Goal: Information Seeking & Learning: Check status

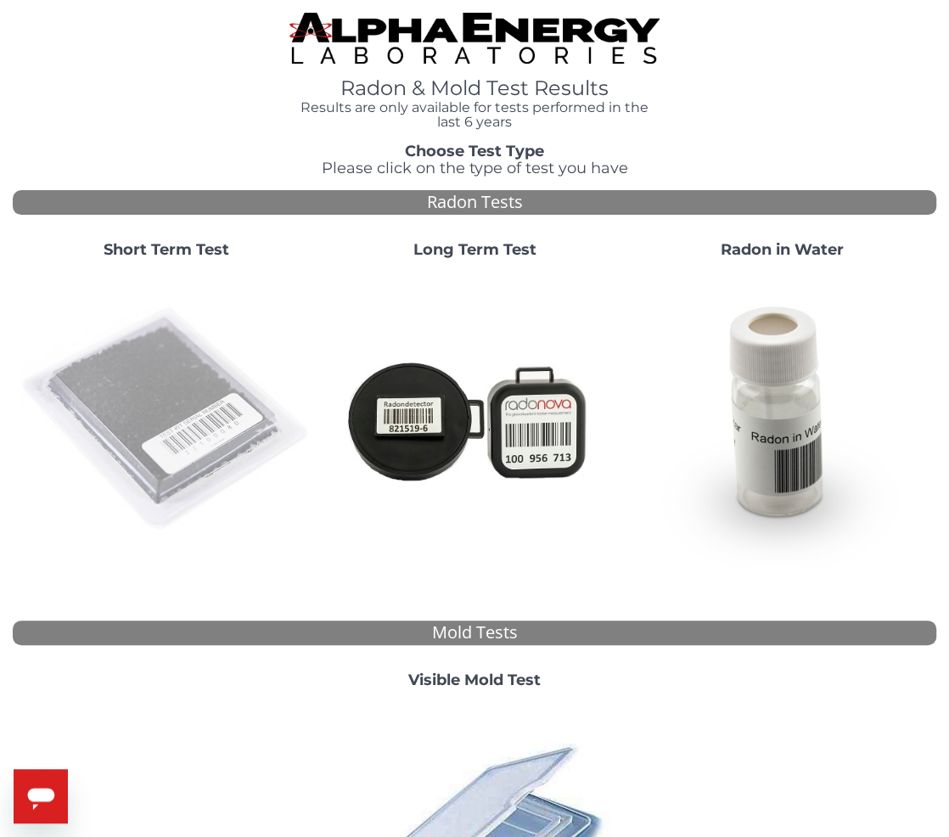
click at [122, 367] on img at bounding box center [167, 420] width 295 height 295
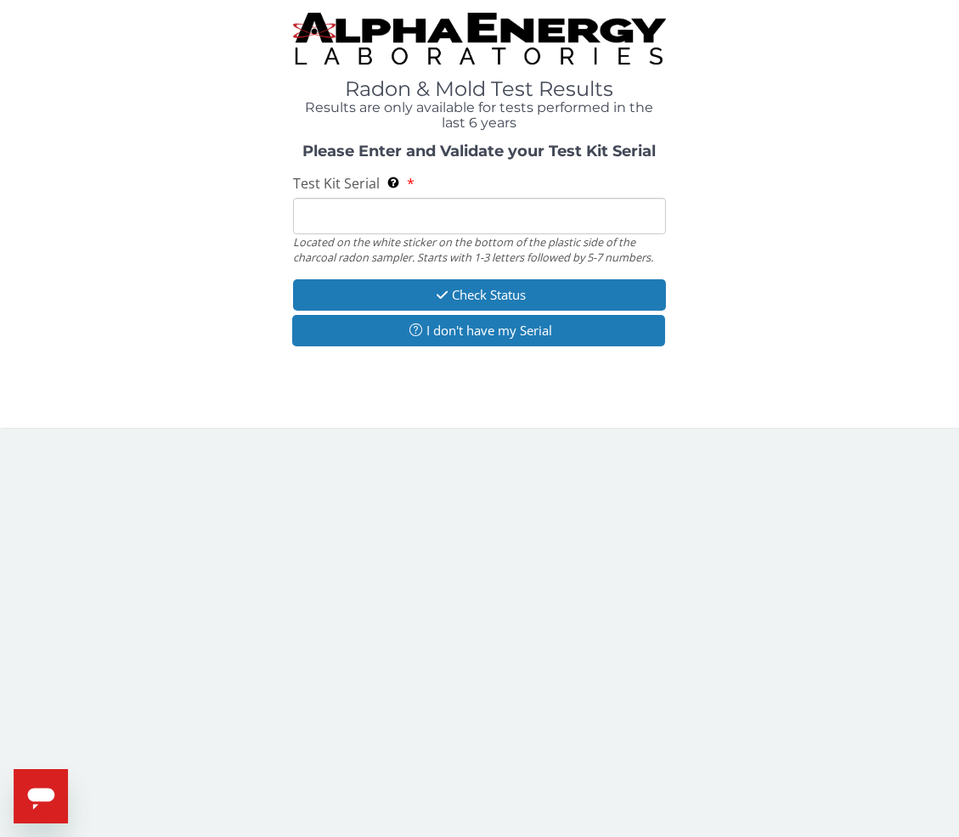
click at [336, 224] on input "Test Kit Serial Located on the white sticker on the bottom of the plastic side …" at bounding box center [480, 216] width 374 height 37
click at [342, 220] on input "Test Kit Serial Located on the white sticker on the bottom of the plastic side …" at bounding box center [480, 216] width 374 height 37
paste input "AA768748"
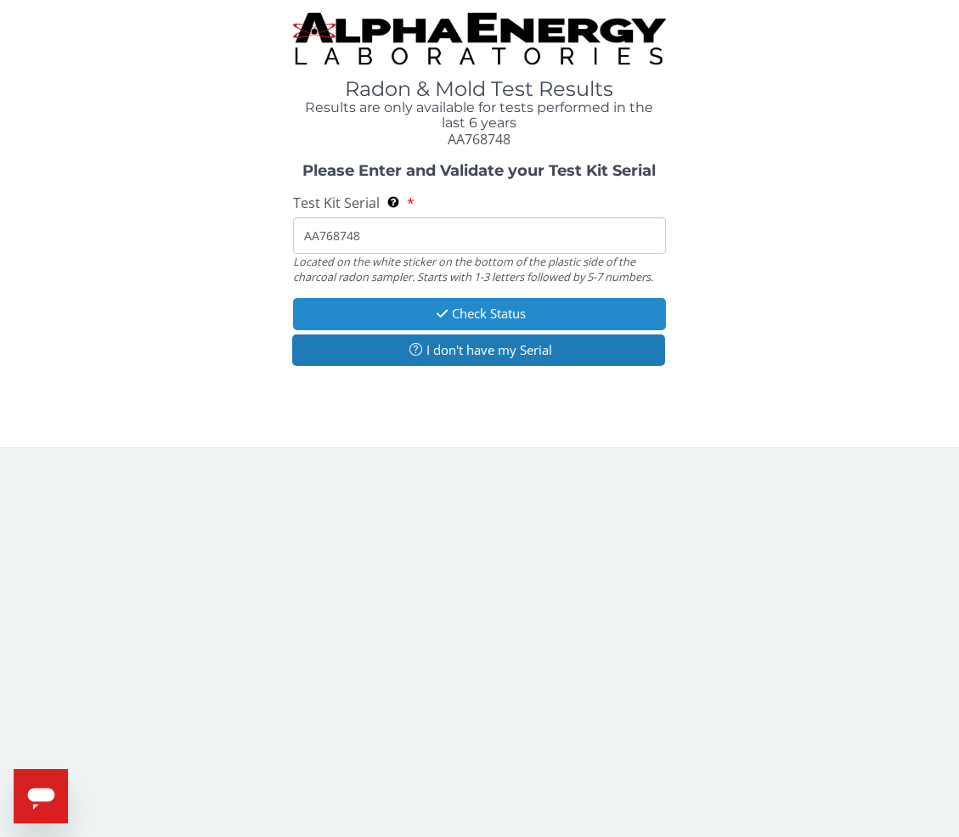
type input "AA768748"
click at [449, 316] on button "Check Status" at bounding box center [480, 313] width 374 height 31
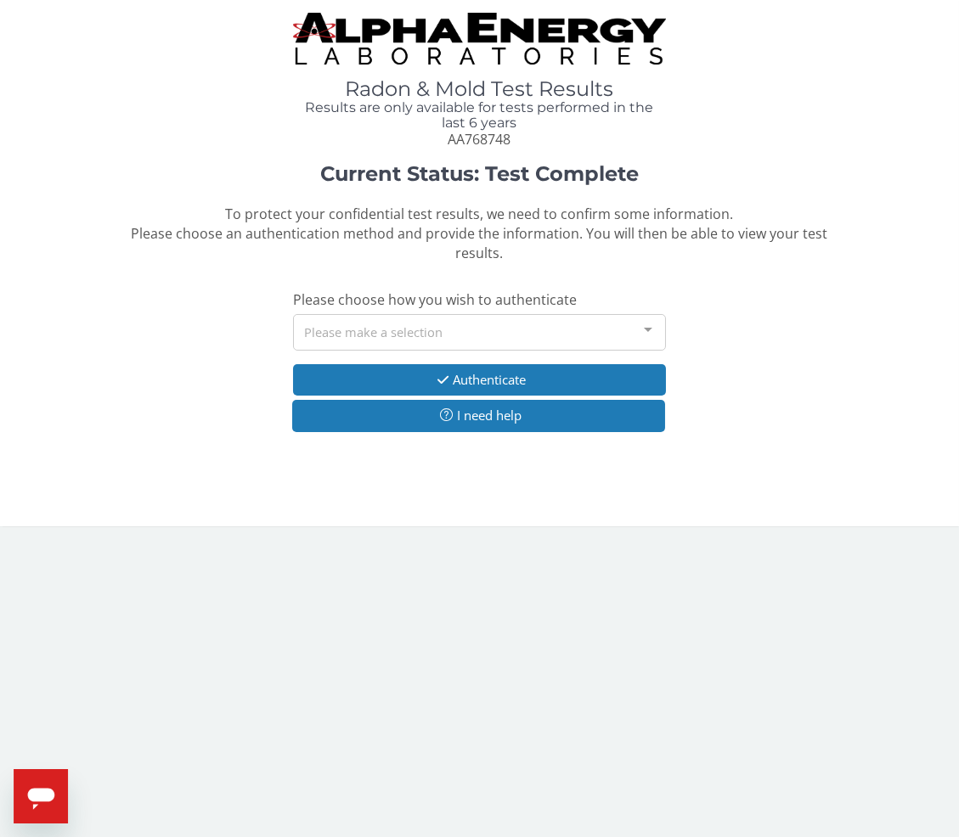
click at [375, 318] on div "Please make a selection" at bounding box center [480, 332] width 374 height 37
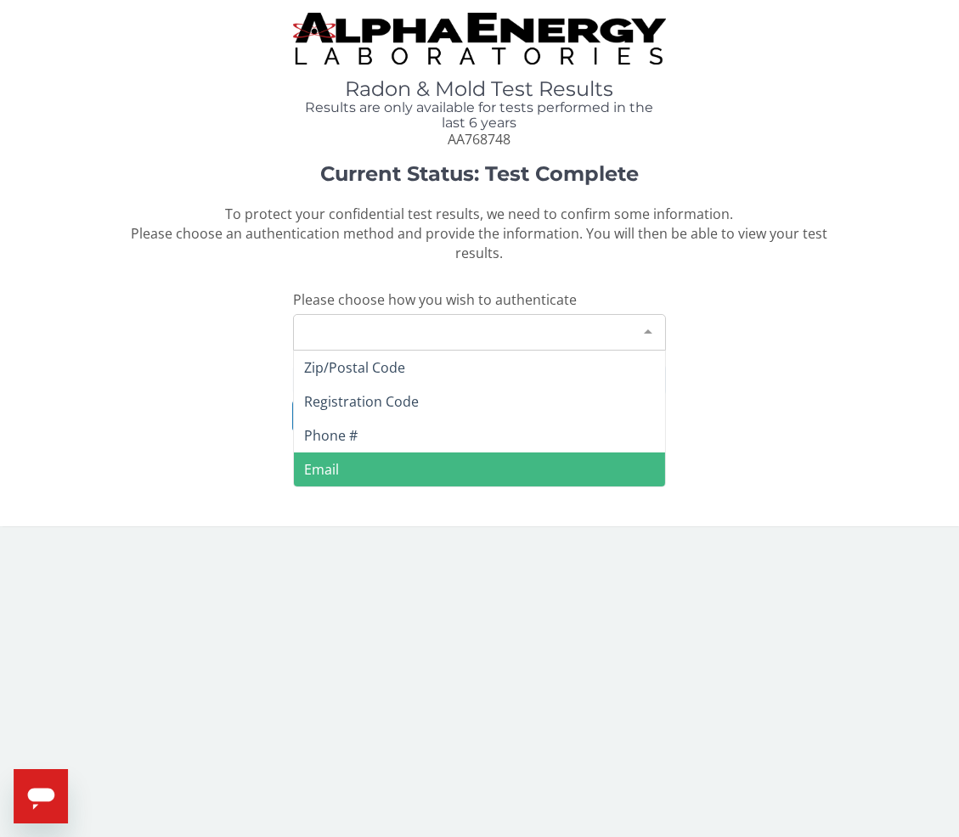
click at [347, 453] on span "Email" at bounding box center [480, 470] width 372 height 34
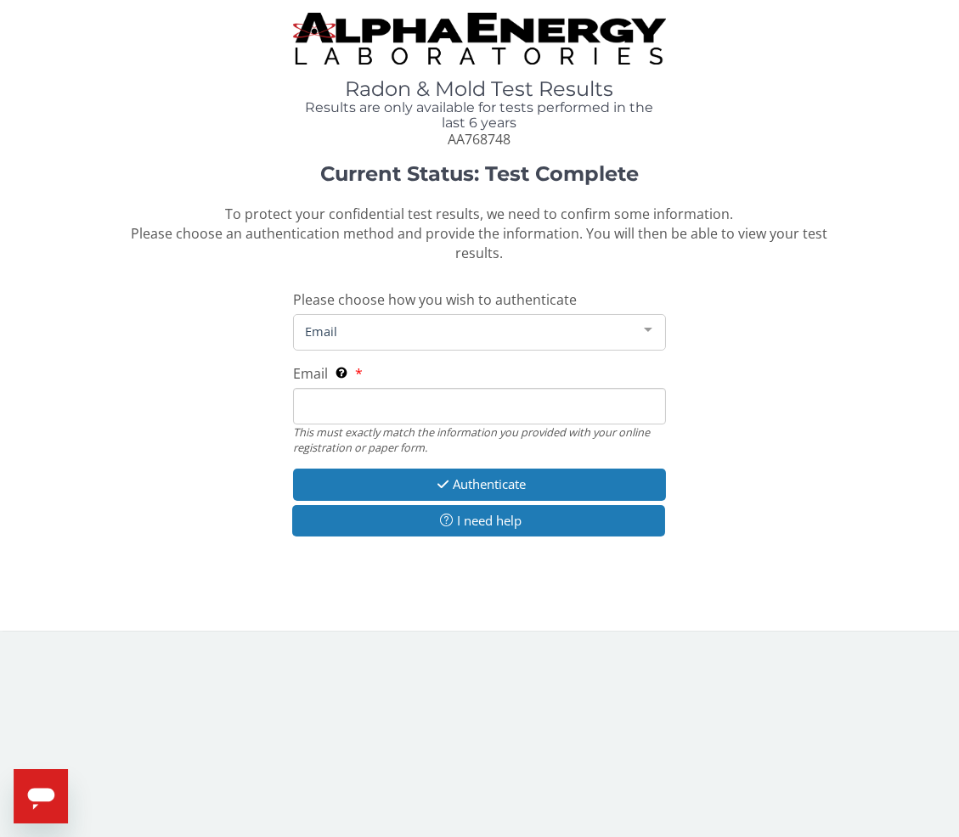
click at [356, 388] on input "Email This must exactly match the information you provided with your online reg…" at bounding box center [480, 406] width 374 height 37
type input "[PERSON_NAME][EMAIL_ADDRESS][DOMAIN_NAME]"
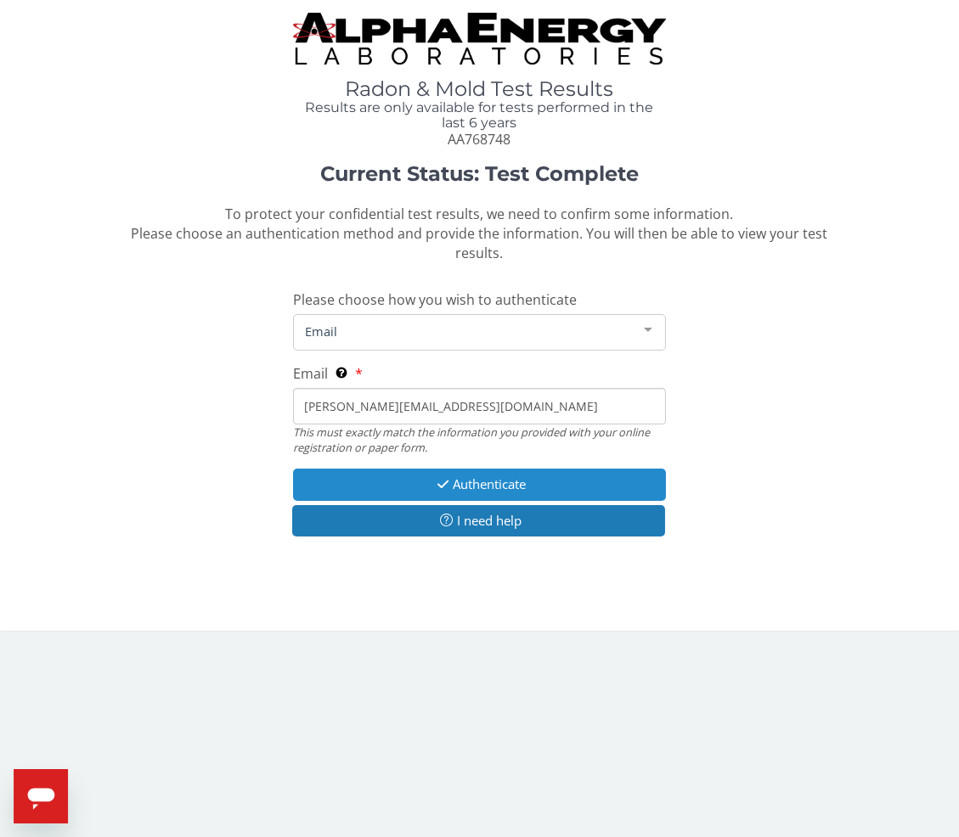
click at [379, 469] on button "Authenticate" at bounding box center [480, 484] width 374 height 31
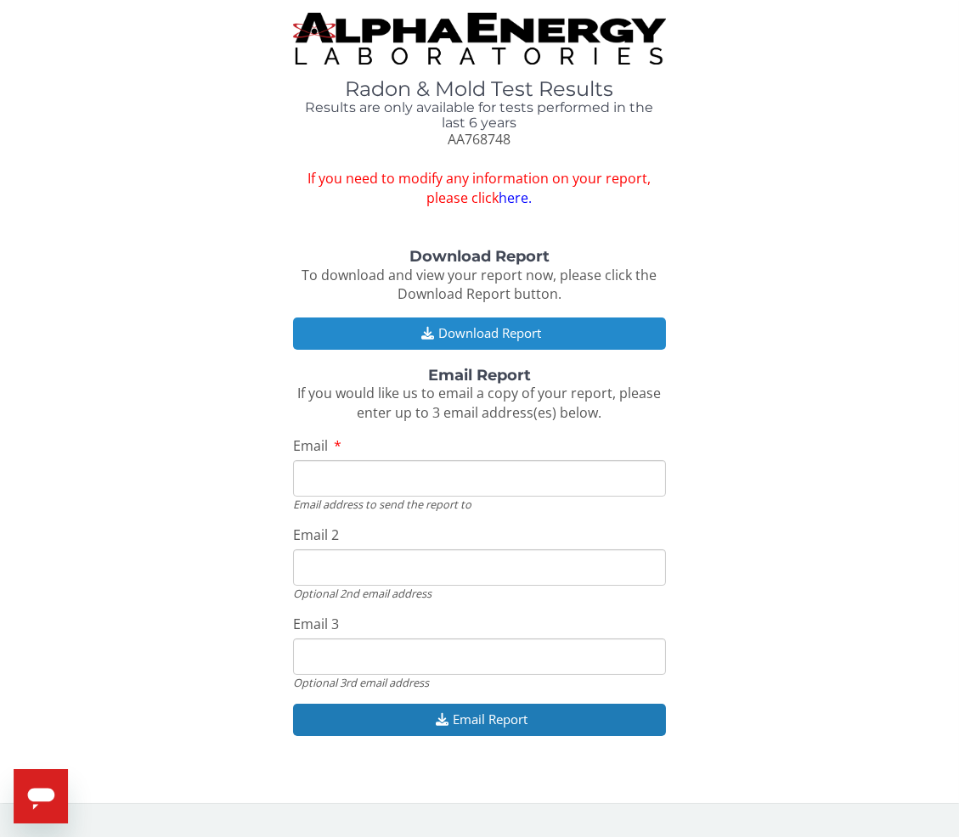
click at [379, 336] on button "Download Report" at bounding box center [480, 333] width 374 height 31
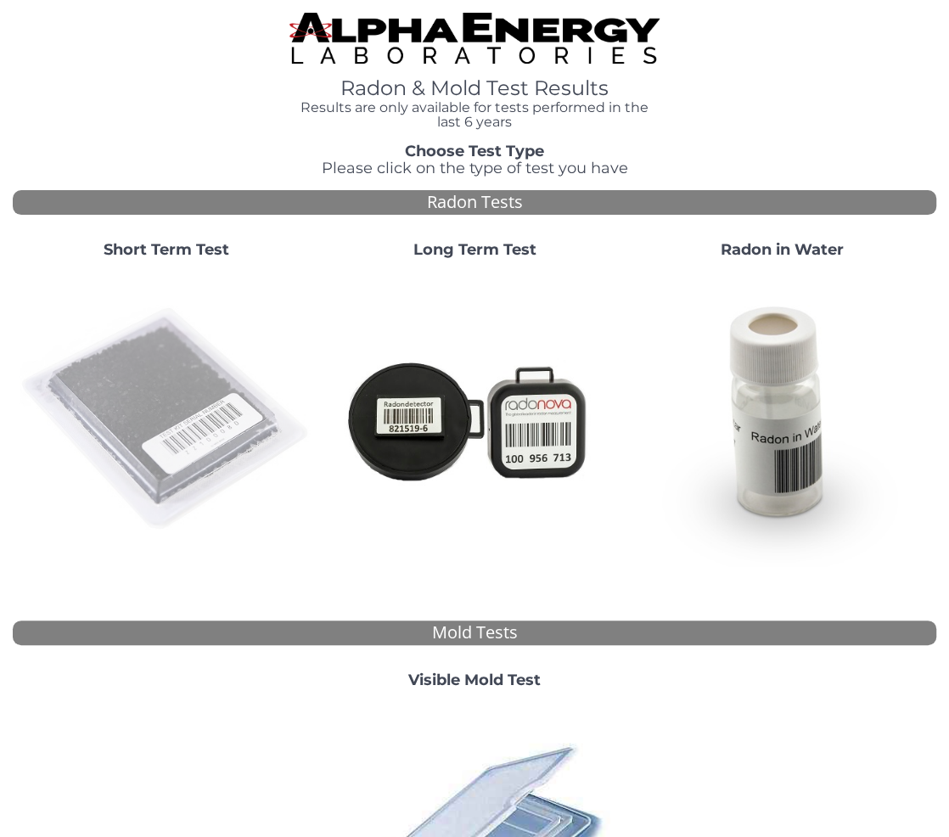
click at [186, 405] on img at bounding box center [167, 420] width 295 height 295
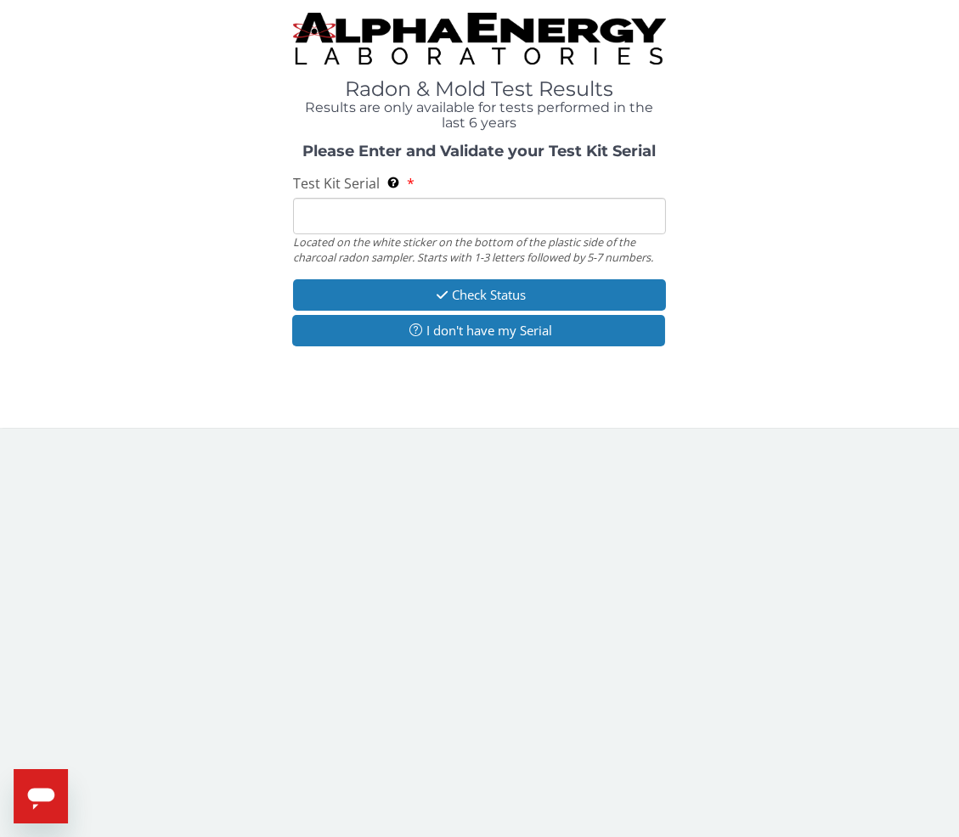
click at [379, 227] on input "Test Kit Serial Located on the white sticker on the bottom of the plastic side …" at bounding box center [480, 216] width 374 height 37
paste input "AA768775"
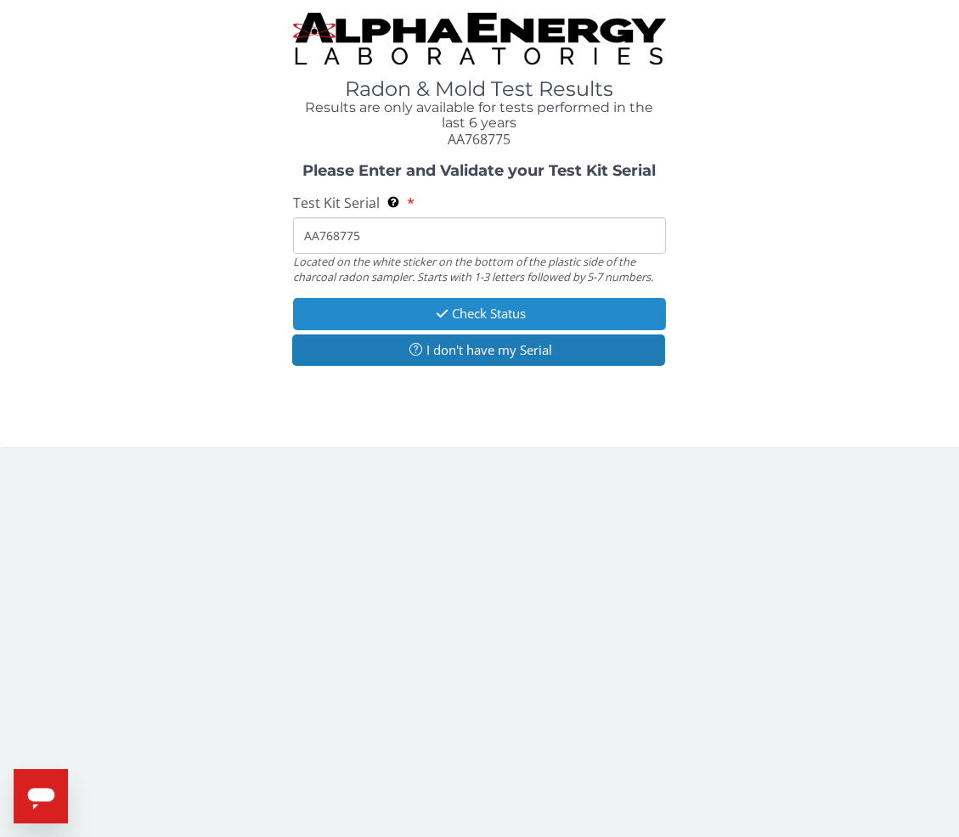
type input "AA768775"
click at [433, 321] on button "Check Status" at bounding box center [480, 313] width 374 height 31
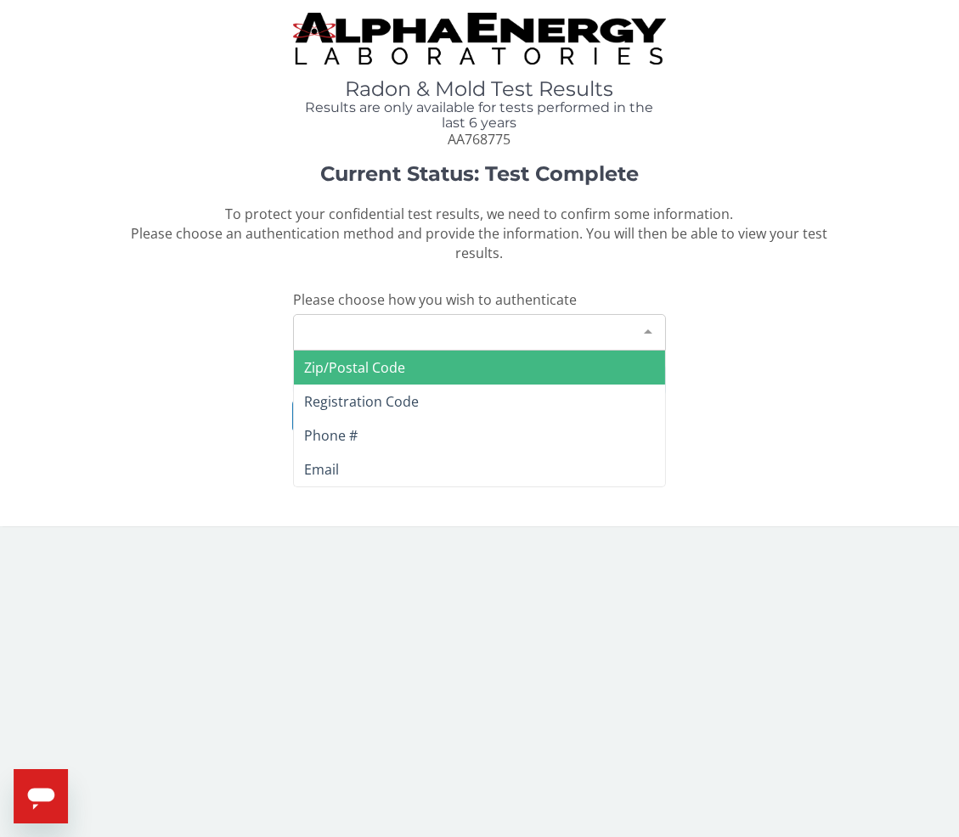
click at [447, 314] on div "Please make a selection" at bounding box center [480, 332] width 374 height 37
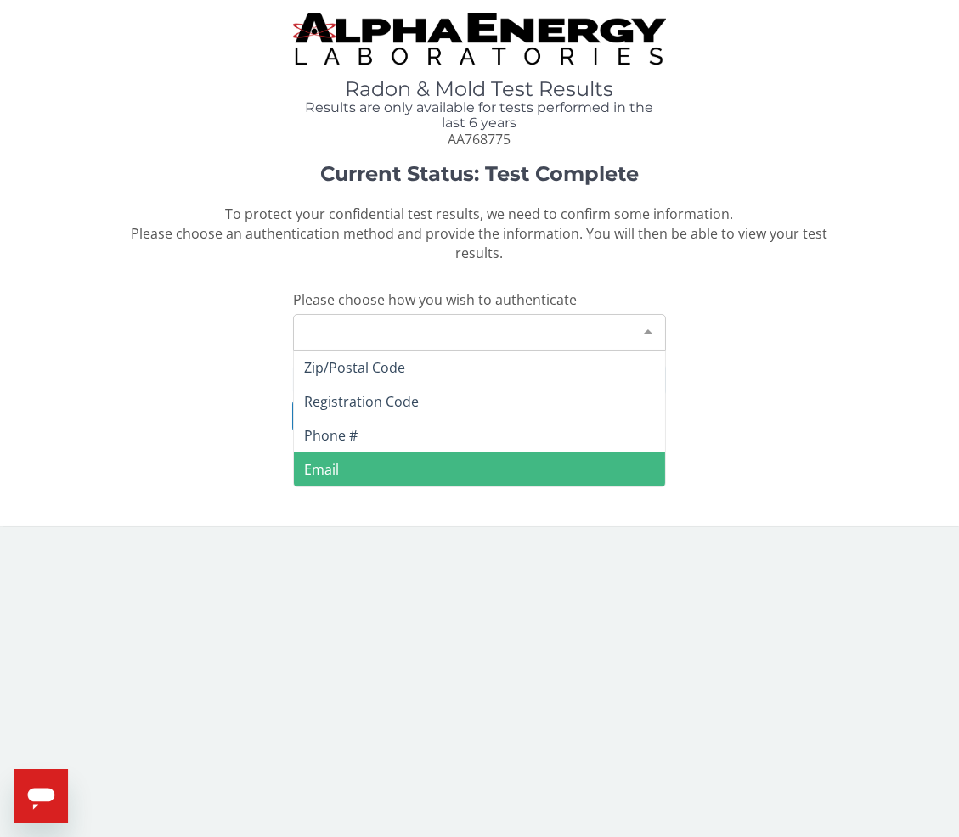
click at [346, 453] on span "Email" at bounding box center [480, 470] width 372 height 34
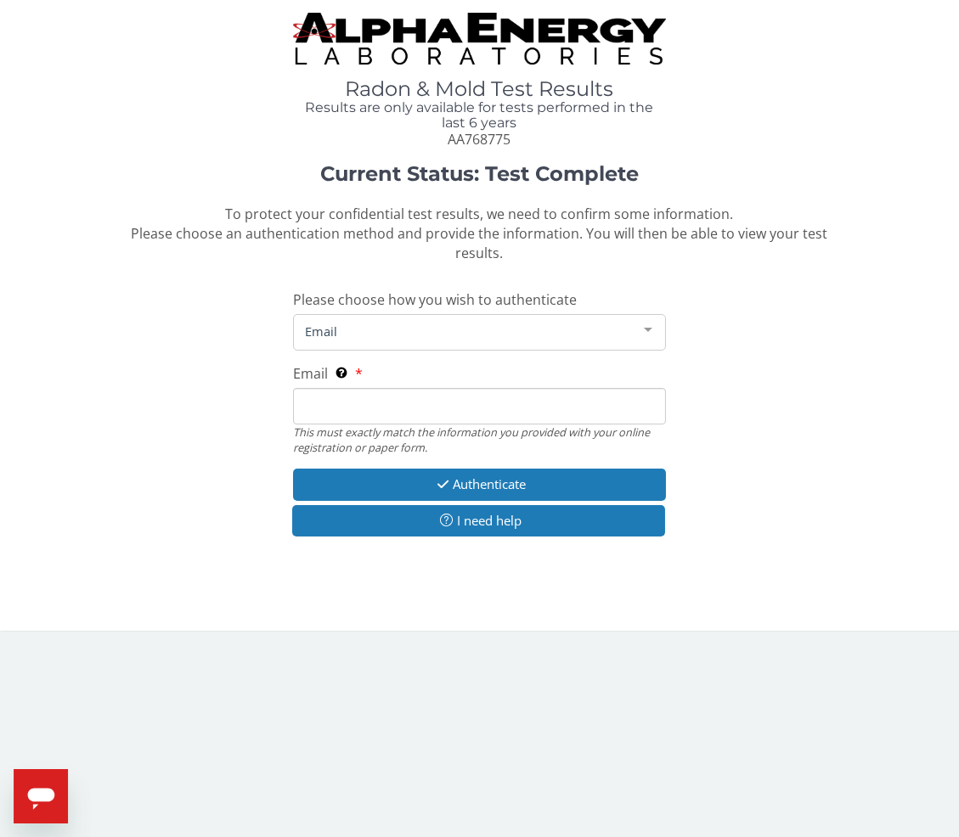
click at [386, 391] on input "Email This must exactly match the information you provided with your online reg…" at bounding box center [480, 406] width 374 height 37
type input "[PERSON_NAME][EMAIL_ADDRESS][DOMAIN_NAME]"
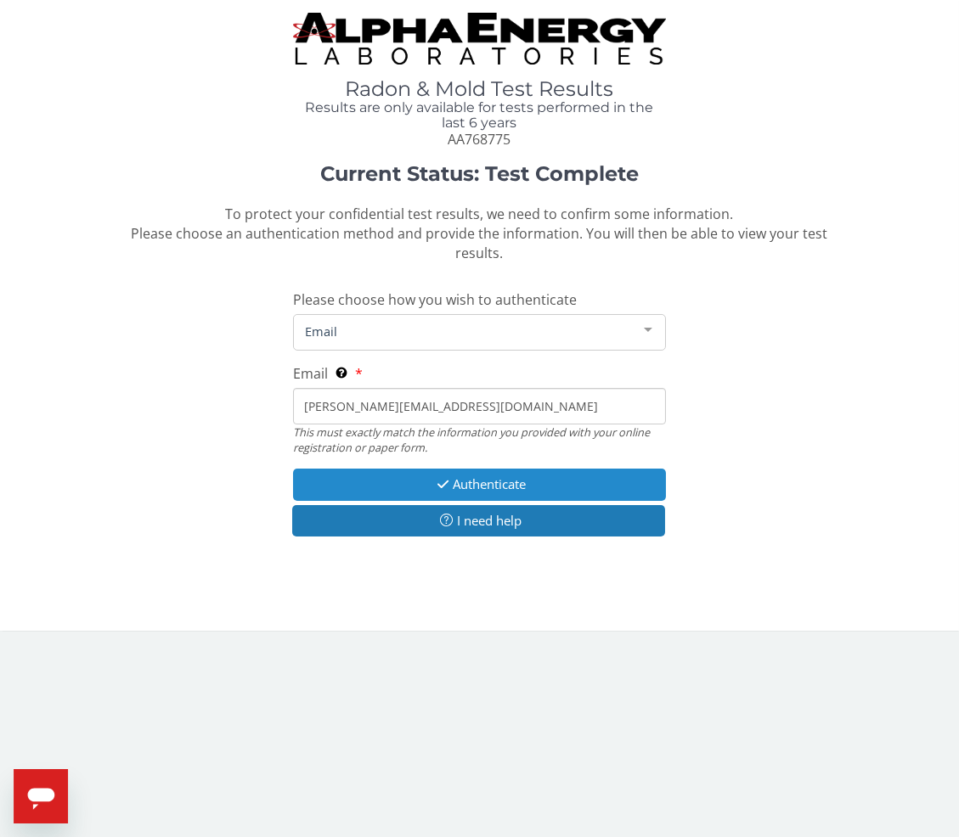
click at [391, 469] on button "Authenticate" at bounding box center [480, 484] width 374 height 31
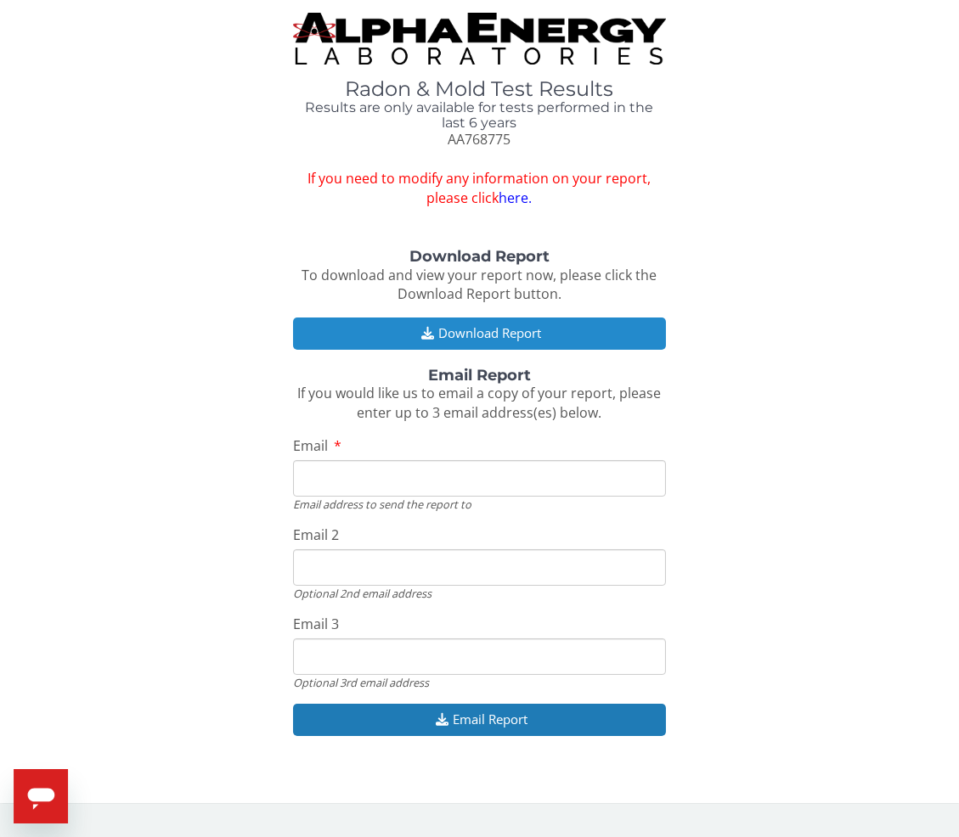
click at [490, 340] on button "Download Report" at bounding box center [480, 333] width 374 height 31
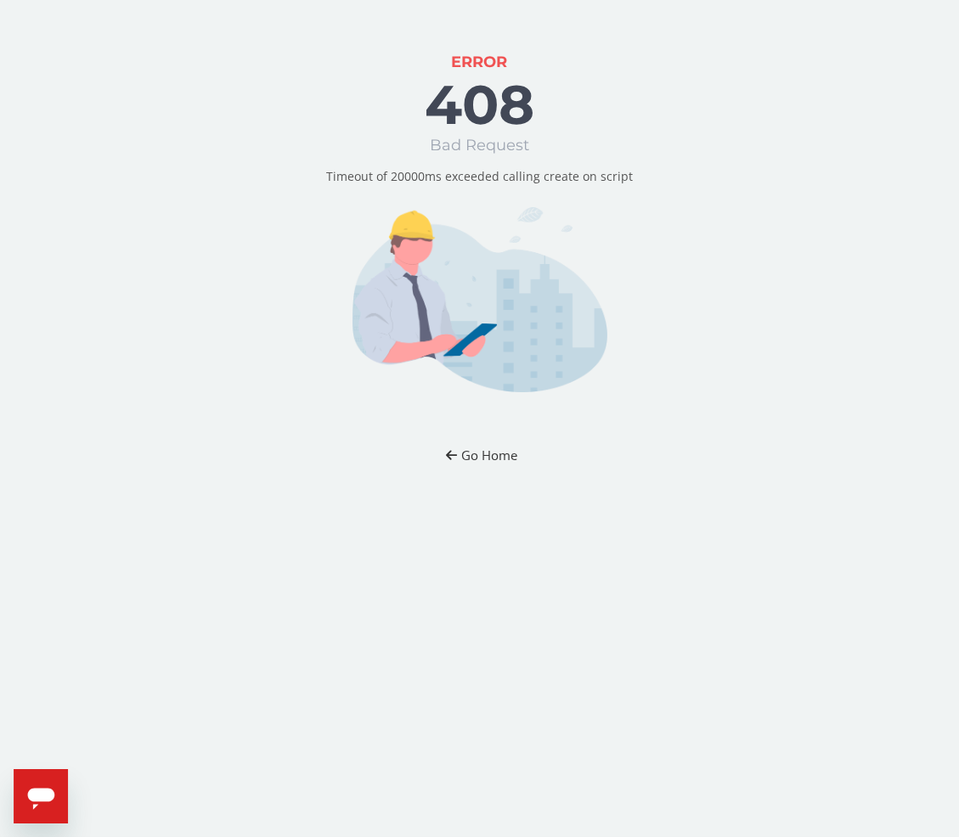
click at [478, 460] on button "Go Home" at bounding box center [479, 455] width 99 height 31
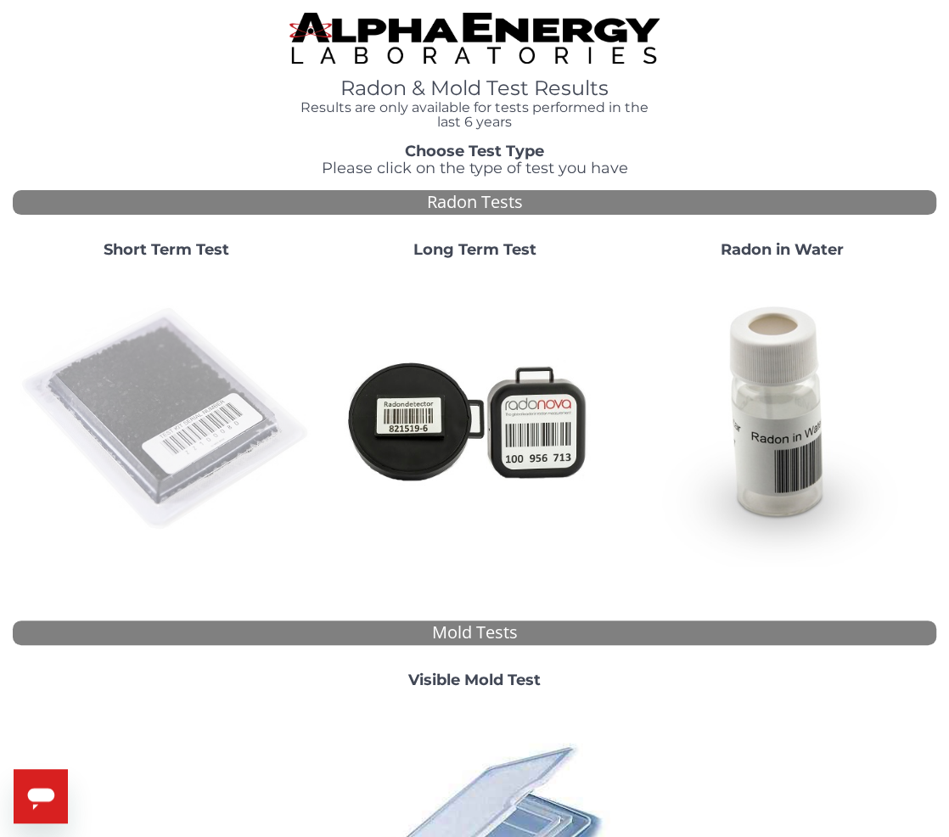
click at [122, 436] on img at bounding box center [167, 420] width 295 height 295
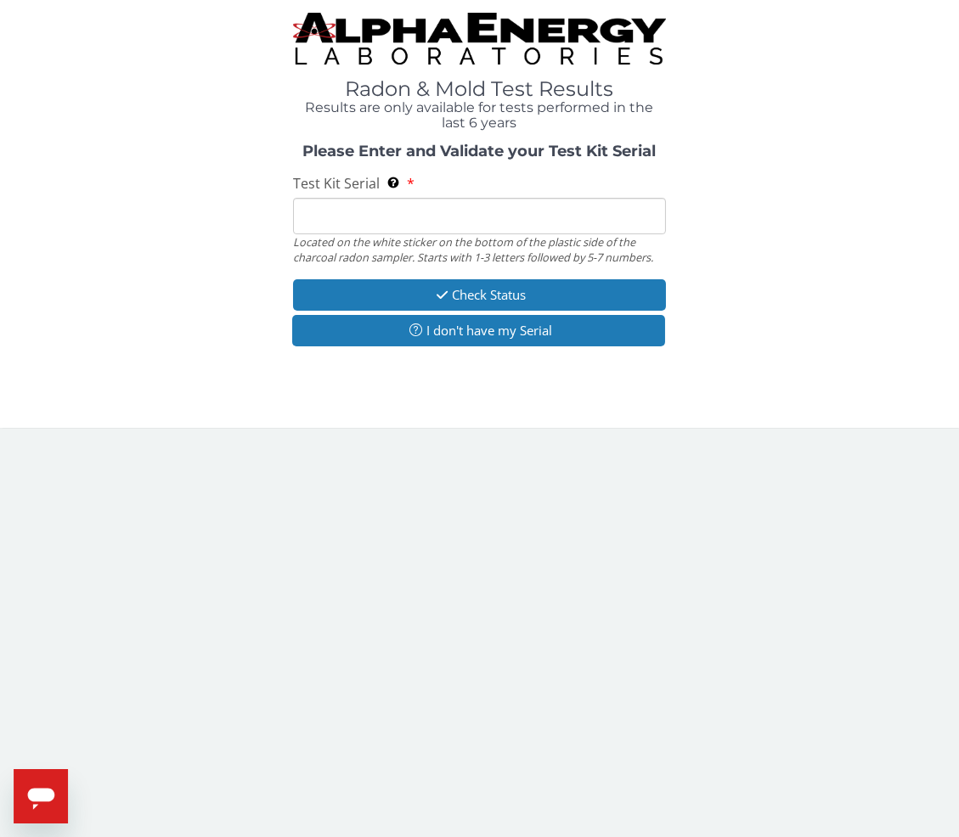
click at [363, 215] on input "Test Kit Serial Located on the white sticker on the bottom of the plastic side …" at bounding box center [480, 216] width 374 height 37
paste input "AA768775"
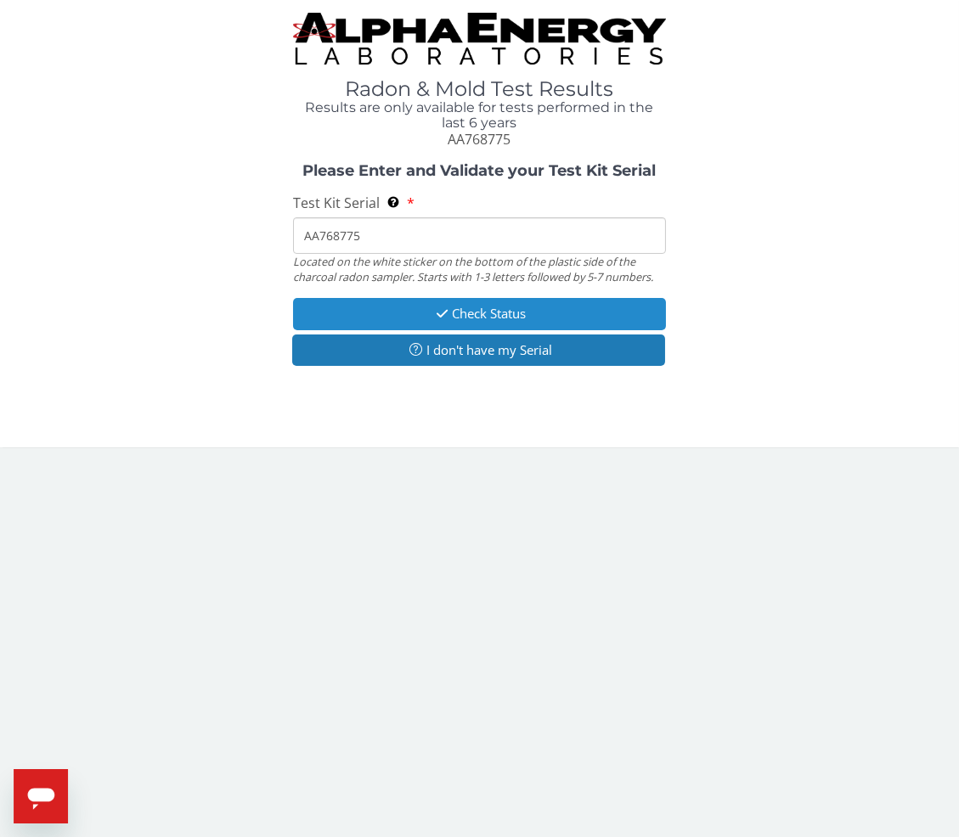
type input "AA768775"
click at [376, 323] on button "Check Status" at bounding box center [480, 313] width 374 height 31
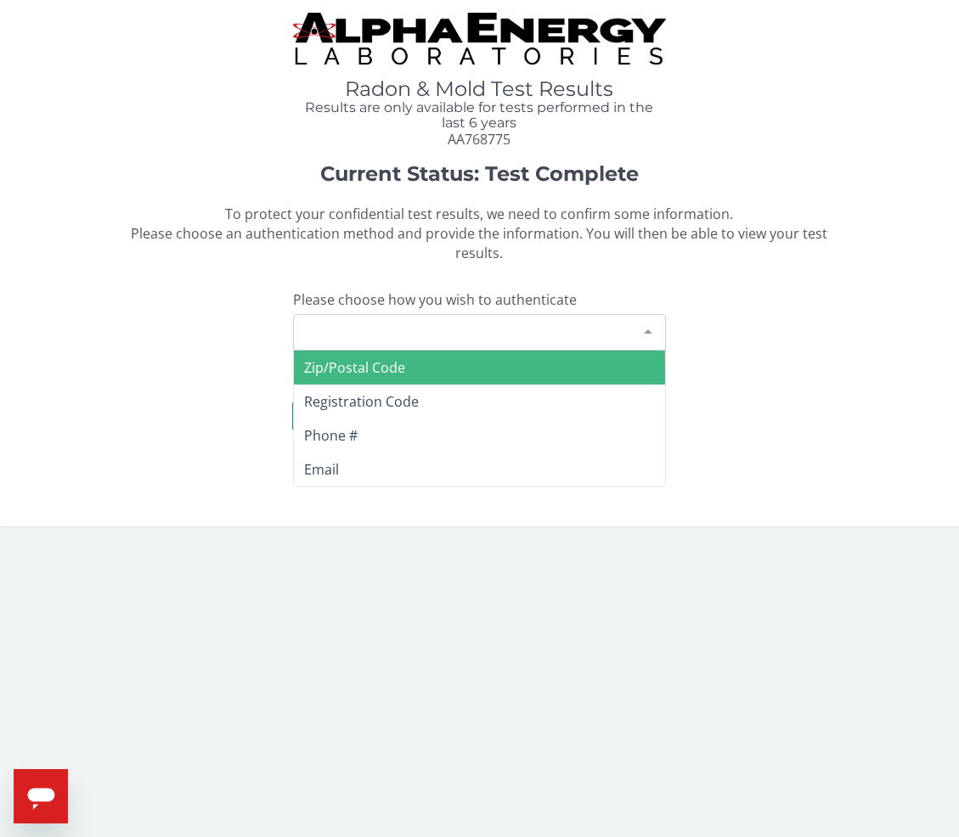
click at [398, 317] on div "Please make a selection" at bounding box center [480, 332] width 374 height 37
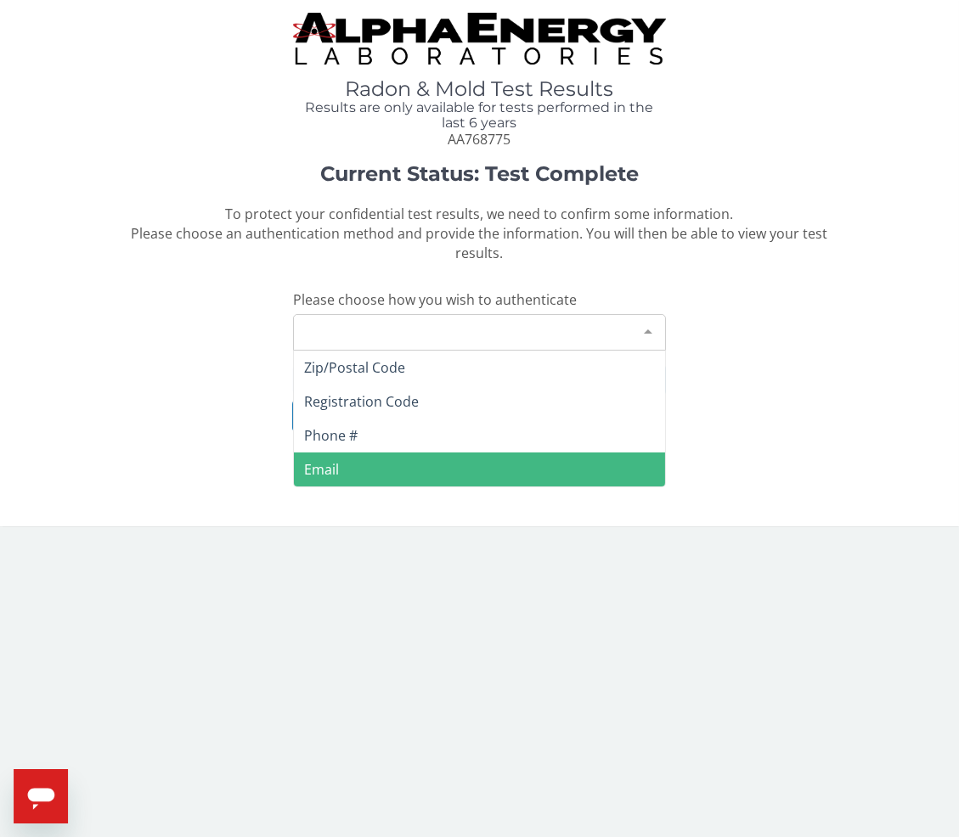
click at [350, 453] on span "Email" at bounding box center [480, 470] width 372 height 34
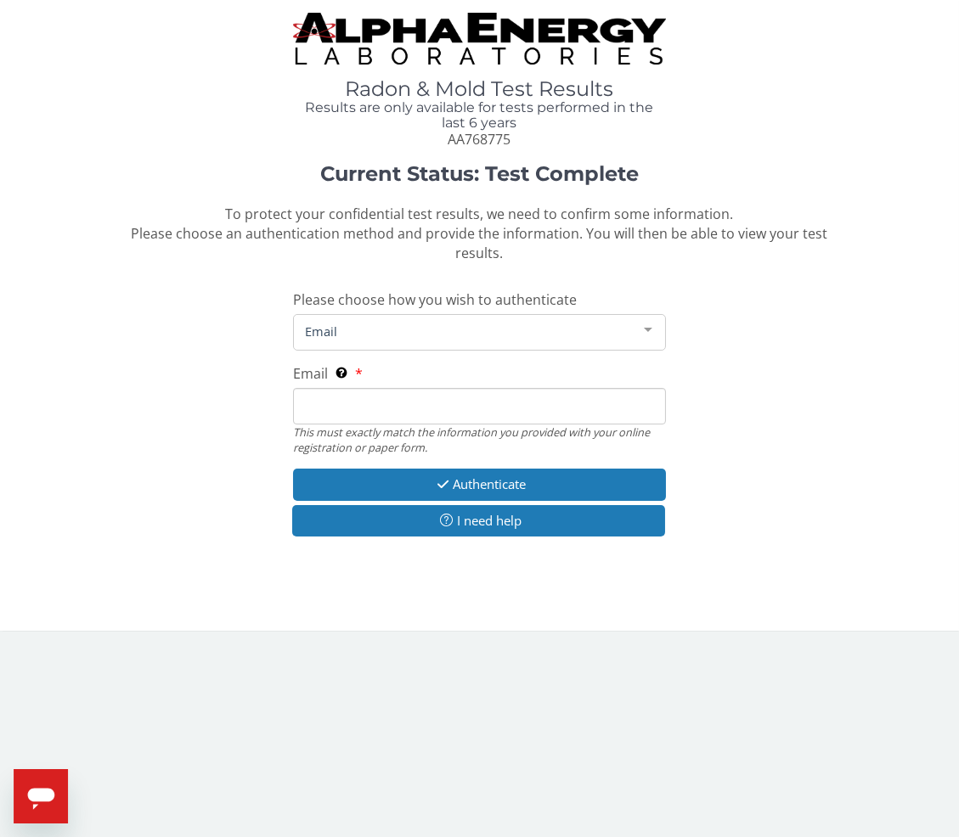
click at [354, 393] on input "Email This must exactly match the information you provided with your online reg…" at bounding box center [480, 406] width 374 height 37
type input "[PERSON_NAME][EMAIL_ADDRESS][DOMAIN_NAME]"
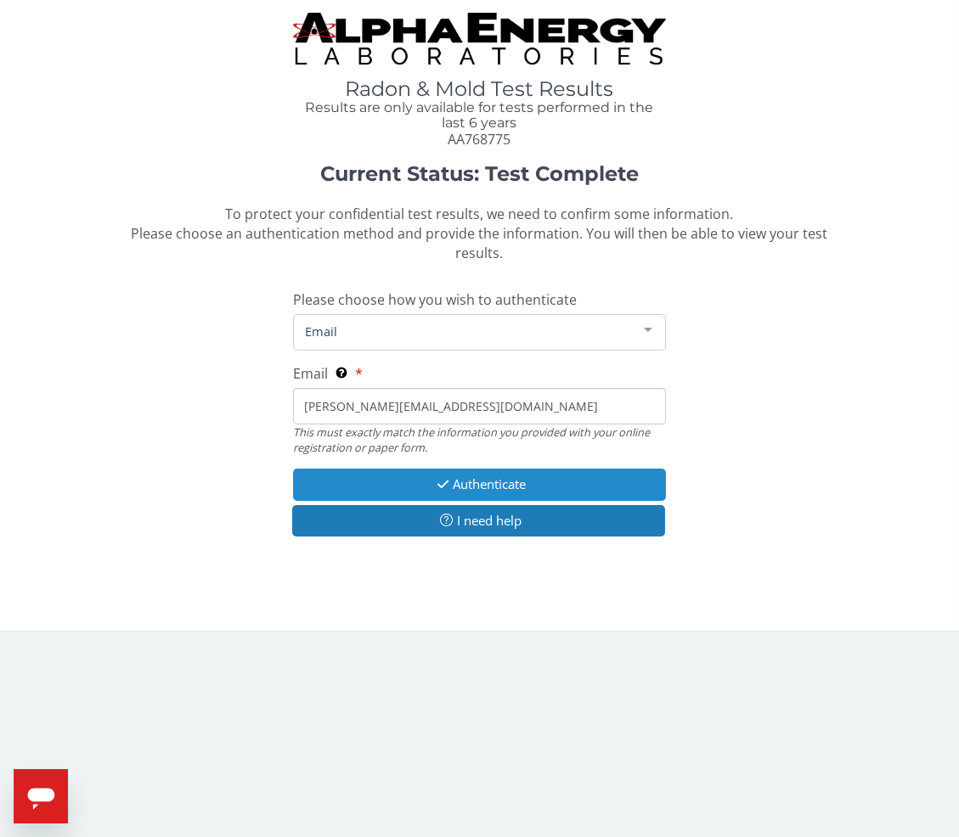
click at [365, 469] on button "Authenticate" at bounding box center [480, 484] width 374 height 31
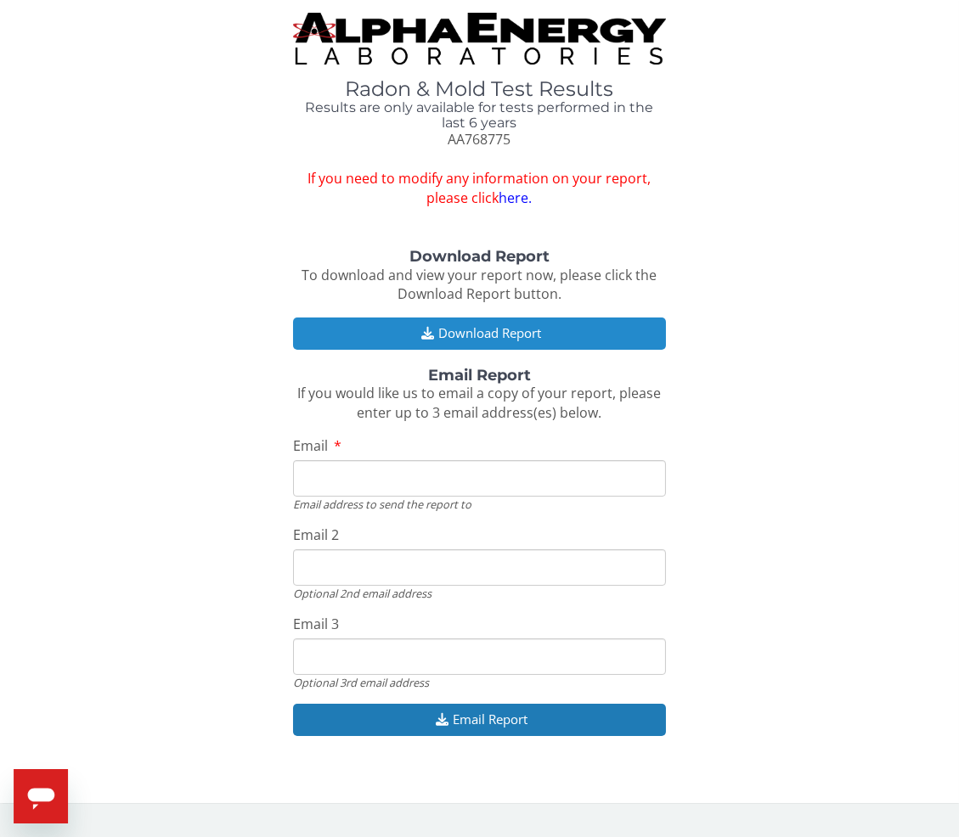
click at [452, 336] on button "Download Report" at bounding box center [480, 333] width 374 height 31
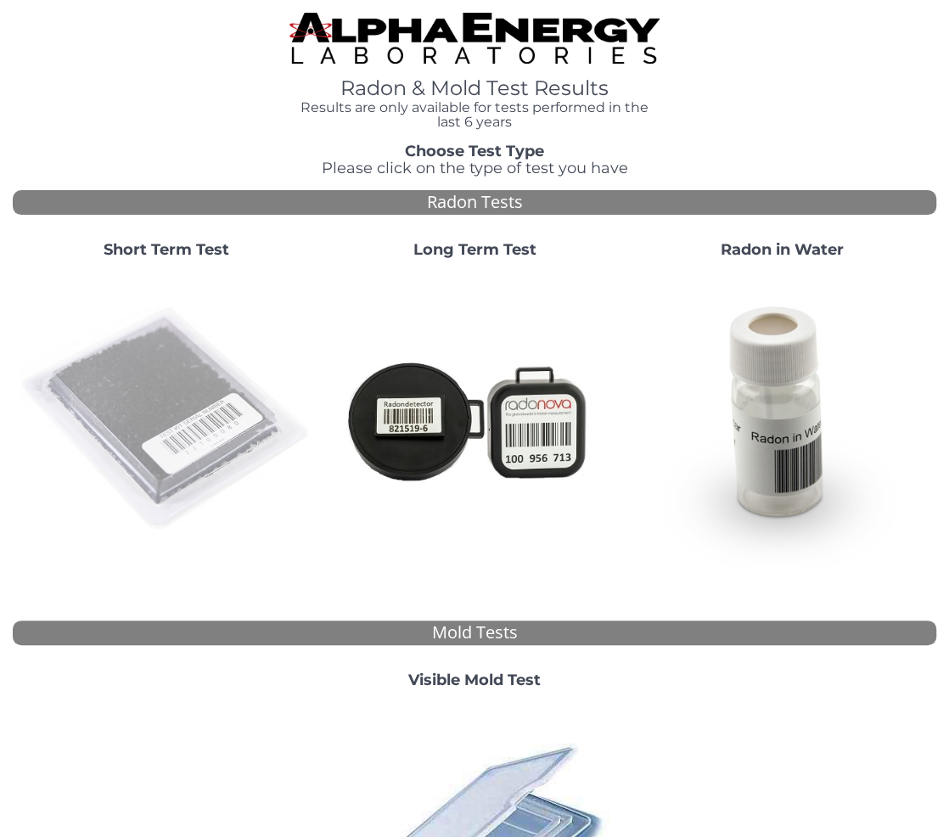
click at [151, 393] on img at bounding box center [167, 420] width 295 height 295
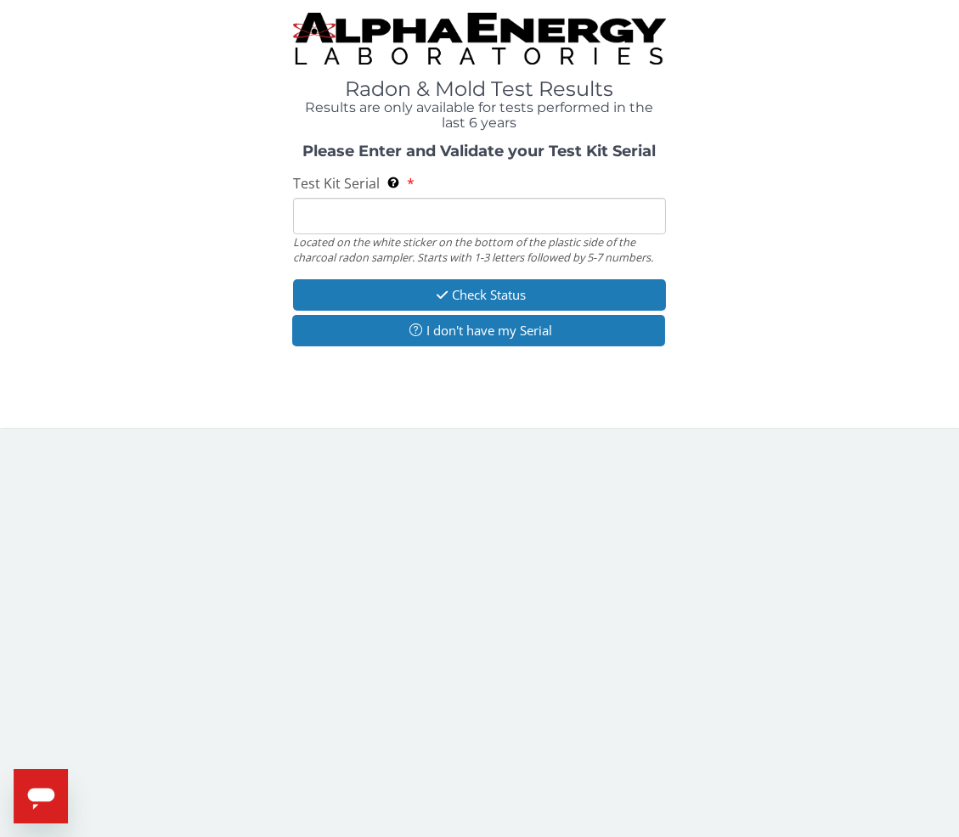
click at [357, 214] on input "Test Kit Serial Located on the white sticker on the bottom of the plastic side …" at bounding box center [480, 216] width 374 height 37
paste input "AA768745"
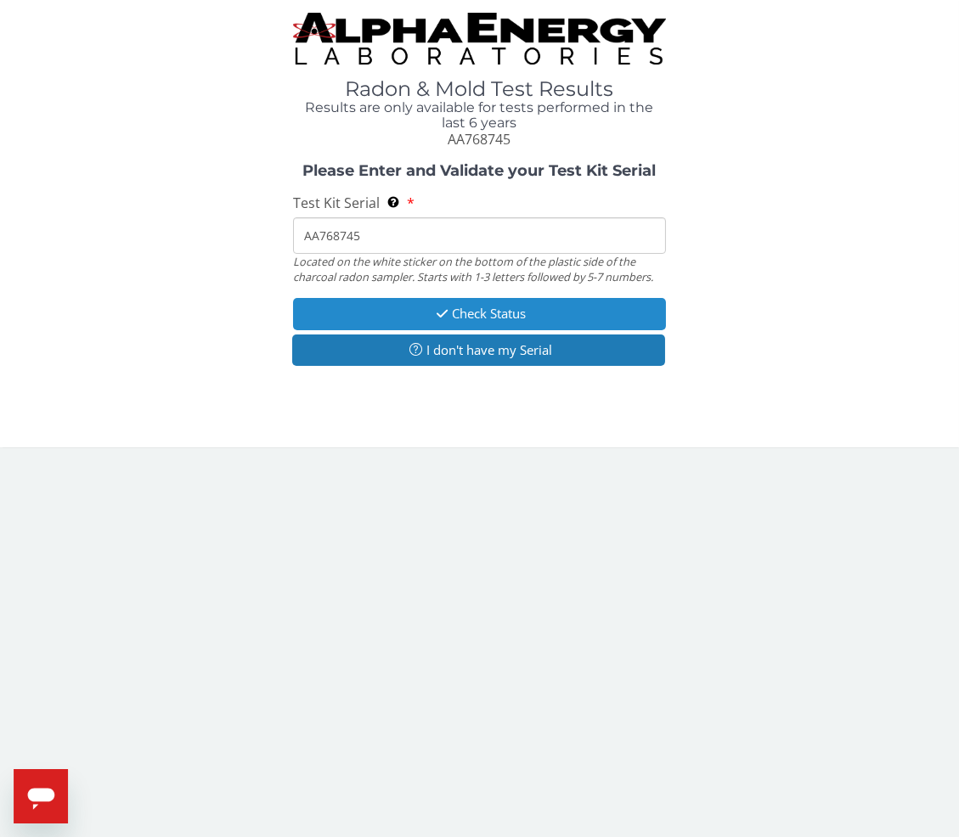
type input "AA768745"
click at [365, 311] on button "Check Status" at bounding box center [480, 313] width 374 height 31
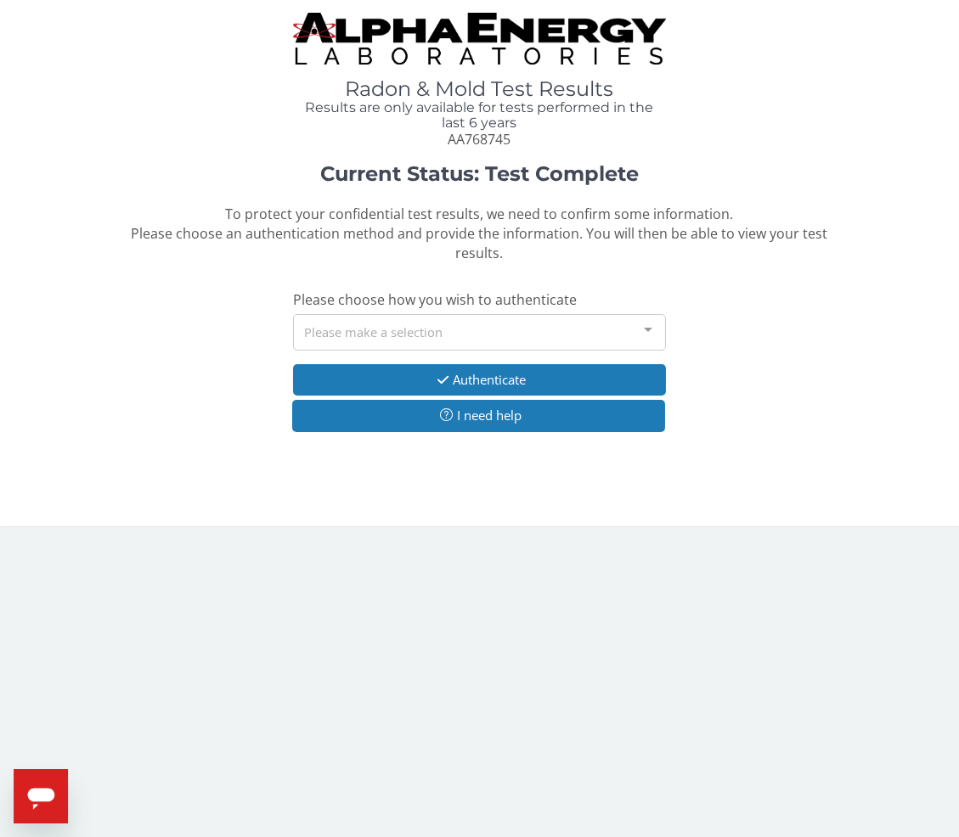
click at [356, 314] on div "Please make a selection" at bounding box center [480, 332] width 374 height 37
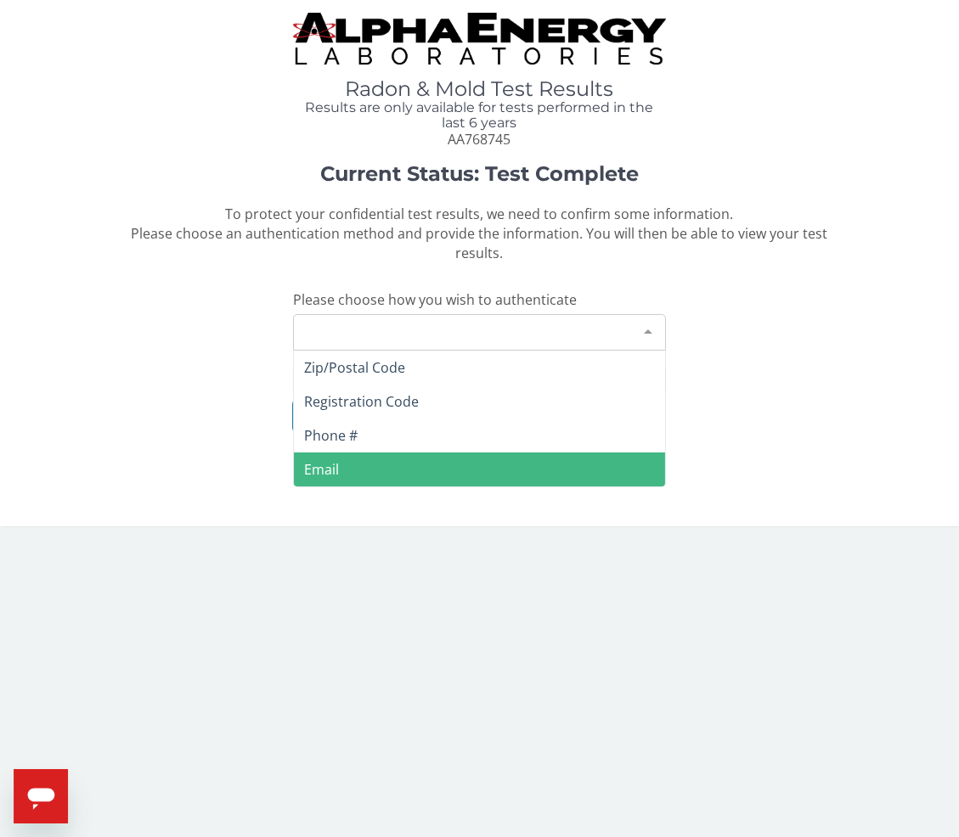
click at [326, 453] on span "Email" at bounding box center [480, 470] width 372 height 34
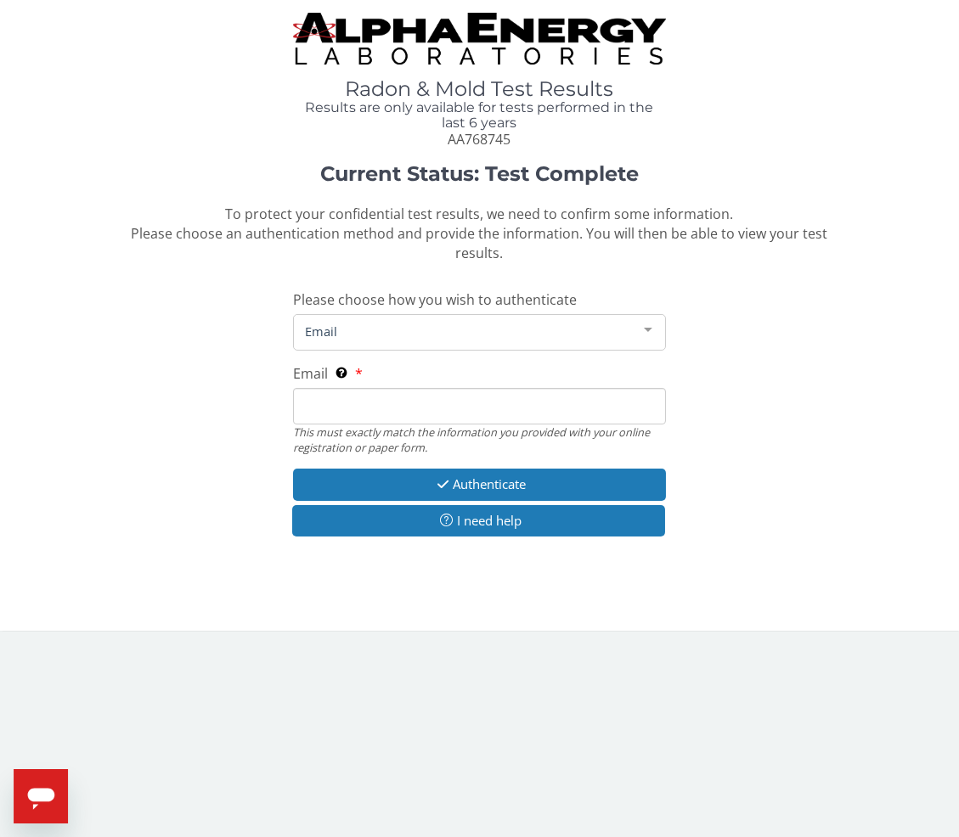
click at [343, 388] on input "Email This must exactly match the information you provided with your online reg…" at bounding box center [480, 406] width 374 height 37
type input "[PERSON_NAME][EMAIL_ADDRESS][DOMAIN_NAME]"
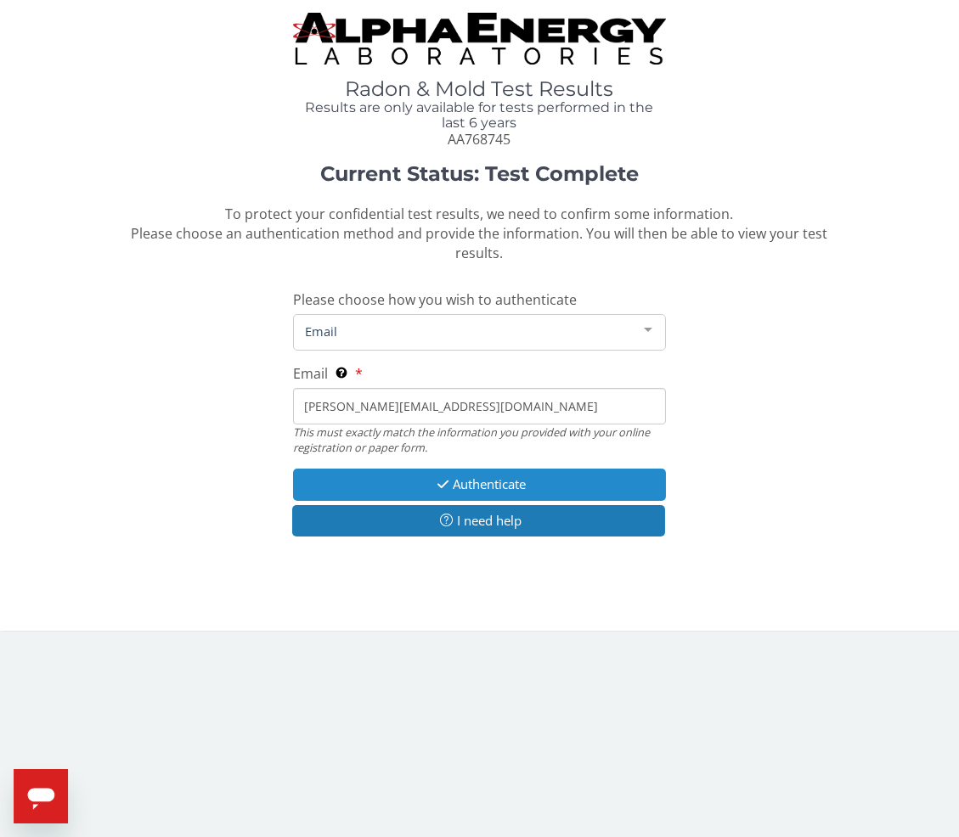
click at [358, 469] on button "Authenticate" at bounding box center [480, 484] width 374 height 31
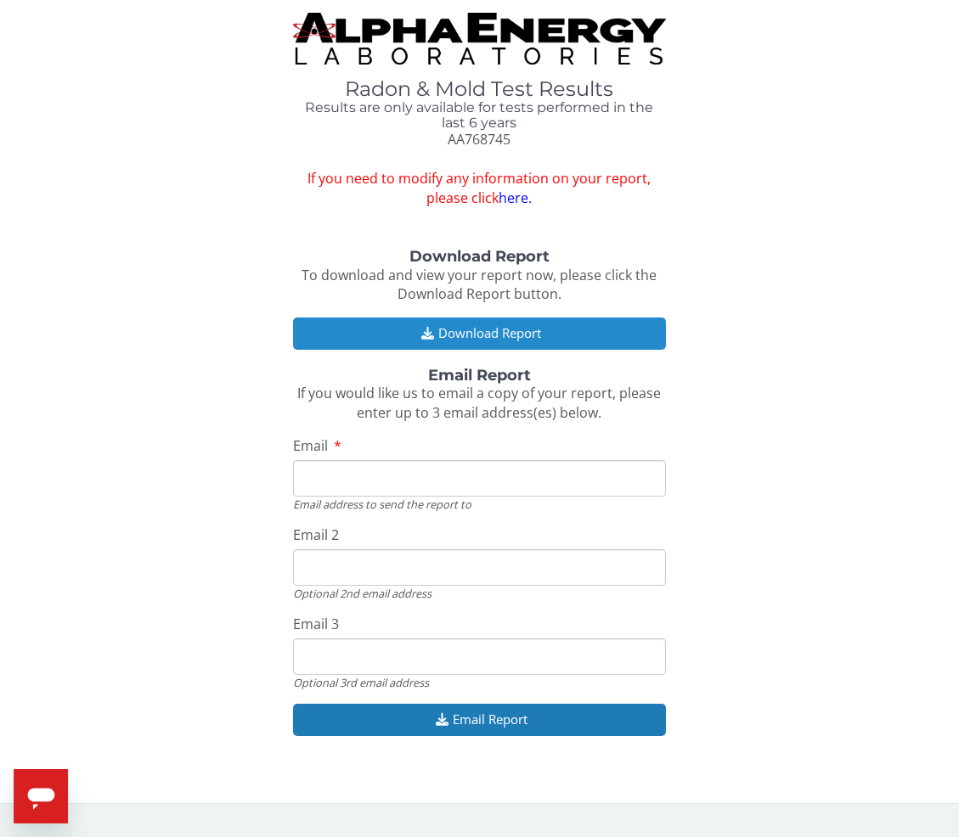
click at [418, 329] on icon "button" at bounding box center [427, 333] width 21 height 13
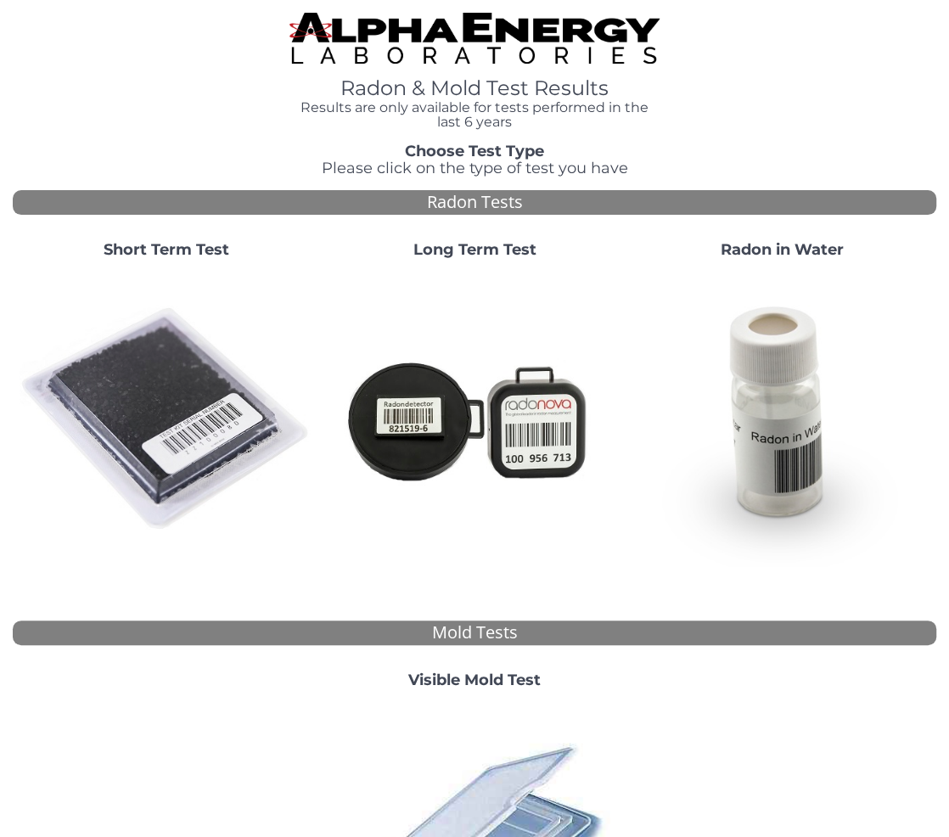
click at [160, 382] on img at bounding box center [167, 420] width 295 height 295
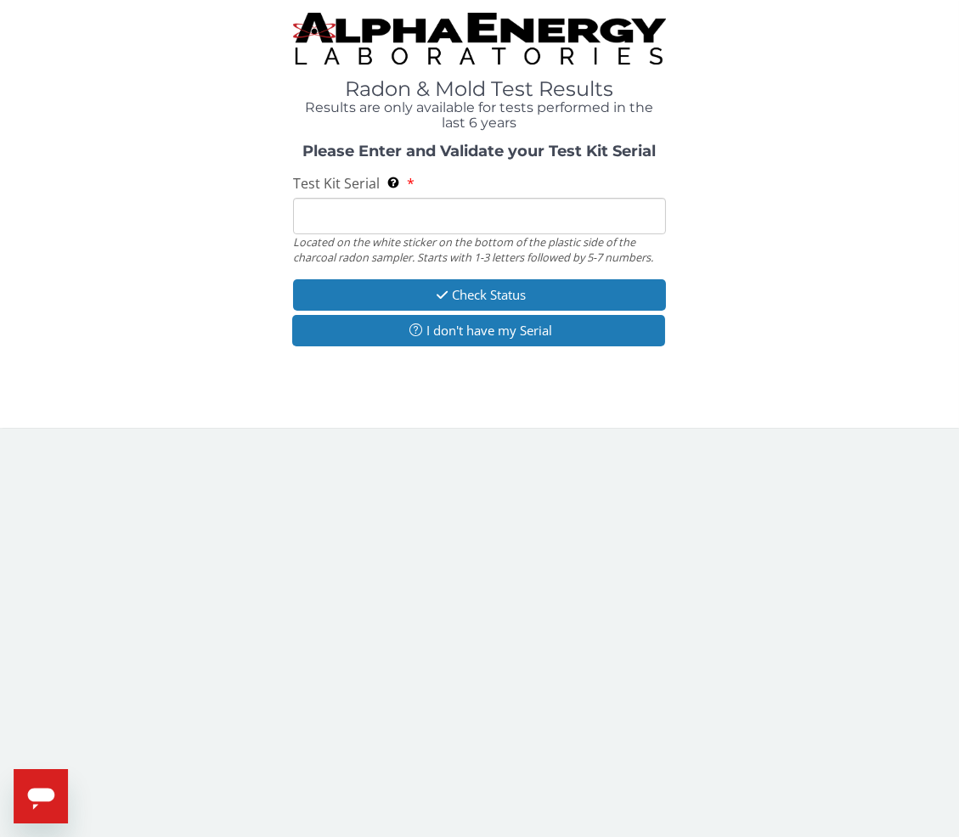
click at [381, 219] on input "Test Kit Serial Located on the white sticker on the bottom of the plastic side …" at bounding box center [480, 216] width 374 height 37
paste input "AA768744"
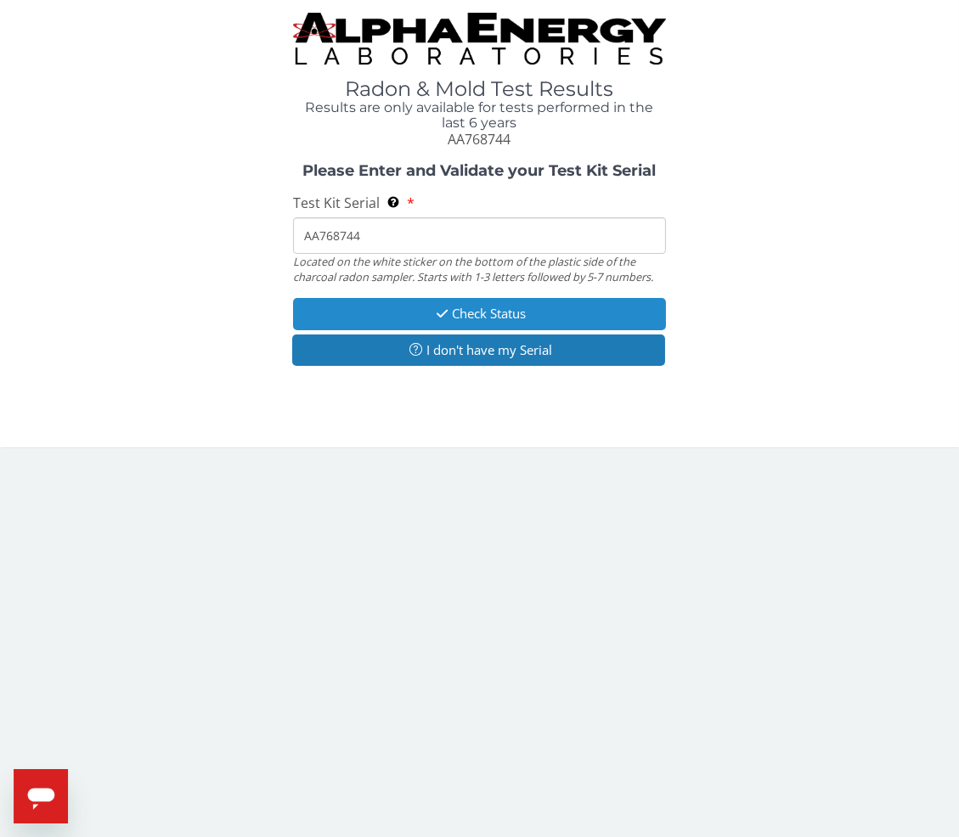
type input "AA768744"
click at [363, 303] on button "Check Status" at bounding box center [480, 313] width 374 height 31
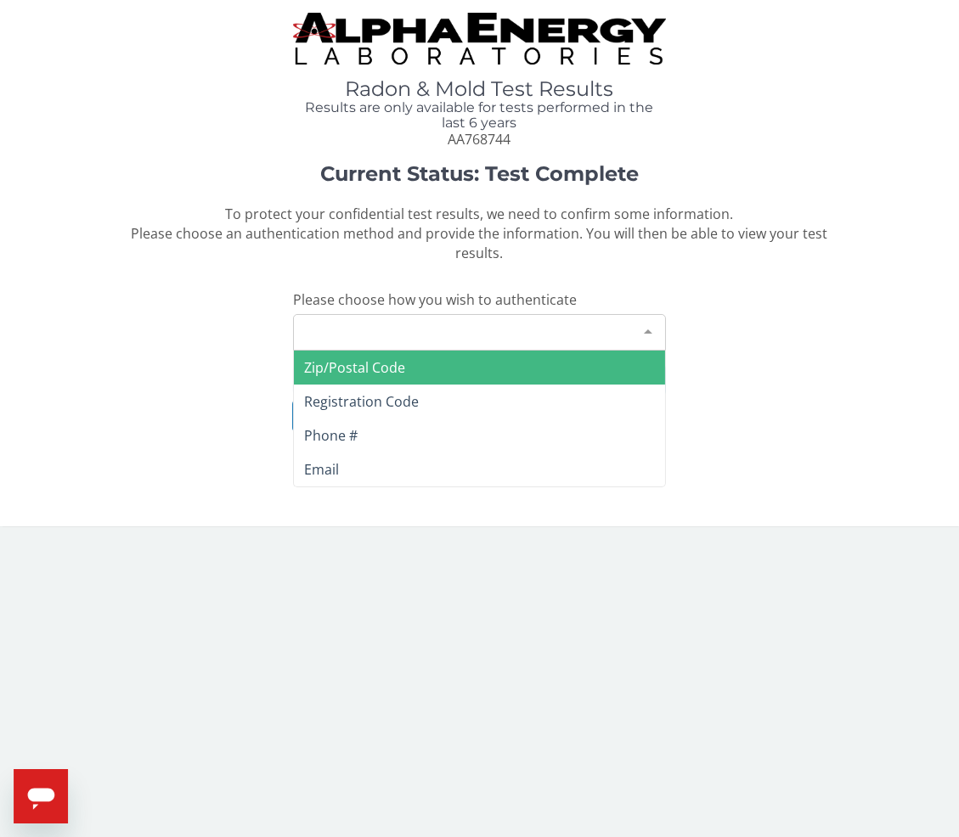
click at [379, 314] on div "Please make a selection" at bounding box center [480, 332] width 374 height 37
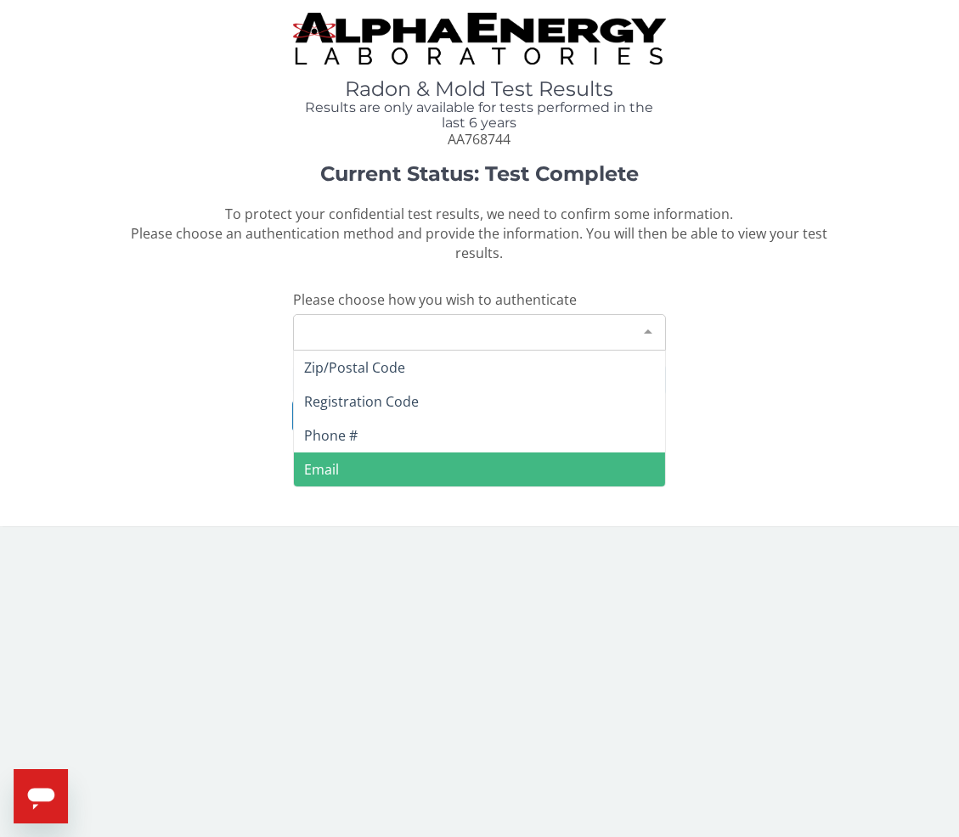
click at [334, 460] on span "Email" at bounding box center [321, 469] width 35 height 19
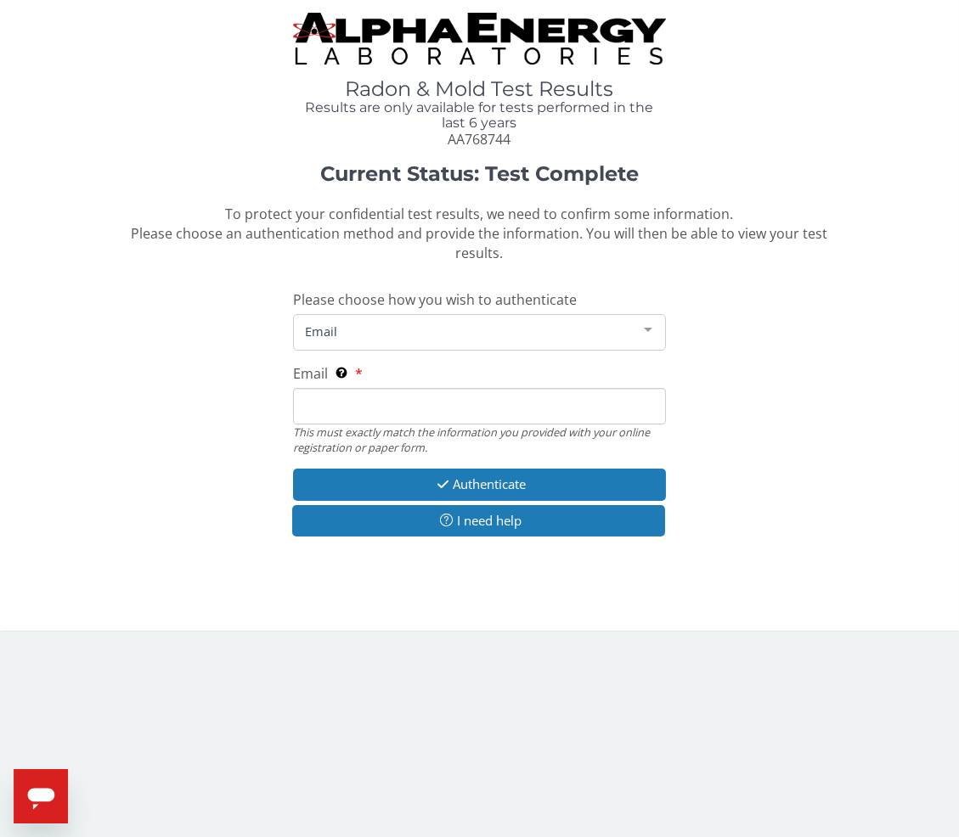
click at [351, 388] on input "Email This must exactly match the information you provided with your online reg…" at bounding box center [480, 406] width 374 height 37
type input "[PERSON_NAME][EMAIL_ADDRESS][DOMAIN_NAME]"
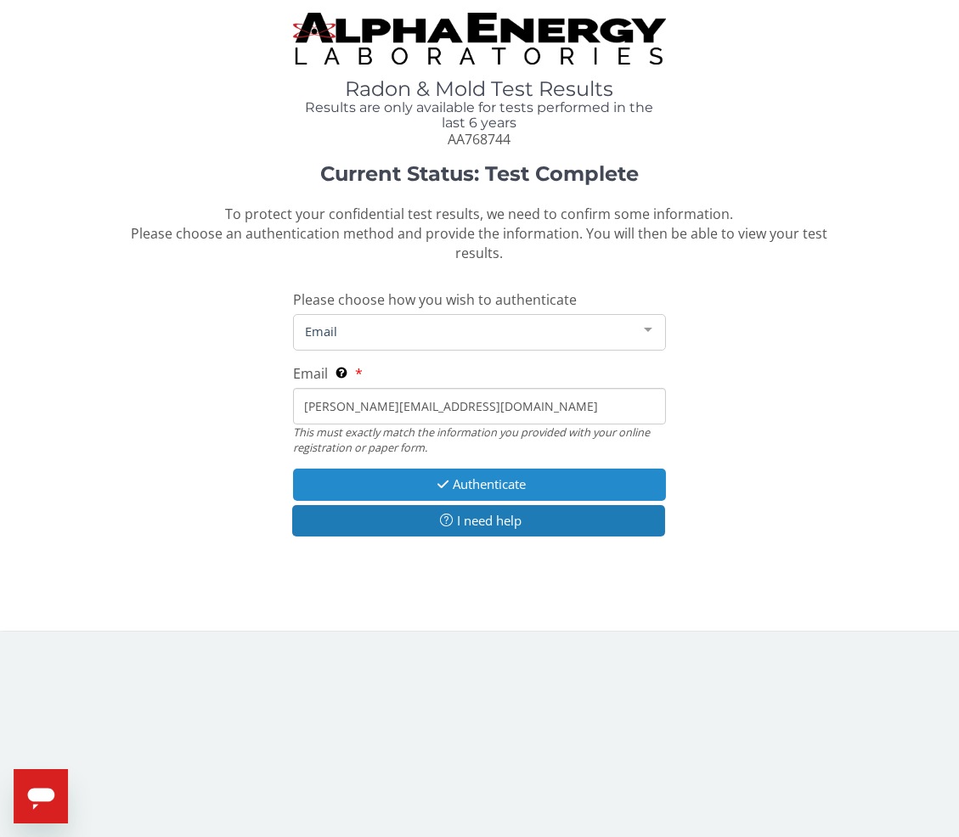
click at [353, 469] on button "Authenticate" at bounding box center [480, 484] width 374 height 31
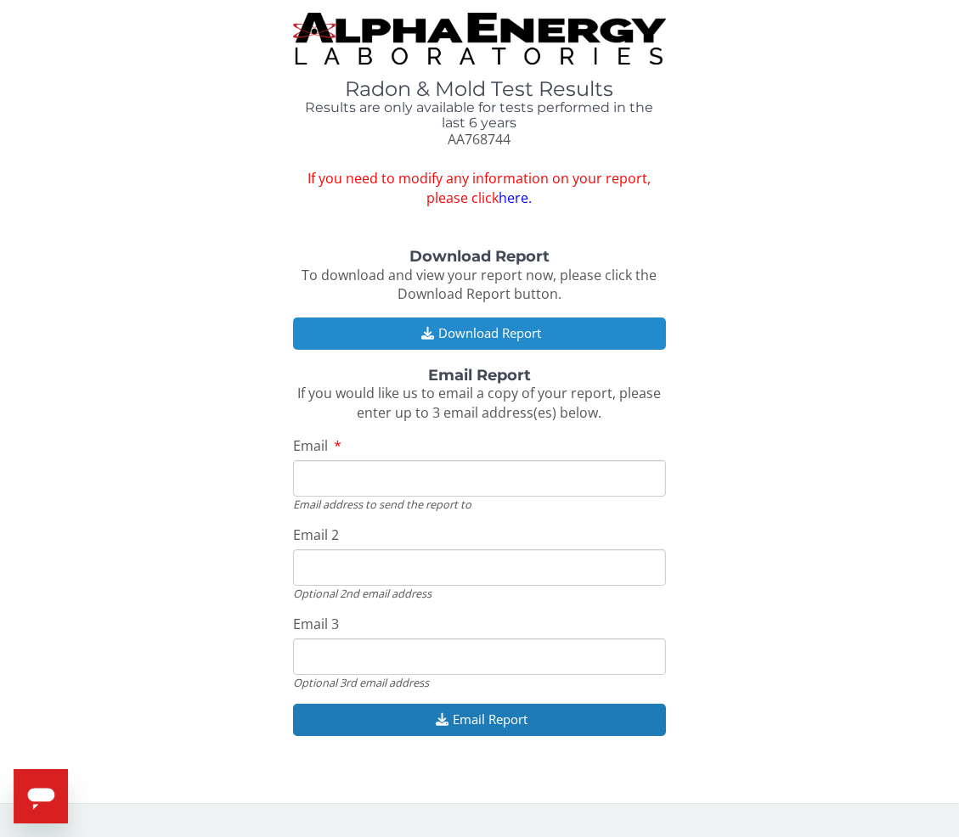
click at [405, 328] on button "Download Report" at bounding box center [480, 333] width 374 height 31
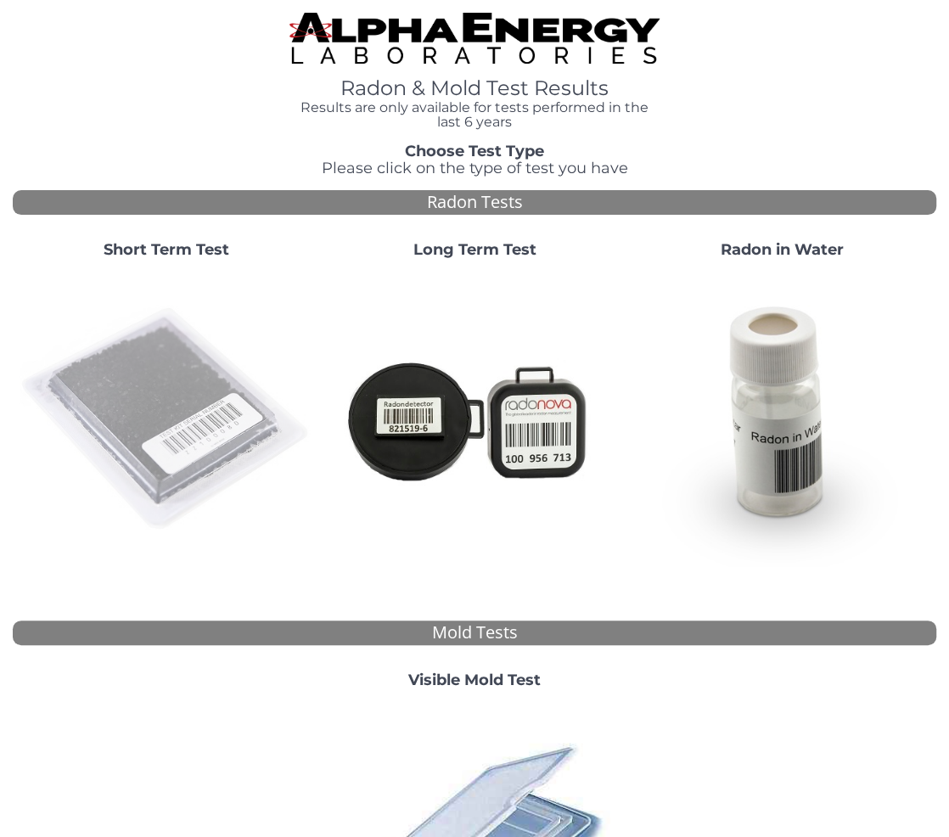
click at [127, 380] on img at bounding box center [167, 420] width 295 height 295
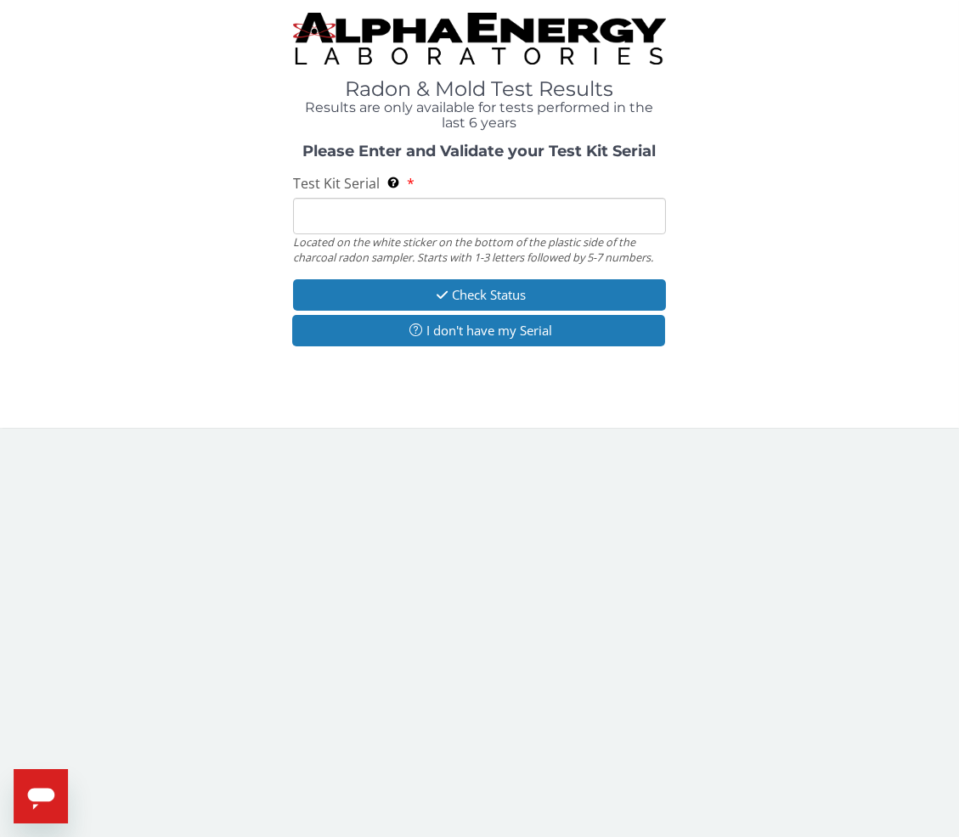
click at [390, 222] on input "Test Kit Serial Located on the white sticker on the bottom of the plastic side …" at bounding box center [480, 216] width 374 height 37
paste input "AA768753"
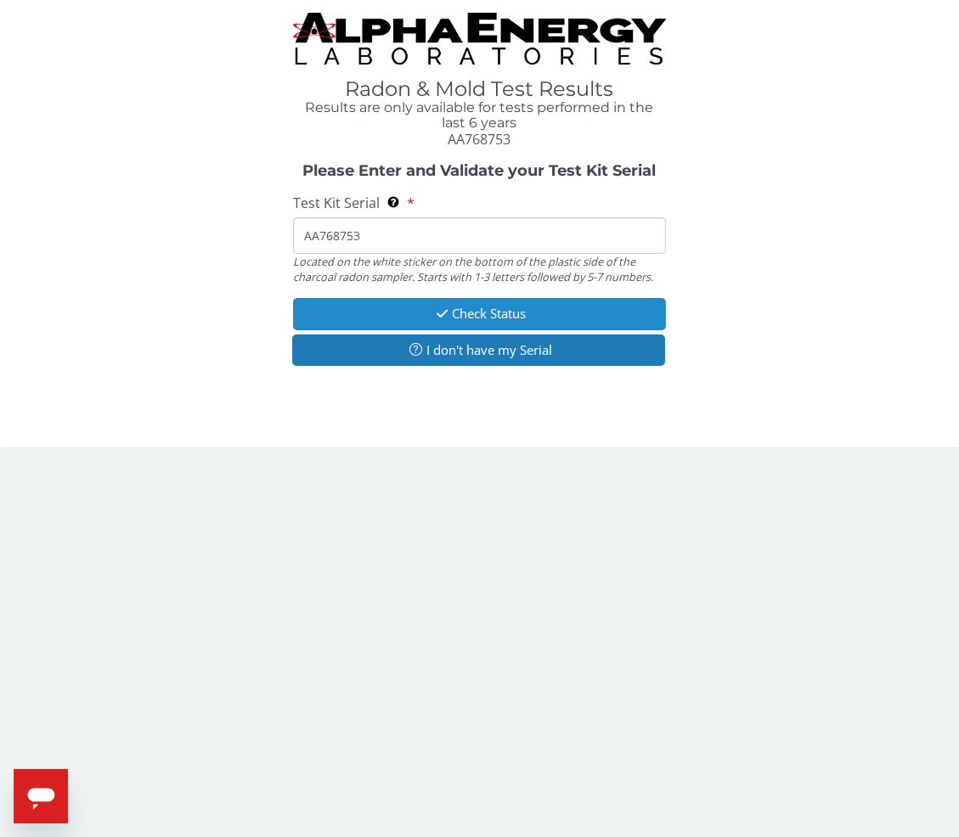
type input "AA768753"
click at [379, 314] on button "Check Status" at bounding box center [480, 313] width 374 height 31
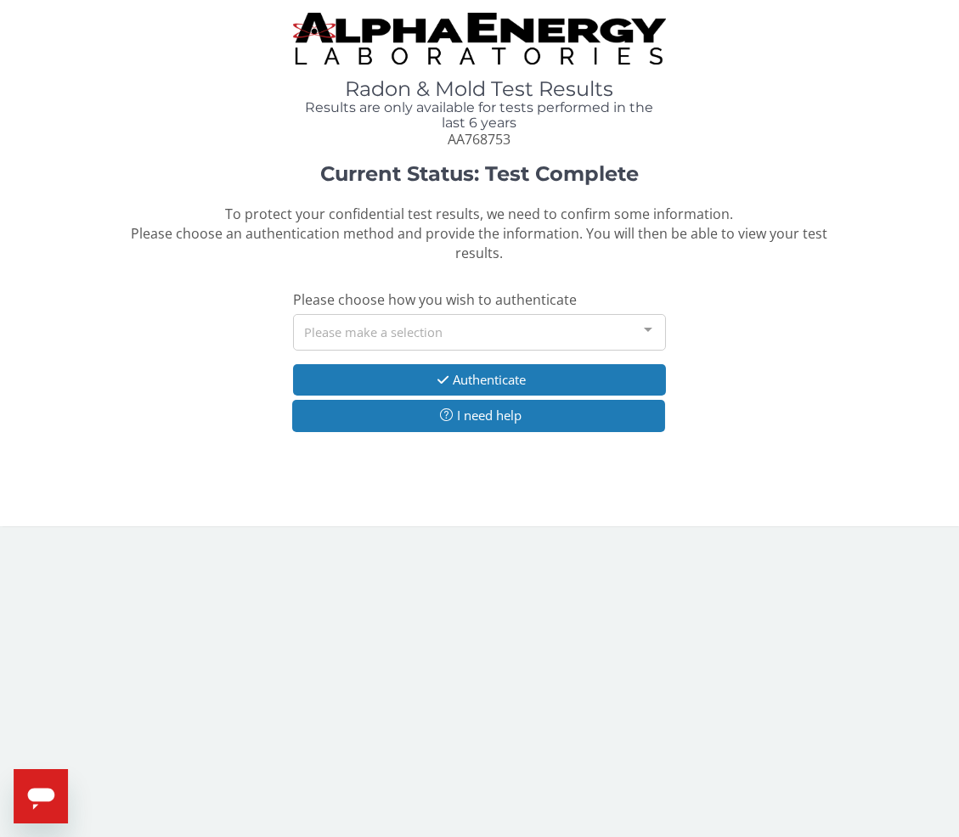
click at [375, 314] on div "Please make a selection" at bounding box center [480, 332] width 374 height 37
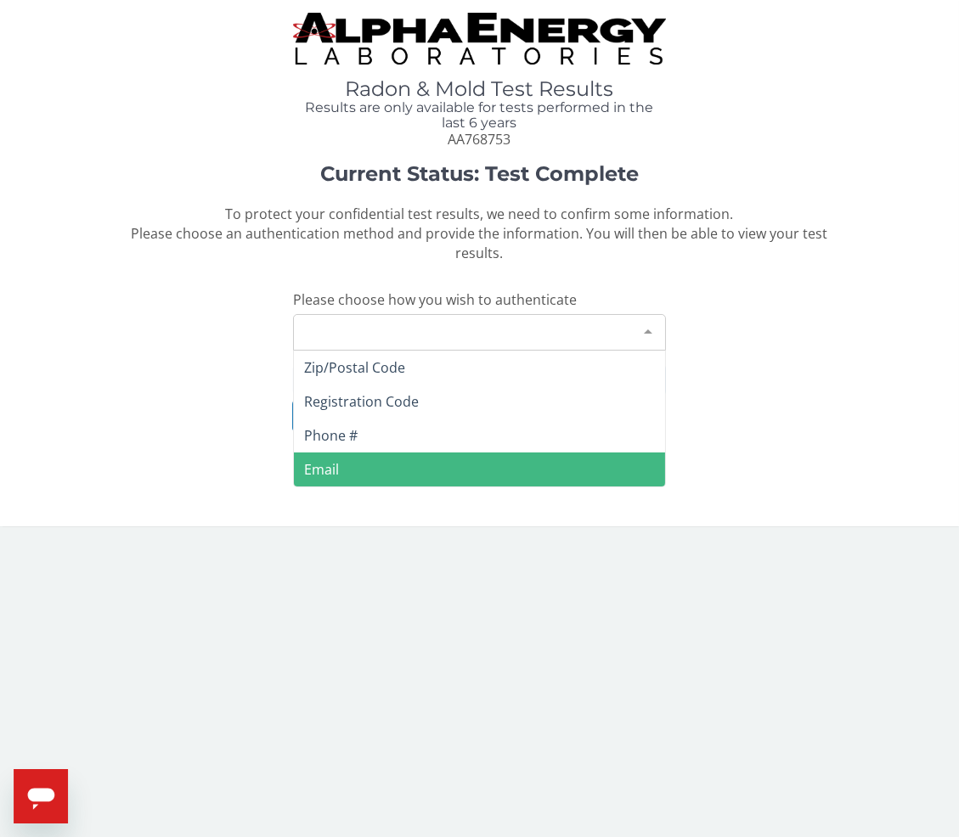
click at [337, 460] on span "Email" at bounding box center [321, 469] width 35 height 19
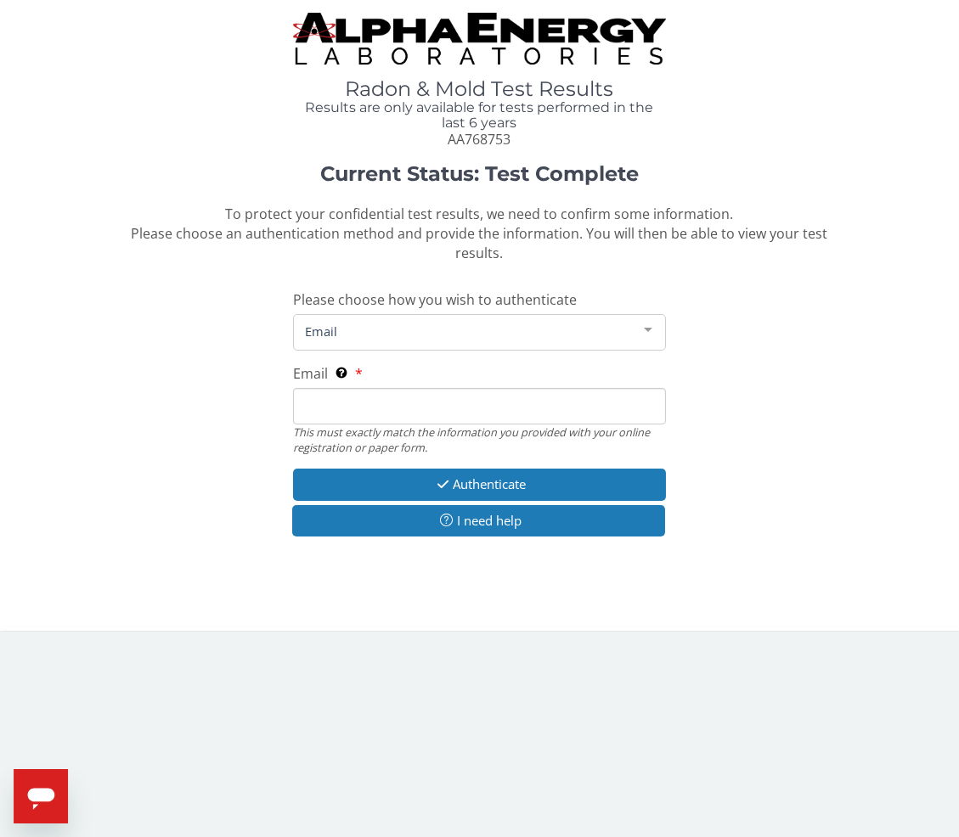
click at [357, 388] on input "Email This must exactly match the information you provided with your online reg…" at bounding box center [480, 406] width 374 height 37
type input "[PERSON_NAME][EMAIL_ADDRESS][DOMAIN_NAME]"
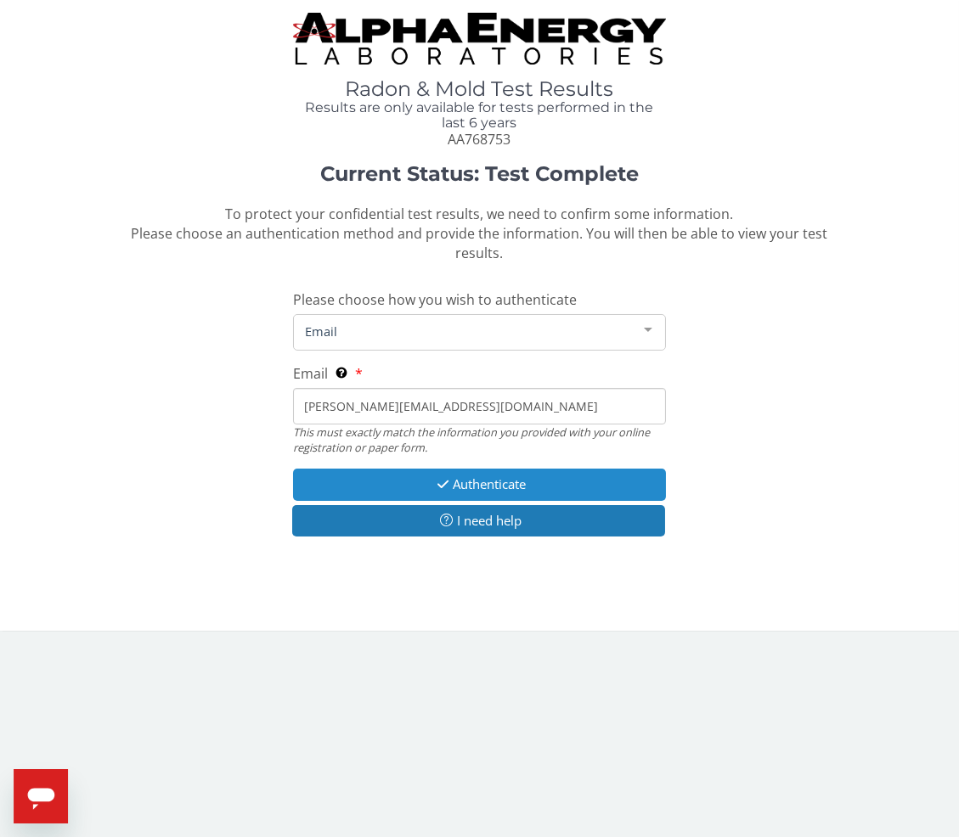
click at [357, 469] on button "Authenticate" at bounding box center [480, 484] width 374 height 31
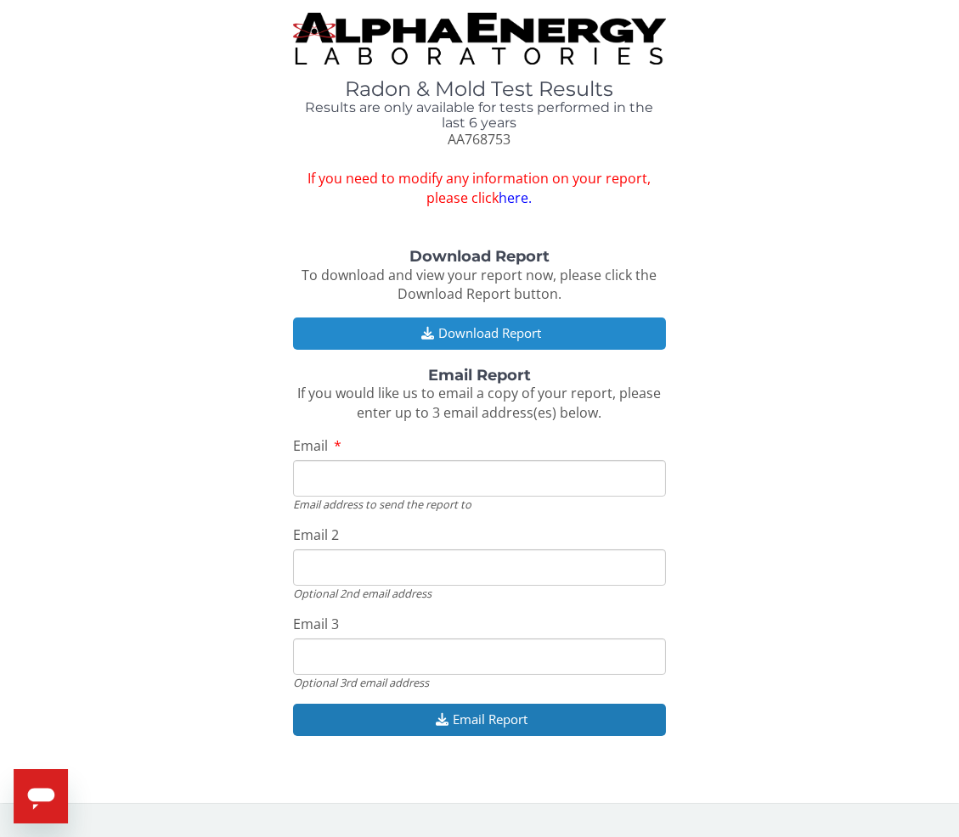
click at [459, 333] on button "Download Report" at bounding box center [480, 333] width 374 height 31
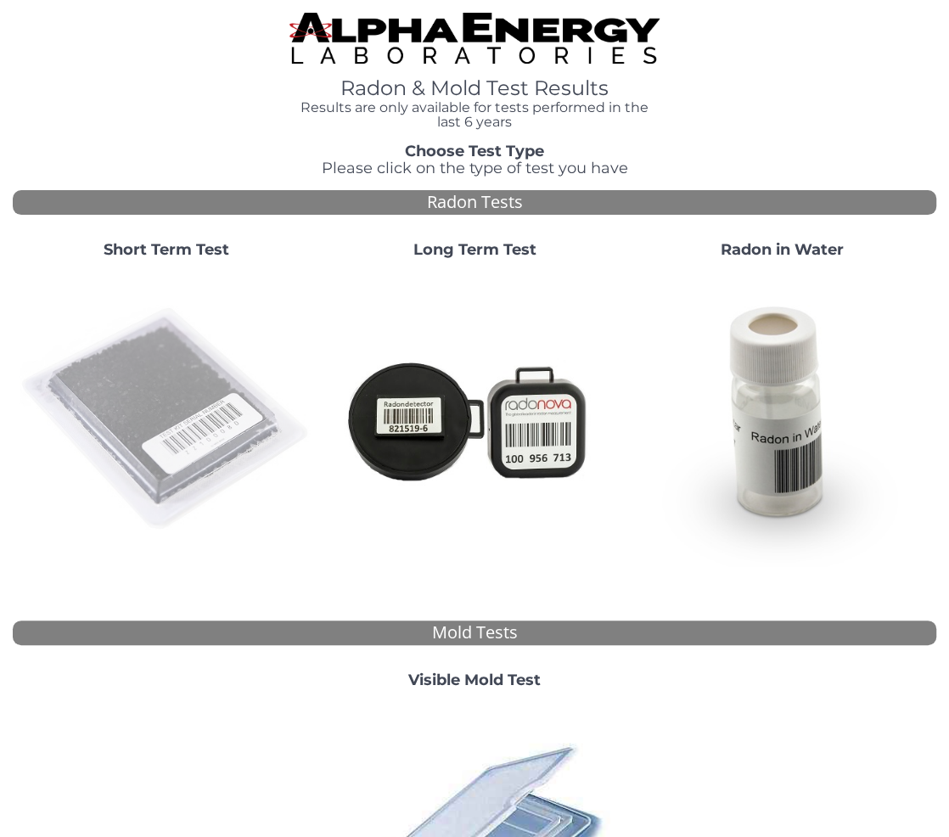
click at [138, 378] on img at bounding box center [167, 420] width 295 height 295
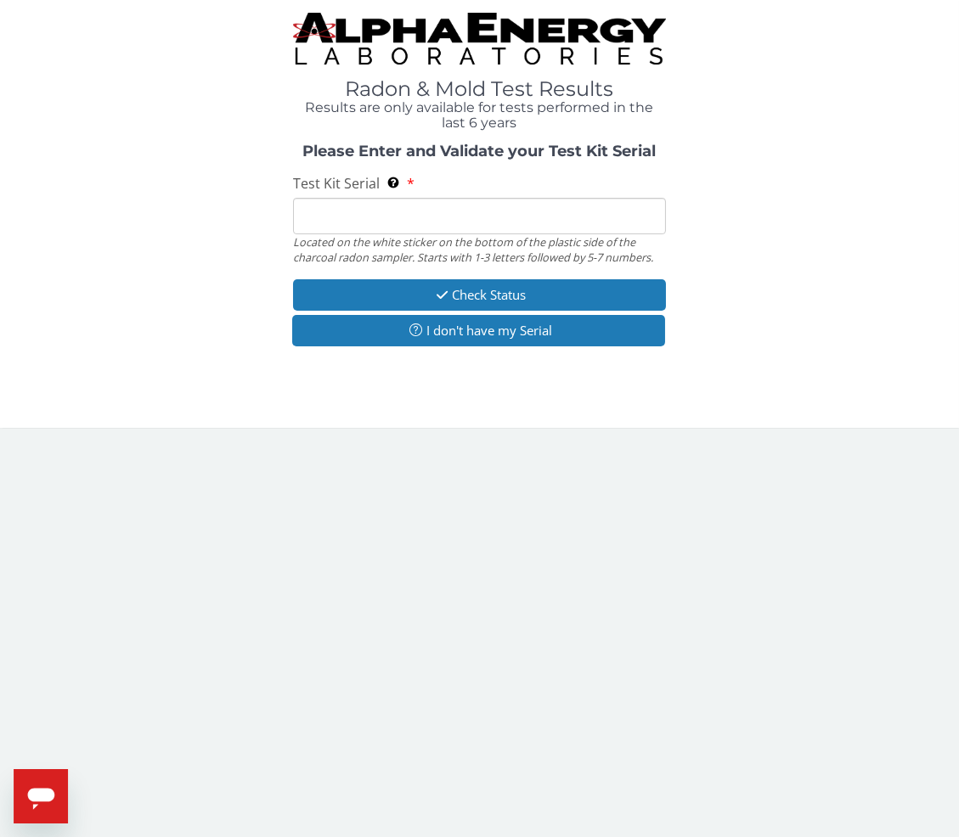
click at [410, 210] on input "Test Kit Serial Located on the white sticker on the bottom of the plastic side …" at bounding box center [480, 216] width 374 height 37
paste input "AA768773"
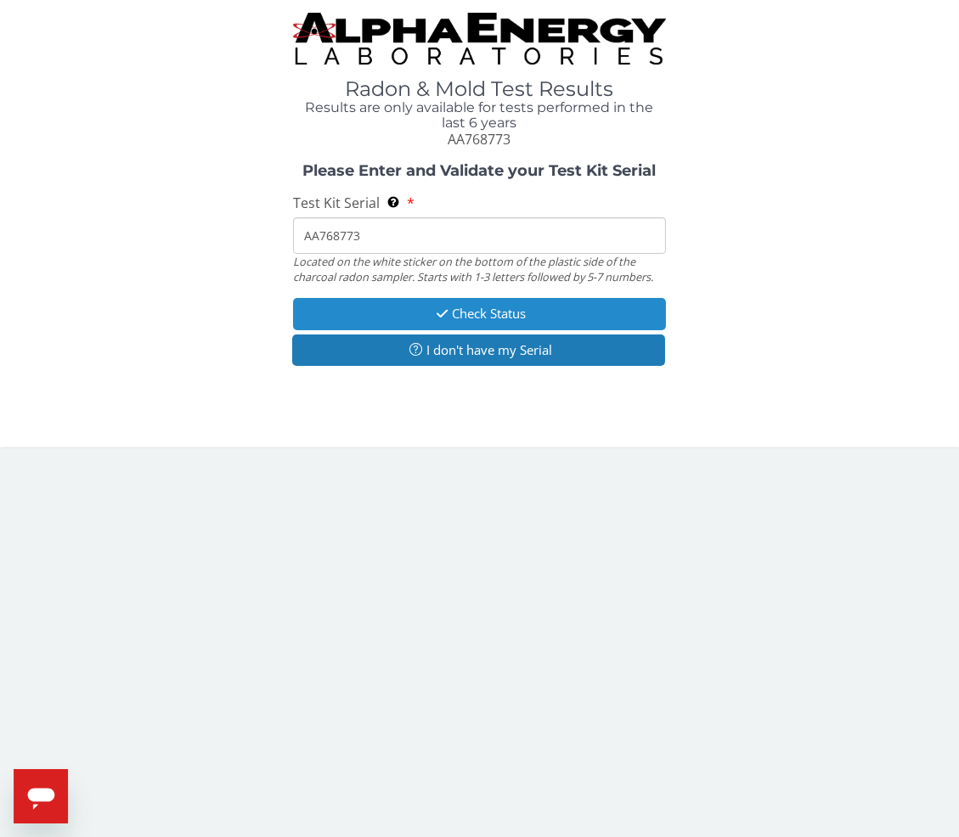
type input "AA768773"
click at [370, 315] on button "Check Status" at bounding box center [480, 313] width 374 height 31
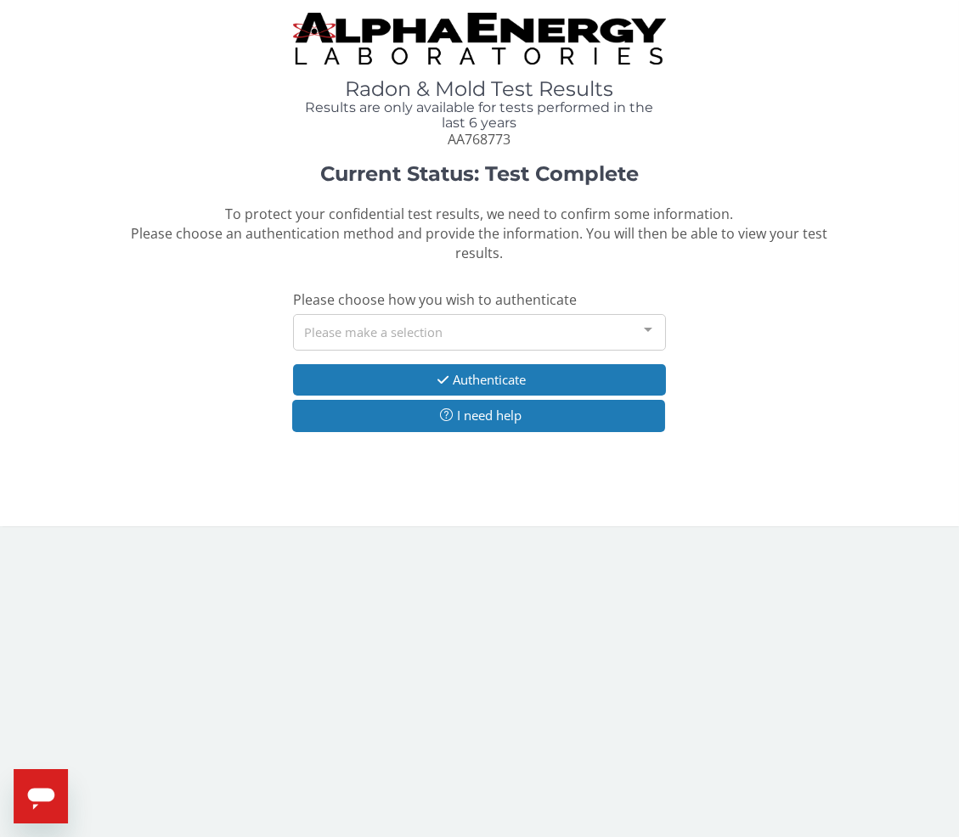
click at [423, 314] on div "Please make a selection" at bounding box center [480, 332] width 374 height 37
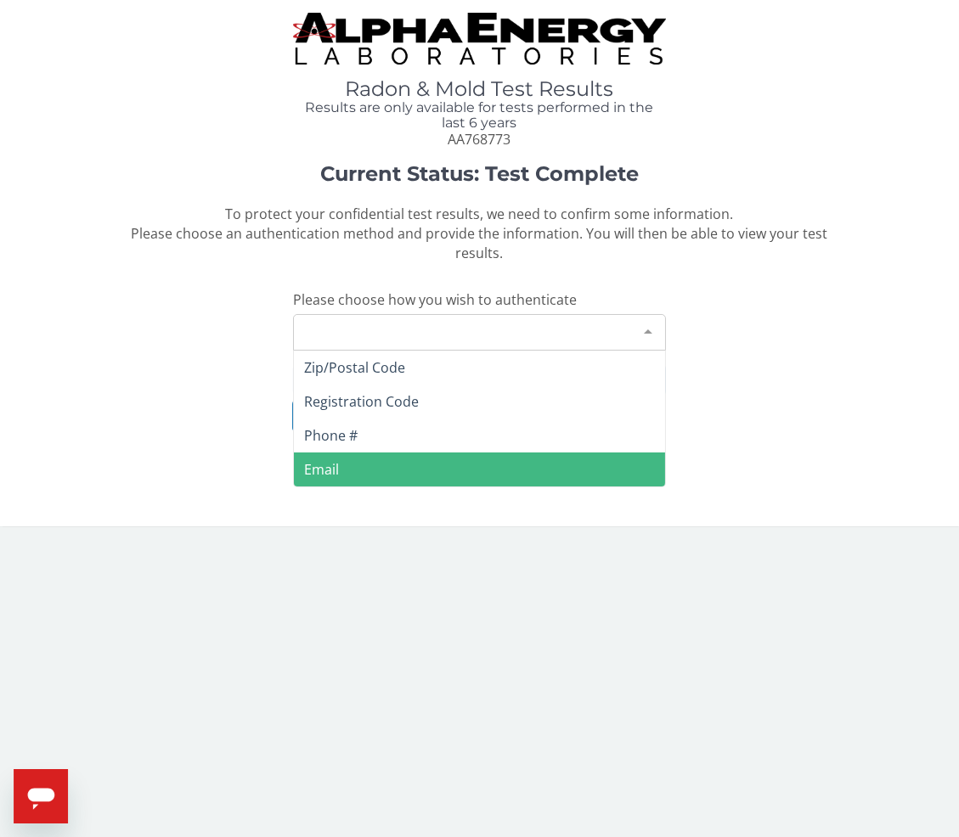
click at [370, 453] on span "Email" at bounding box center [480, 470] width 372 height 34
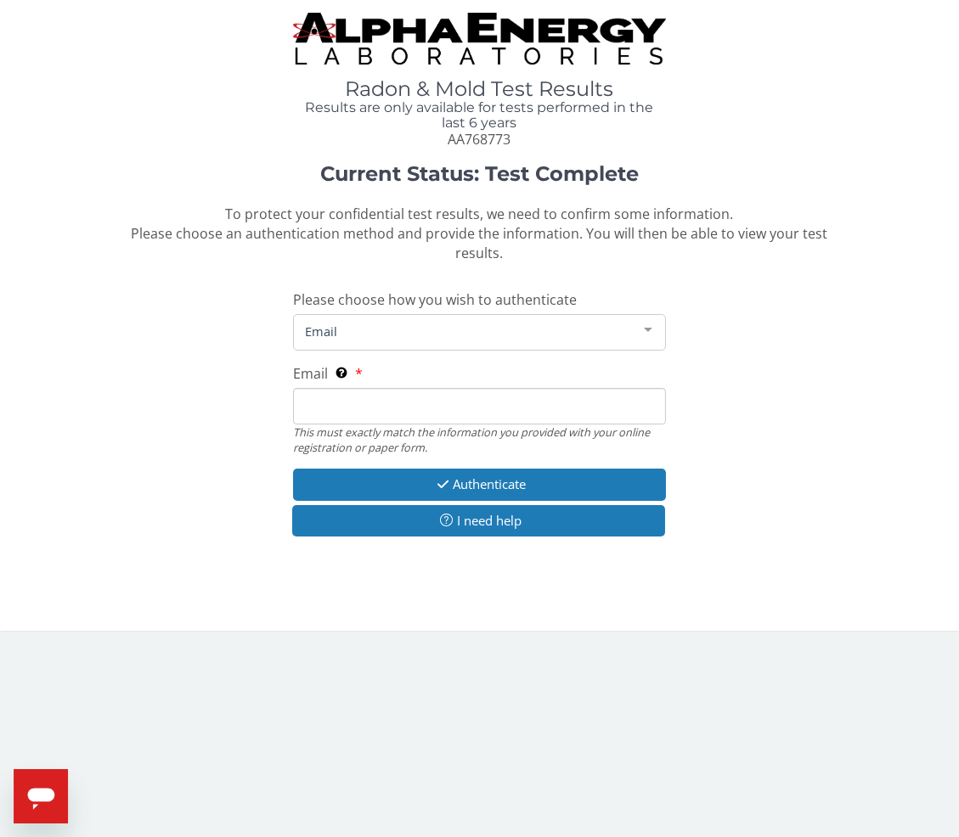
click at [401, 388] on input "Email This must exactly match the information you provided with your online reg…" at bounding box center [480, 406] width 374 height 37
type input "[PERSON_NAME][EMAIL_ADDRESS][DOMAIN_NAME]"
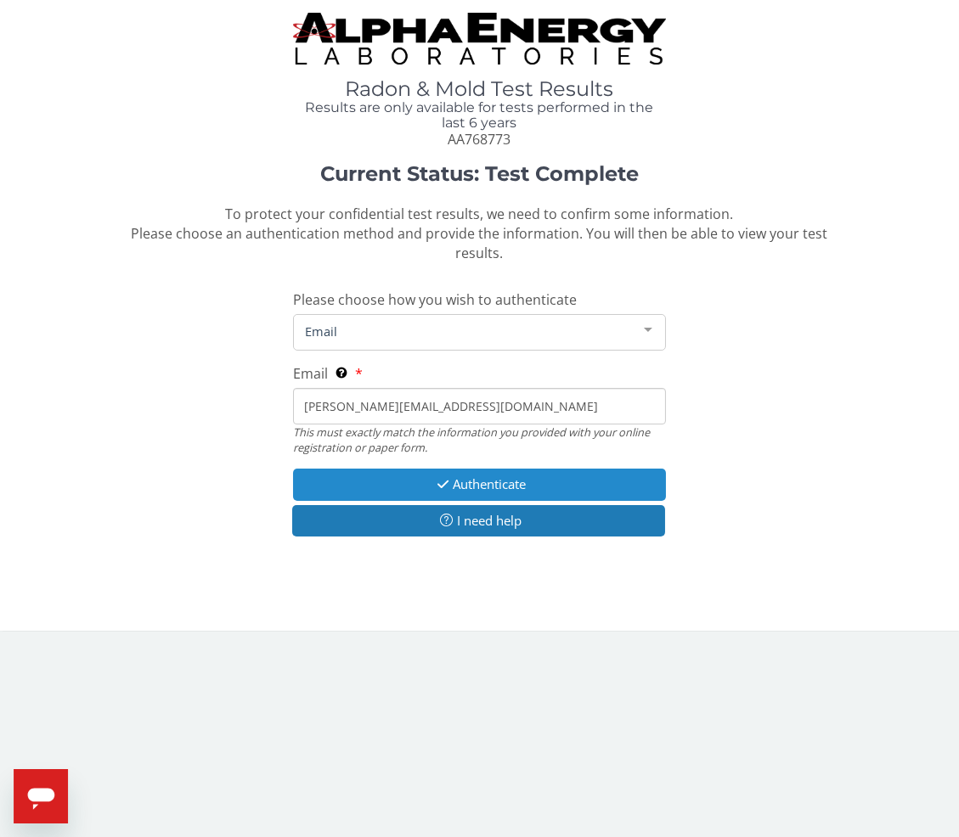
click at [398, 469] on button "Authenticate" at bounding box center [480, 484] width 374 height 31
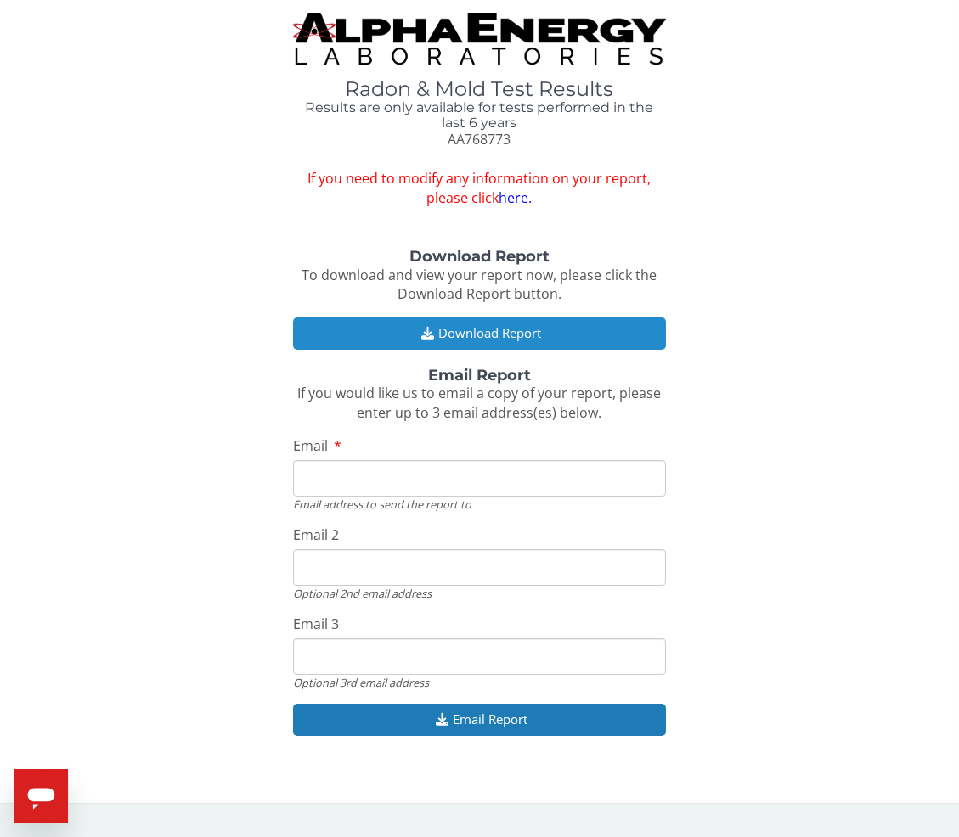
click at [454, 339] on button "Download Report" at bounding box center [480, 333] width 374 height 31
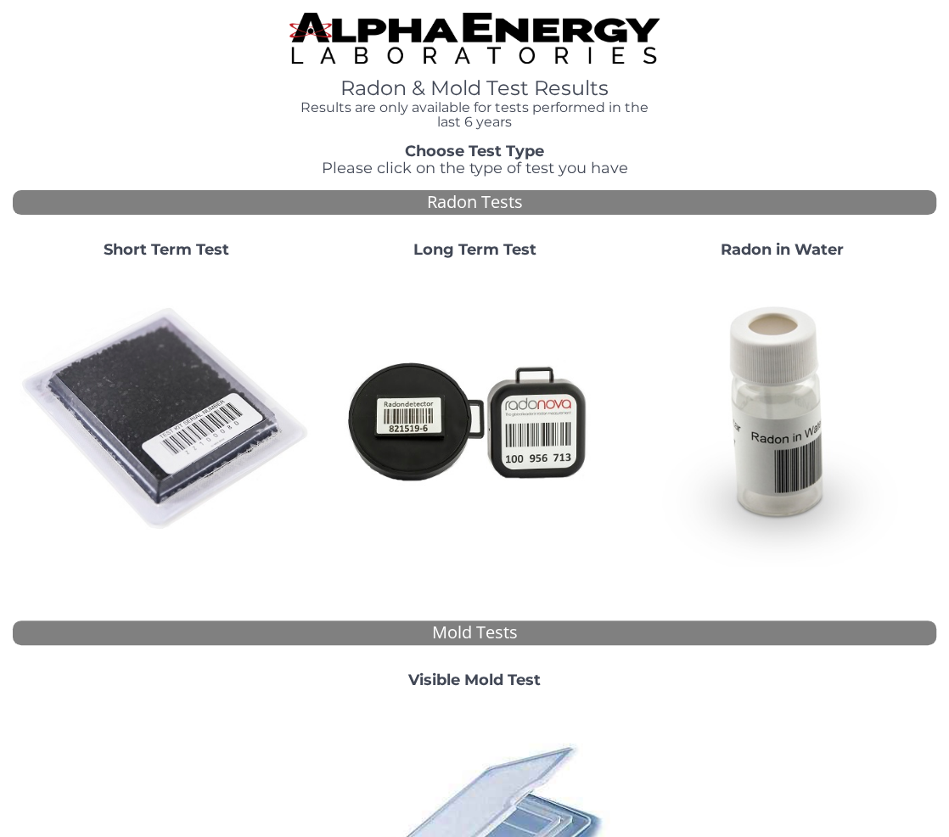
click at [148, 362] on img at bounding box center [167, 420] width 295 height 295
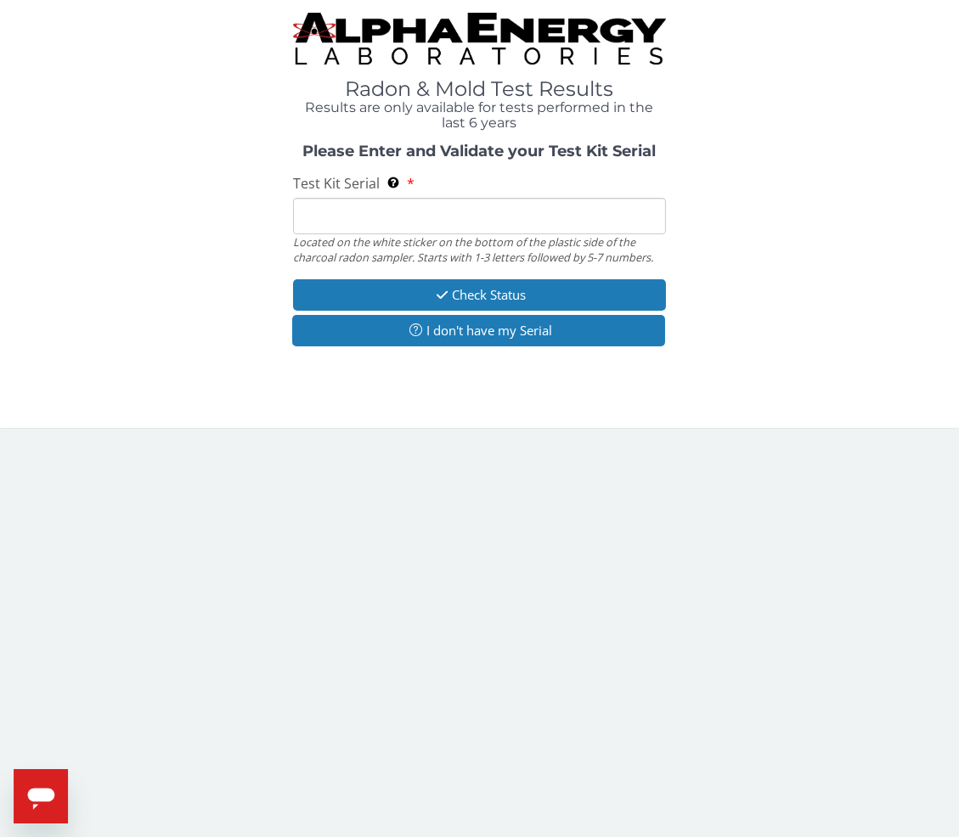
click at [380, 216] on input "Test Kit Serial Located on the white sticker on the bottom of the plastic side …" at bounding box center [480, 216] width 374 height 37
paste input "AA768738"
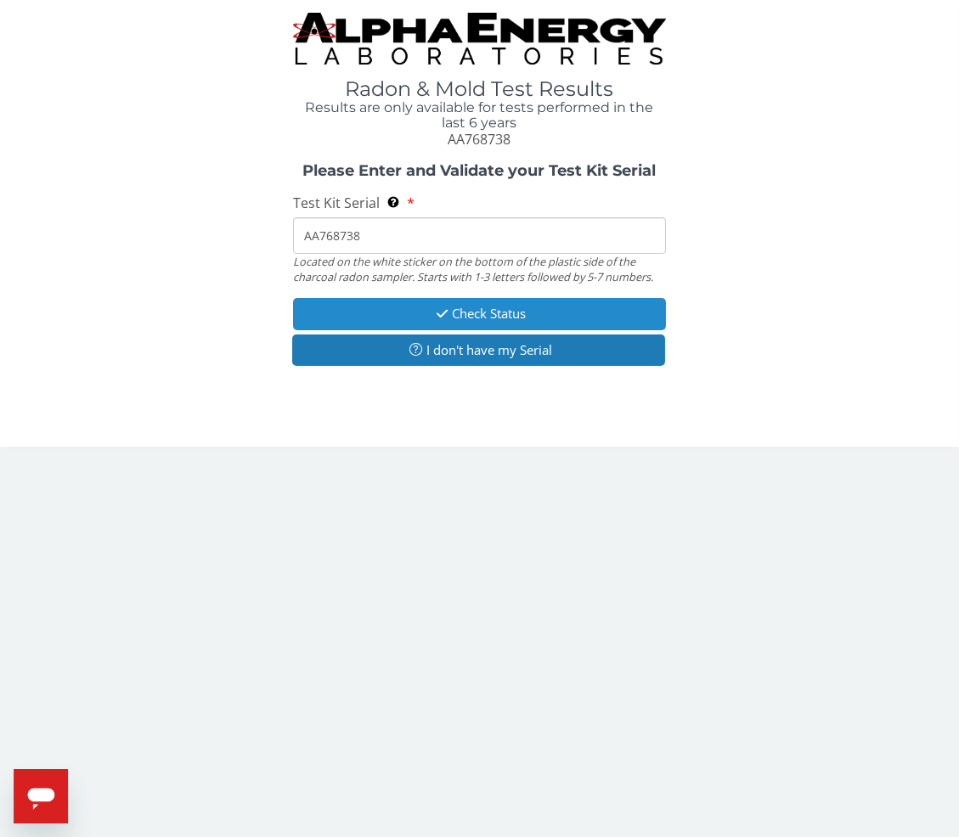
type input "AA768738"
click at [365, 309] on button "Check Status" at bounding box center [480, 313] width 374 height 31
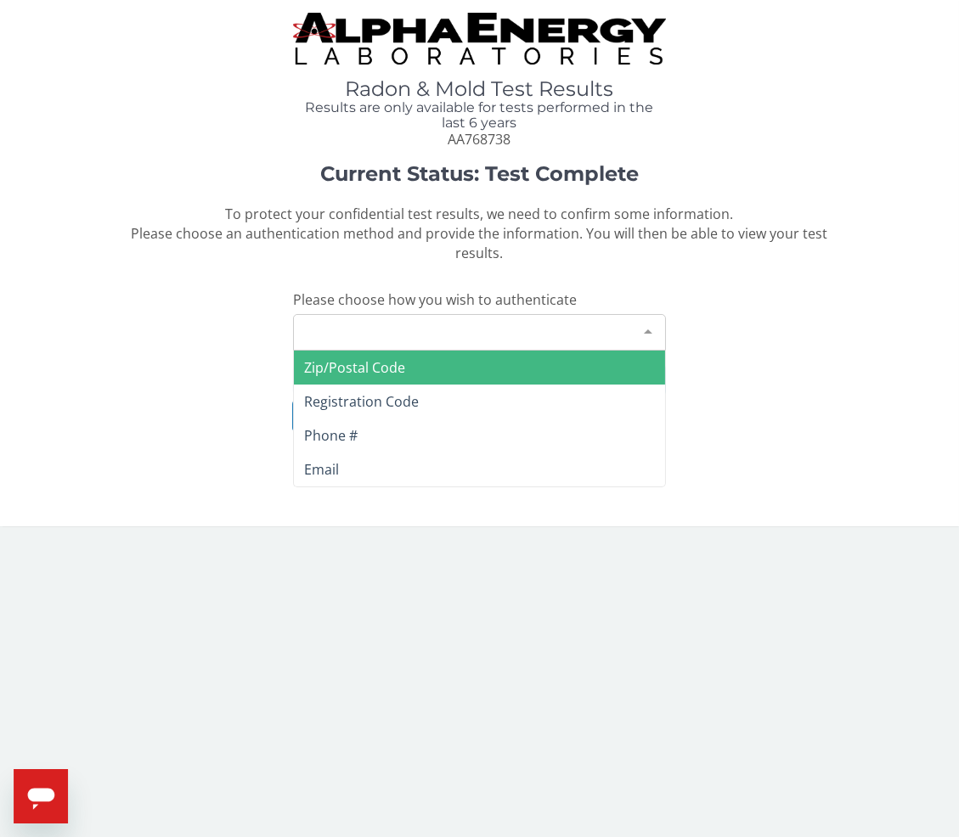
click at [361, 314] on div "Please make a selection" at bounding box center [480, 332] width 374 height 37
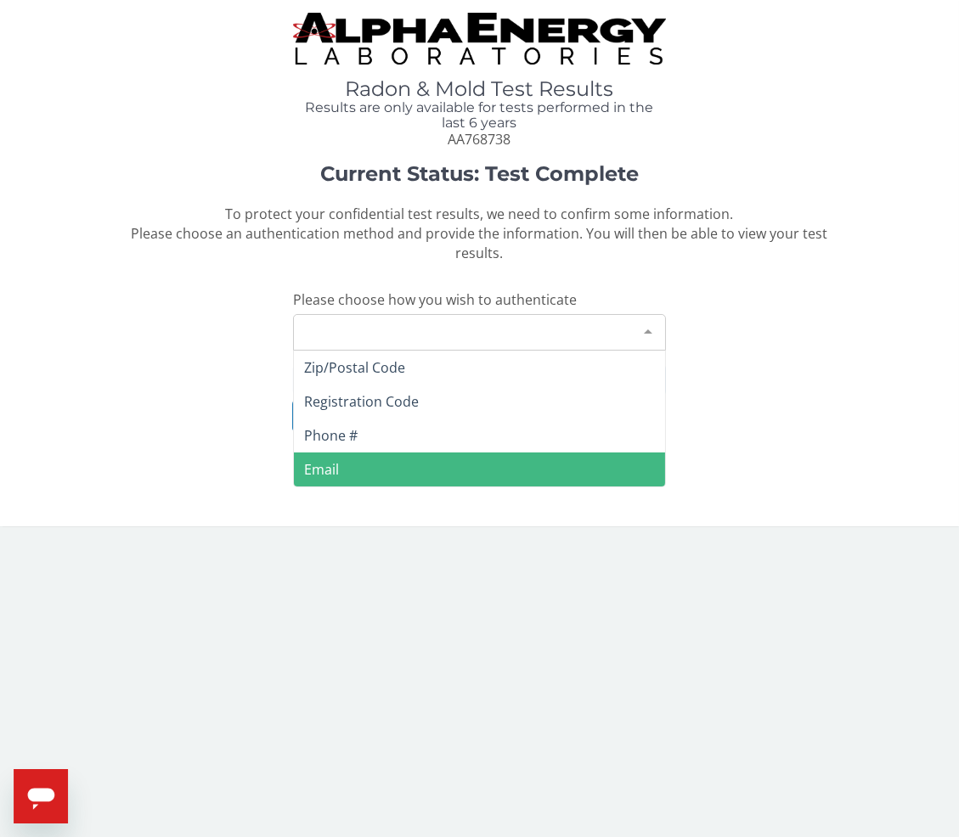
click at [326, 460] on span "Email" at bounding box center [321, 469] width 35 height 19
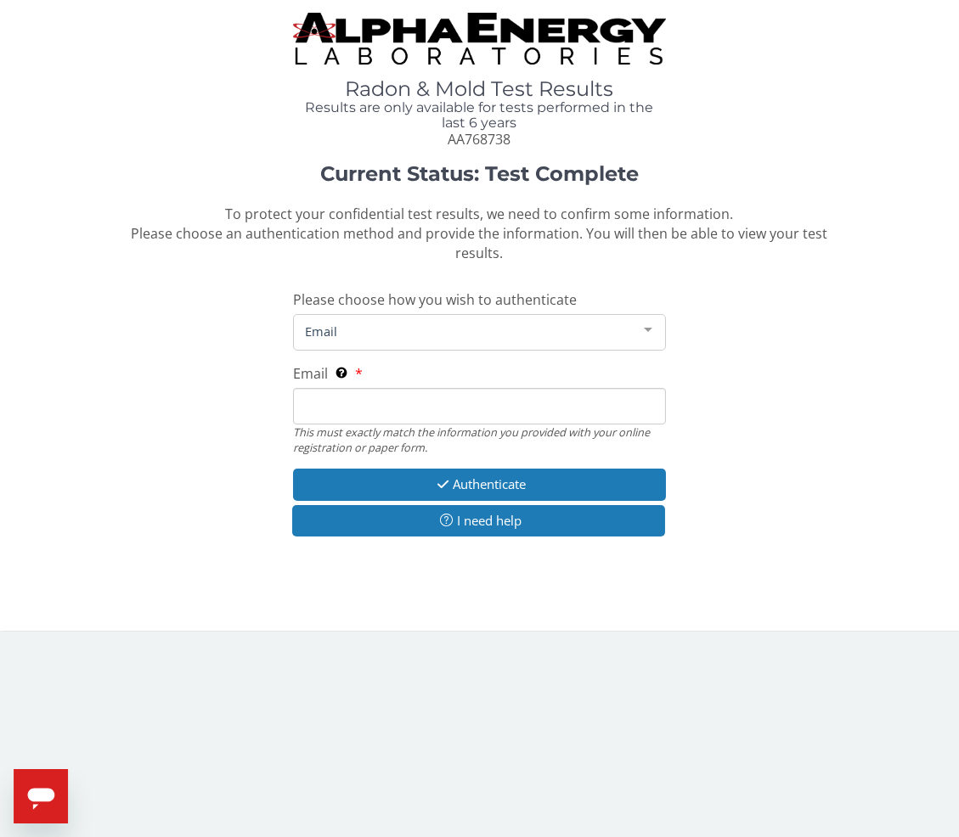
click at [355, 388] on input "Email This must exactly match the information you provided with your online reg…" at bounding box center [480, 406] width 374 height 37
type input "[PERSON_NAME][EMAIL_ADDRESS][DOMAIN_NAME]"
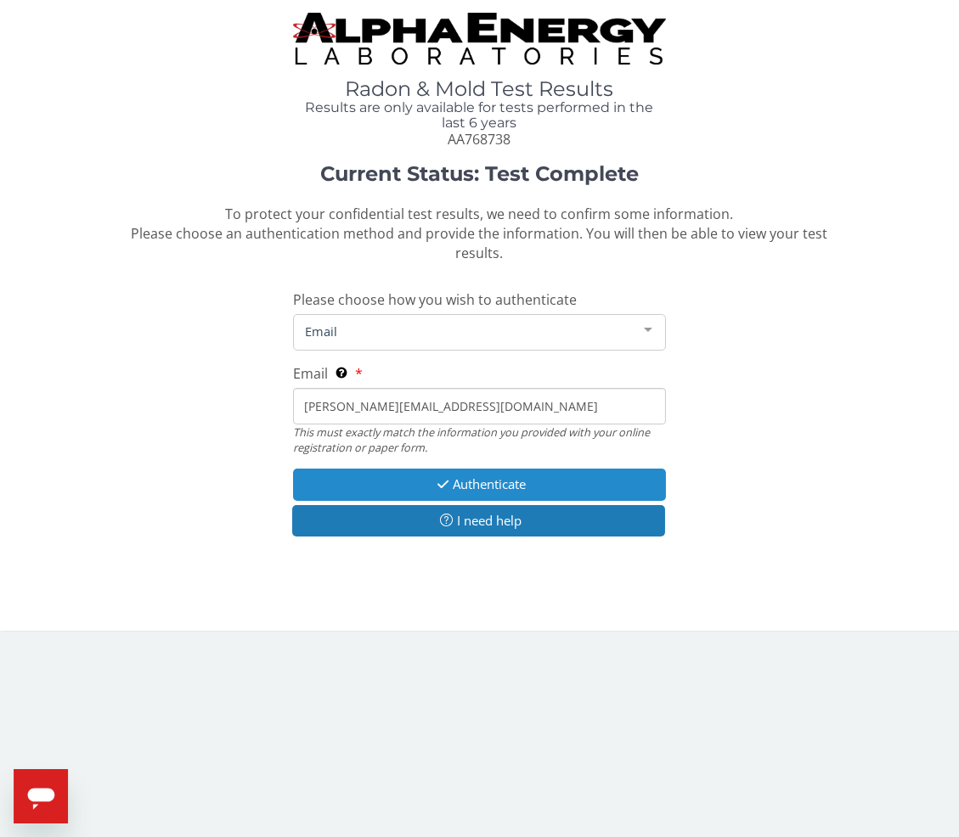
click at [357, 469] on button "Authenticate" at bounding box center [480, 484] width 374 height 31
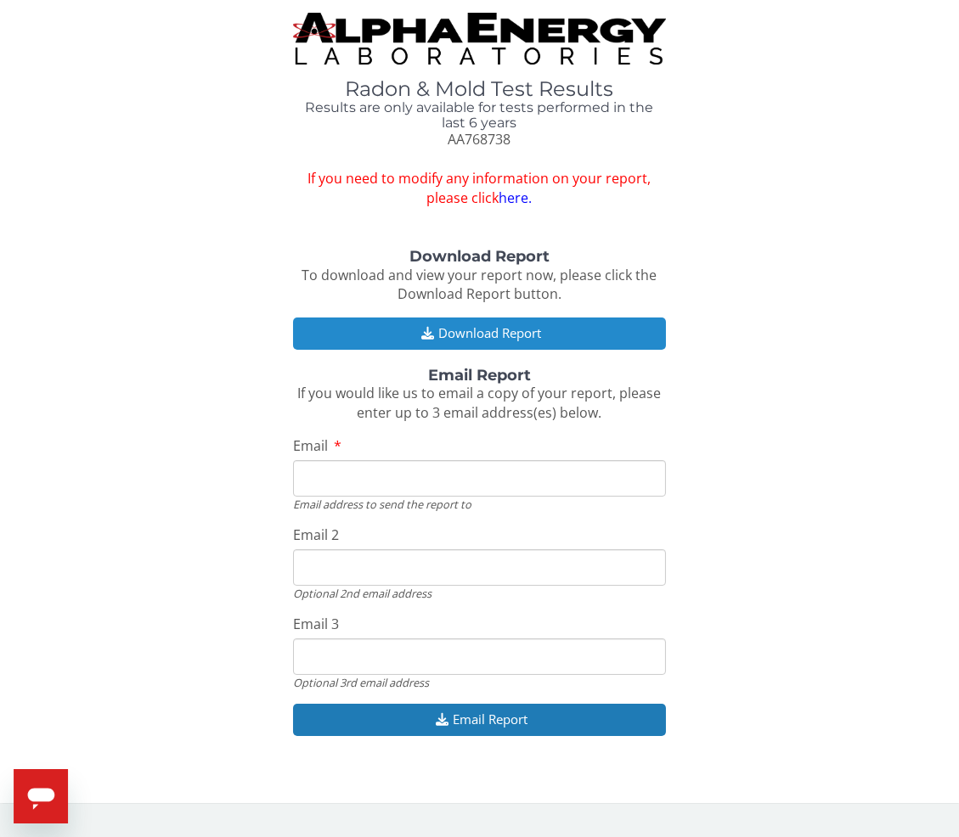
click at [462, 334] on button "Download Report" at bounding box center [480, 333] width 374 height 31
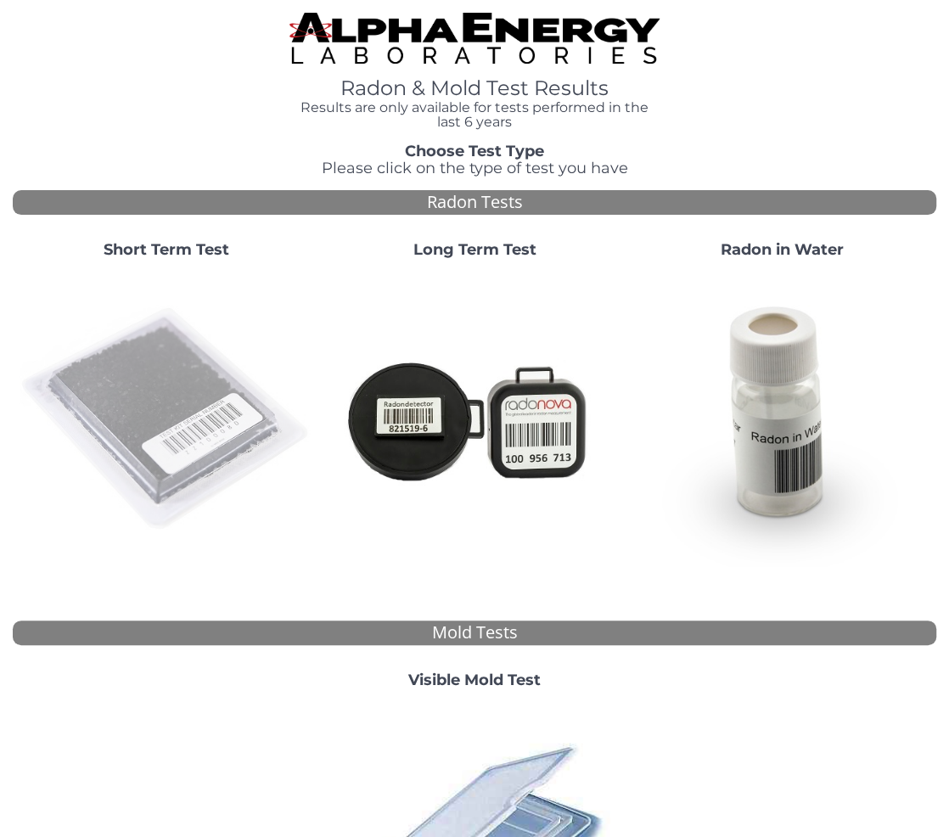
click at [158, 351] on img at bounding box center [167, 420] width 295 height 295
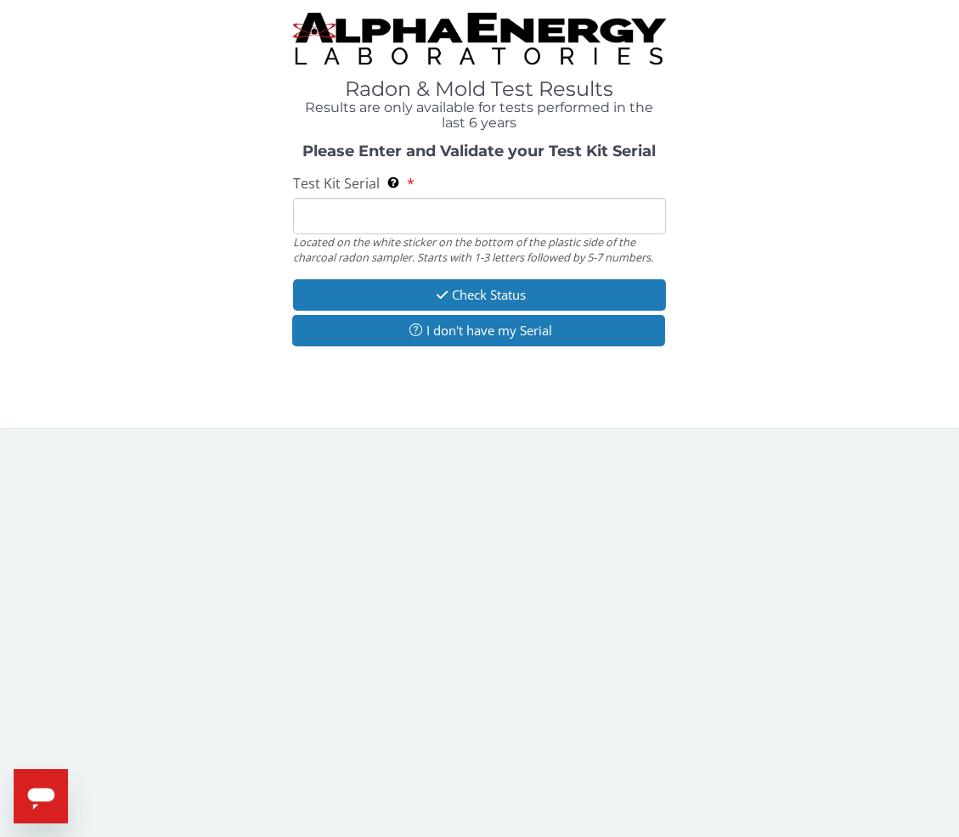
click at [364, 218] on input "Test Kit Serial Located on the white sticker on the bottom of the plastic side …" at bounding box center [480, 216] width 374 height 37
paste input "AA768746"
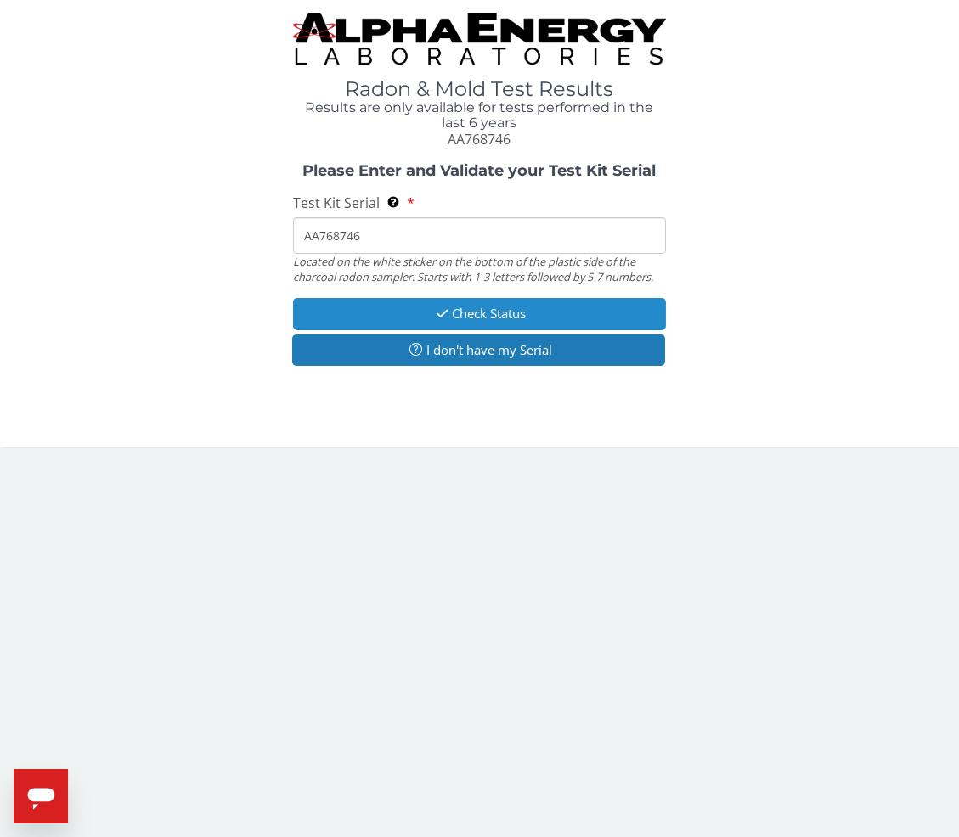
type input "AA768746"
click at [376, 321] on button "Check Status" at bounding box center [480, 313] width 374 height 31
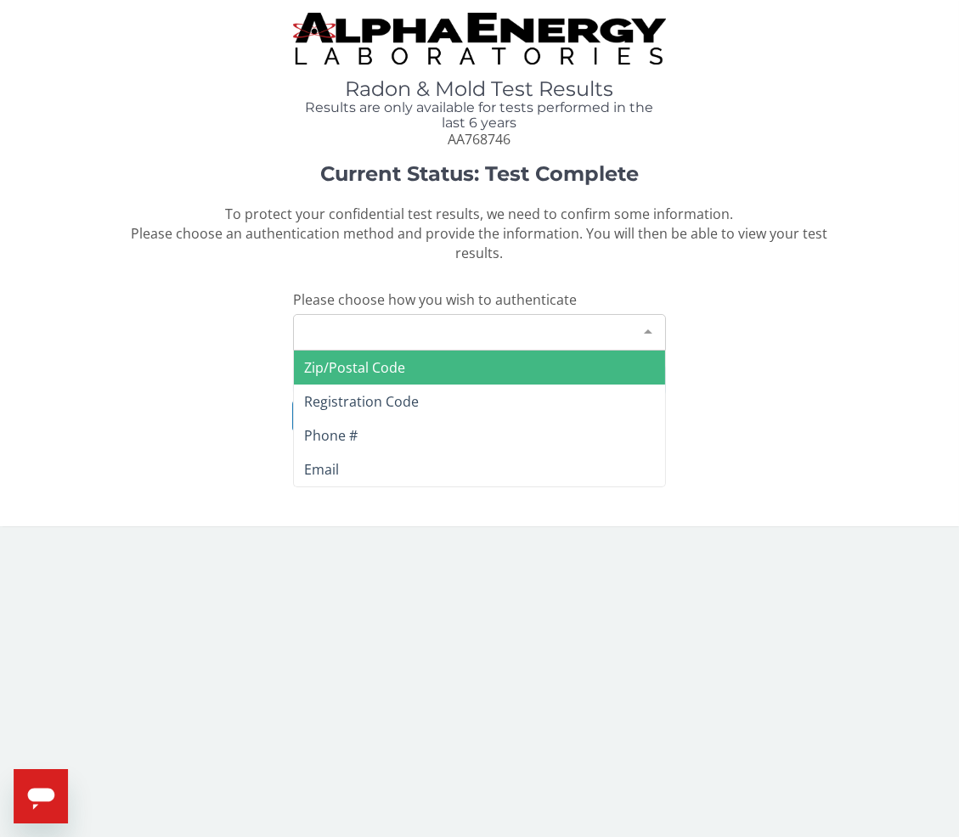
click at [428, 314] on div "Please make a selection" at bounding box center [480, 332] width 374 height 37
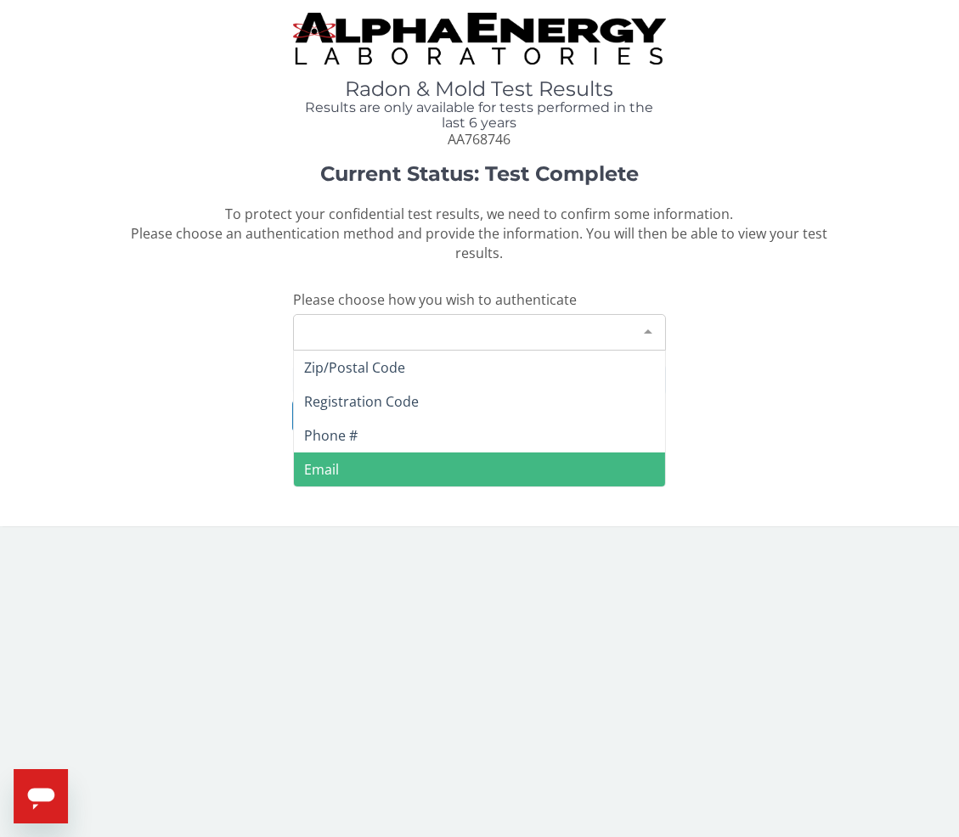
click at [358, 453] on span "Email" at bounding box center [480, 470] width 372 height 34
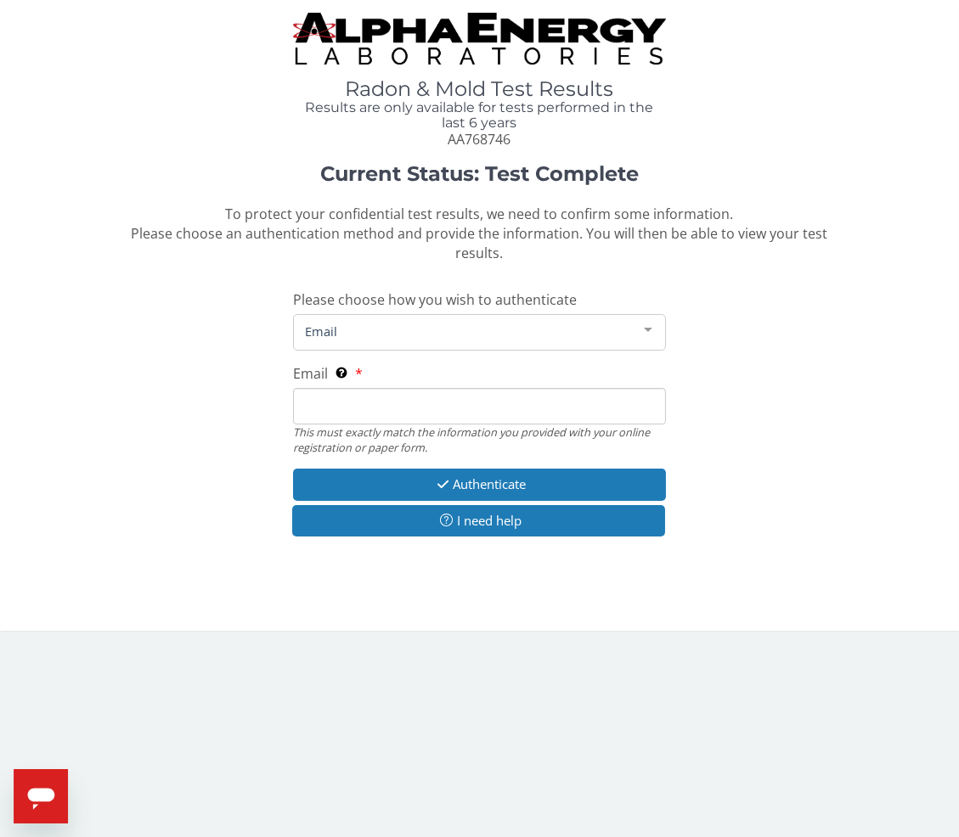
click at [391, 388] on input "Email This must exactly match the information you provided with your online reg…" at bounding box center [480, 406] width 374 height 37
type input "[PERSON_NAME][EMAIL_ADDRESS][DOMAIN_NAME]"
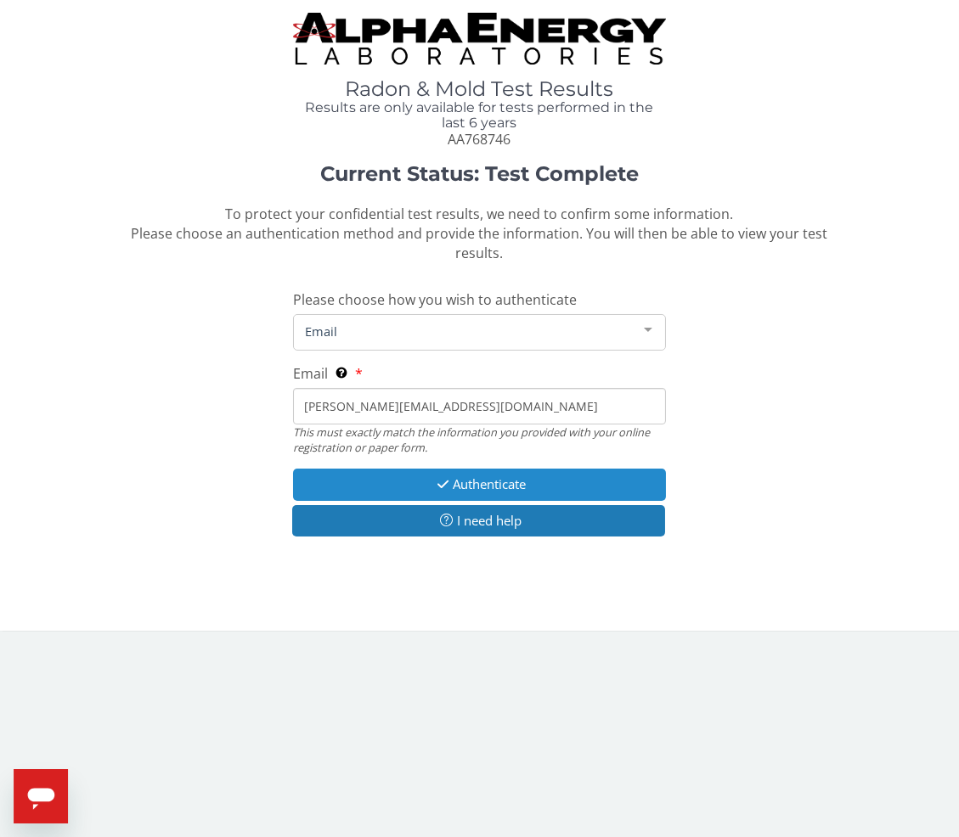
click at [374, 469] on button "Authenticate" at bounding box center [480, 484] width 374 height 31
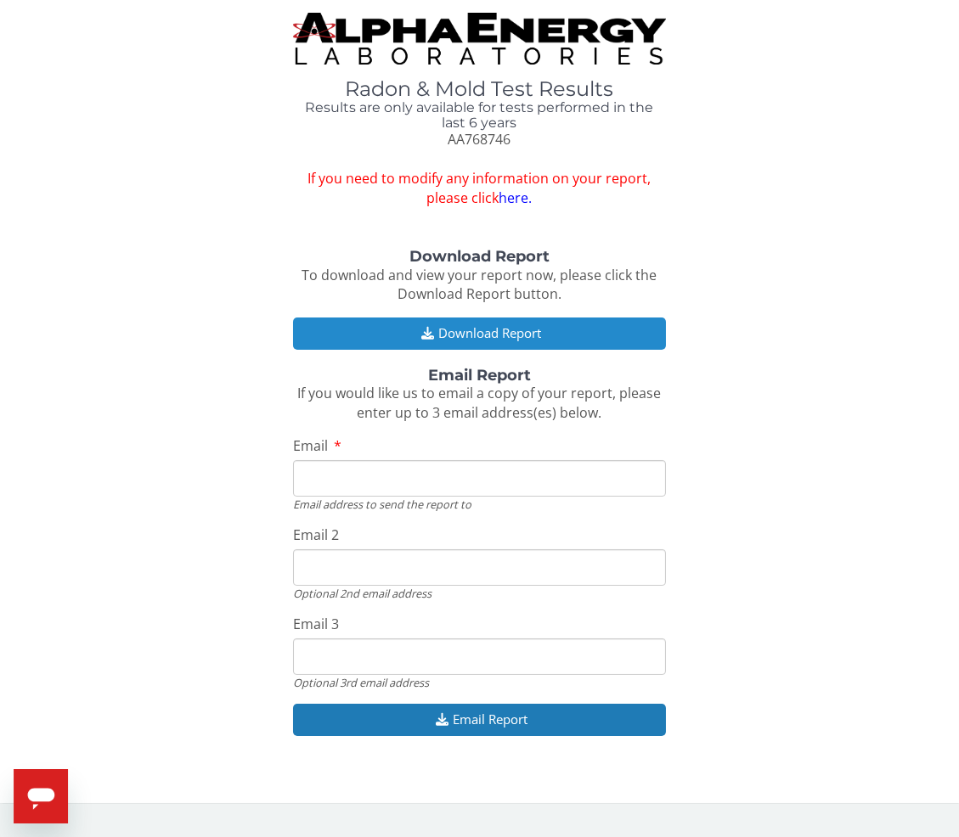
click at [475, 331] on button "Download Report" at bounding box center [480, 333] width 374 height 31
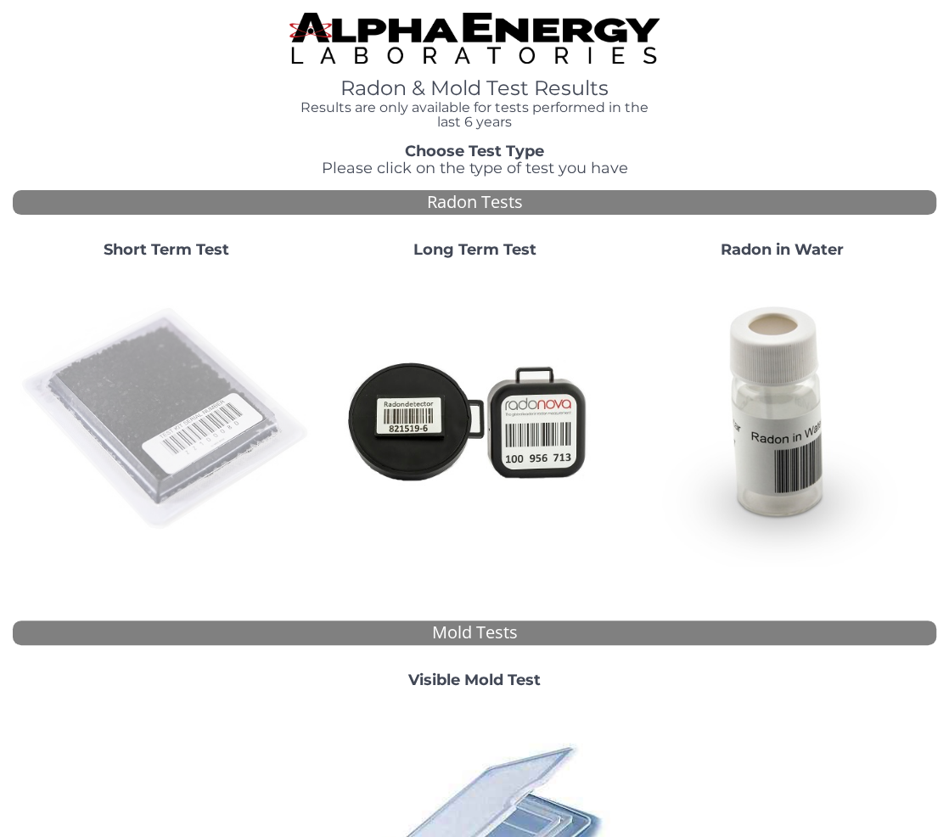
click at [177, 375] on img at bounding box center [167, 420] width 295 height 295
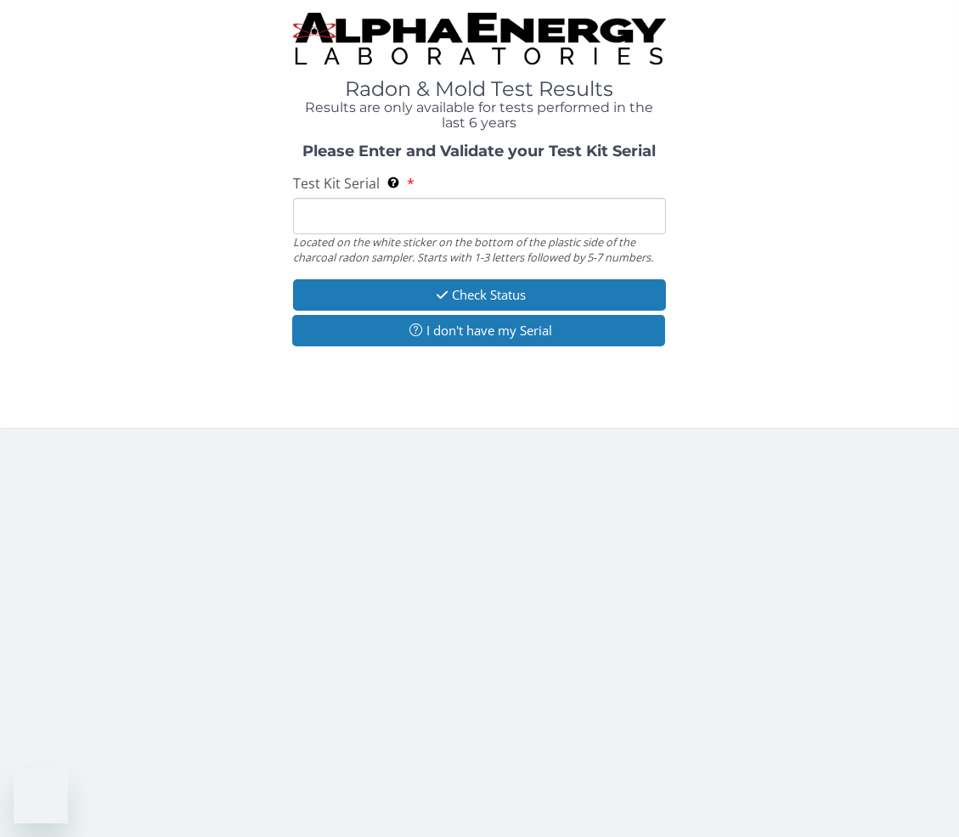
click at [332, 211] on input "Test Kit Serial Located on the white sticker on the bottom of the plastic side …" at bounding box center [480, 216] width 374 height 37
paste input "AA768788"
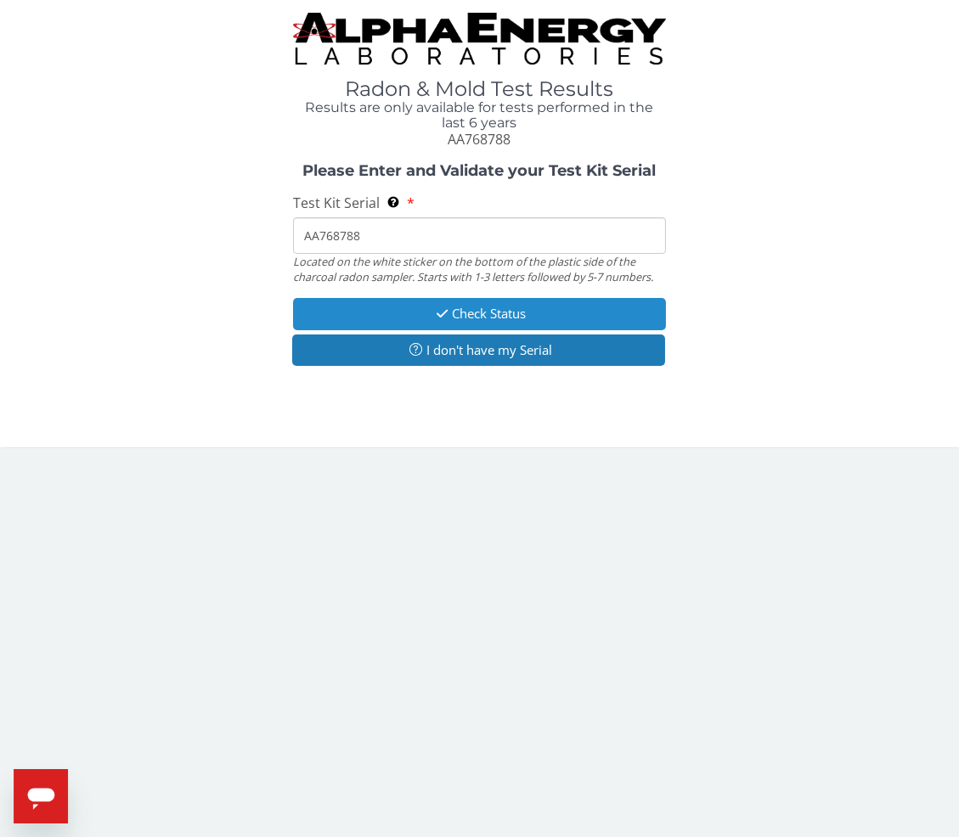
type input "AA768788"
click at [382, 318] on button "Check Status" at bounding box center [480, 313] width 374 height 31
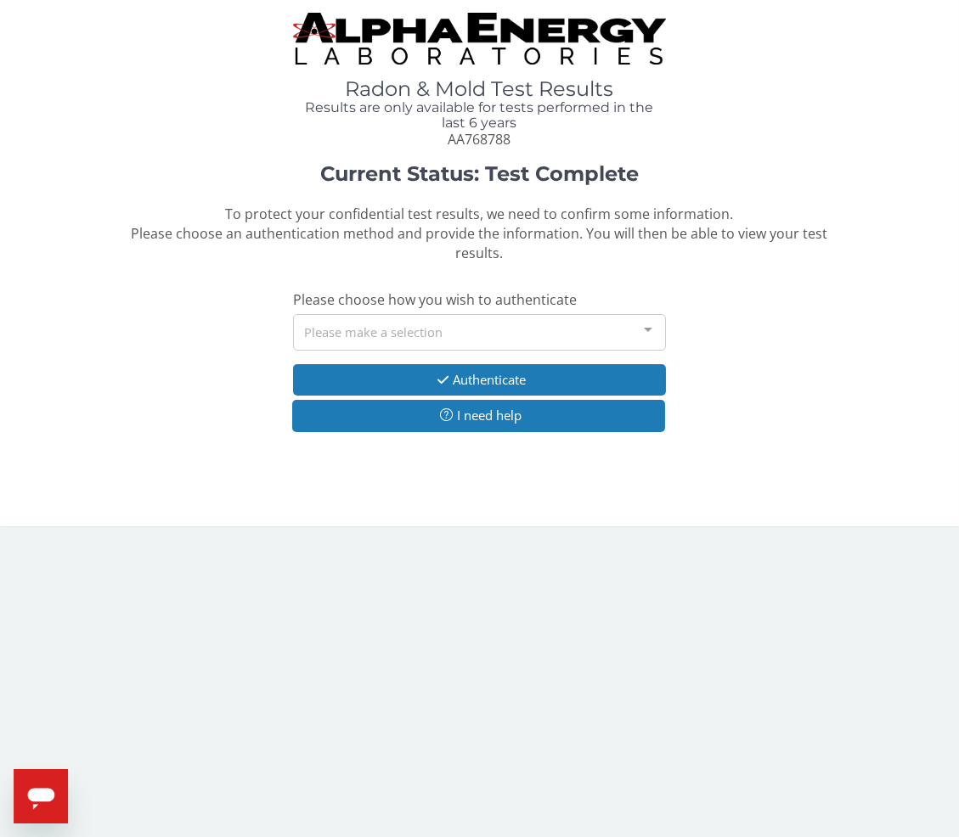
click at [329, 314] on div "Please make a selection" at bounding box center [480, 332] width 374 height 37
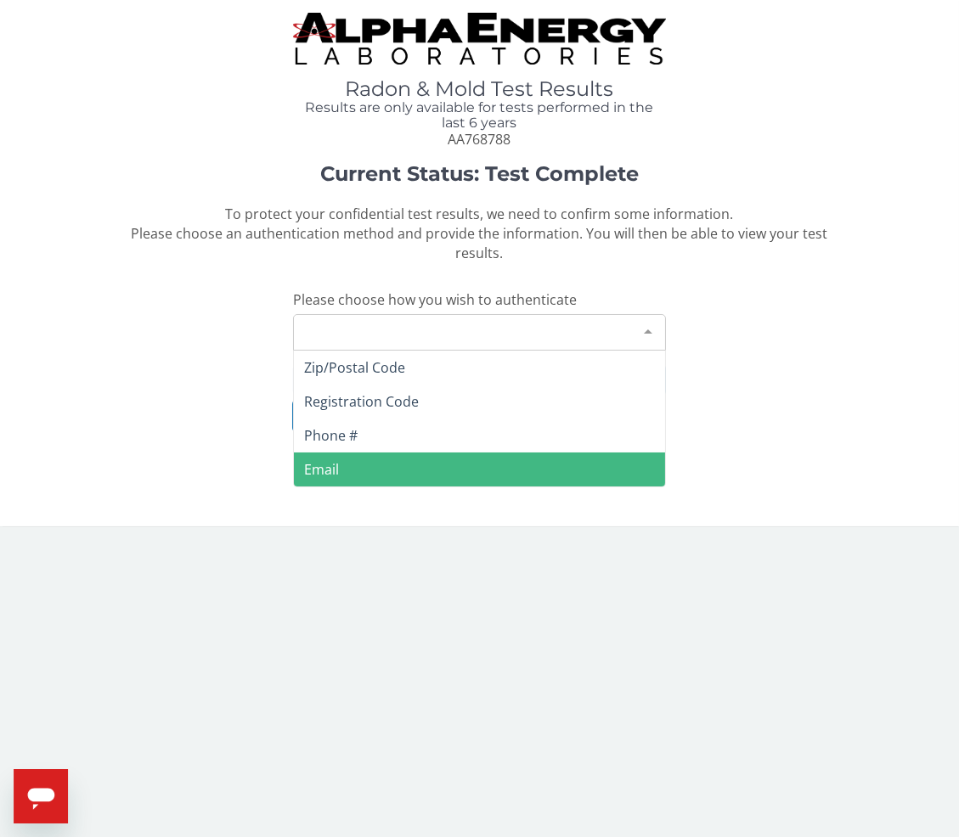
click at [327, 462] on span "Email" at bounding box center [480, 470] width 372 height 34
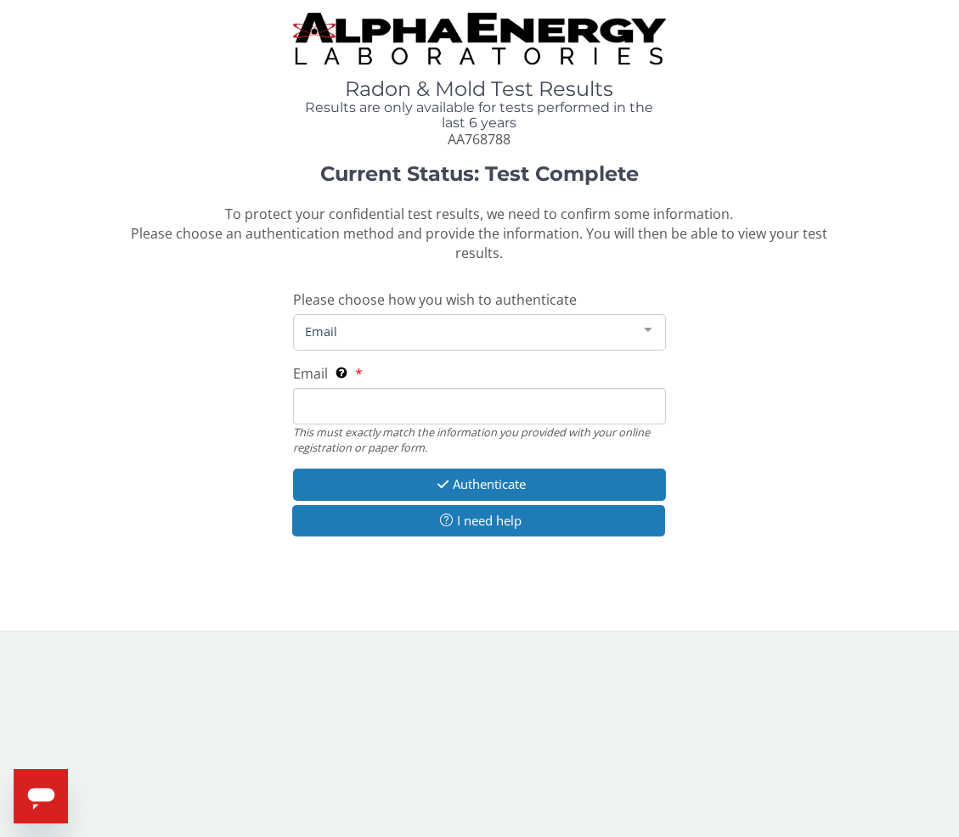
click at [350, 394] on input "Email This must exactly match the information you provided with your online reg…" at bounding box center [480, 406] width 374 height 37
type input "[PERSON_NAME][EMAIL_ADDRESS][DOMAIN_NAME]"
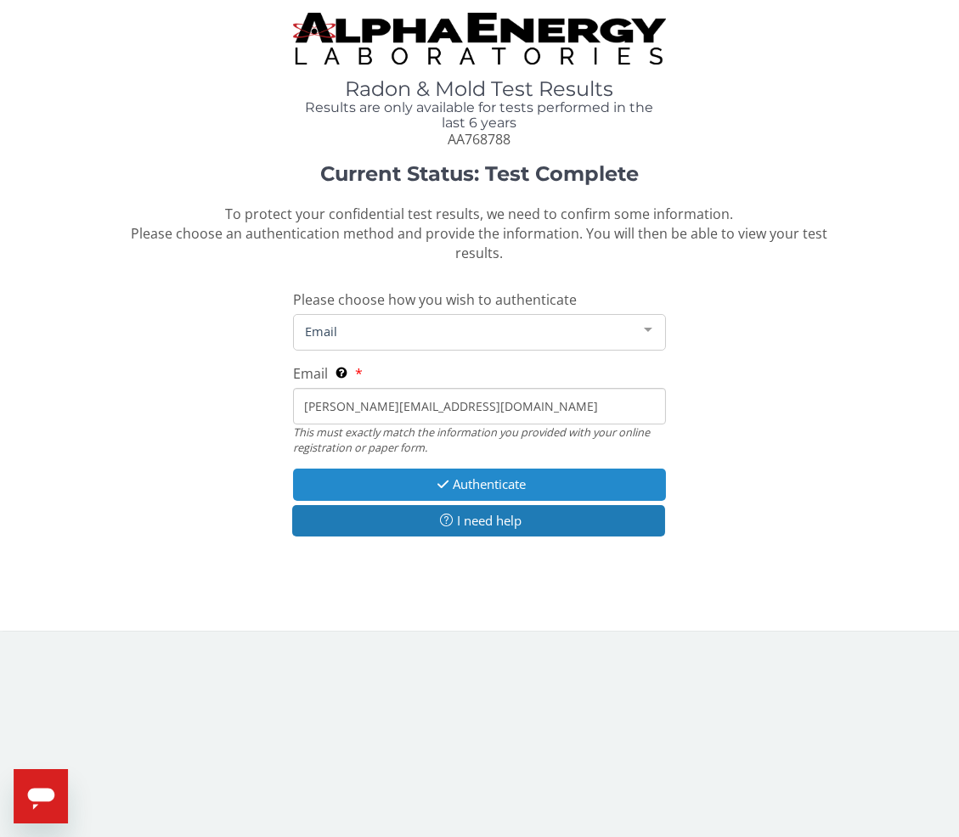
click at [357, 469] on button "Authenticate" at bounding box center [480, 484] width 374 height 31
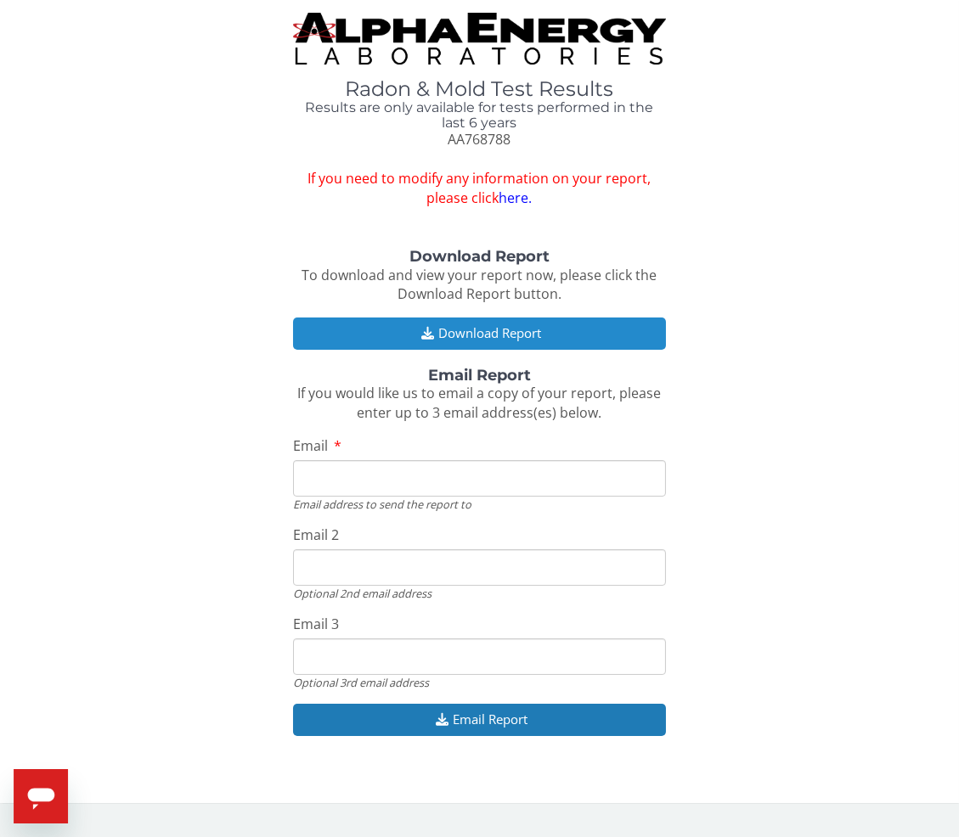
click at [430, 333] on icon "button" at bounding box center [427, 333] width 21 height 13
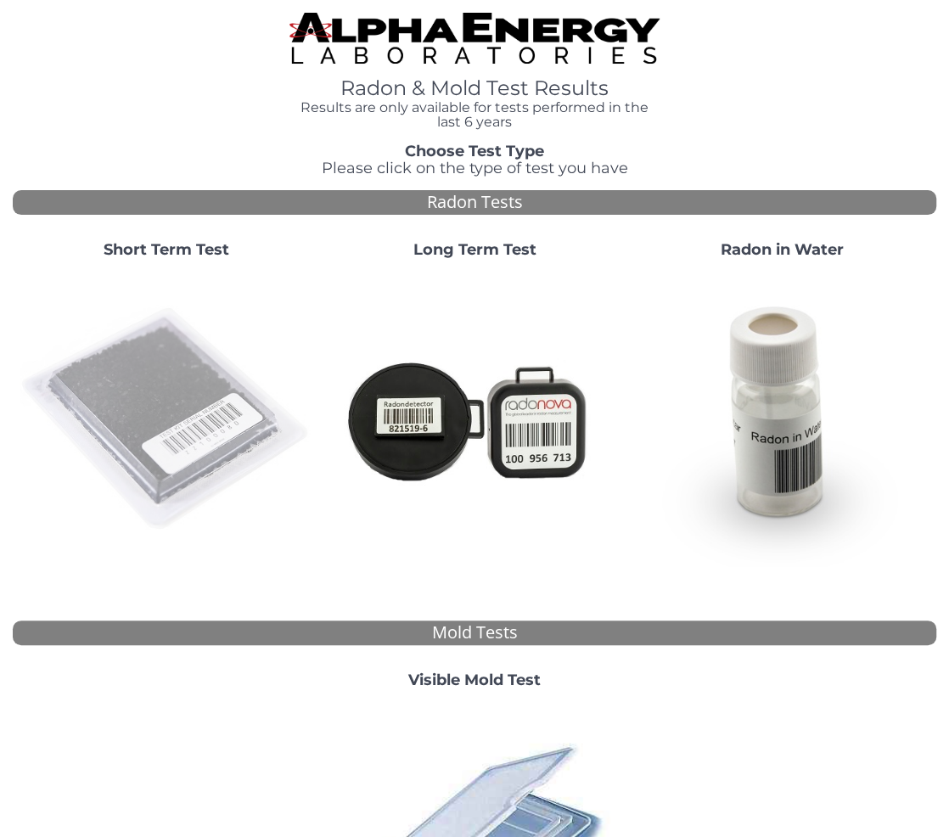
click at [158, 385] on img at bounding box center [167, 420] width 295 height 295
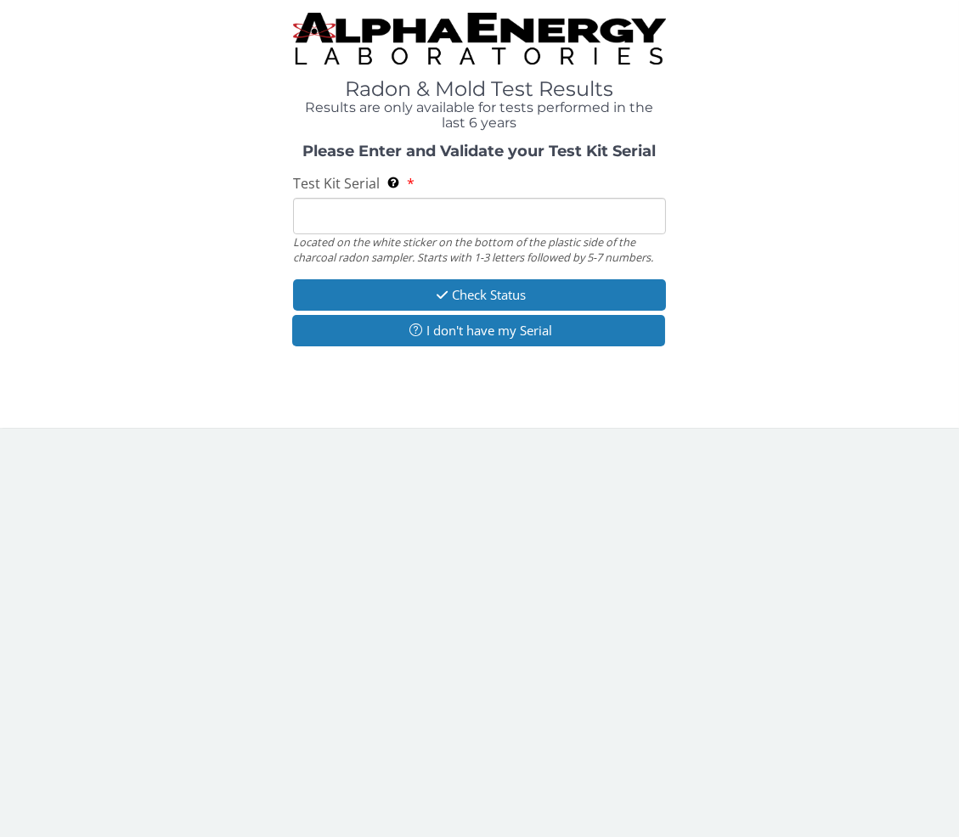
click at [376, 209] on input "Test Kit Serial Located on the white sticker on the bottom of the plastic side …" at bounding box center [480, 216] width 374 height 37
paste input "AA768779"
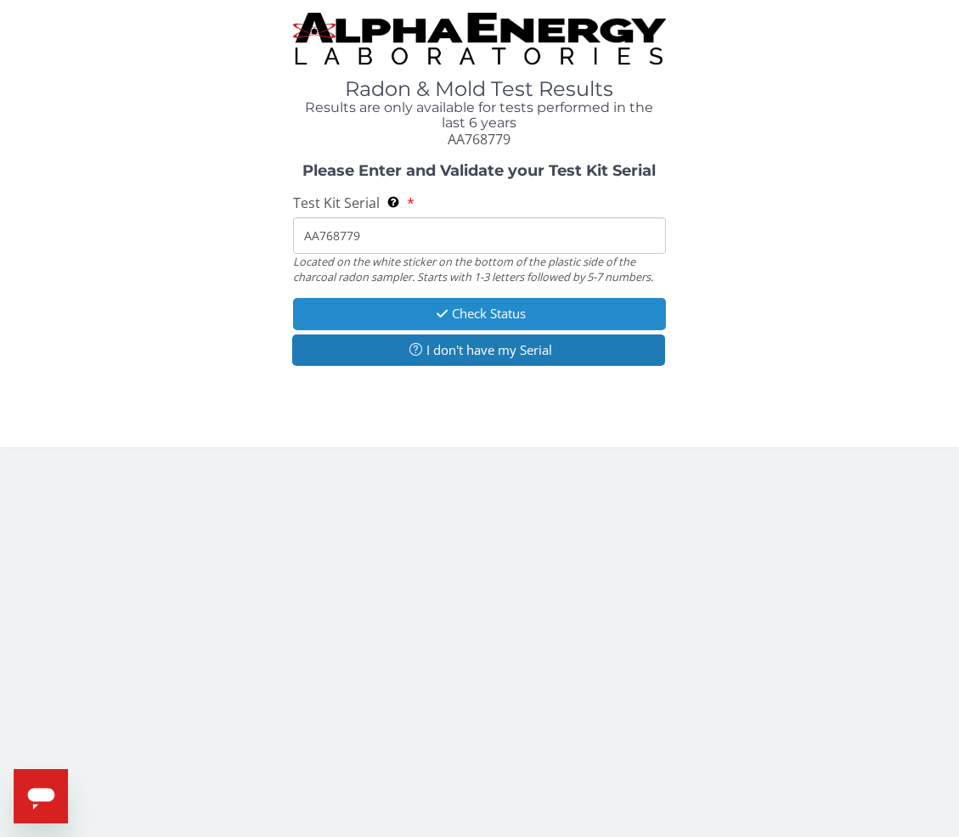
type input "AA768779"
click at [379, 311] on button "Check Status" at bounding box center [480, 313] width 374 height 31
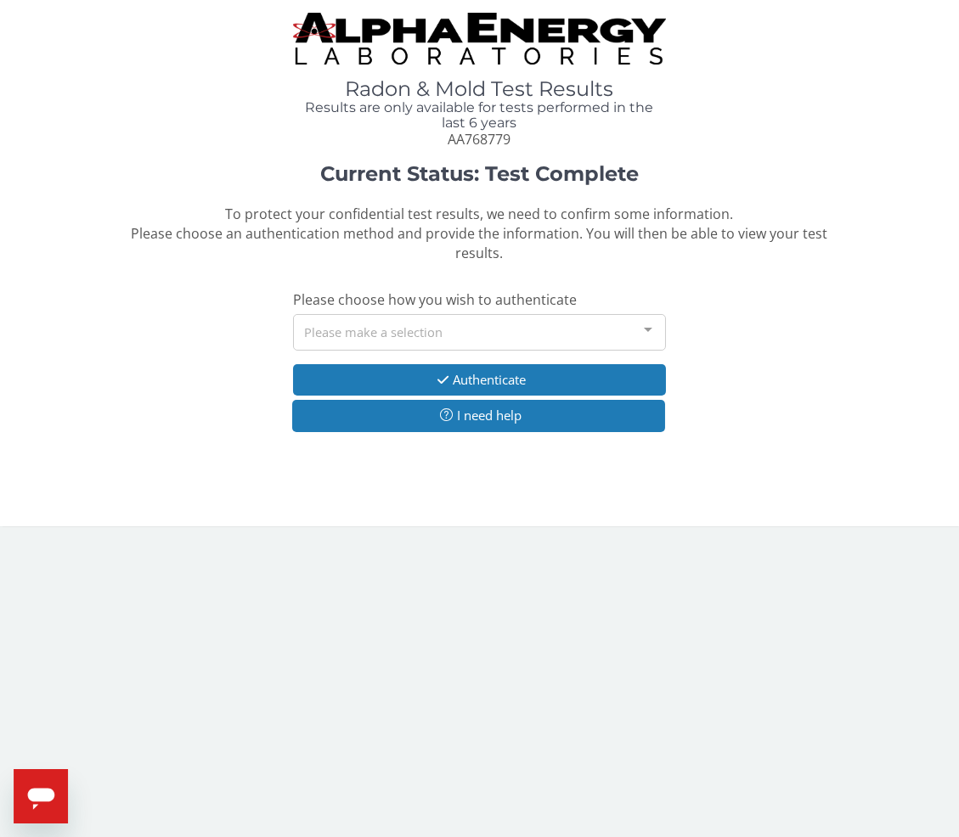
click at [345, 314] on div "Please make a selection" at bounding box center [480, 332] width 374 height 37
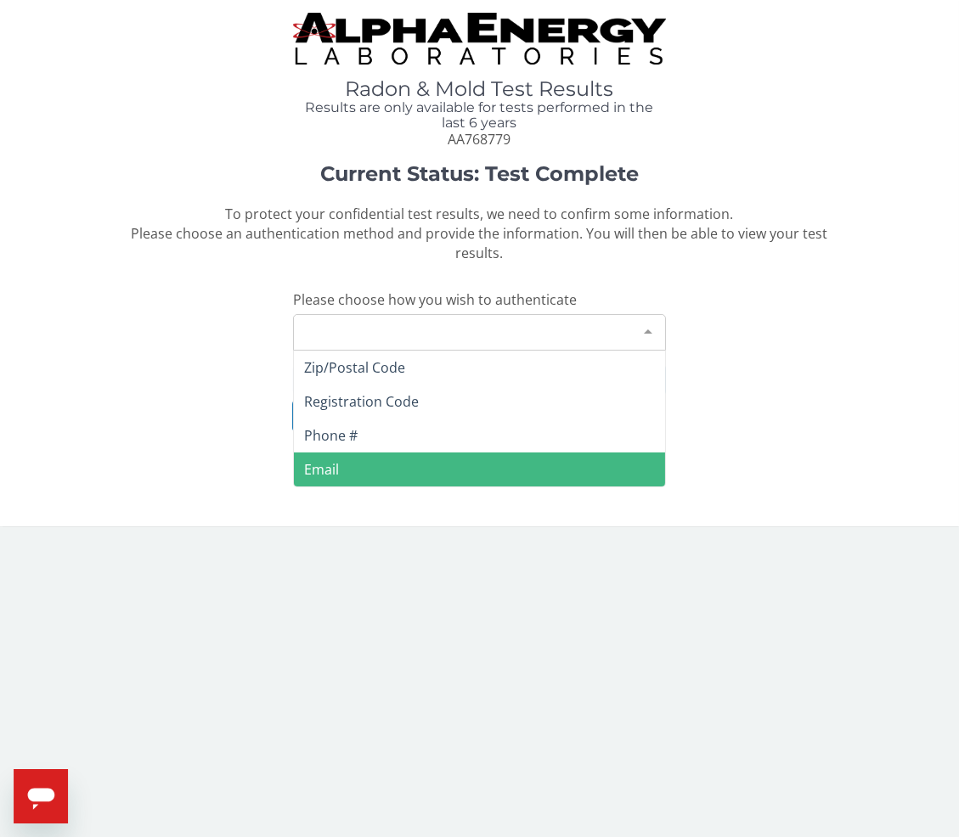
click at [324, 460] on span "Email" at bounding box center [321, 469] width 35 height 19
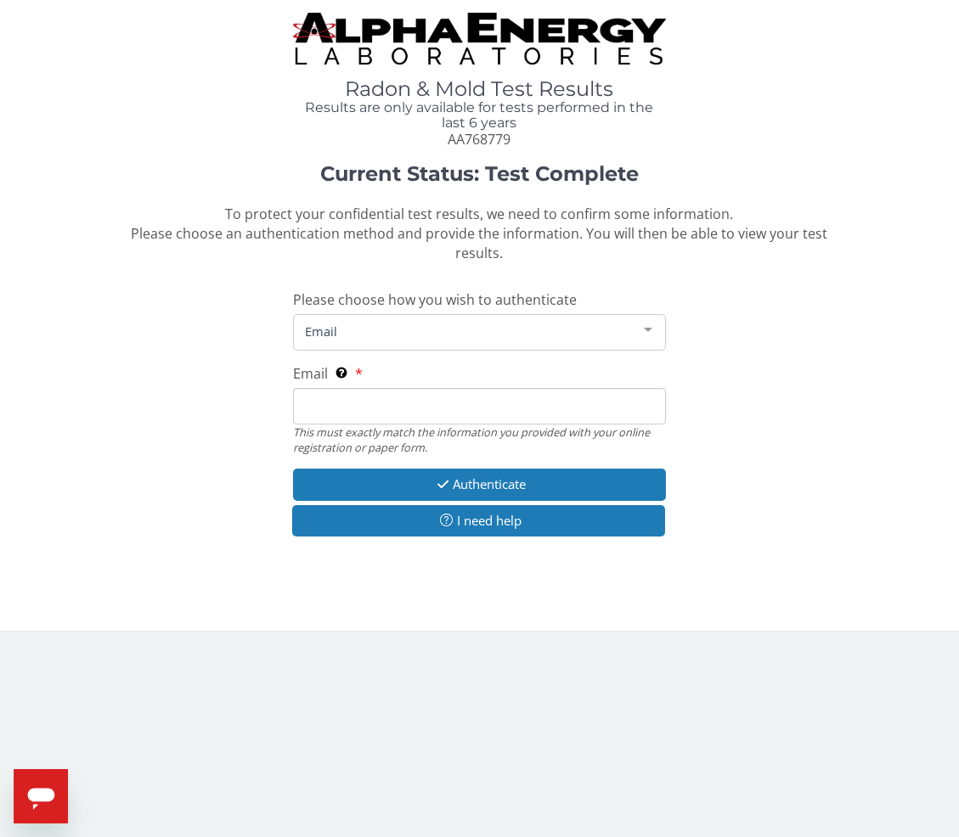
click at [394, 388] on input "Email This must exactly match the information you provided with your online reg…" at bounding box center [480, 406] width 374 height 37
paste input "AA768779"
type input "AA768779"
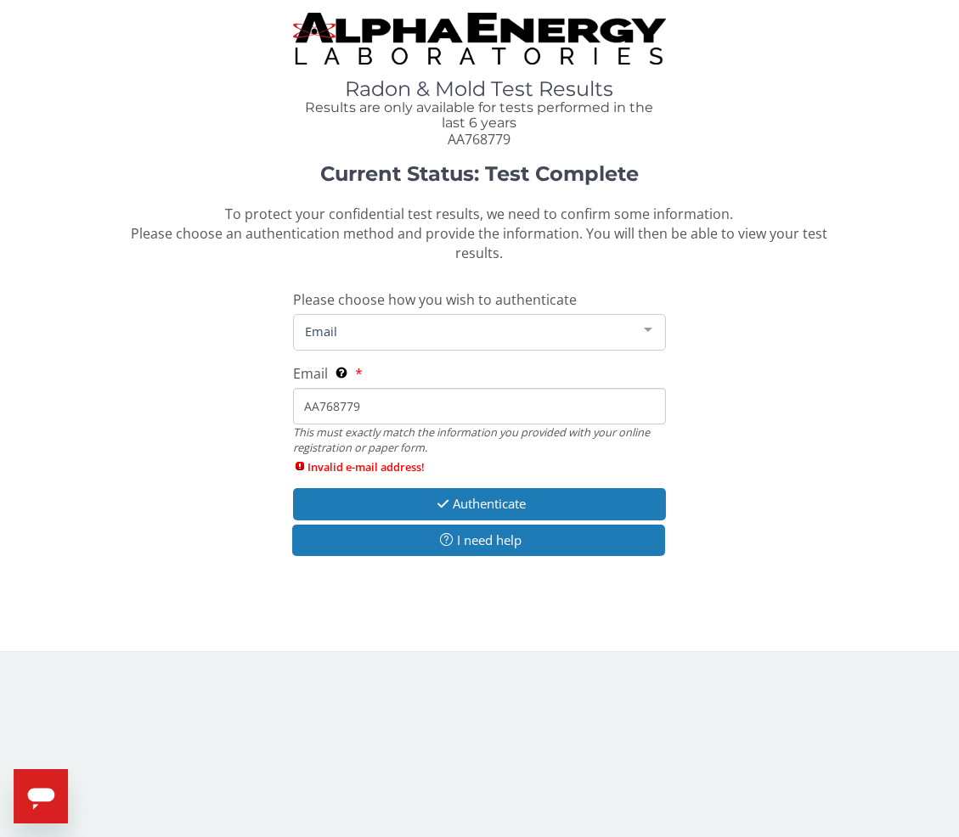
drag, startPoint x: 379, startPoint y: 389, endPoint x: 234, endPoint y: 392, distance: 145.2
click at [234, 392] on div "Current Status: Test Complete To protect your confidential test results, we nee…" at bounding box center [479, 368] width 933 height 411
click at [379, 388] on input "Email This must exactly match the information you provided with your online reg…" at bounding box center [480, 406] width 374 height 37
type input "[PERSON_NAME][EMAIL_ADDRESS][DOMAIN_NAME]"
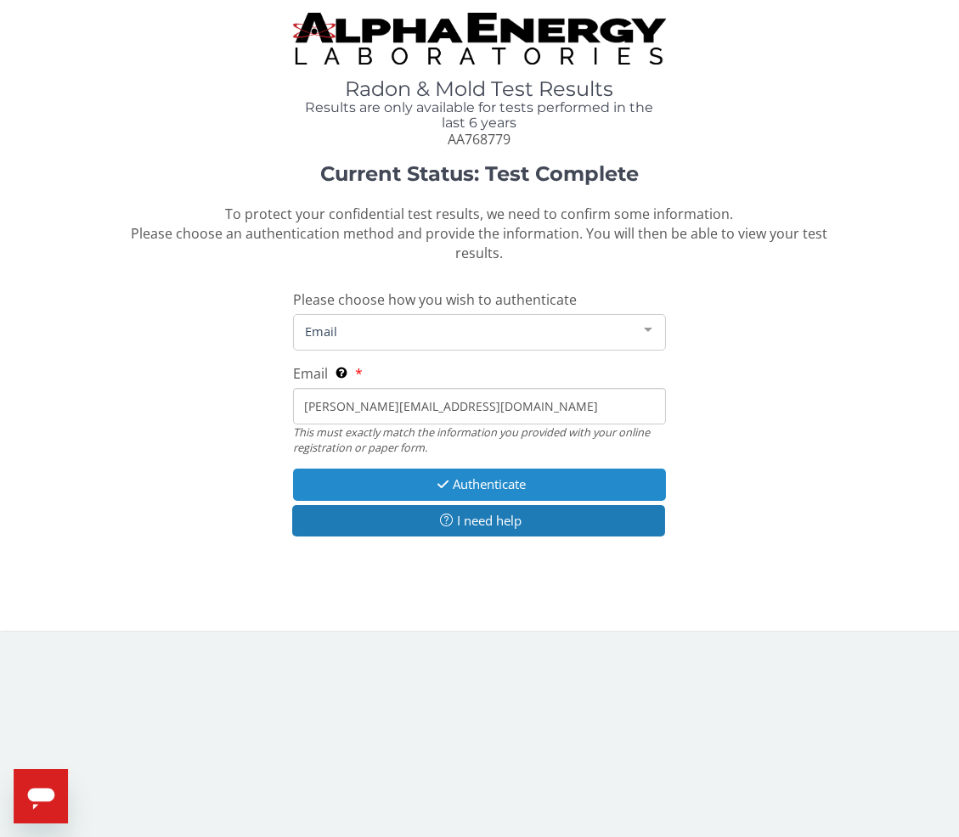
click at [391, 470] on button "Authenticate" at bounding box center [480, 484] width 374 height 31
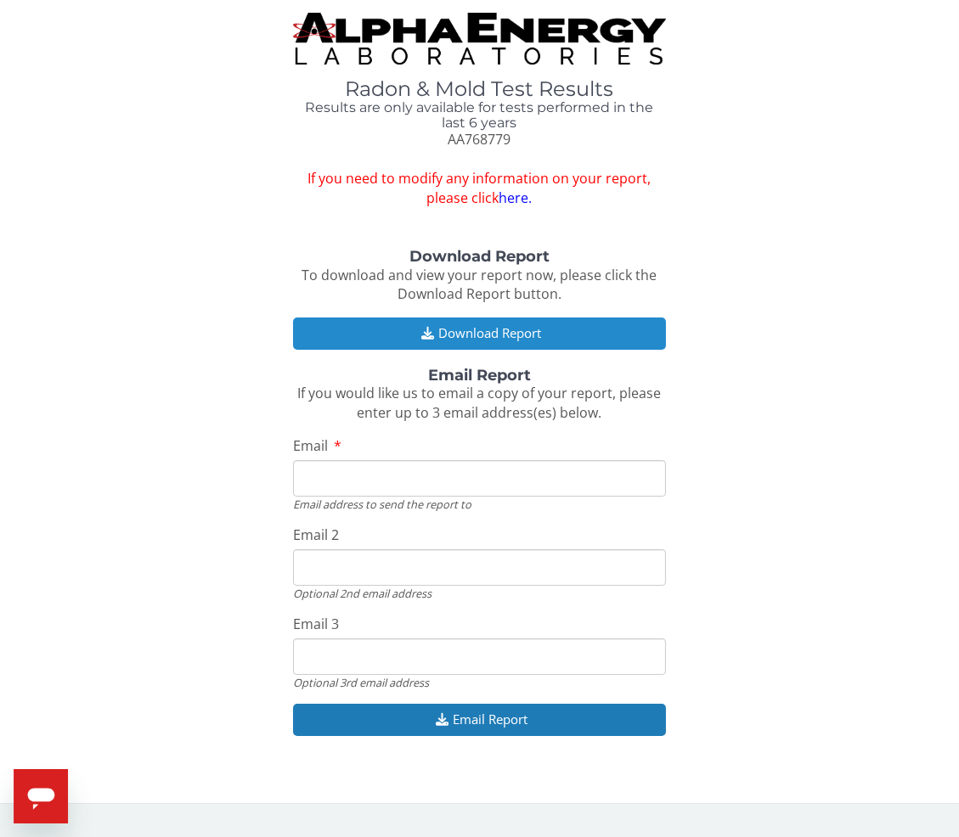
click at [475, 333] on button "Download Report" at bounding box center [480, 333] width 374 height 31
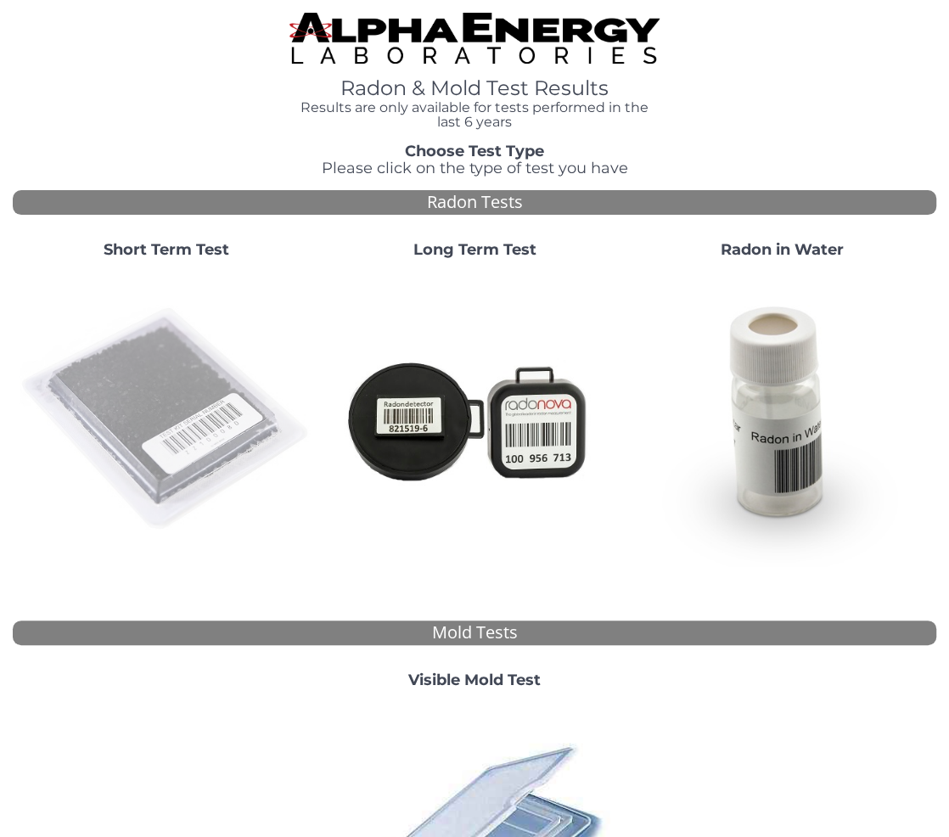
click at [153, 402] on img at bounding box center [167, 420] width 295 height 295
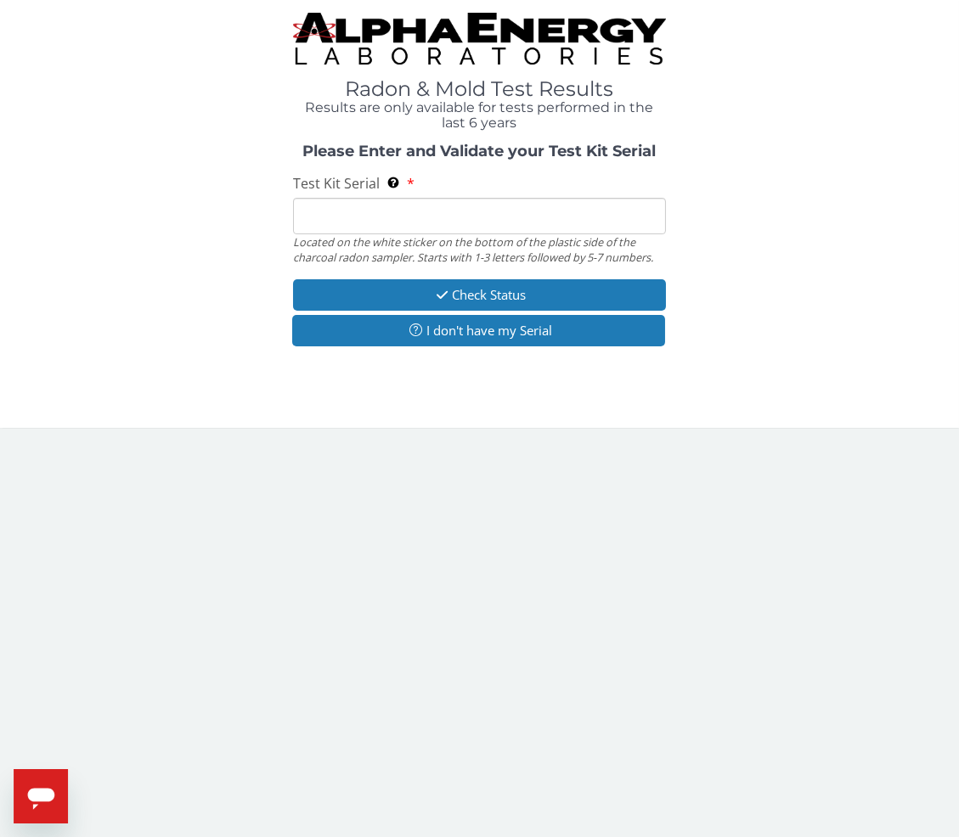
click at [327, 213] on input "Test Kit Serial Located on the white sticker on the bottom of the plastic side …" at bounding box center [480, 216] width 374 height 37
paste input "AA768742"
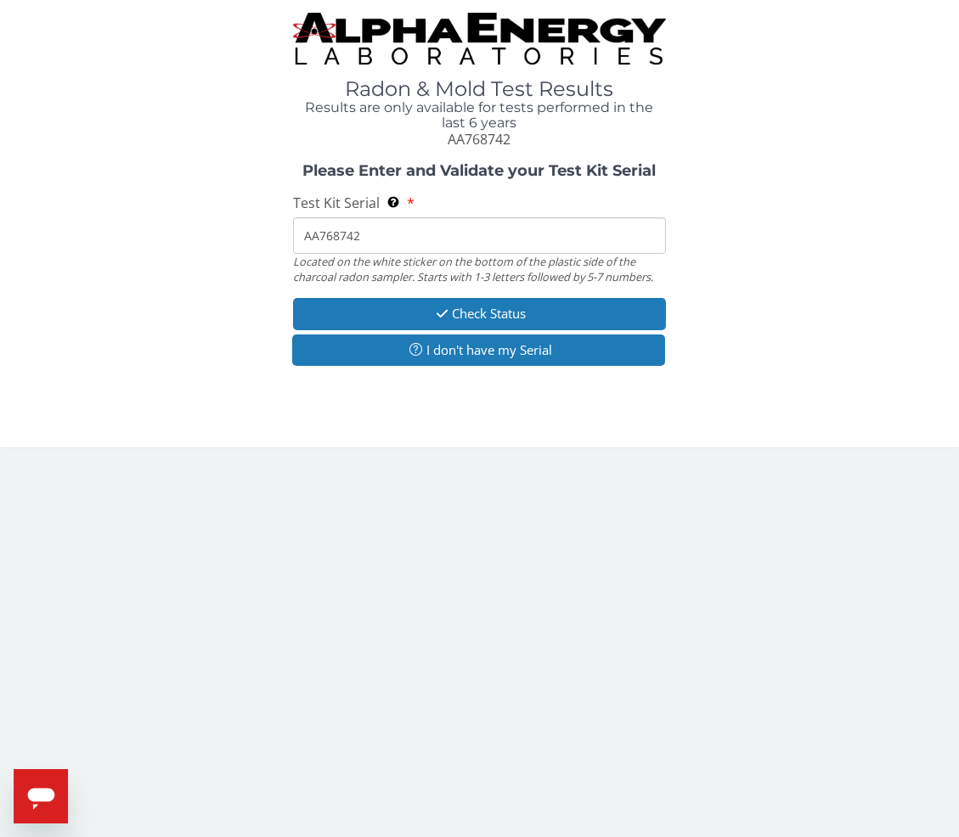
type input "AA768742"
click at [352, 318] on button "Check Status" at bounding box center [480, 313] width 374 height 31
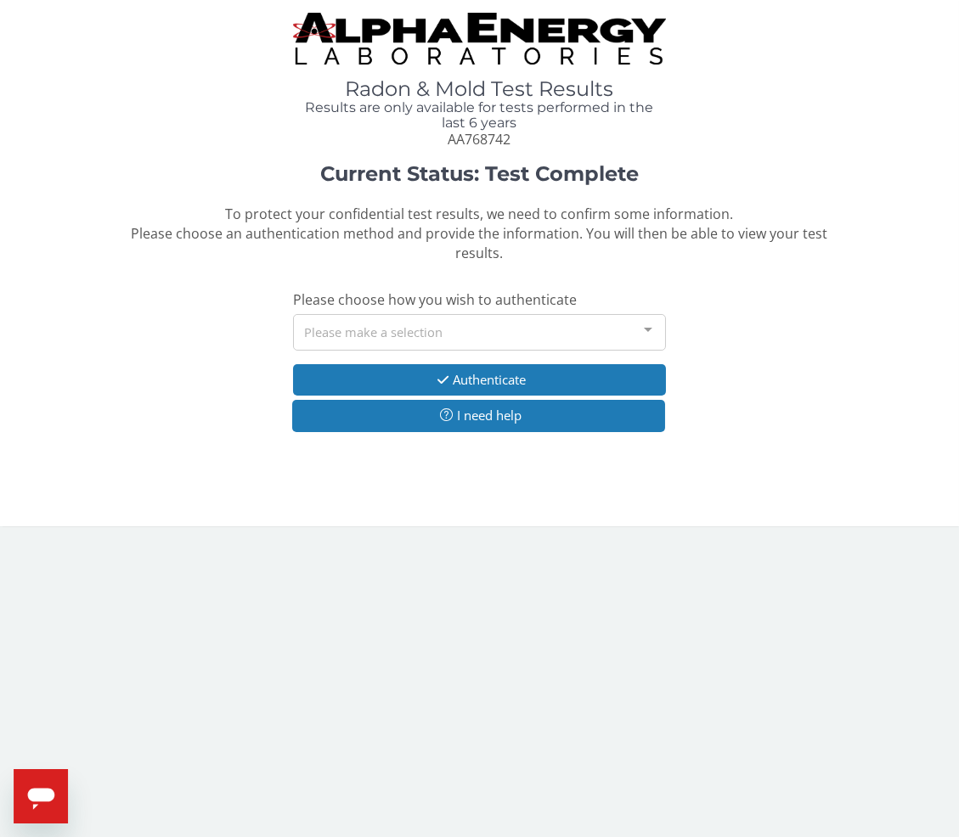
click at [389, 314] on div "Please make a selection" at bounding box center [480, 332] width 374 height 37
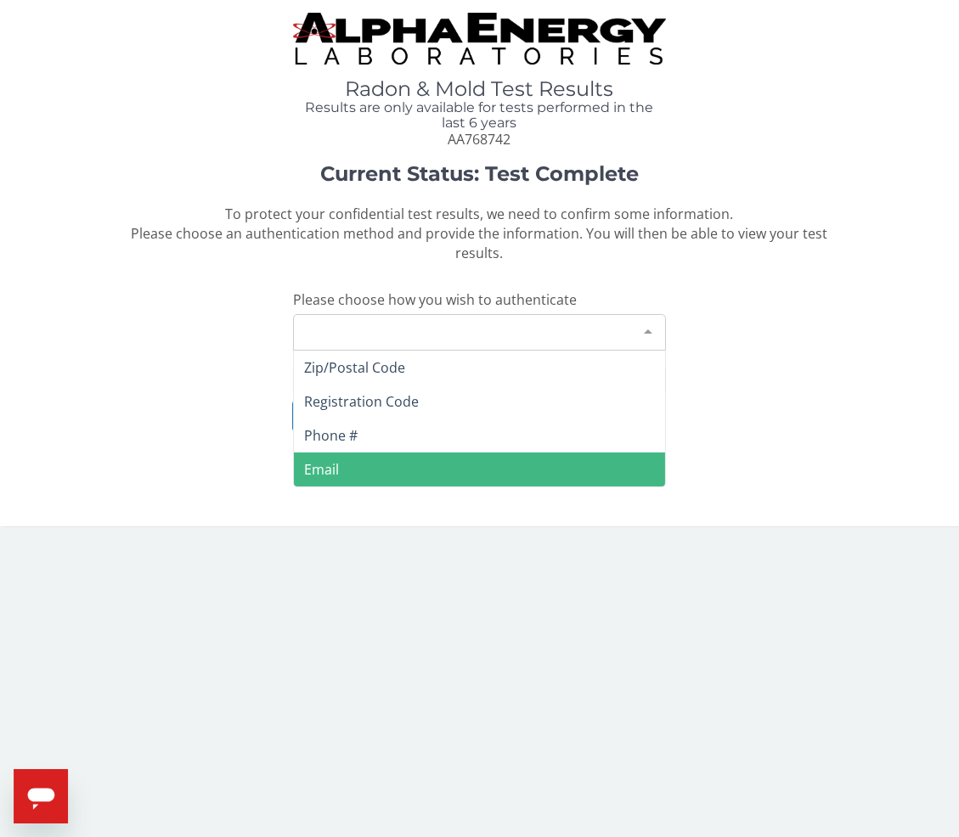
click at [355, 453] on span "Email" at bounding box center [480, 470] width 372 height 34
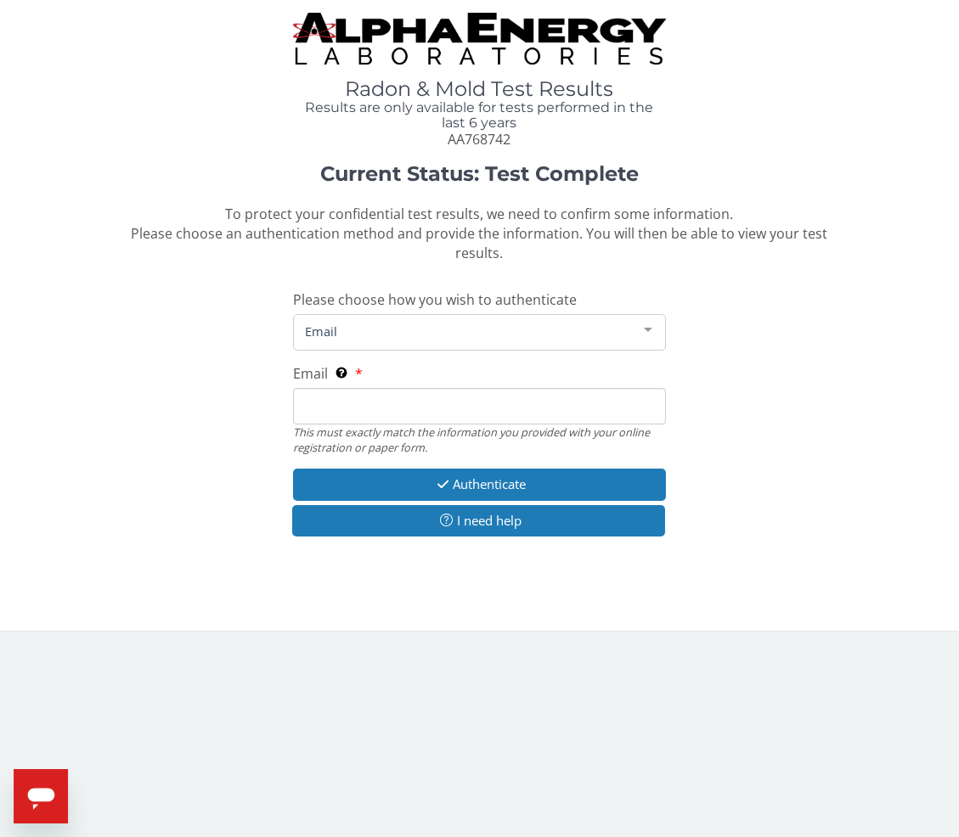
click at [368, 396] on input "Email This must exactly match the information you provided with your online reg…" at bounding box center [480, 406] width 374 height 37
type input "[PERSON_NAME][EMAIL_ADDRESS][DOMAIN_NAME]"
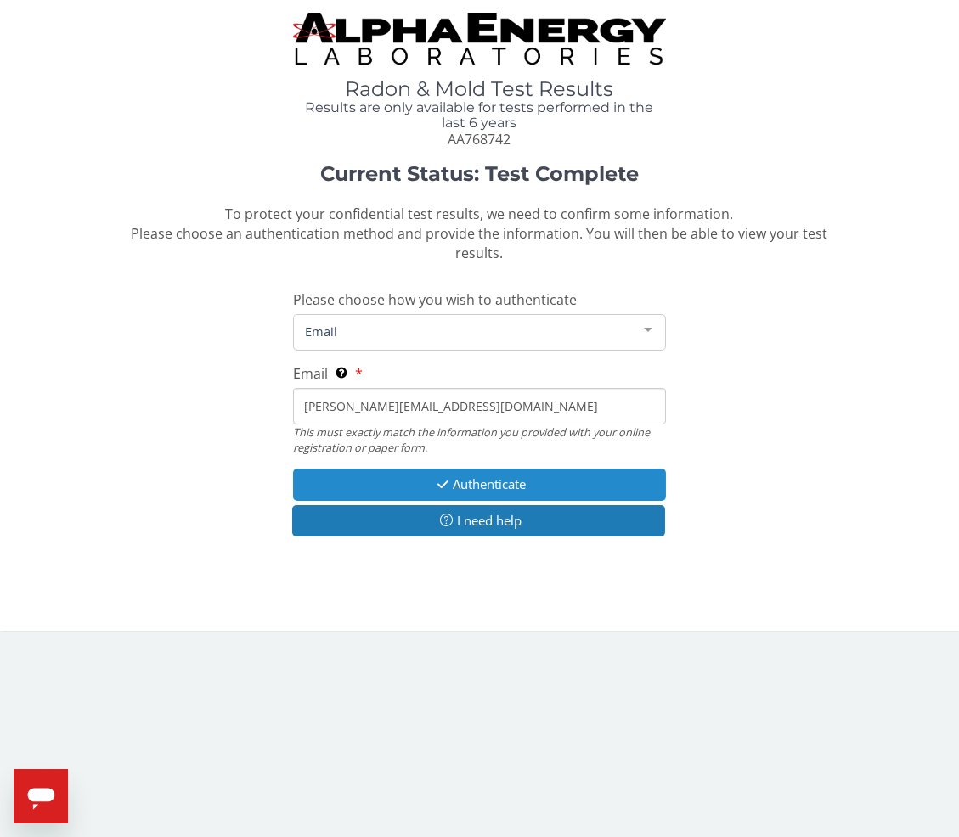
click at [364, 469] on button "Authenticate" at bounding box center [480, 484] width 374 height 31
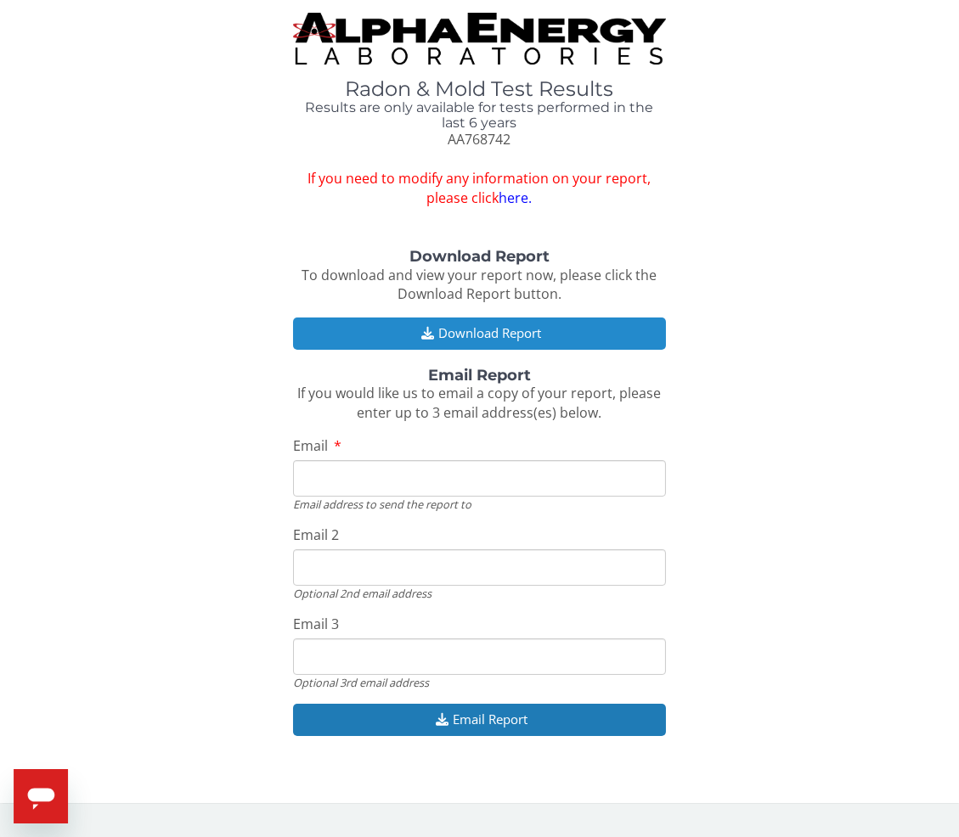
click at [462, 338] on button "Download Report" at bounding box center [480, 333] width 374 height 31
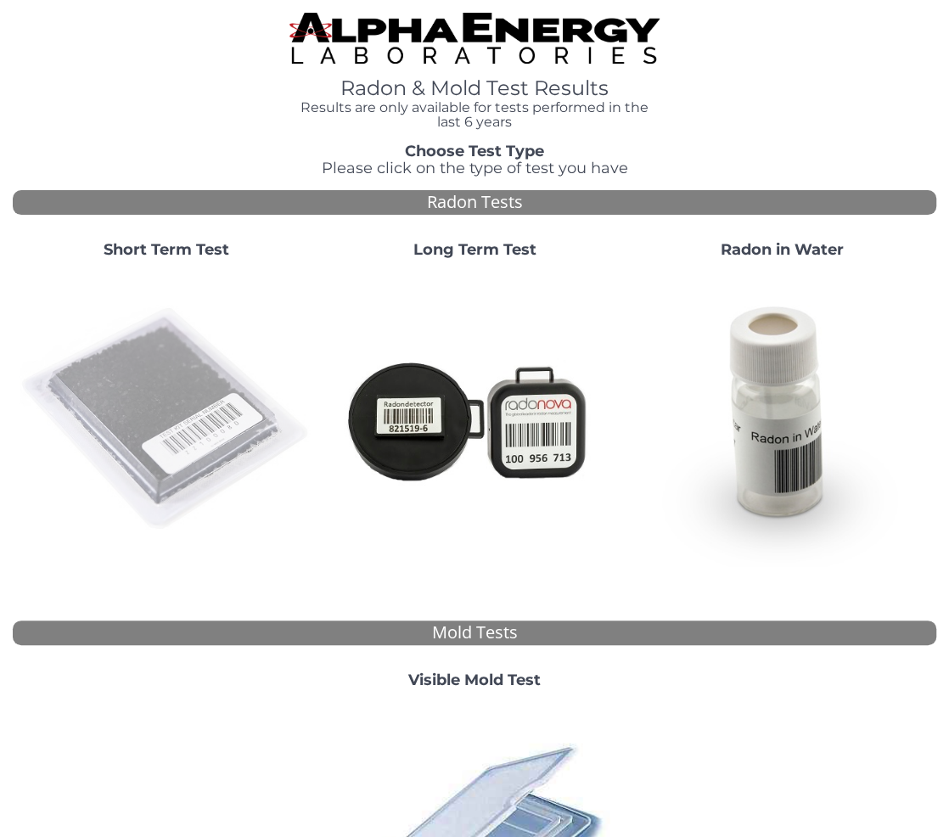
click at [135, 364] on img at bounding box center [167, 420] width 295 height 295
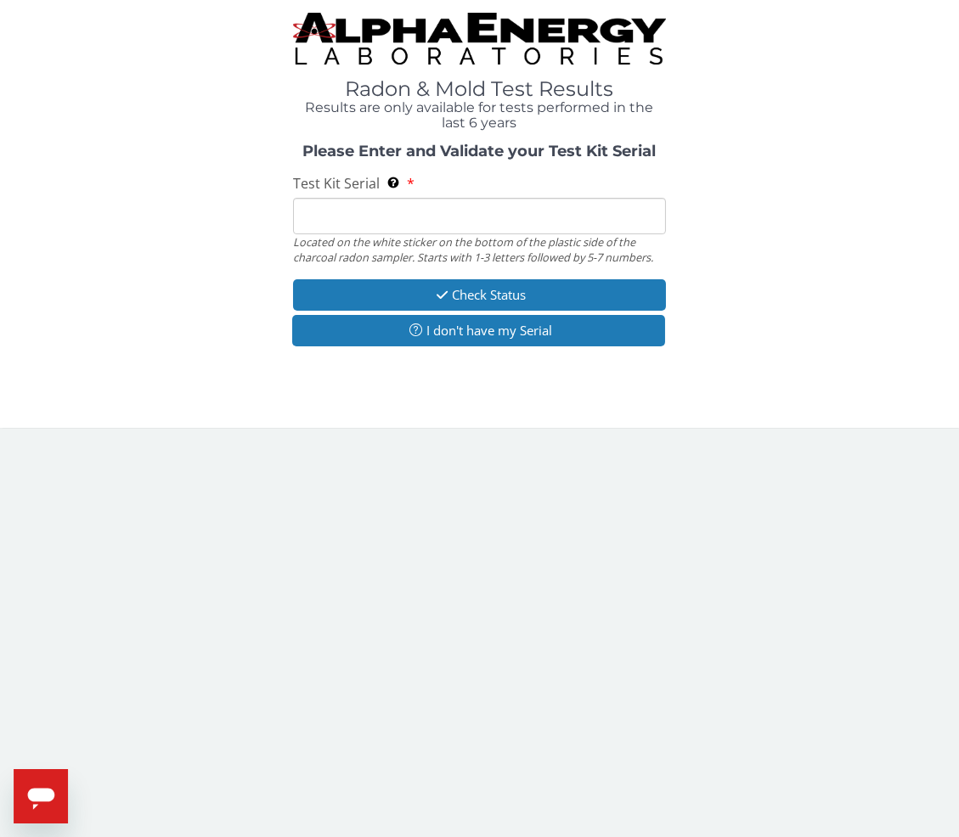
click at [399, 216] on input "Test Kit Serial Located on the white sticker on the bottom of the plastic side …" at bounding box center [480, 216] width 374 height 37
paste input "AA768763"
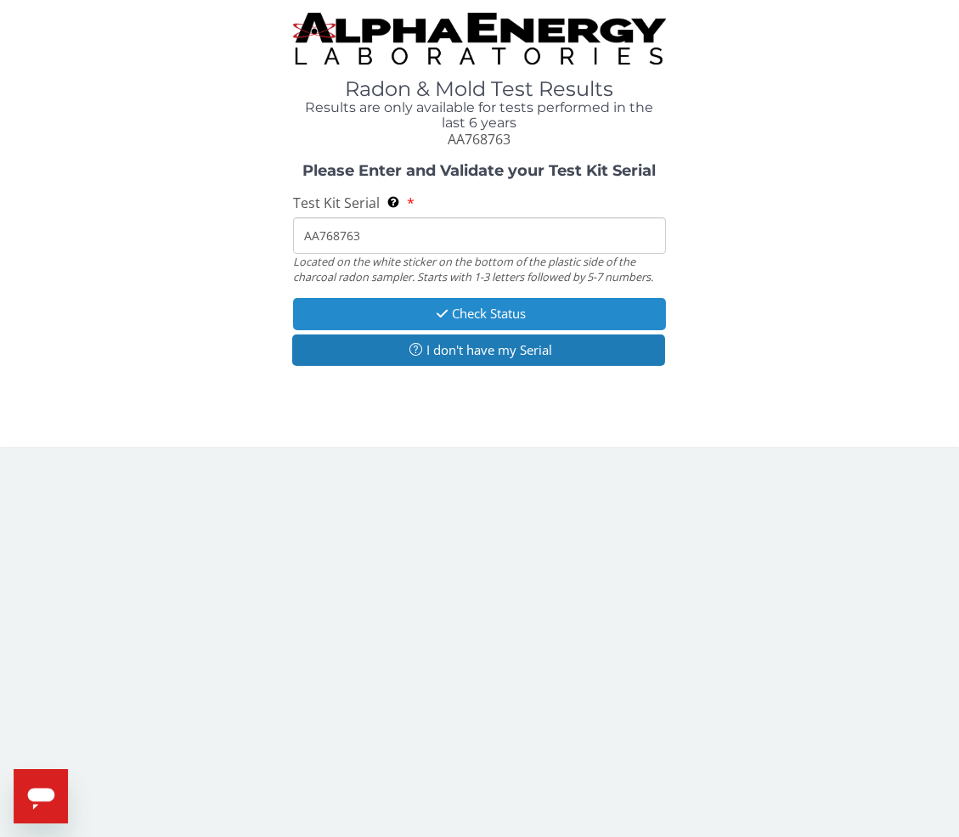
type input "AA768763"
click at [376, 313] on button "Check Status" at bounding box center [480, 313] width 374 height 31
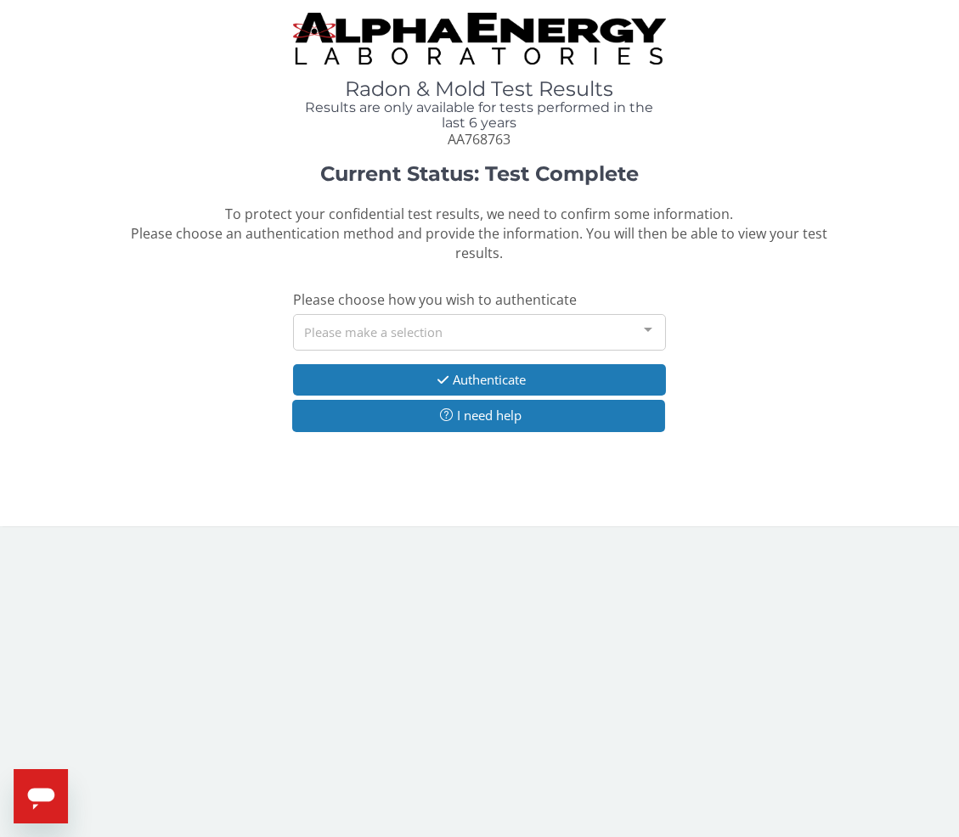
click at [339, 314] on div "Please make a selection" at bounding box center [480, 332] width 374 height 37
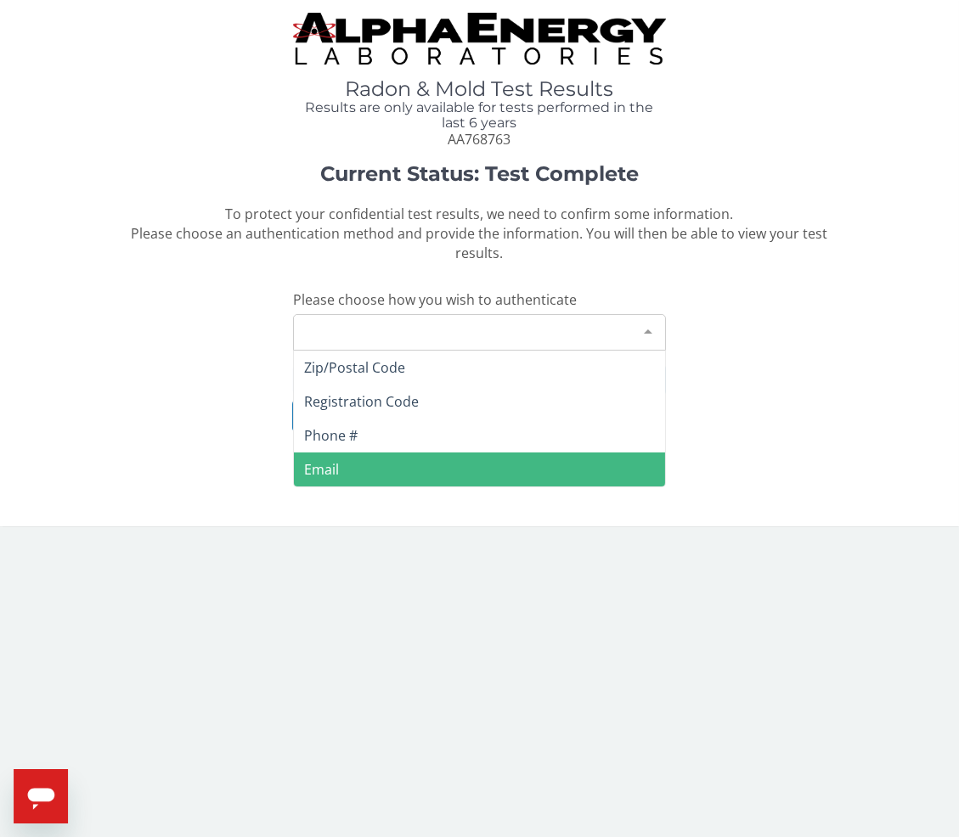
click at [329, 460] on span "Email" at bounding box center [321, 469] width 35 height 19
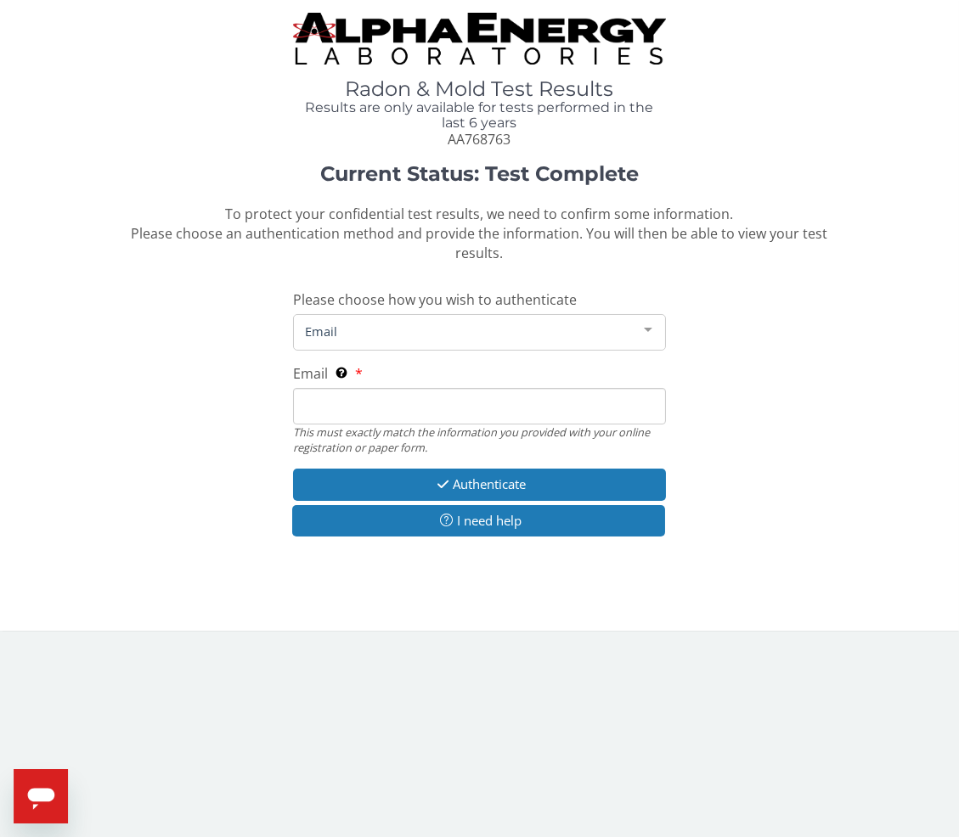
click at [336, 389] on input "Email This must exactly match the information you provided with your online reg…" at bounding box center [480, 406] width 374 height 37
type input "[PERSON_NAME][EMAIL_ADDRESS][DOMAIN_NAME]"
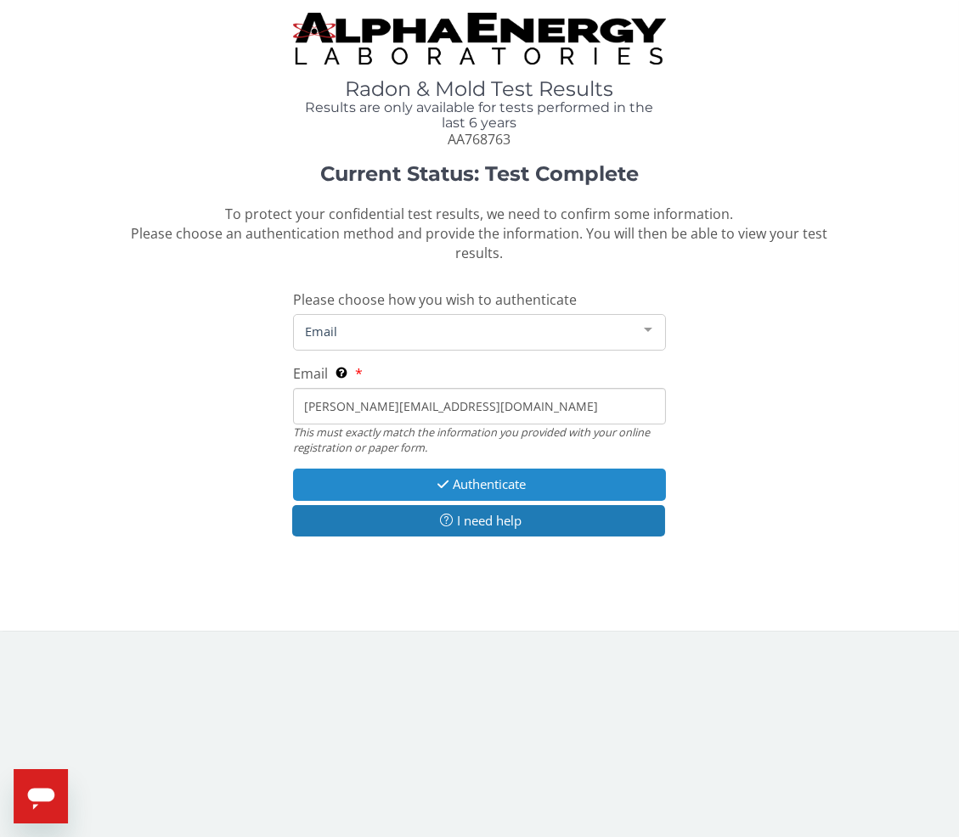
click at [342, 469] on button "Authenticate" at bounding box center [480, 484] width 374 height 31
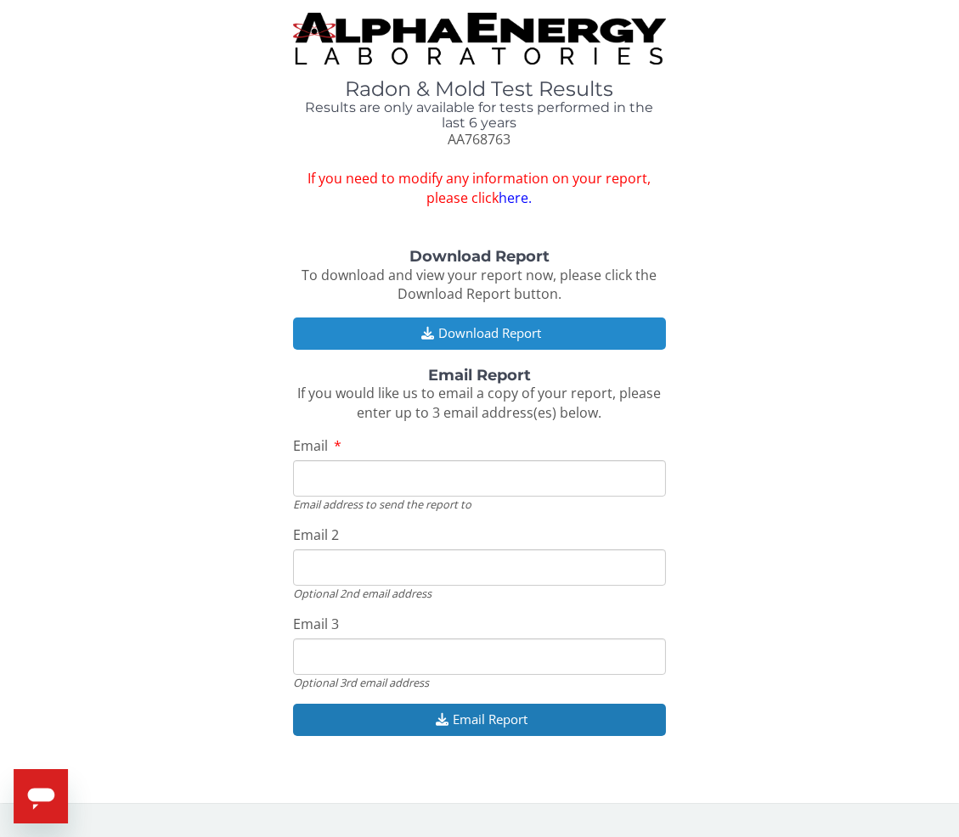
click at [378, 325] on button "Download Report" at bounding box center [480, 333] width 374 height 31
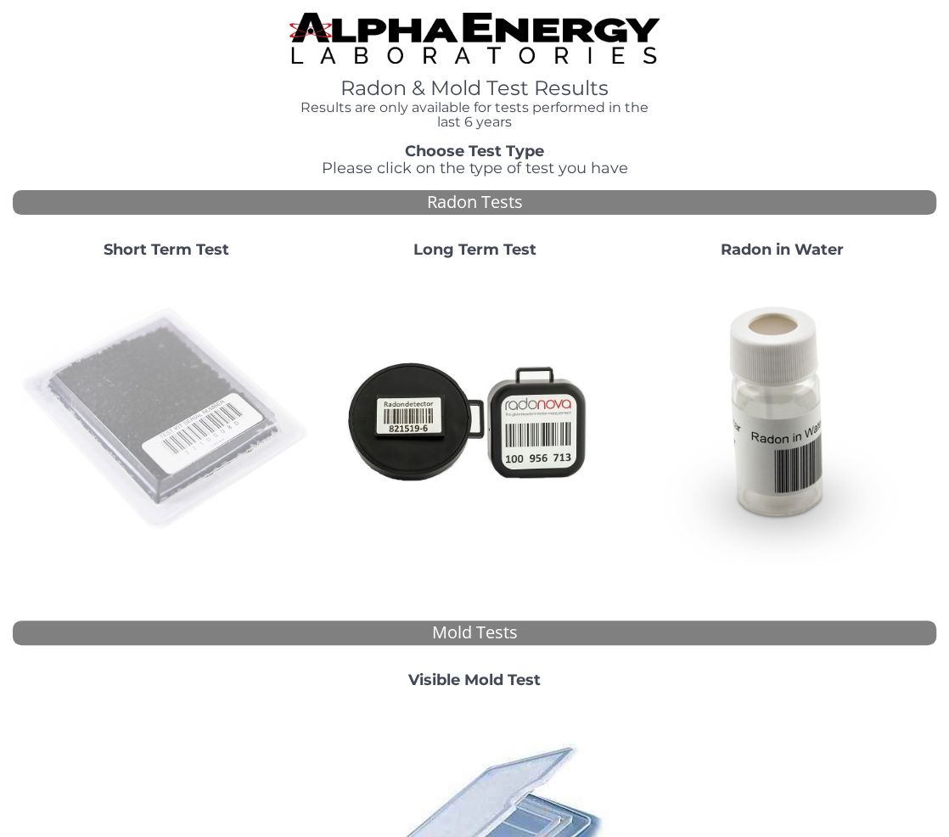
click at [147, 363] on img at bounding box center [167, 420] width 295 height 295
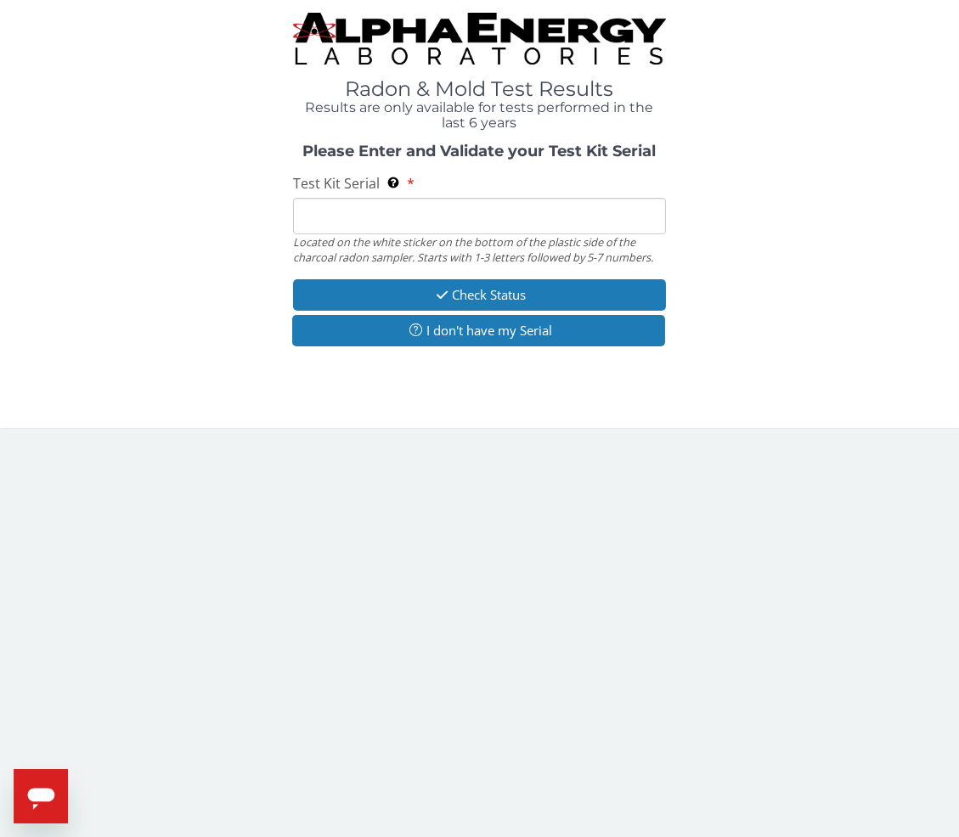
click at [353, 210] on input "Test Kit Serial Located on the white sticker on the bottom of the plastic side …" at bounding box center [480, 216] width 374 height 37
paste input "AA768780"
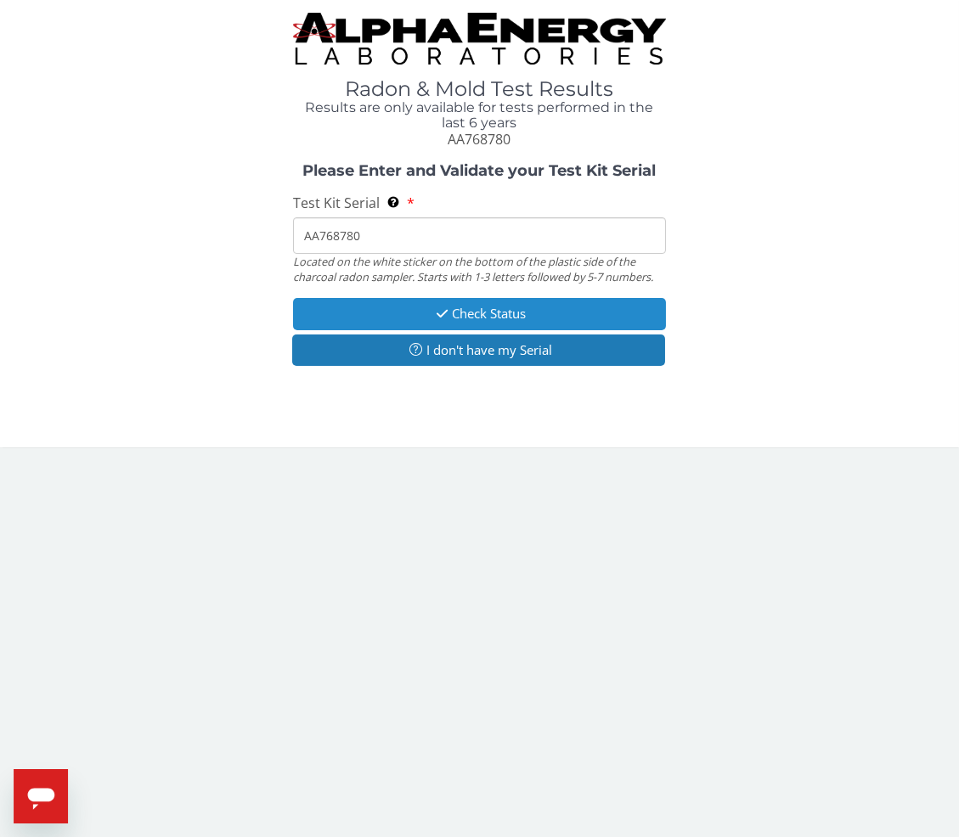
type input "AA768780"
click at [368, 306] on button "Check Status" at bounding box center [480, 313] width 374 height 31
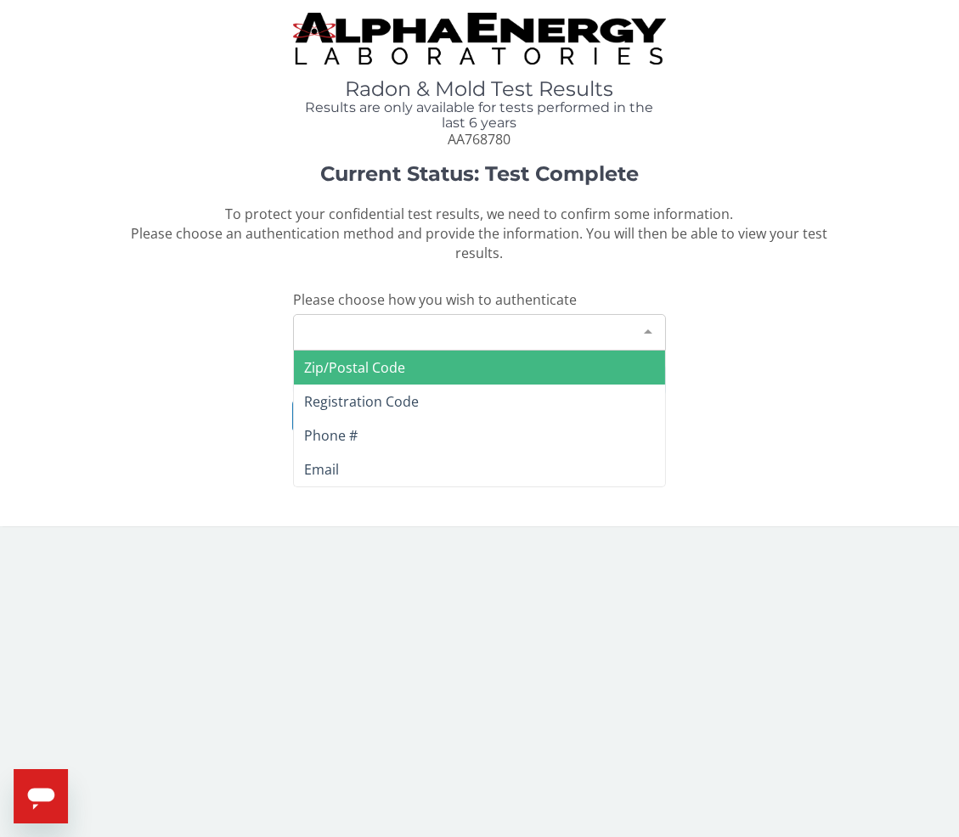
click at [331, 314] on div "Please make a selection" at bounding box center [480, 332] width 374 height 37
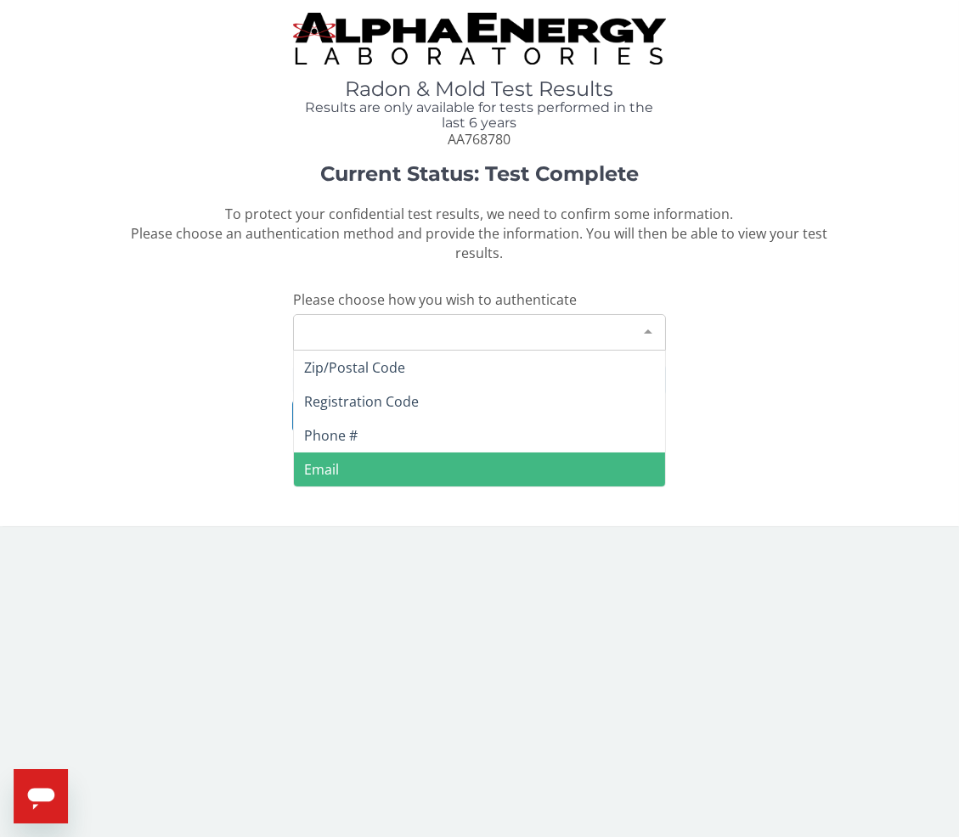
click at [320, 461] on span "Email" at bounding box center [480, 470] width 372 height 34
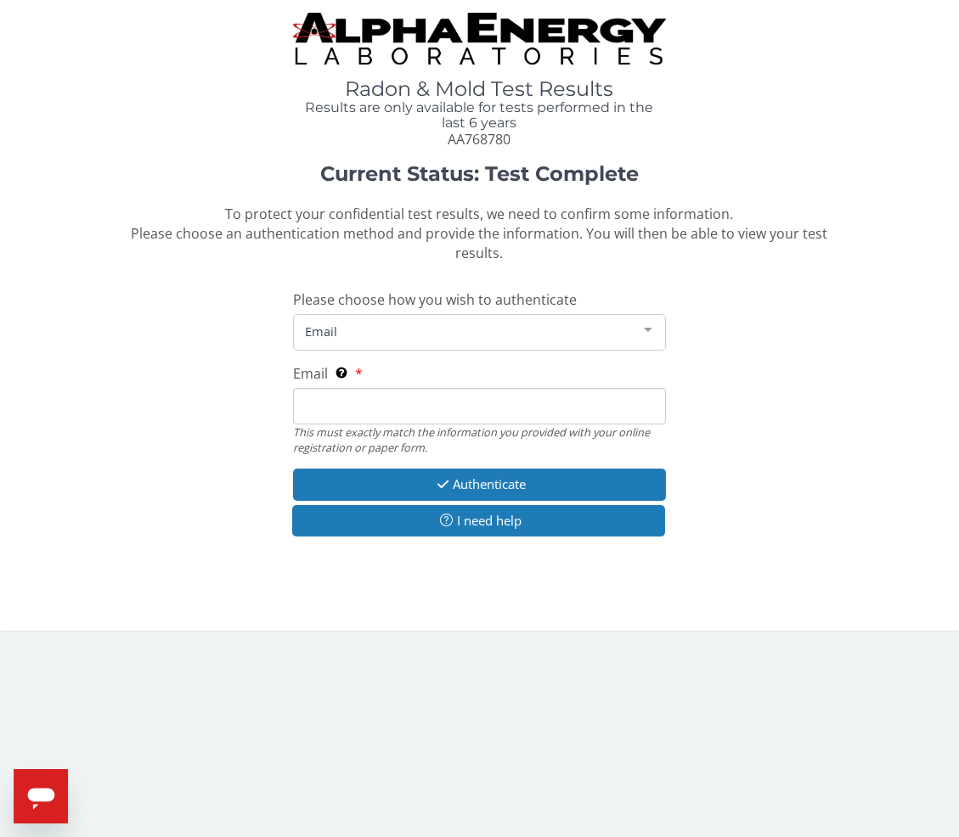
click at [336, 388] on input "Email This must exactly match the information you provided with your online reg…" at bounding box center [480, 406] width 374 height 37
type input "[PERSON_NAME][EMAIL_ADDRESS][DOMAIN_NAME]"
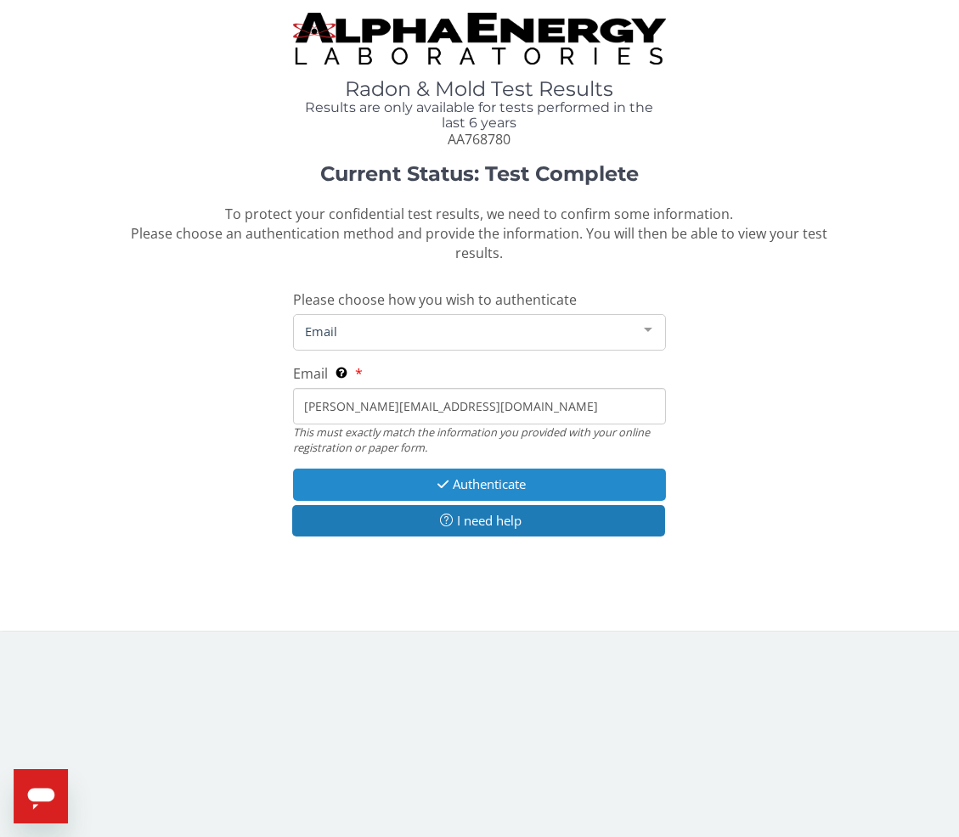
click at [368, 469] on button "Authenticate" at bounding box center [480, 484] width 374 height 31
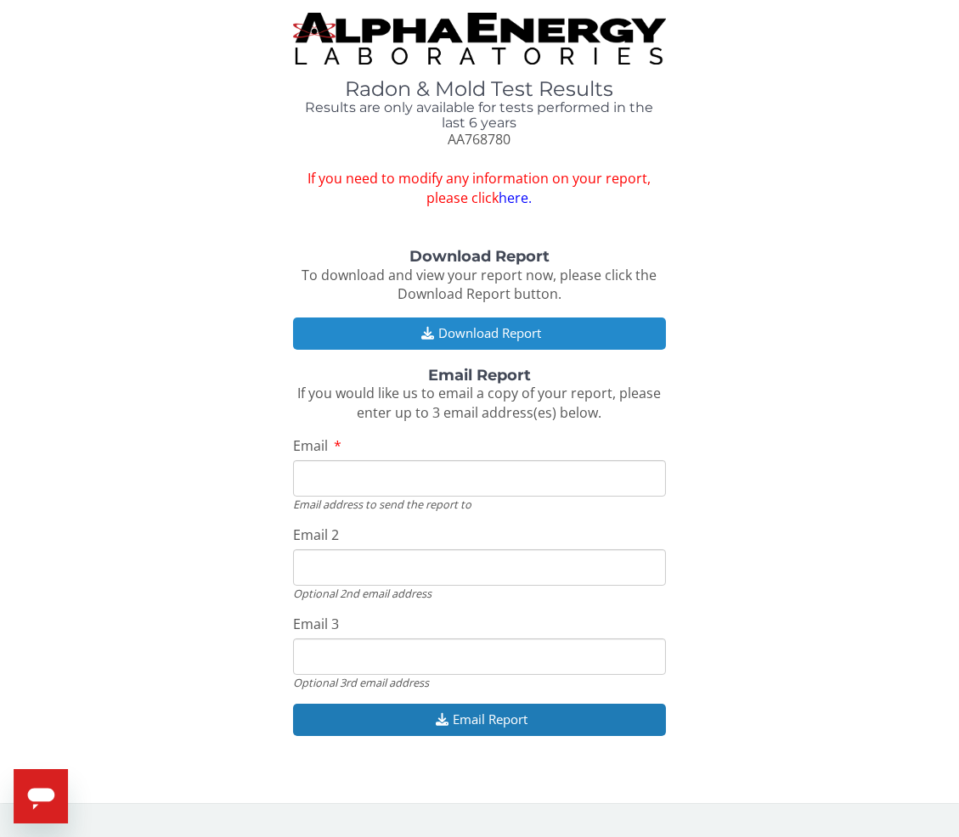
click at [421, 339] on icon "button" at bounding box center [427, 333] width 21 height 13
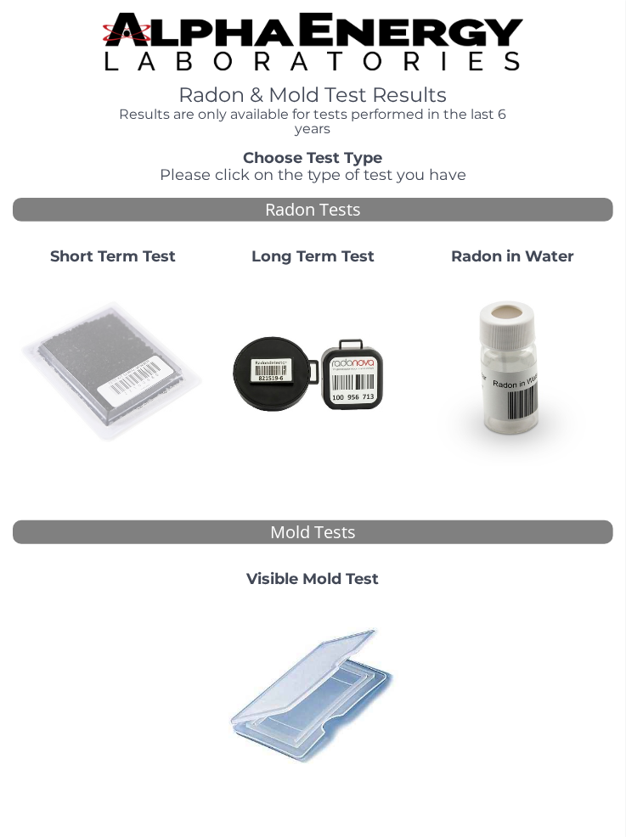
click at [122, 350] on img at bounding box center [113, 372] width 187 height 187
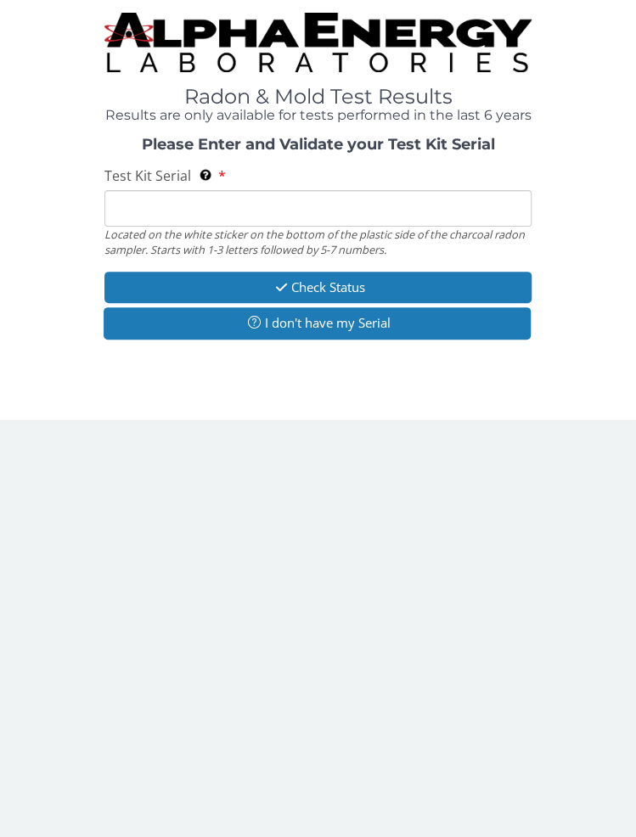
click at [216, 203] on input "Test Kit Serial Located on the white sticker on the bottom of the plastic side …" at bounding box center [317, 208] width 427 height 37
paste input "AA768774"
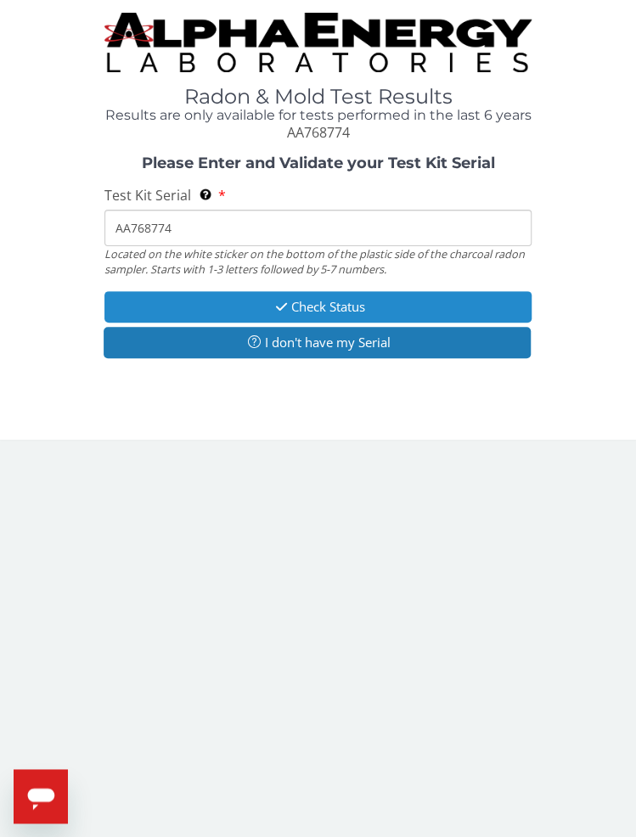
type input "AA768774"
click at [186, 295] on button "Check Status" at bounding box center [317, 306] width 427 height 31
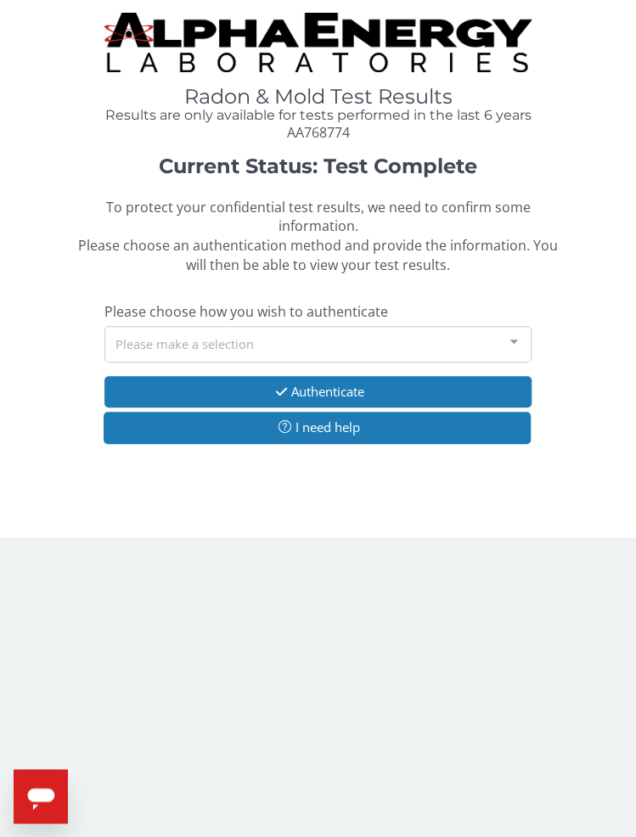
click at [216, 334] on div "Please make a selection" at bounding box center [317, 344] width 427 height 37
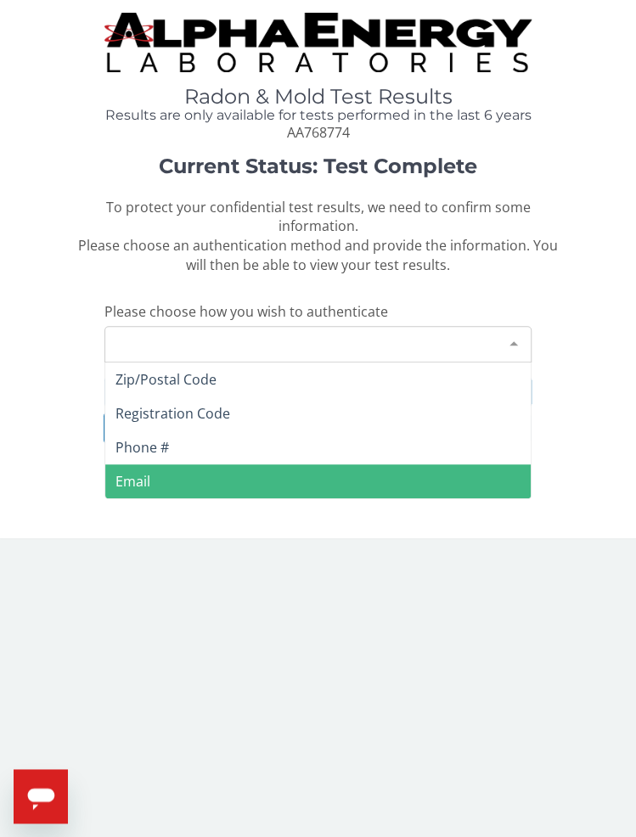
click at [161, 481] on span "Email" at bounding box center [317, 481] width 425 height 34
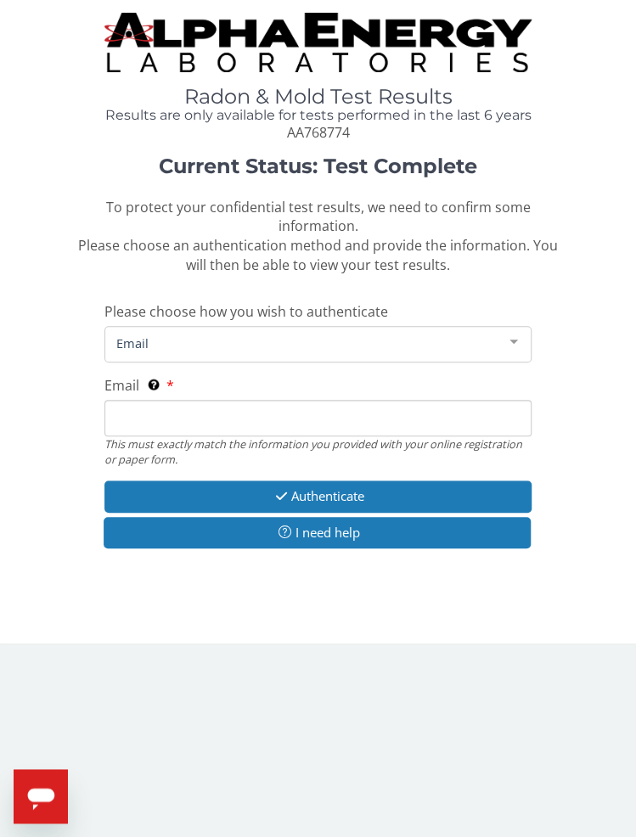
click at [161, 421] on input "Email This must exactly match the information you provided with your online reg…" at bounding box center [317, 418] width 427 height 37
type input "[PERSON_NAME][EMAIL_ADDRESS][DOMAIN_NAME]"
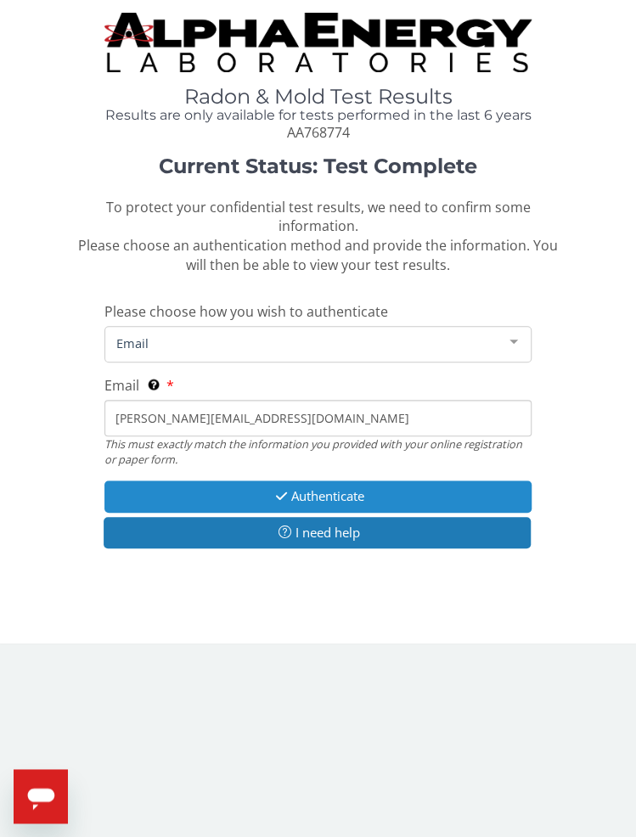
click at [164, 490] on button "Authenticate" at bounding box center [317, 496] width 427 height 31
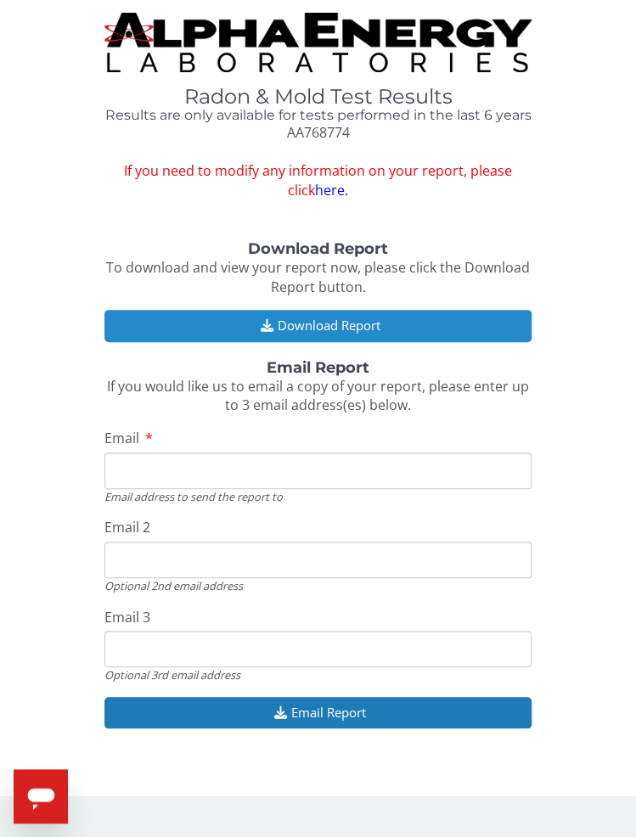
click at [243, 324] on button "Download Report" at bounding box center [317, 325] width 427 height 31
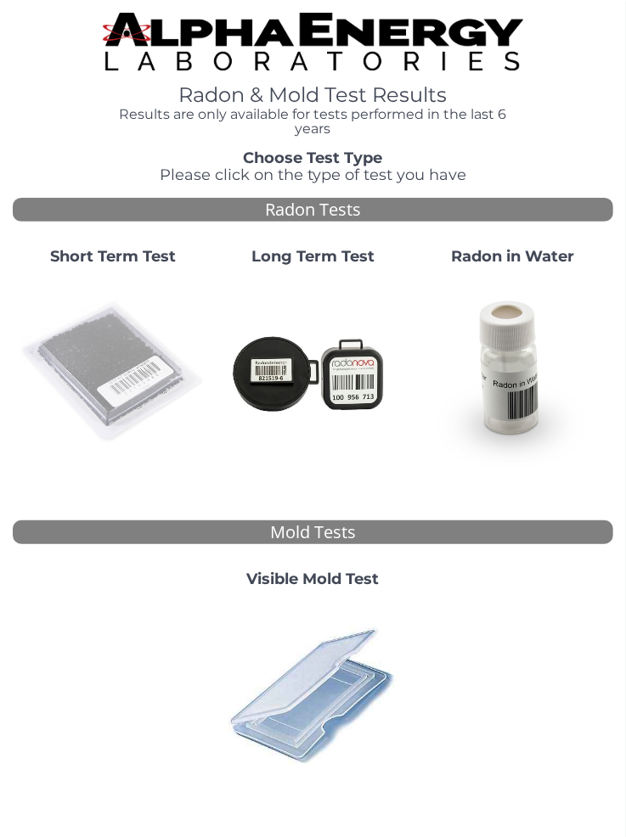
click at [59, 366] on img at bounding box center [113, 372] width 187 height 187
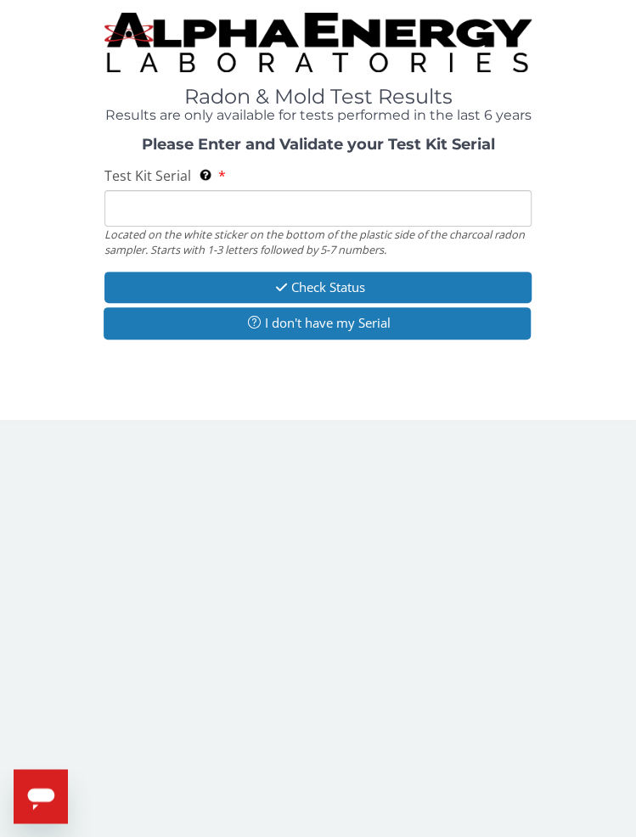
click at [229, 206] on input "Test Kit Serial Located on the white sticker on the bottom of the plastic side …" at bounding box center [317, 208] width 427 height 37
paste input "AA768795"
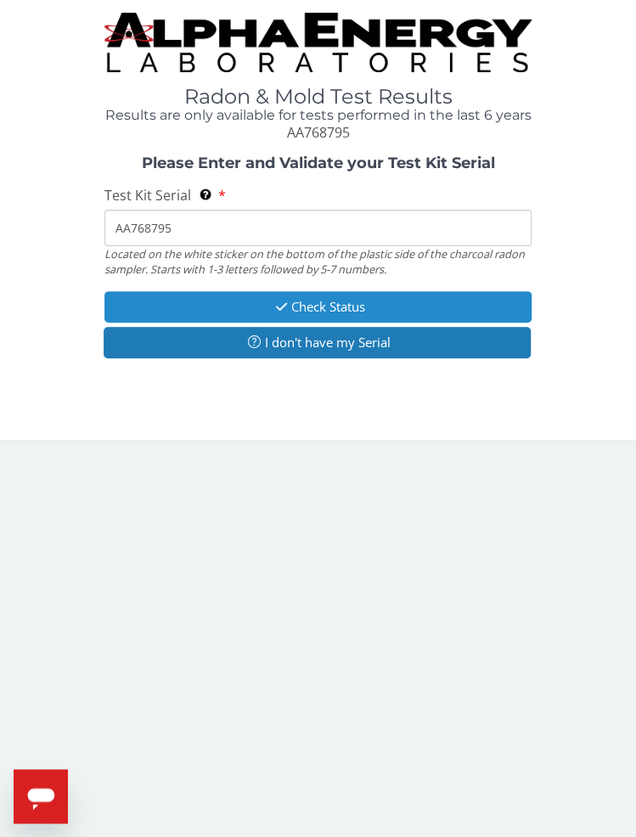
type input "AA768795"
click at [233, 302] on button "Check Status" at bounding box center [317, 306] width 427 height 31
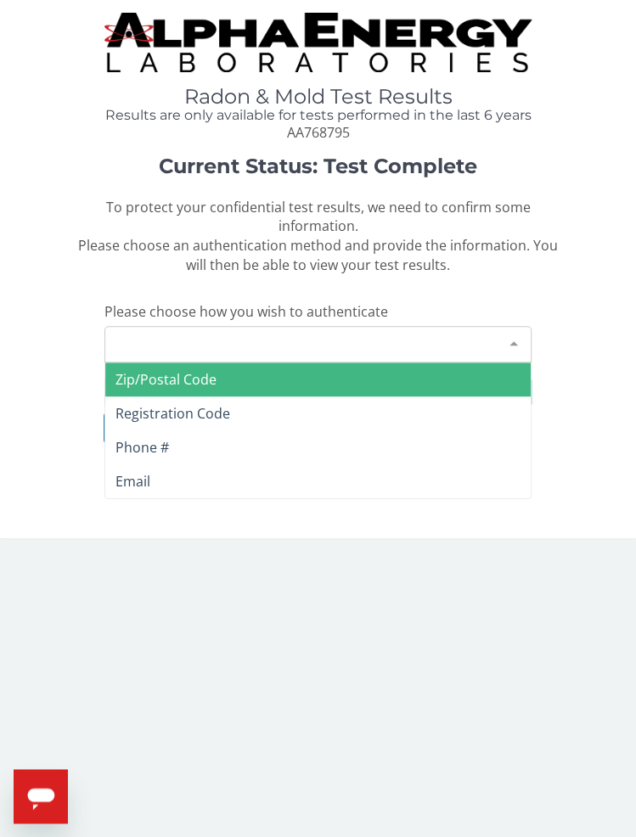
click at [256, 345] on div "Please make a selection" at bounding box center [317, 344] width 427 height 37
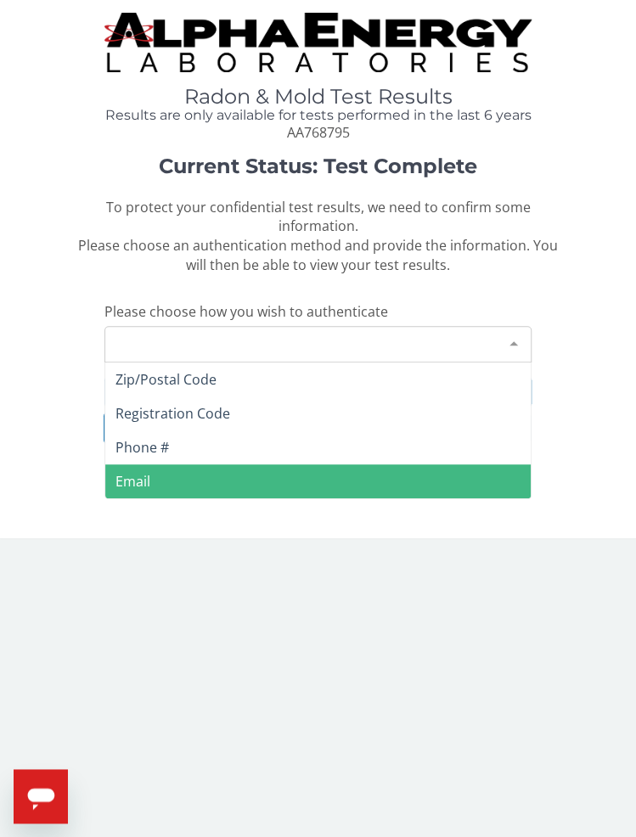
click at [175, 472] on span "Email" at bounding box center [317, 481] width 425 height 34
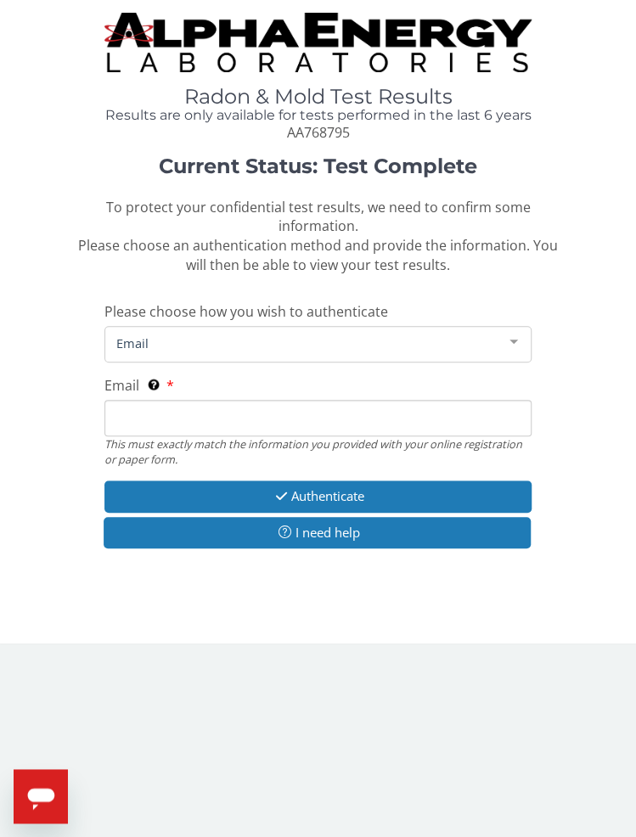
click at [182, 420] on input "Email This must exactly match the information you provided with your online reg…" at bounding box center [317, 418] width 427 height 37
type input "[PERSON_NAME][EMAIL_ADDRESS][DOMAIN_NAME]"
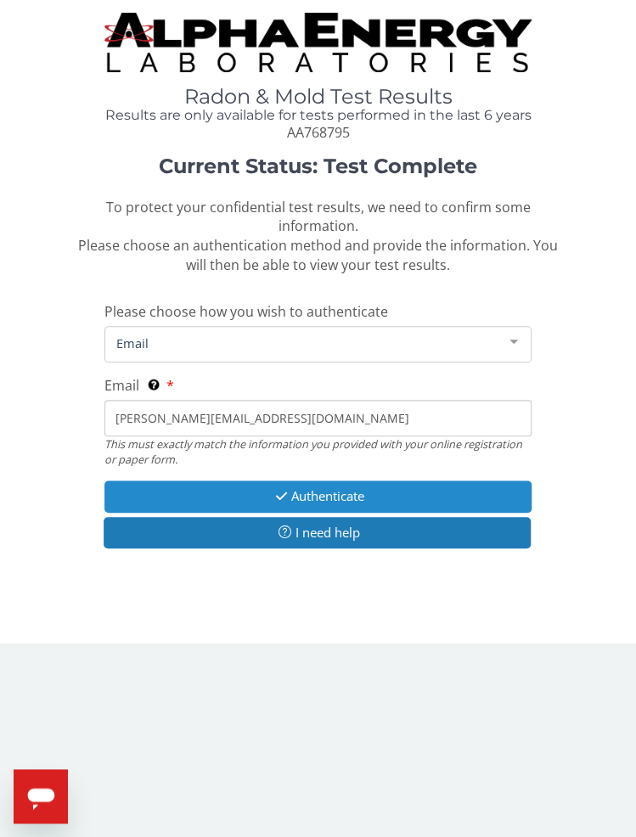
click at [181, 491] on button "Authenticate" at bounding box center [317, 496] width 427 height 31
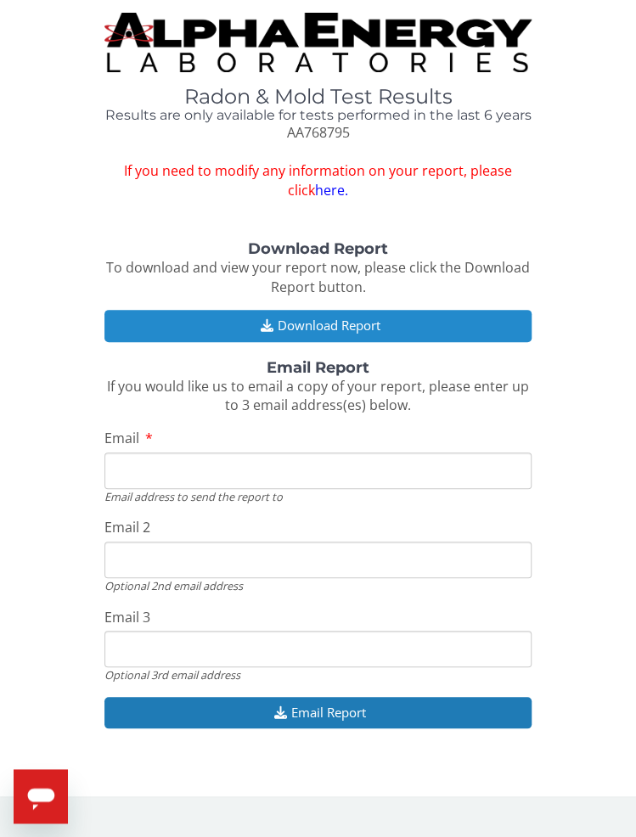
click at [321, 326] on button "Download Report" at bounding box center [317, 325] width 427 height 31
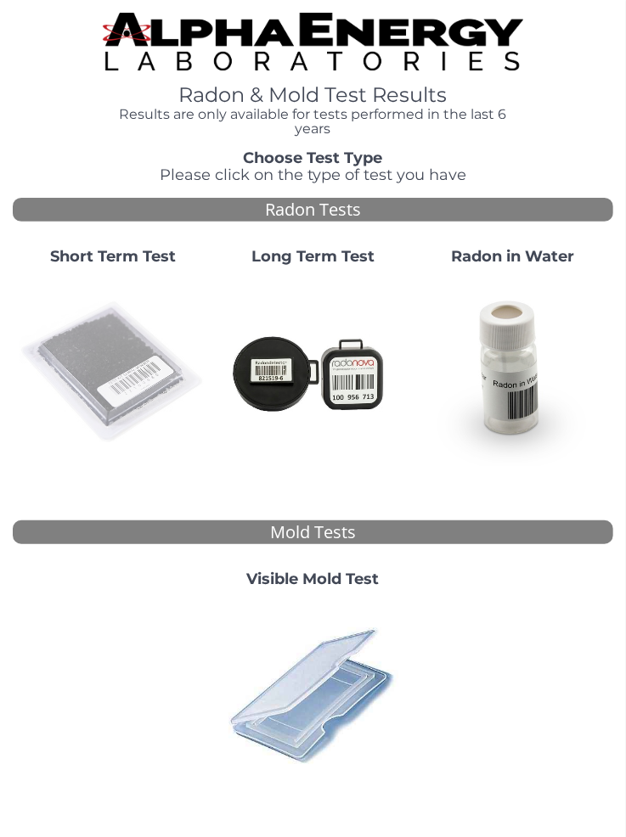
click at [104, 345] on img at bounding box center [113, 372] width 187 height 187
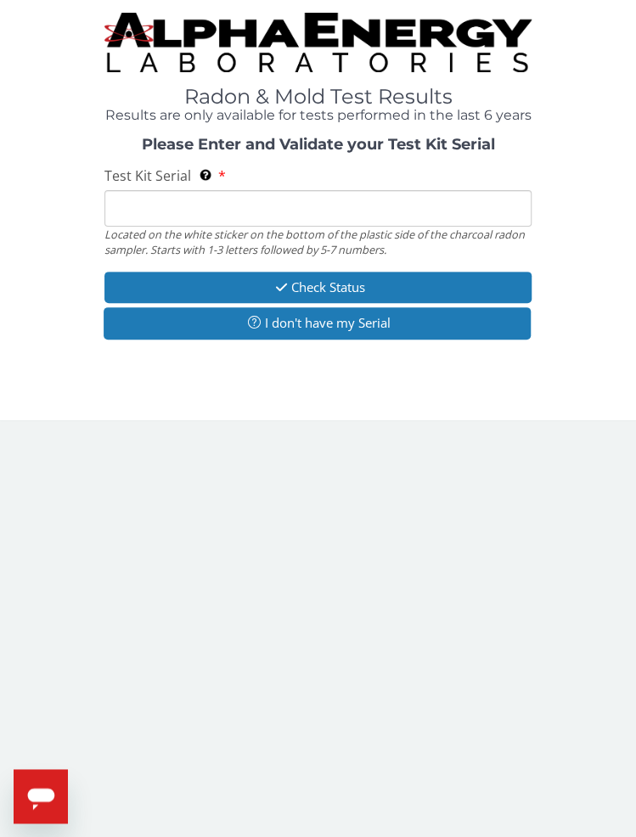
click at [230, 211] on input "Test Kit Serial Located on the white sticker on the bottom of the plastic side …" at bounding box center [317, 208] width 427 height 37
paste input "AA768771"
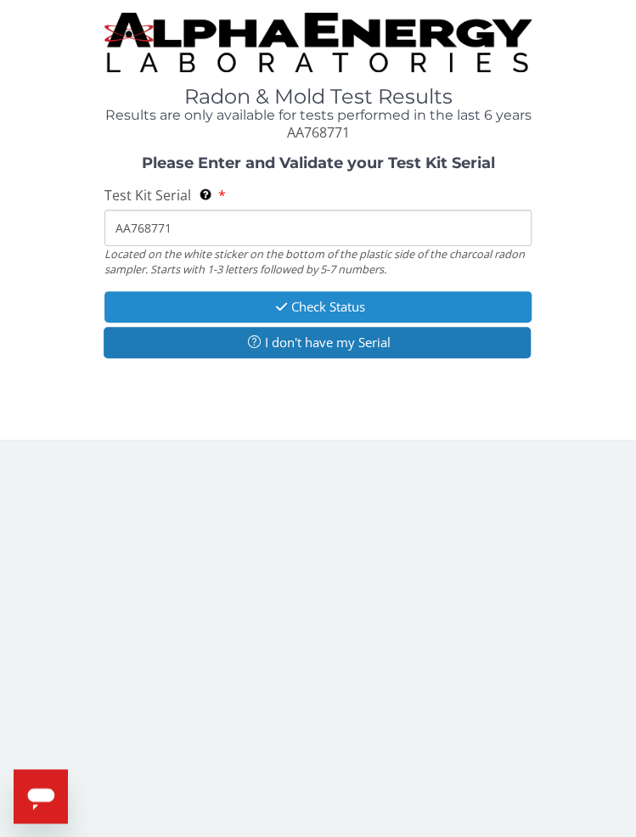
type input "AA768771"
click at [216, 302] on button "Check Status" at bounding box center [317, 306] width 427 height 31
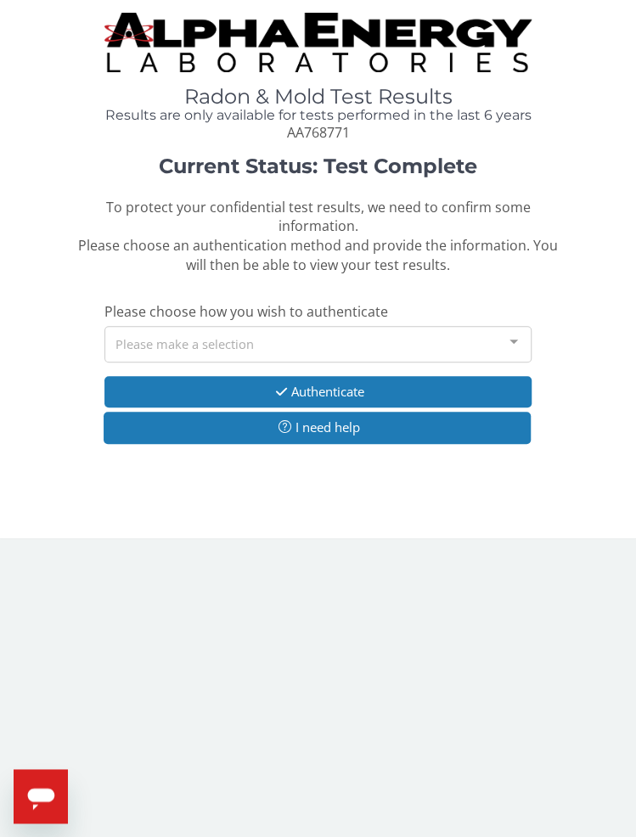
click at [182, 340] on div "Please make a selection" at bounding box center [317, 344] width 427 height 37
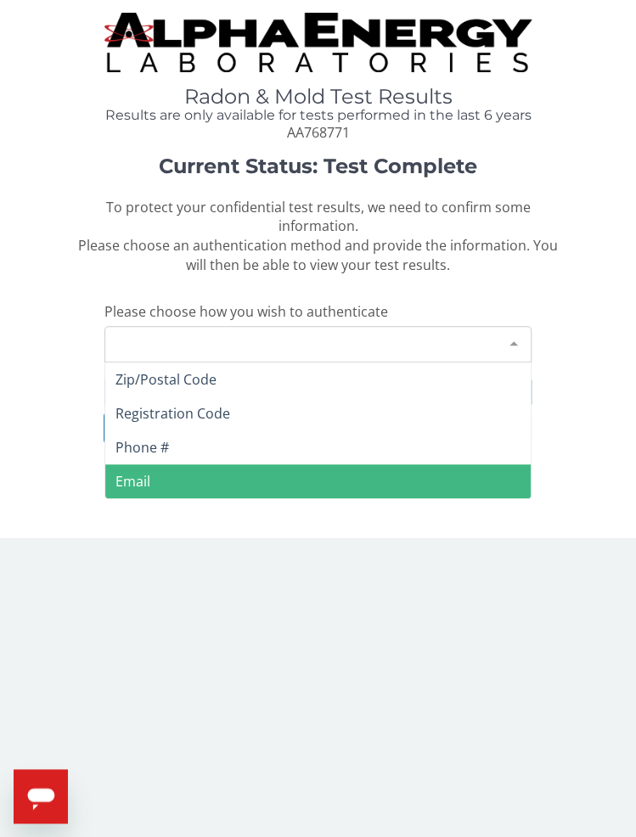
click at [155, 480] on span "Email" at bounding box center [317, 481] width 425 height 34
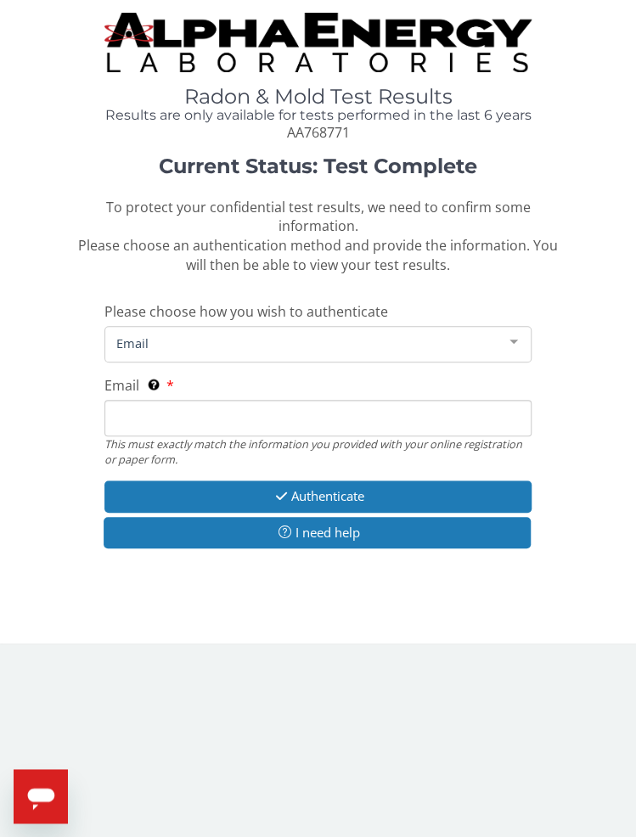
click at [160, 428] on input "Email This must exactly match the information you provided with your online reg…" at bounding box center [317, 418] width 427 height 37
type input "[PERSON_NAME][EMAIL_ADDRESS][DOMAIN_NAME]"
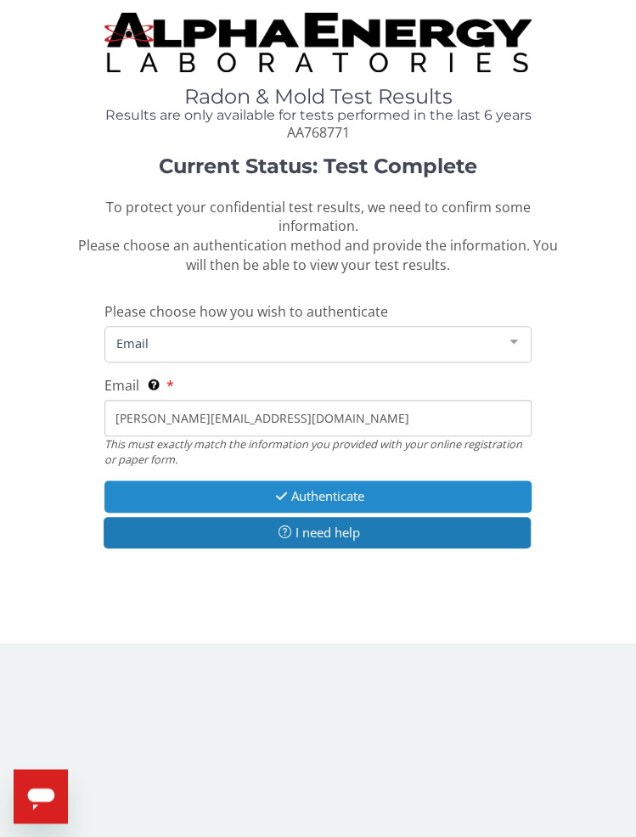
click at [170, 488] on button "Authenticate" at bounding box center [317, 496] width 427 height 31
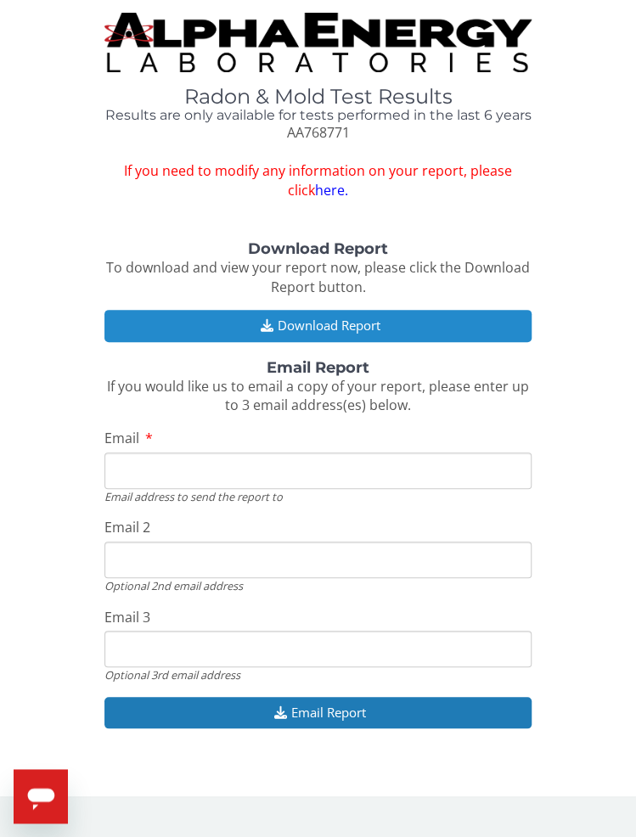
click at [216, 324] on button "Download Report" at bounding box center [317, 325] width 427 height 31
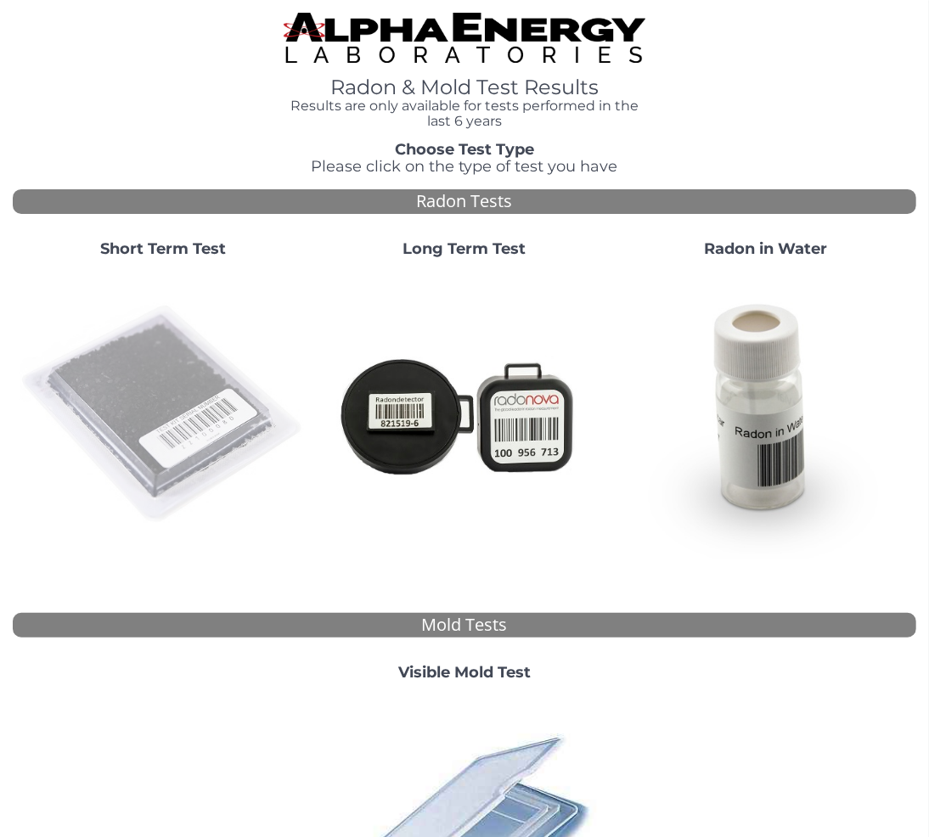
click at [169, 345] on img at bounding box center [164, 415] width 288 height 288
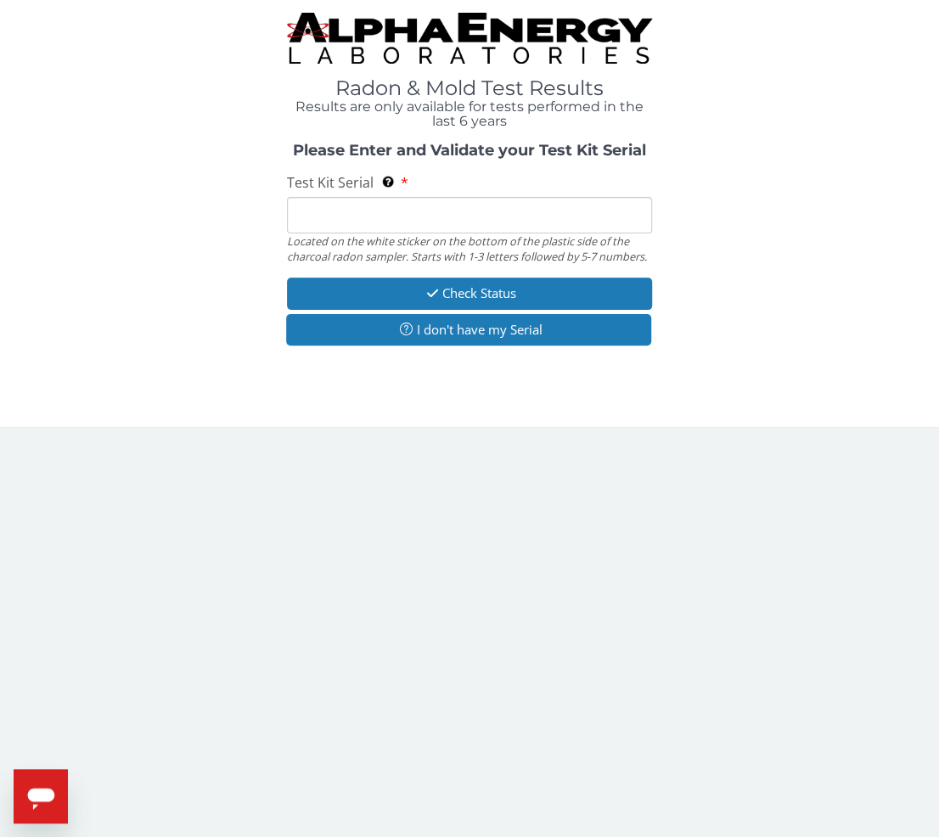
click at [345, 209] on input "Test Kit Serial Located on the white sticker on the bottom of the plastic side …" at bounding box center [469, 215] width 365 height 37
paste input "AA768798"
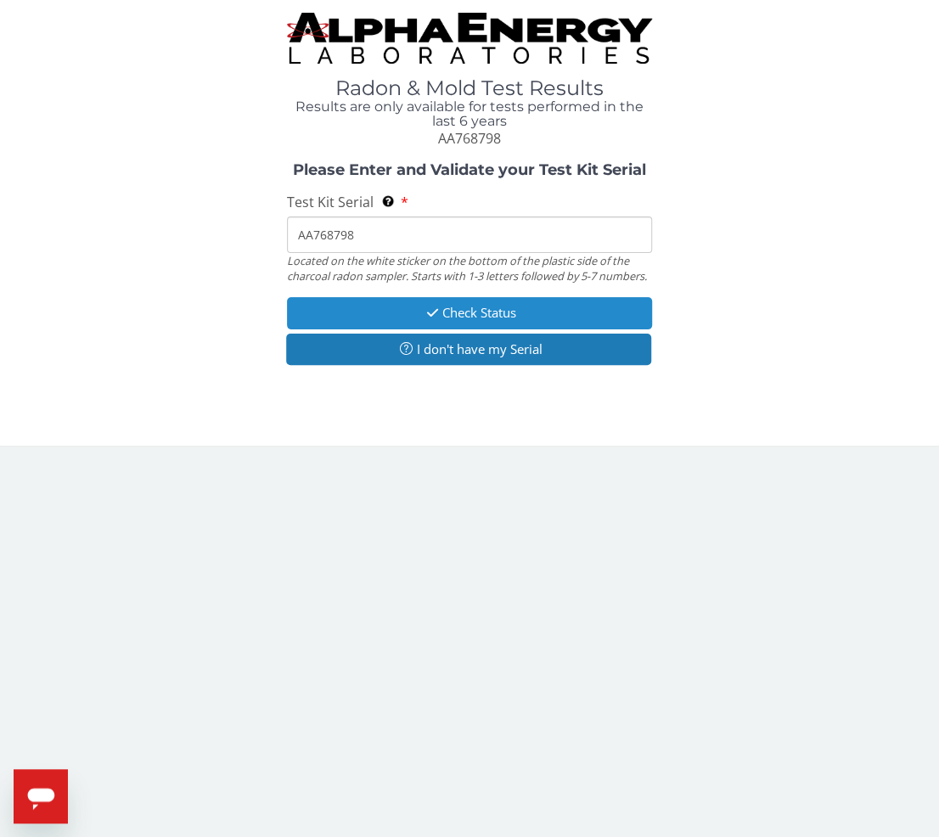
type input "AA768798"
click at [361, 311] on button "Check Status" at bounding box center [469, 312] width 365 height 31
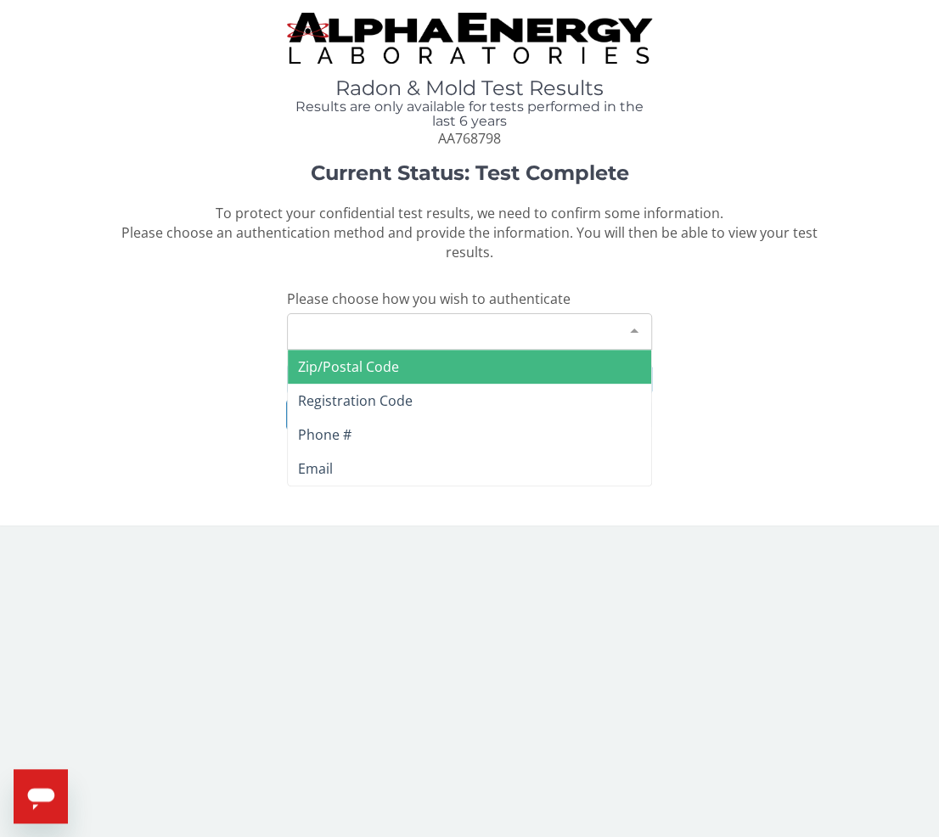
click at [336, 327] on div "Please make a selection" at bounding box center [469, 331] width 365 height 37
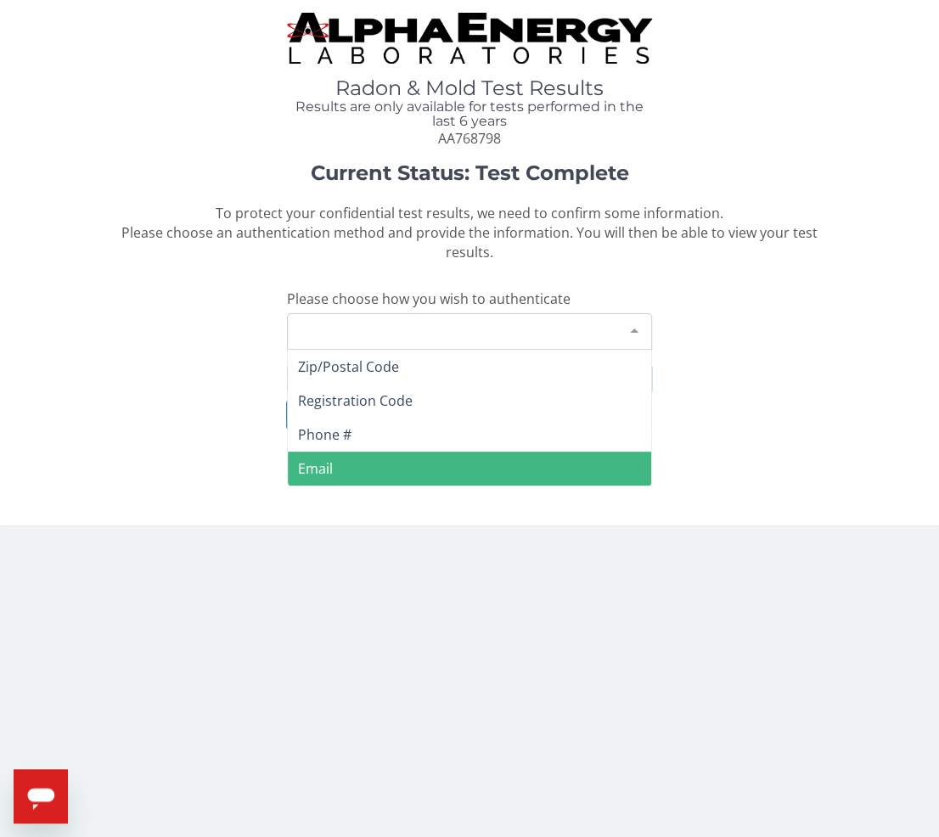
click at [321, 469] on span "Email" at bounding box center [315, 468] width 35 height 19
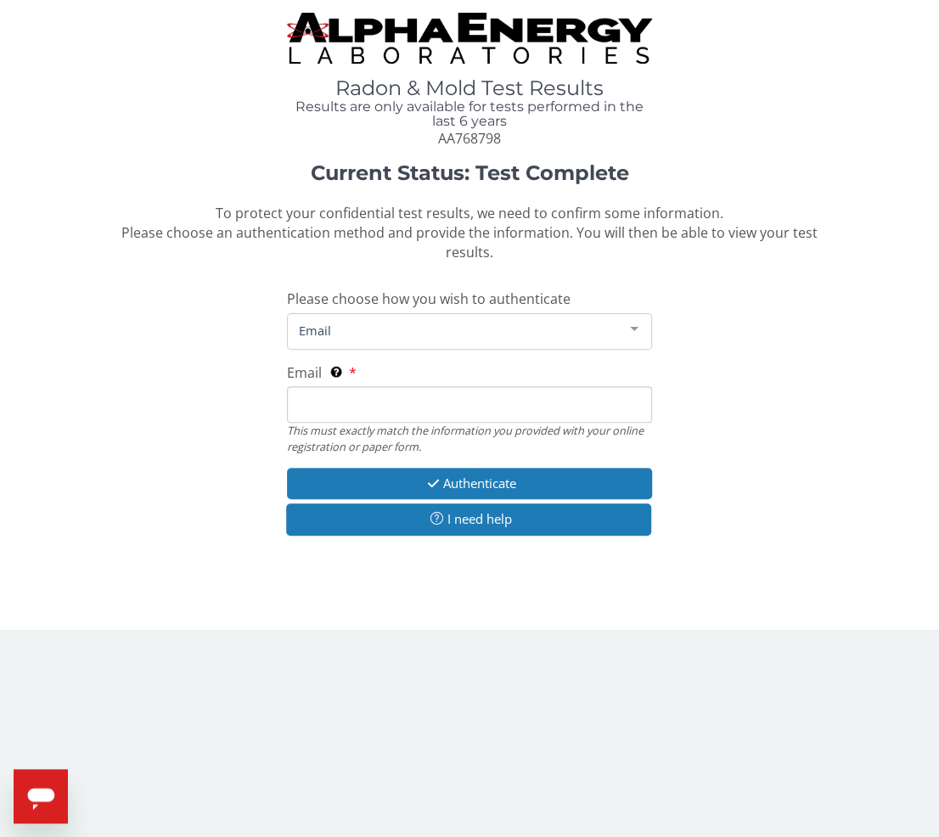
click at [339, 398] on input "Email This must exactly match the information you provided with your online reg…" at bounding box center [469, 404] width 365 height 37
type input "[PERSON_NAME][EMAIL_ADDRESS][DOMAIN_NAME]"
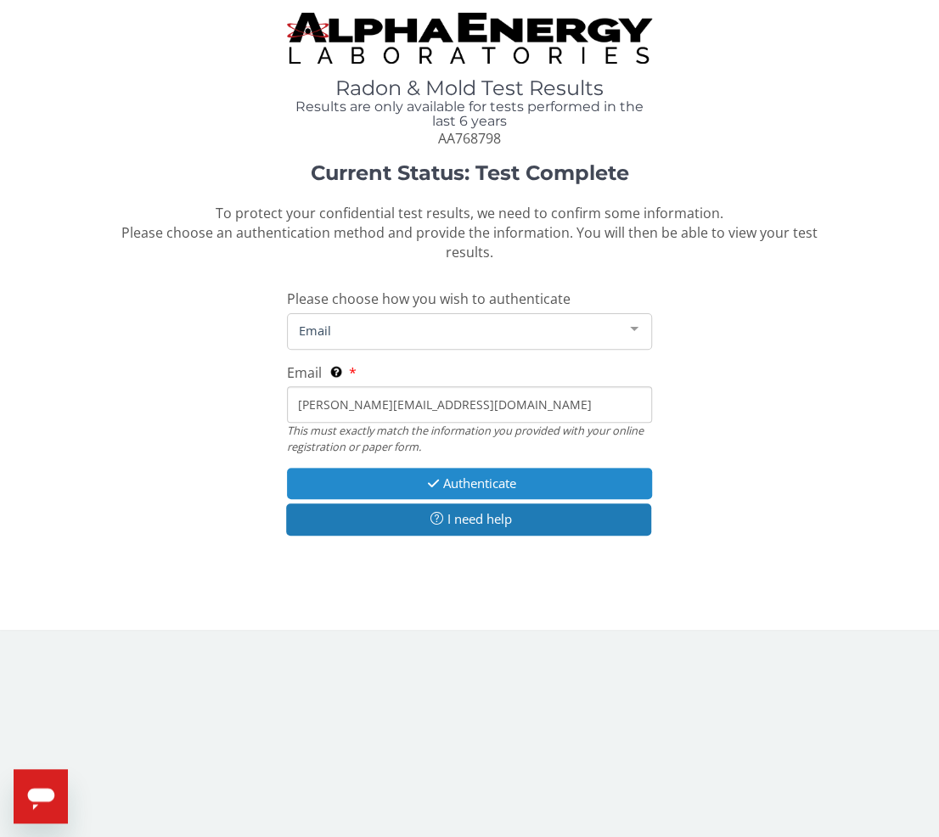
click at [437, 488] on icon "button" at bounding box center [433, 483] width 20 height 13
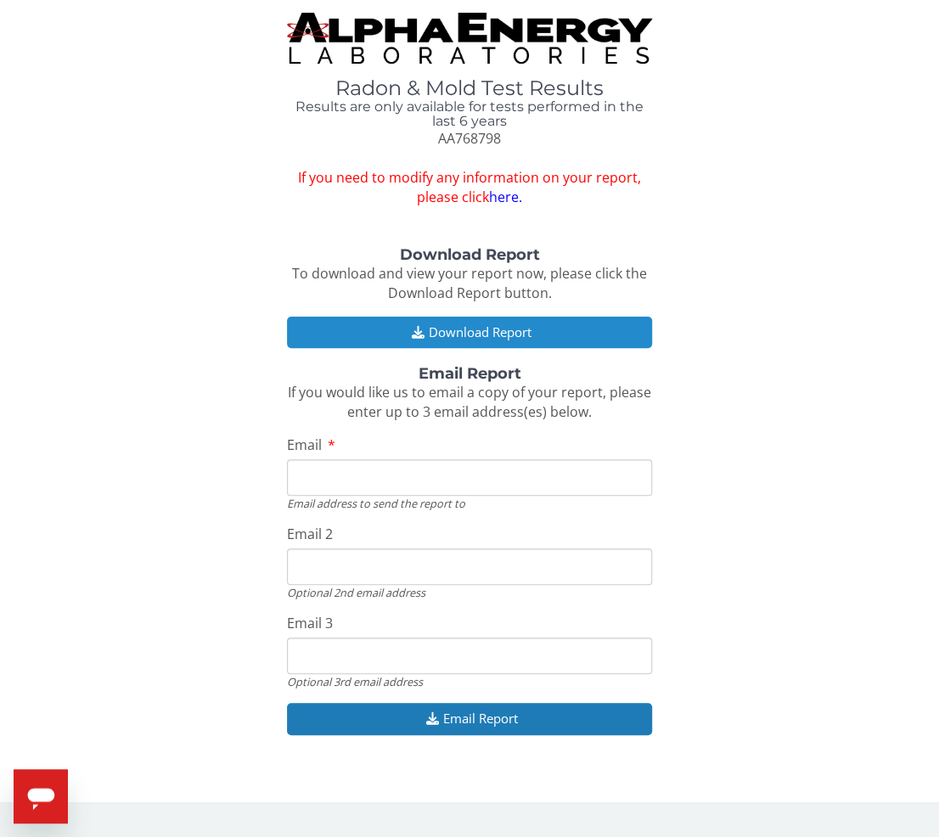
click at [452, 323] on button "Download Report" at bounding box center [469, 332] width 365 height 31
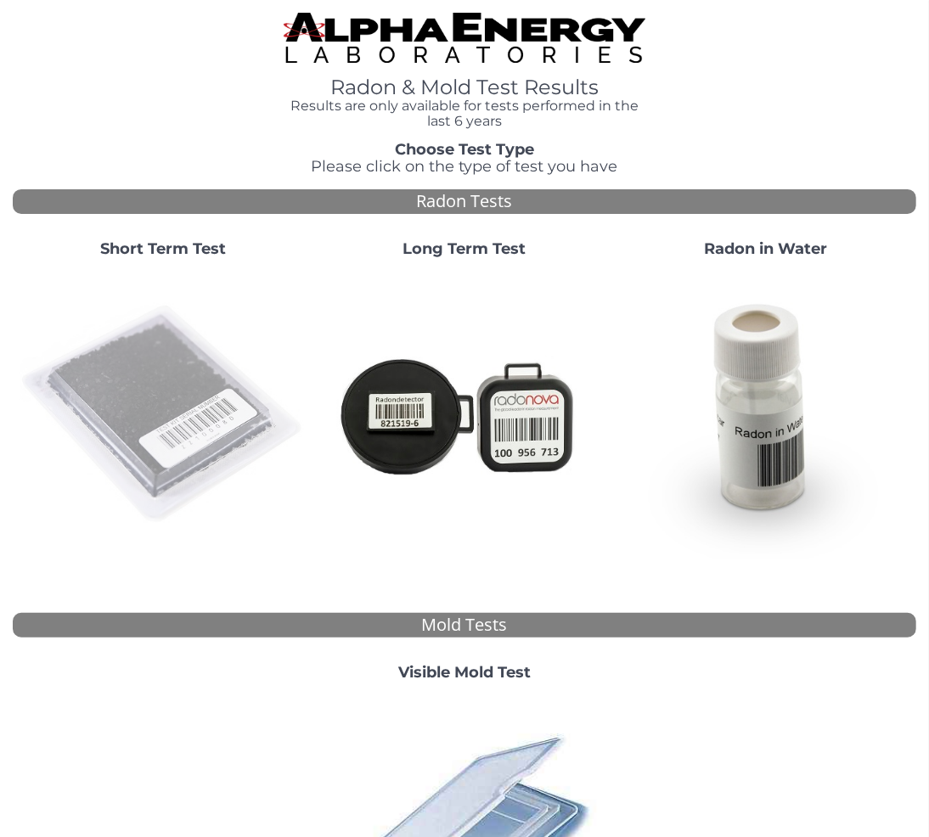
click at [198, 338] on img at bounding box center [164, 415] width 288 height 288
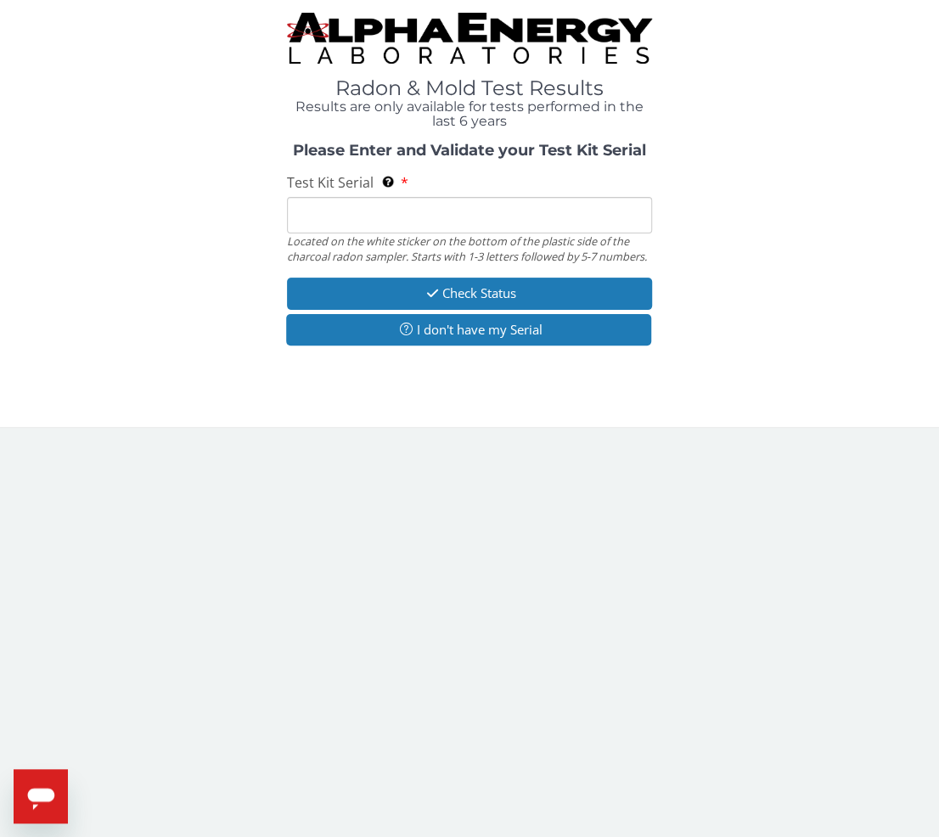
click at [353, 207] on input "Test Kit Serial Located on the white sticker on the bottom of the plastic side …" at bounding box center [469, 215] width 365 height 37
paste input "AA768475"
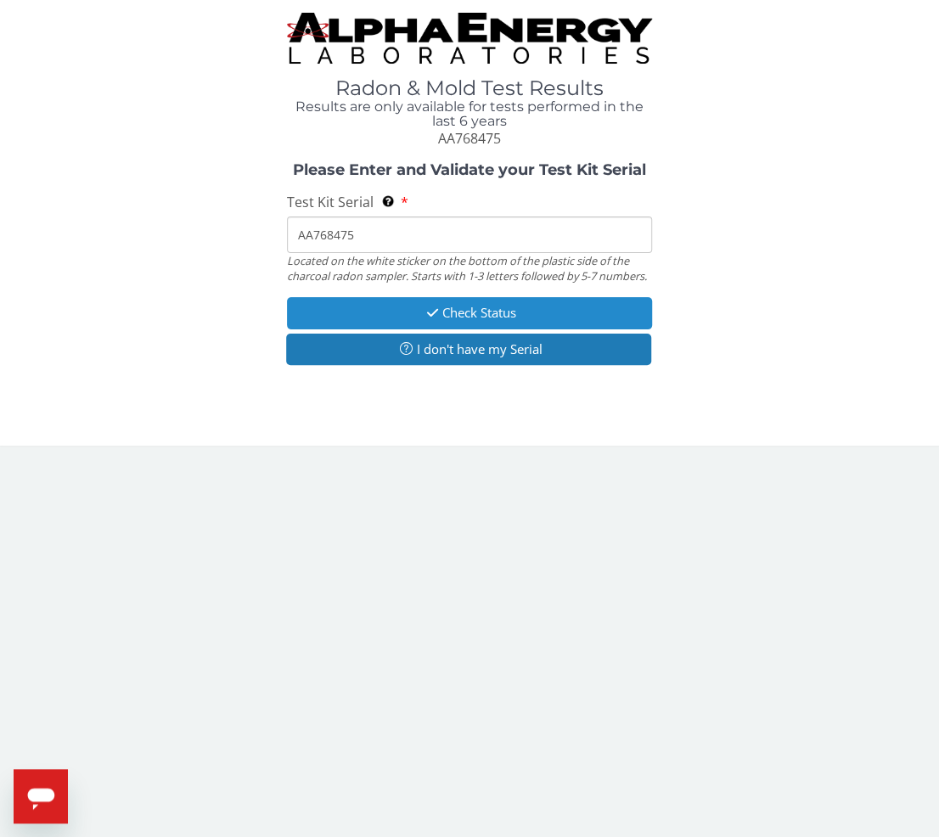
type input "AA768475"
click at [354, 303] on button "Check Status" at bounding box center [469, 312] width 365 height 31
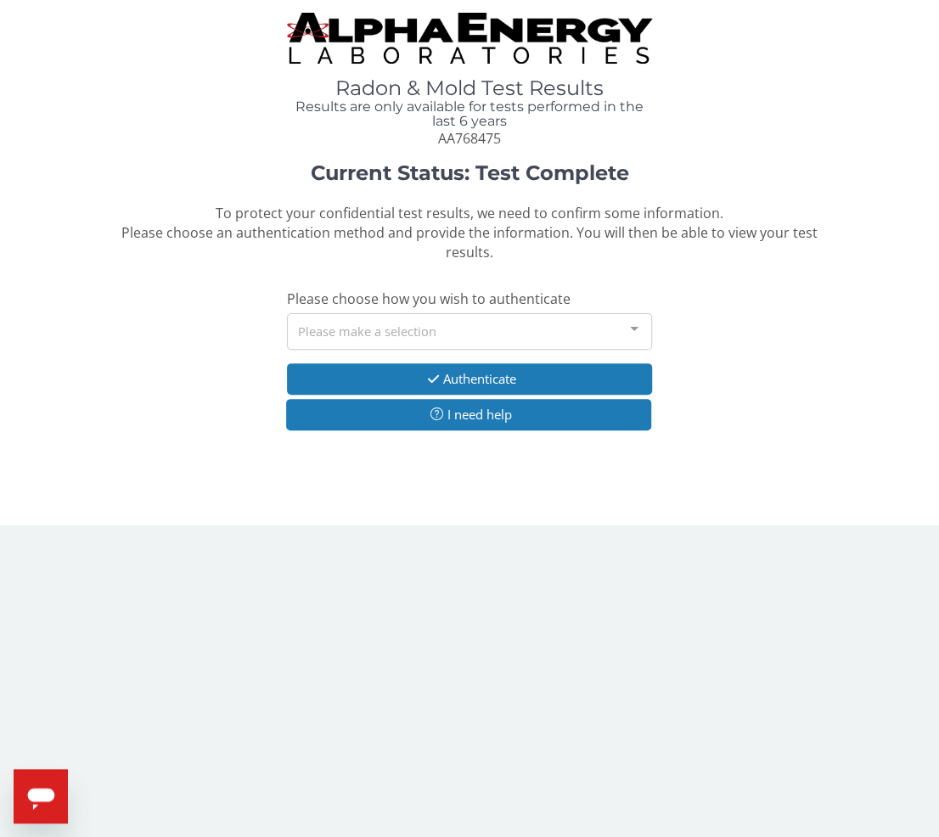
click at [385, 324] on div "Please make a selection" at bounding box center [469, 331] width 365 height 37
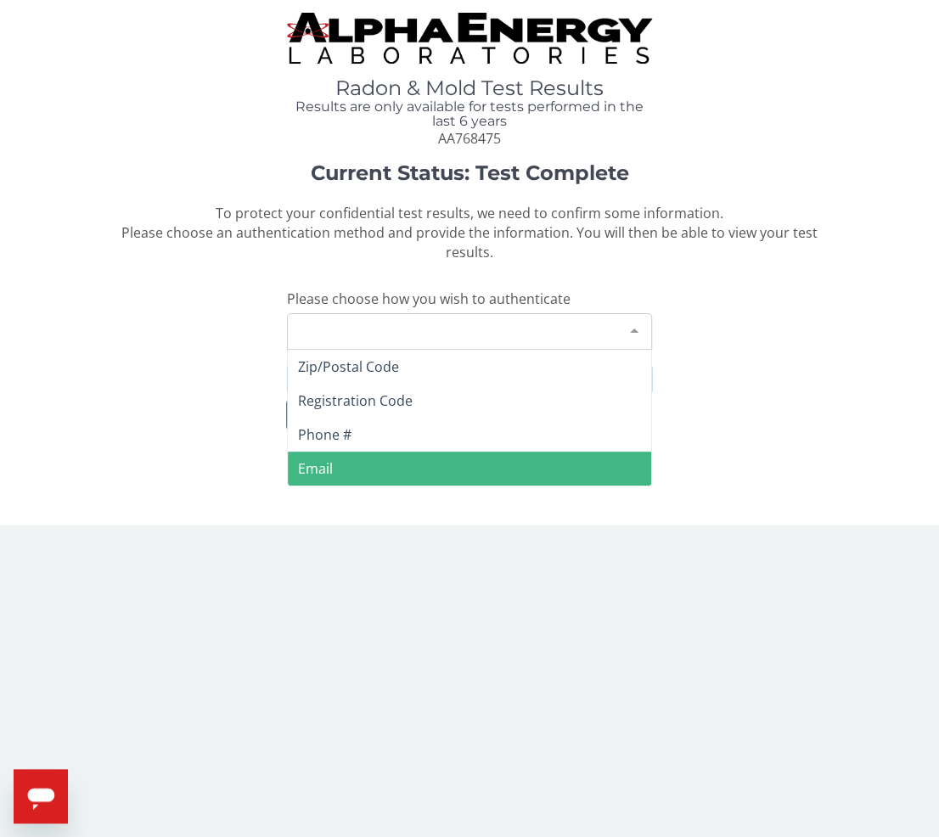
click at [334, 481] on span "Email" at bounding box center [469, 469] width 363 height 34
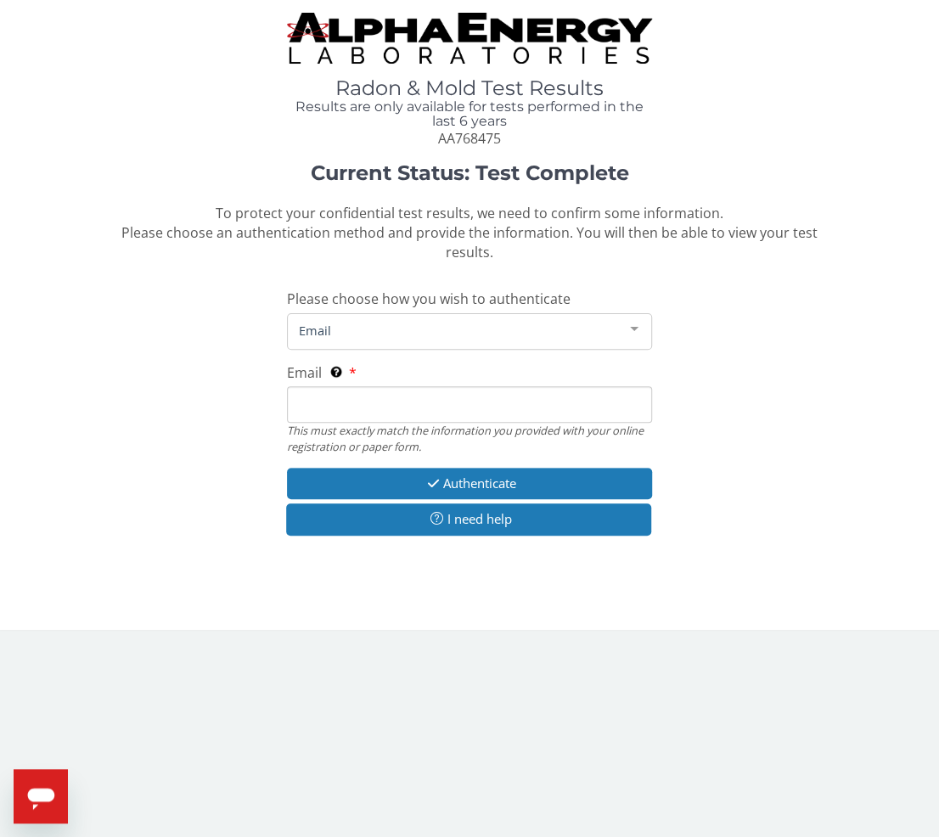
click at [357, 402] on input "Email This must exactly match the information you provided with your online reg…" at bounding box center [469, 404] width 365 height 37
type input "[PERSON_NAME][EMAIL_ADDRESS][DOMAIN_NAME]"
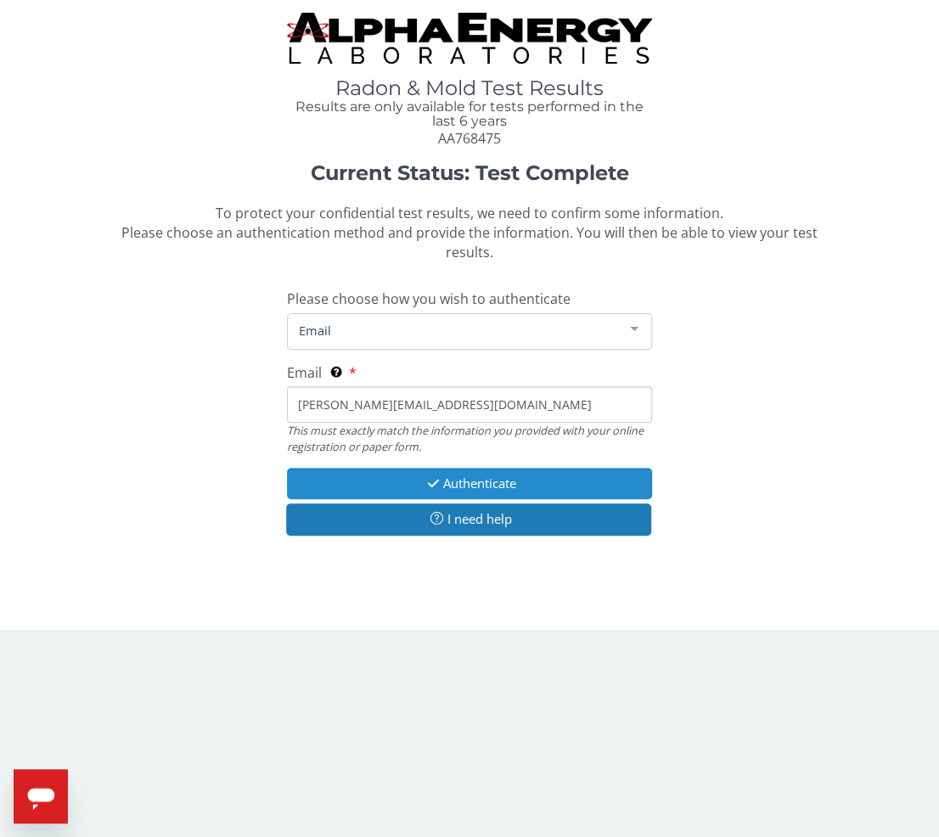
click at [351, 471] on button "Authenticate" at bounding box center [469, 483] width 365 height 31
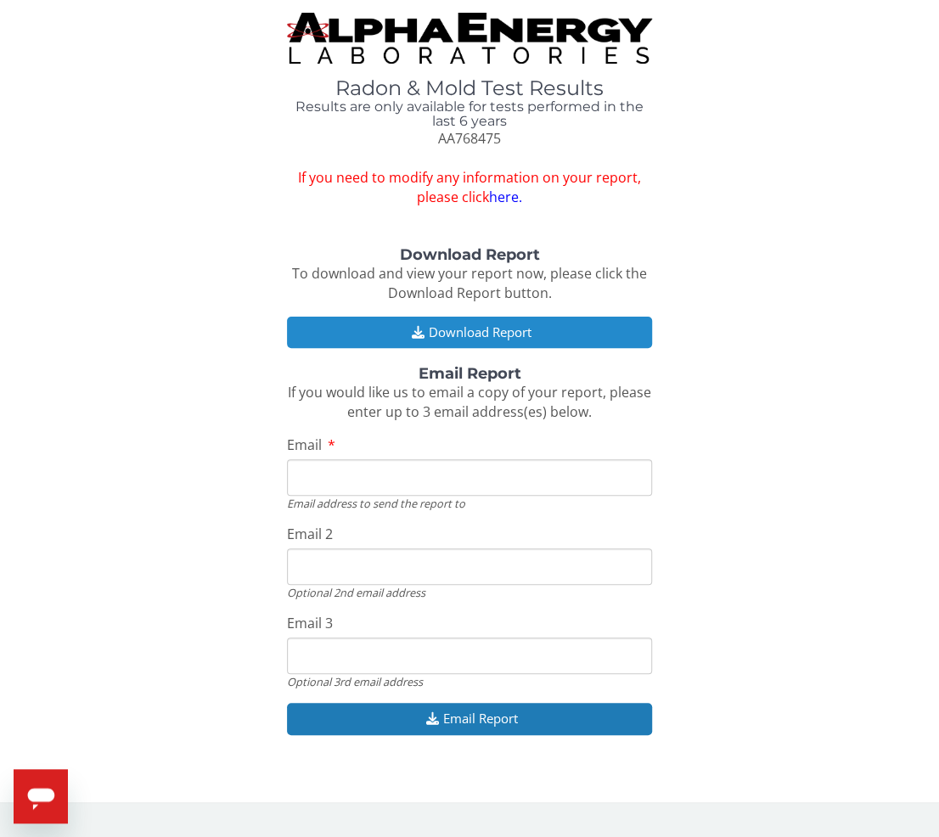
click at [447, 332] on button "Download Report" at bounding box center [469, 332] width 365 height 31
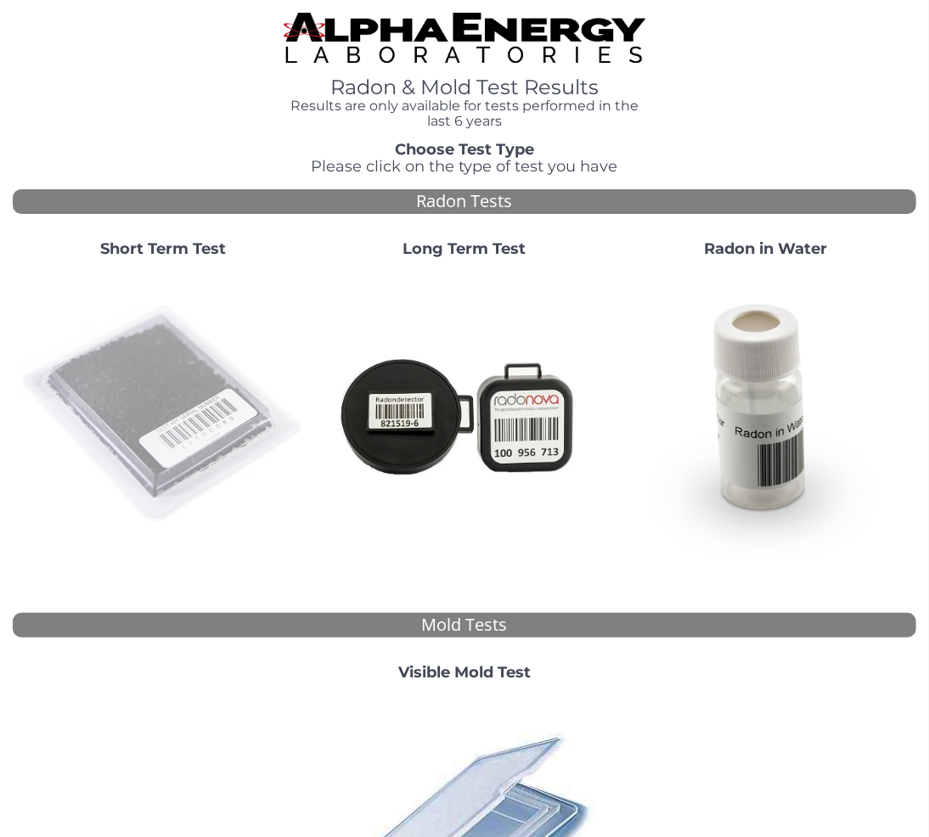
click at [131, 342] on img at bounding box center [164, 415] width 288 height 288
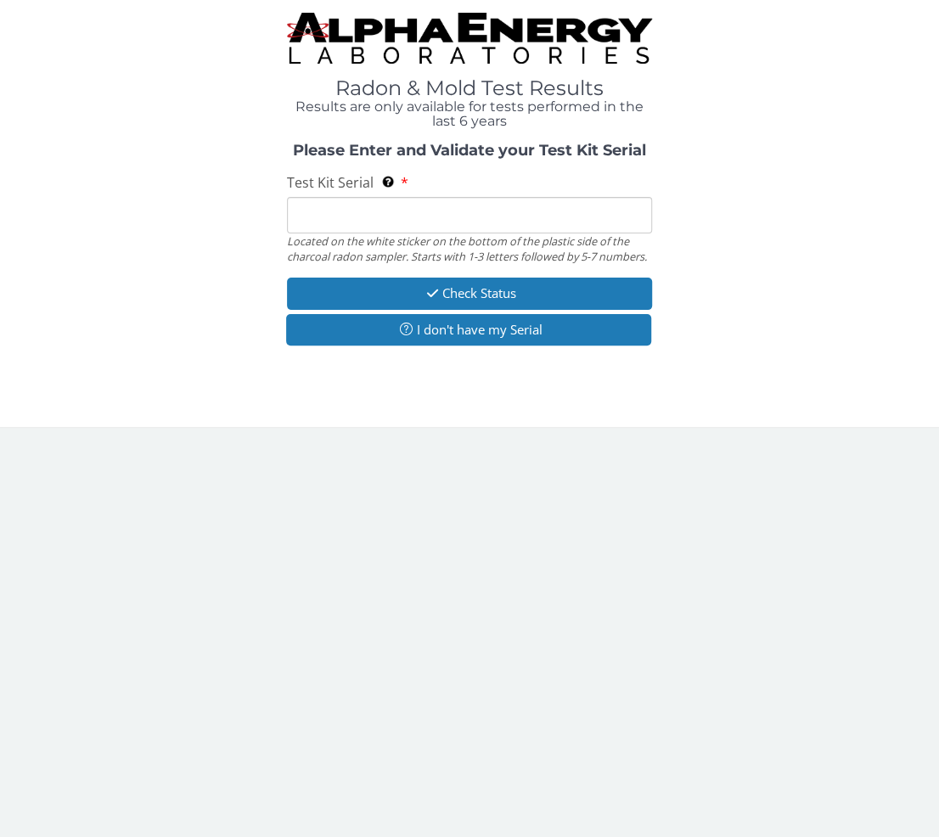
click at [375, 209] on input "Test Kit Serial Located on the white sticker on the bottom of the plastic side …" at bounding box center [469, 215] width 365 height 37
paste input "AA768529"
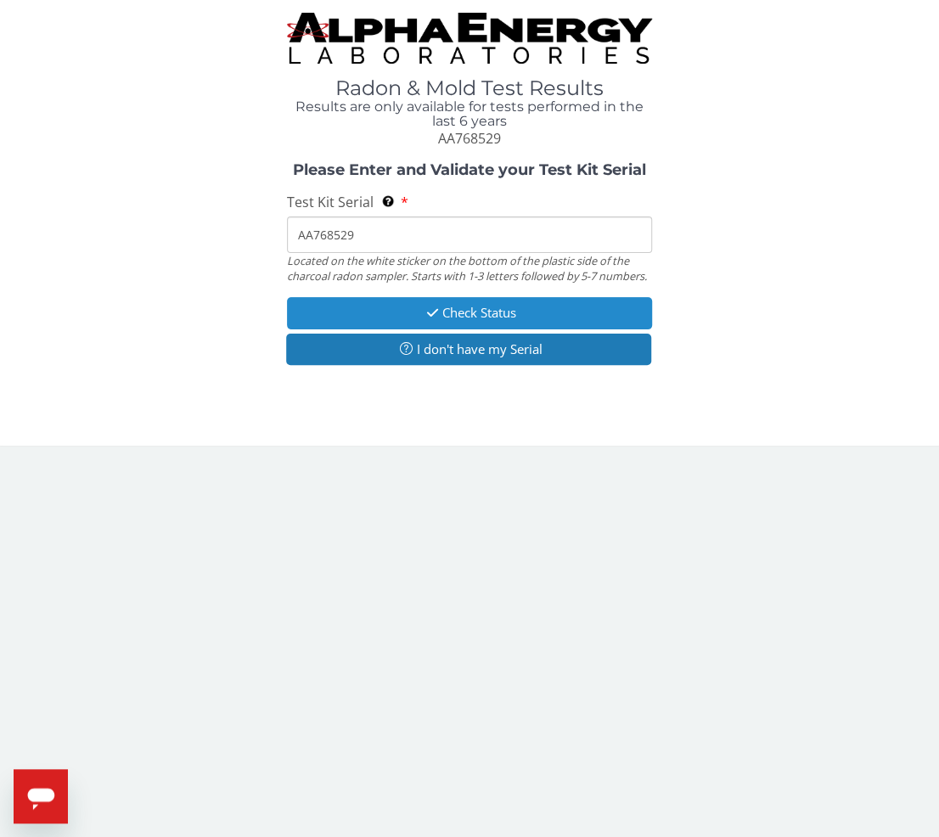
type input "AA768529"
click at [384, 322] on button "Check Status" at bounding box center [469, 312] width 365 height 31
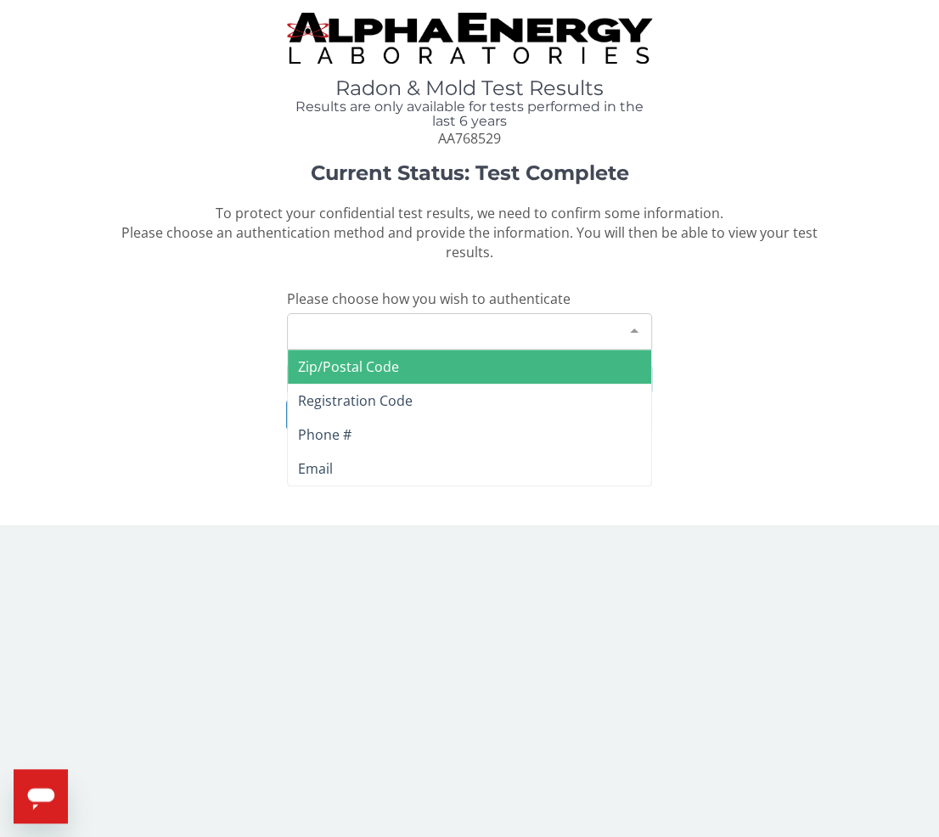
click at [336, 329] on div "Please make a selection" at bounding box center [469, 331] width 365 height 37
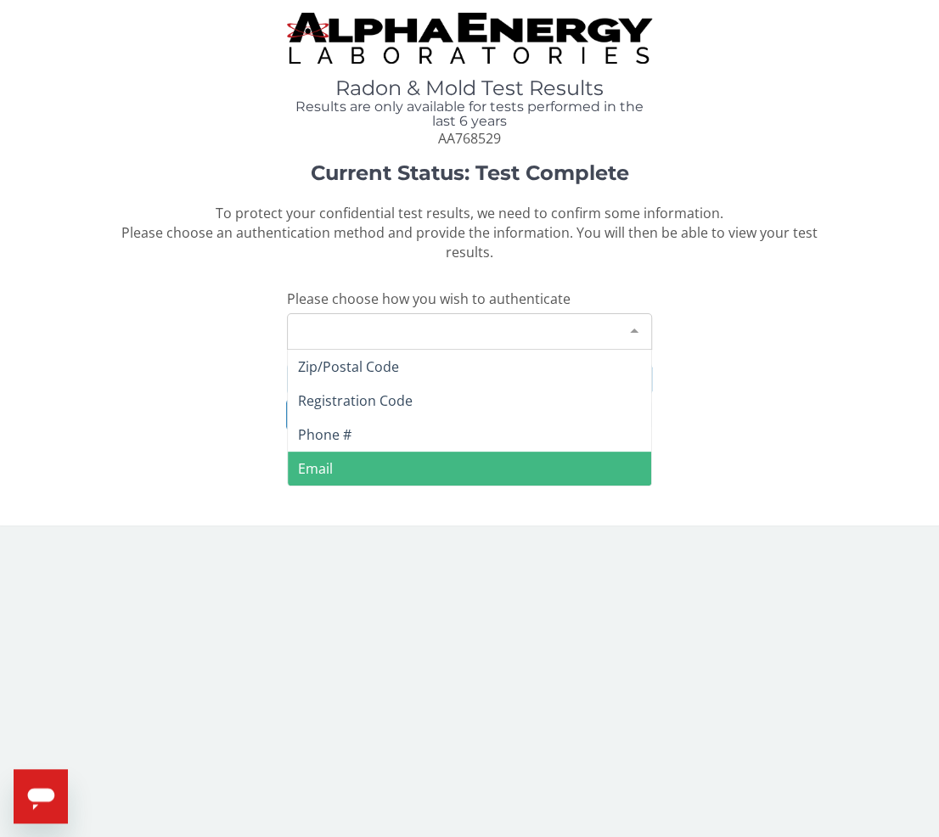
click at [340, 472] on span "Email" at bounding box center [469, 469] width 363 height 34
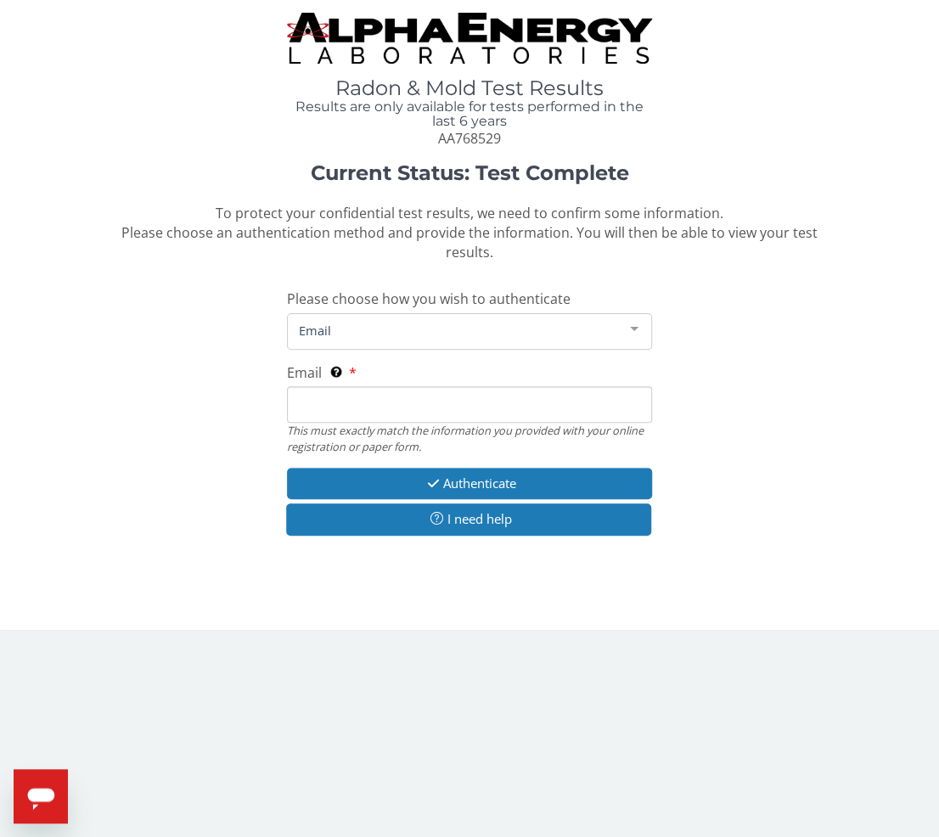
click at [365, 396] on input "Email This must exactly match the information you provided with your online reg…" at bounding box center [469, 404] width 365 height 37
type input "[PERSON_NAME][EMAIL_ADDRESS][DOMAIN_NAME]"
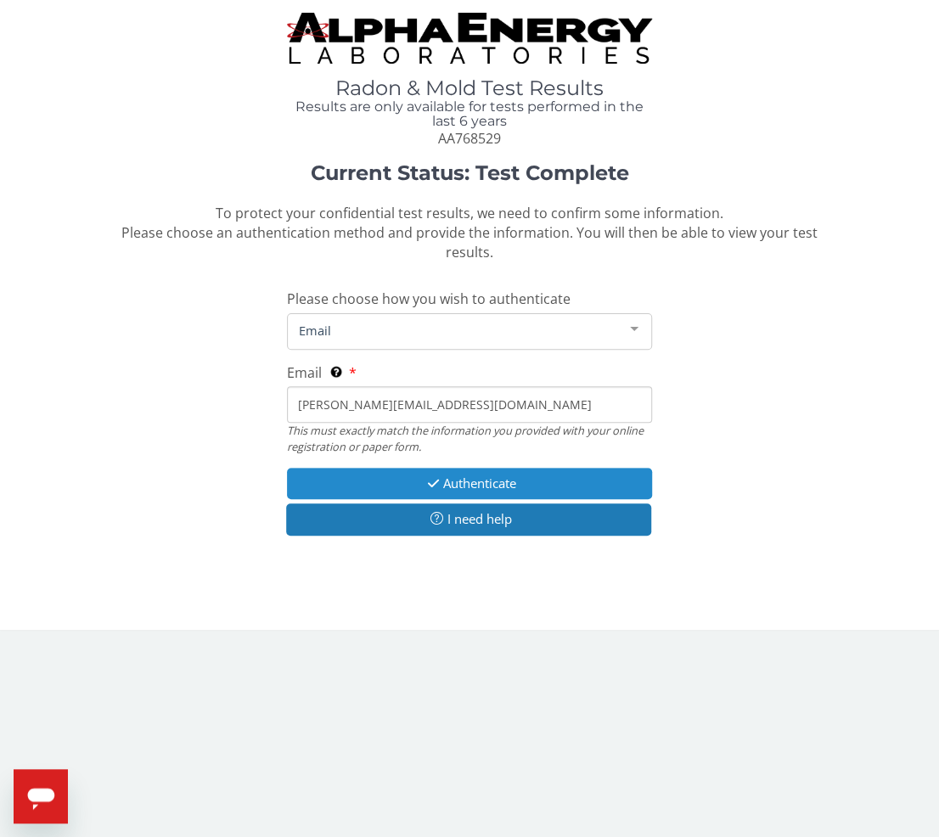
click at [360, 484] on button "Authenticate" at bounding box center [469, 483] width 365 height 31
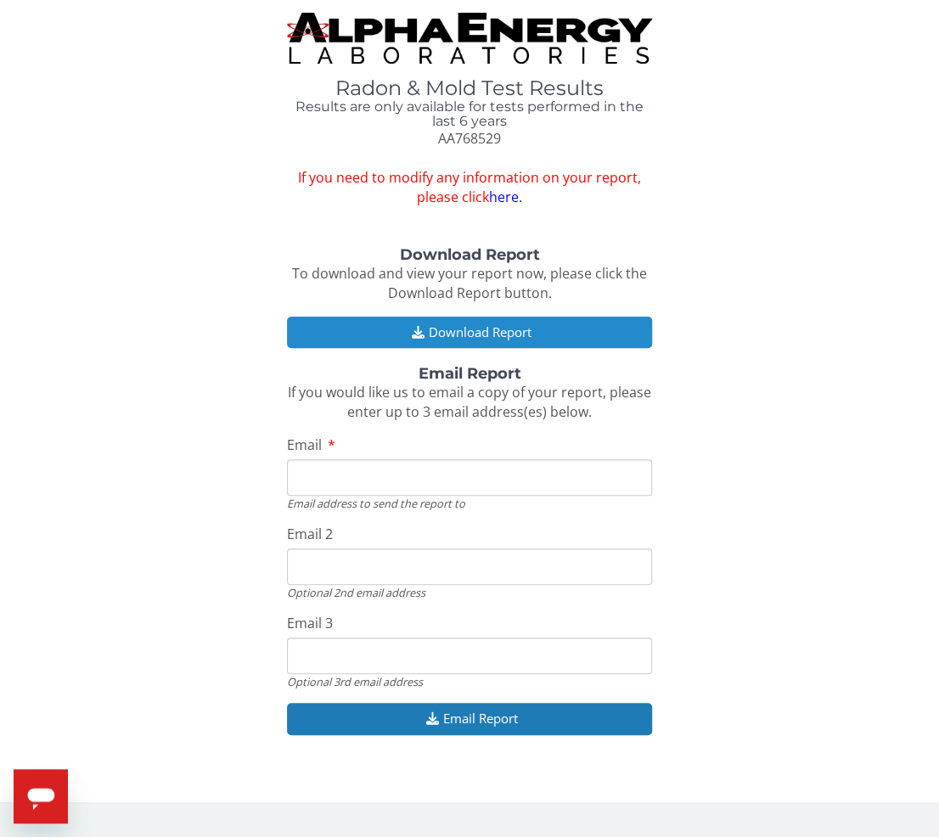
click at [469, 332] on button "Download Report" at bounding box center [469, 332] width 365 height 31
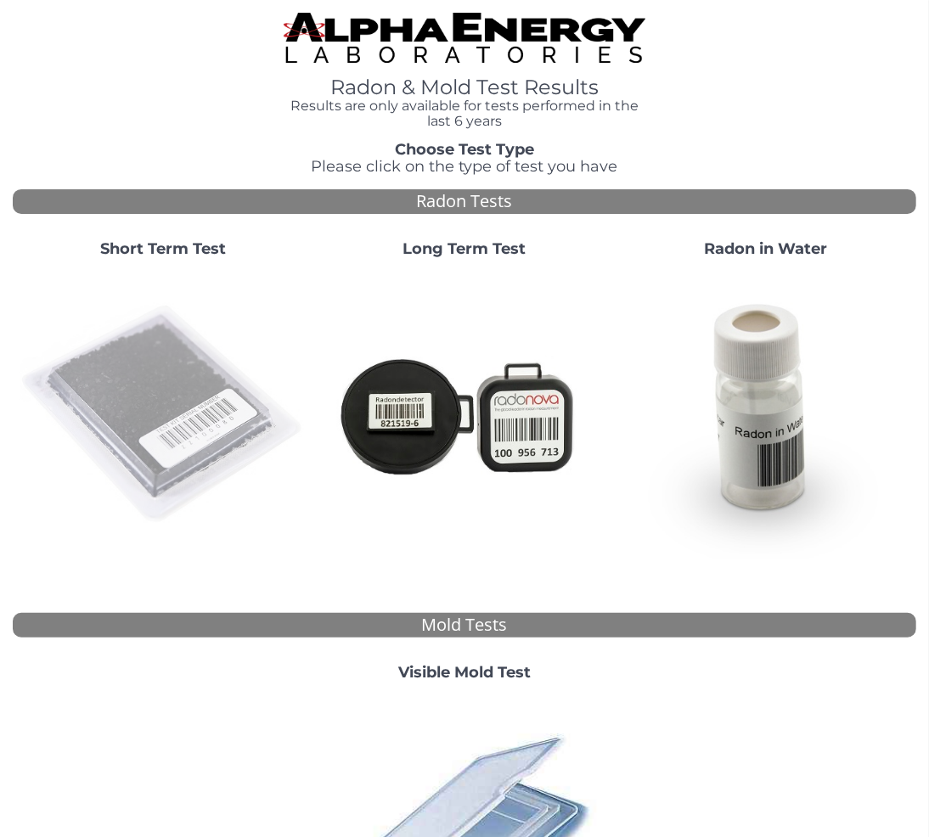
click at [140, 368] on img at bounding box center [164, 415] width 288 height 288
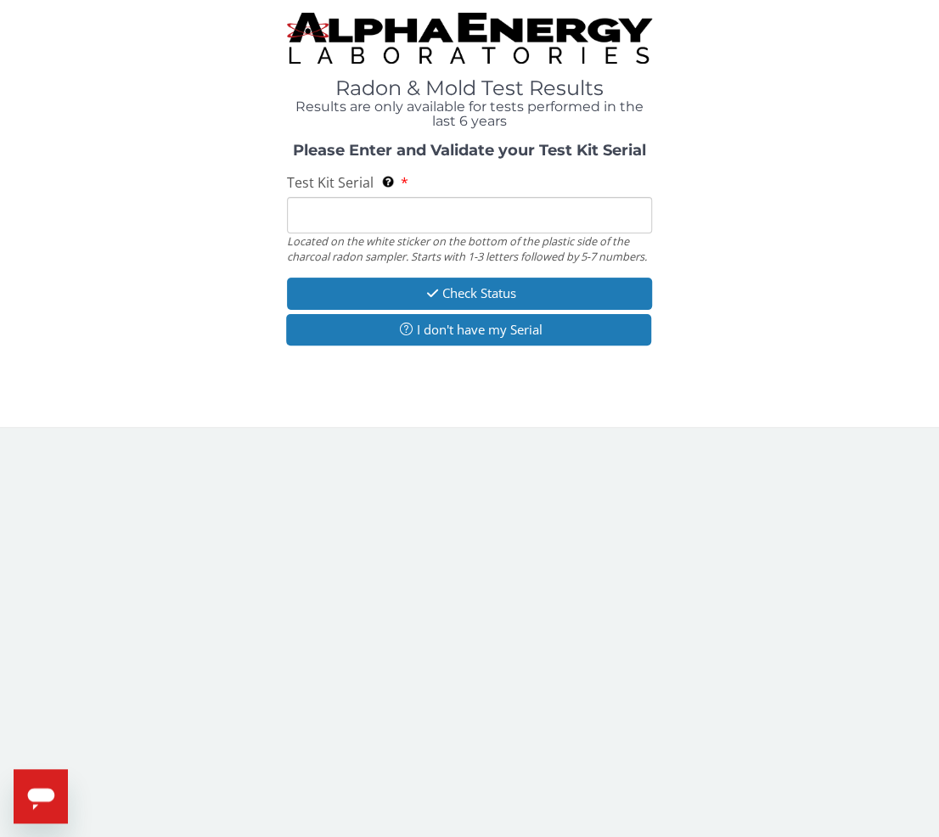
click at [337, 214] on input "Test Kit Serial Located on the white sticker on the bottom of the plastic side …" at bounding box center [469, 215] width 365 height 37
paste input "AA768516"
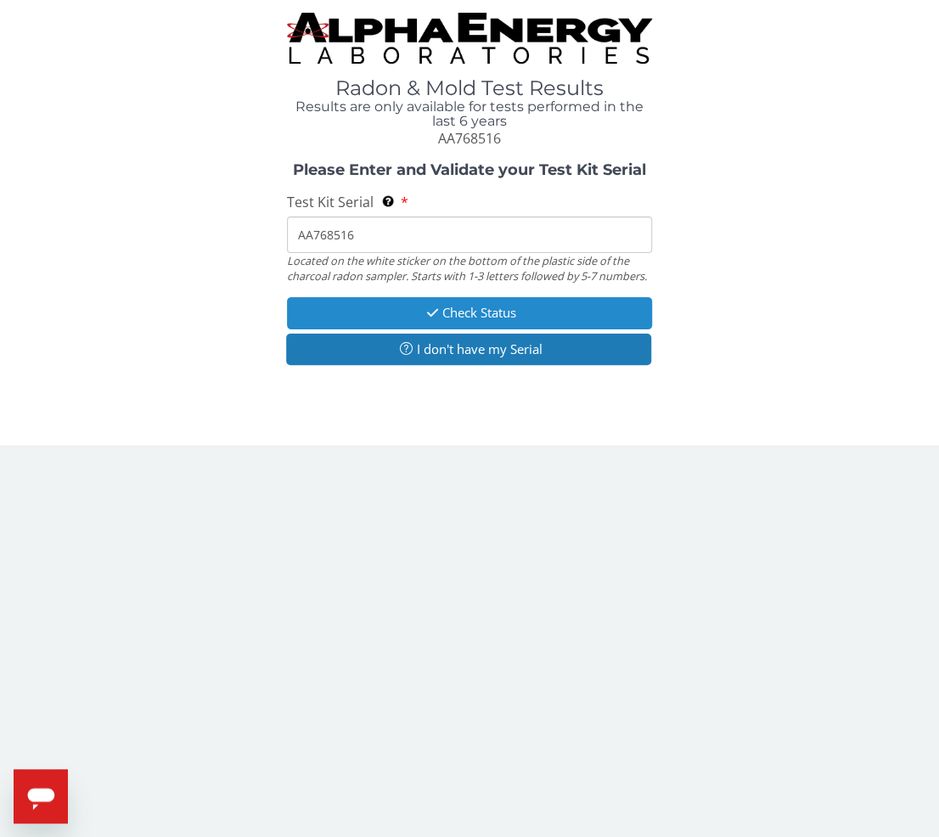
type input "AA768516"
click at [368, 316] on button "Check Status" at bounding box center [469, 312] width 365 height 31
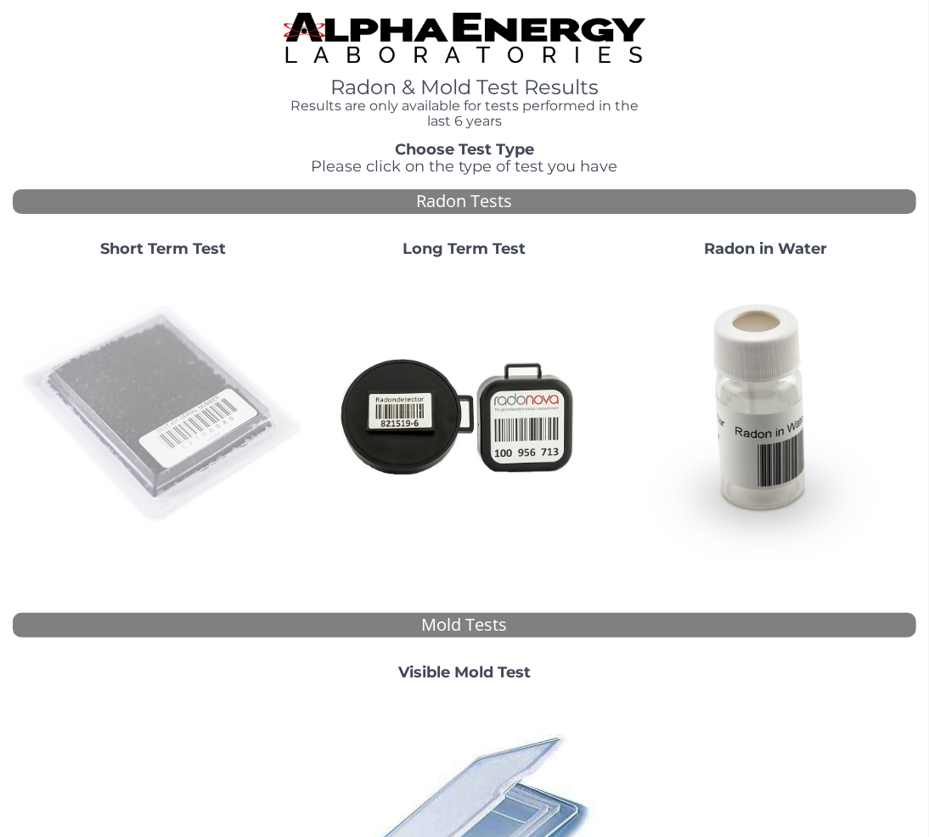
click at [196, 409] on img at bounding box center [164, 415] width 288 height 288
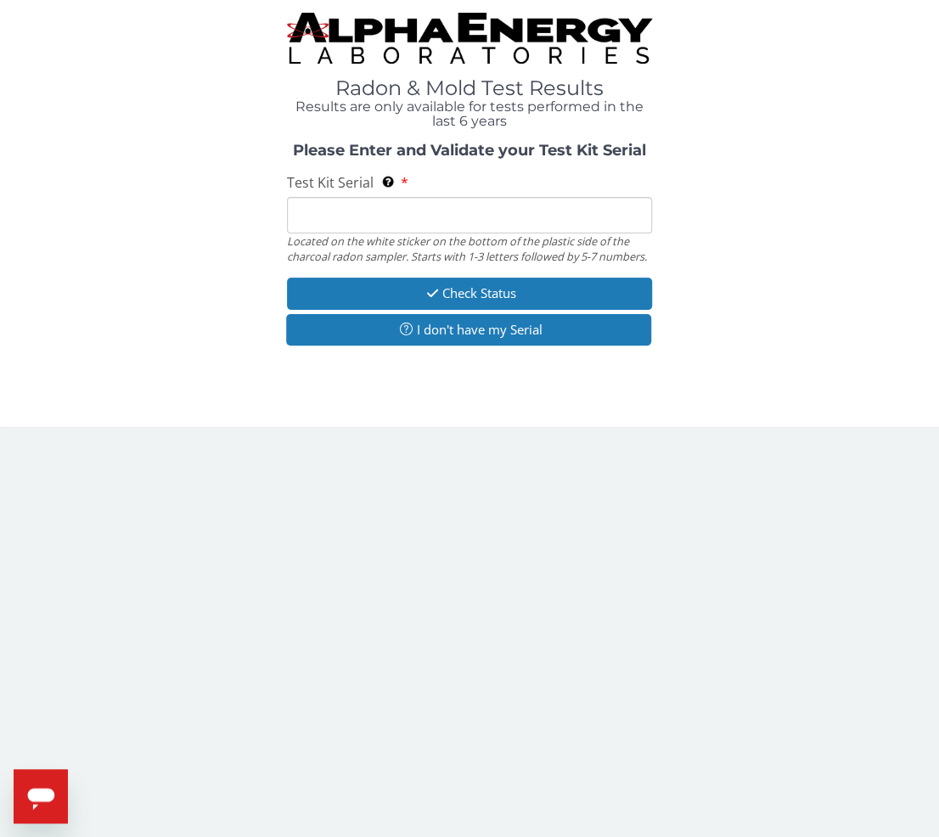
click at [354, 214] on input "Test Kit Serial Located on the white sticker on the bottom of the plastic side …" at bounding box center [469, 215] width 365 height 37
paste input "AA768516"
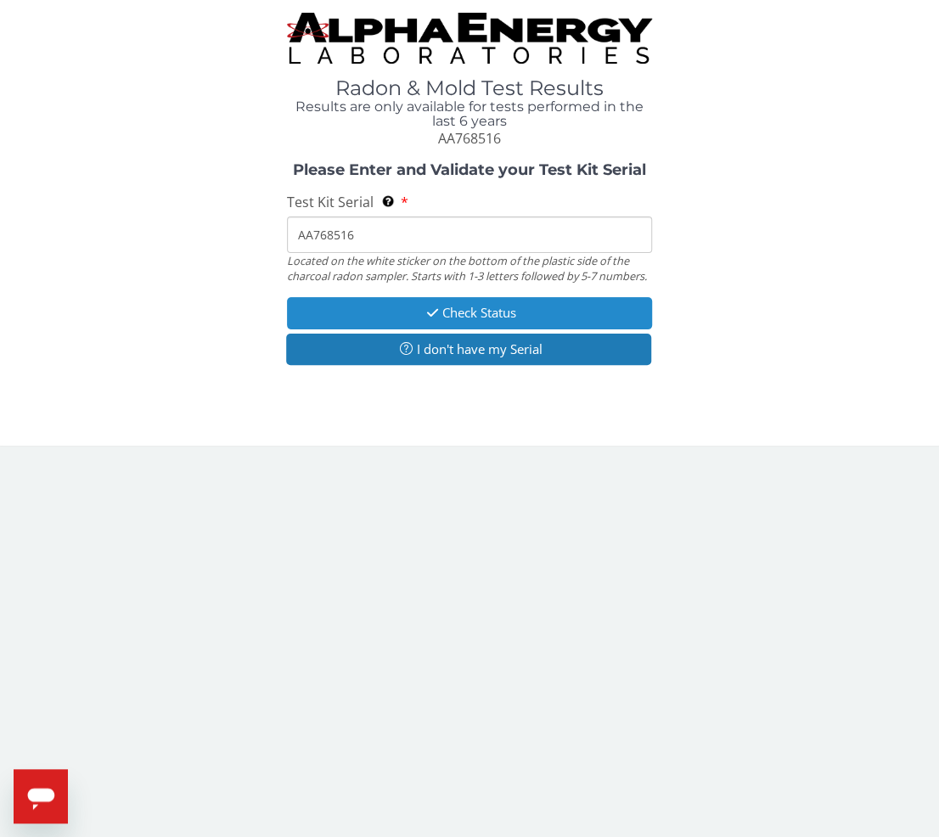
type input "AA768516"
click at [389, 323] on button "Check Status" at bounding box center [469, 312] width 365 height 31
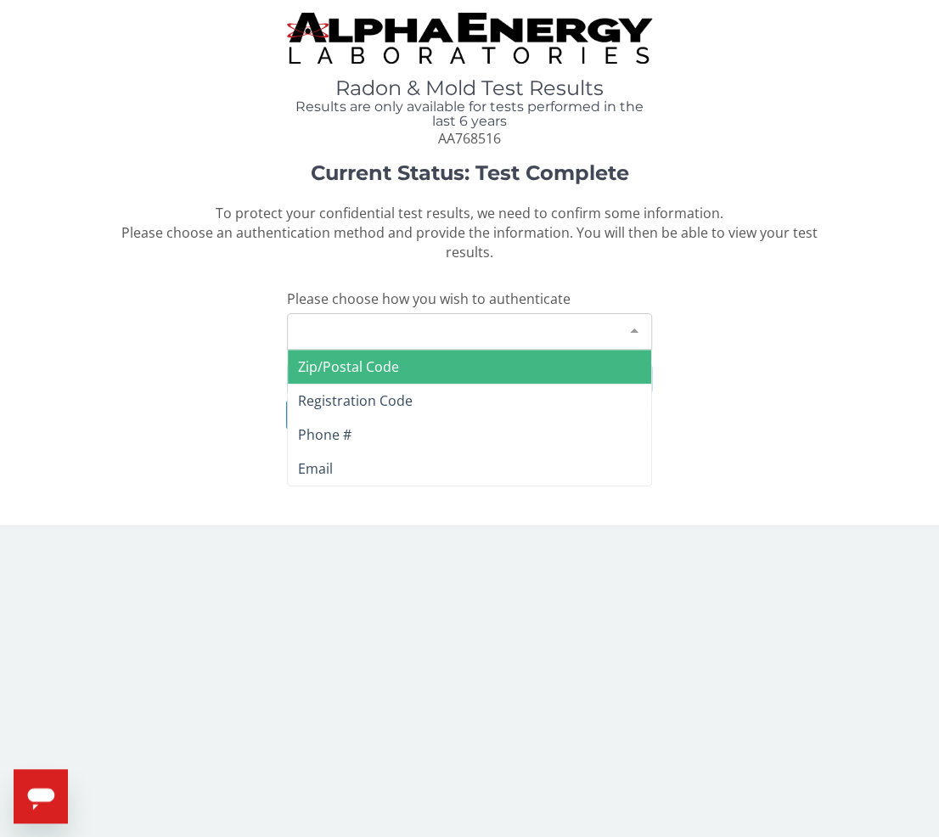
click at [394, 327] on div "Please make a selection" at bounding box center [469, 331] width 365 height 37
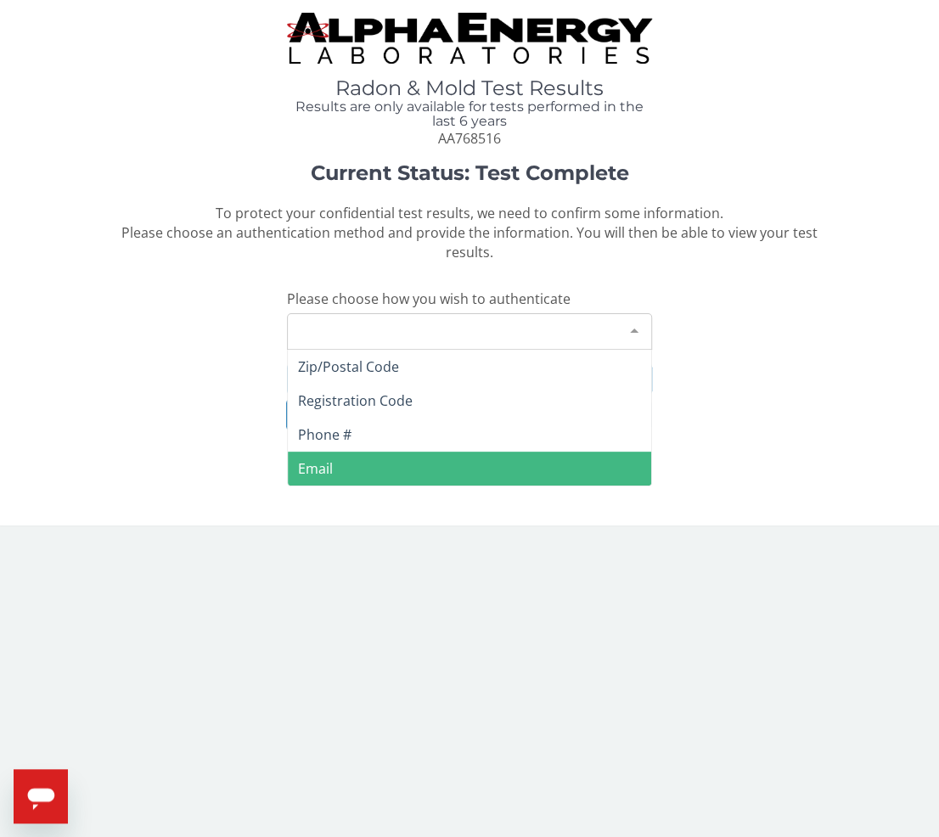
click at [343, 462] on span "Email" at bounding box center [469, 469] width 363 height 34
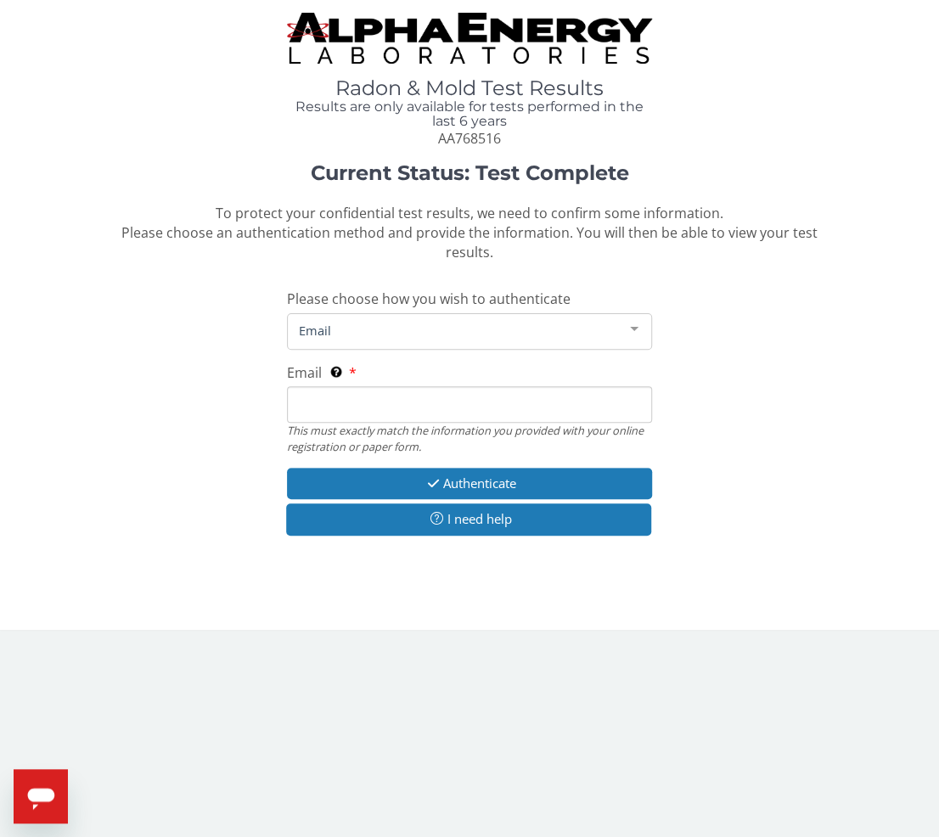
click at [374, 401] on input "Email This must exactly match the information you provided with your online reg…" at bounding box center [469, 404] width 365 height 37
type input "[PERSON_NAME][EMAIL_ADDRESS][DOMAIN_NAME]"
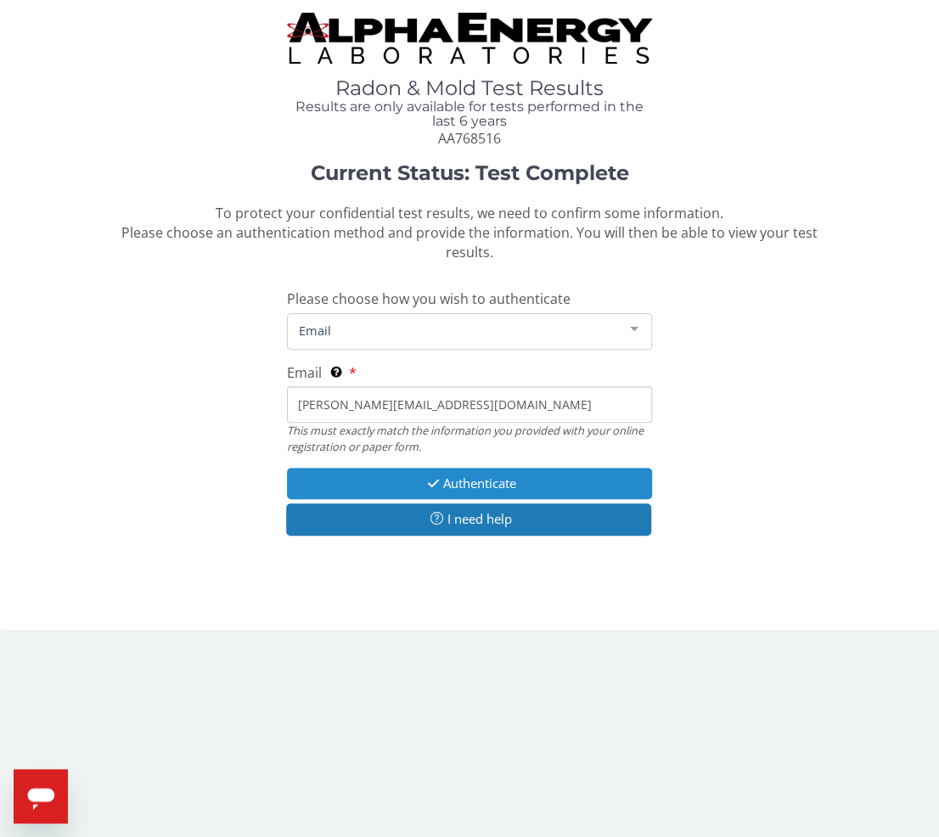
click at [355, 483] on button "Authenticate" at bounding box center [469, 483] width 365 height 31
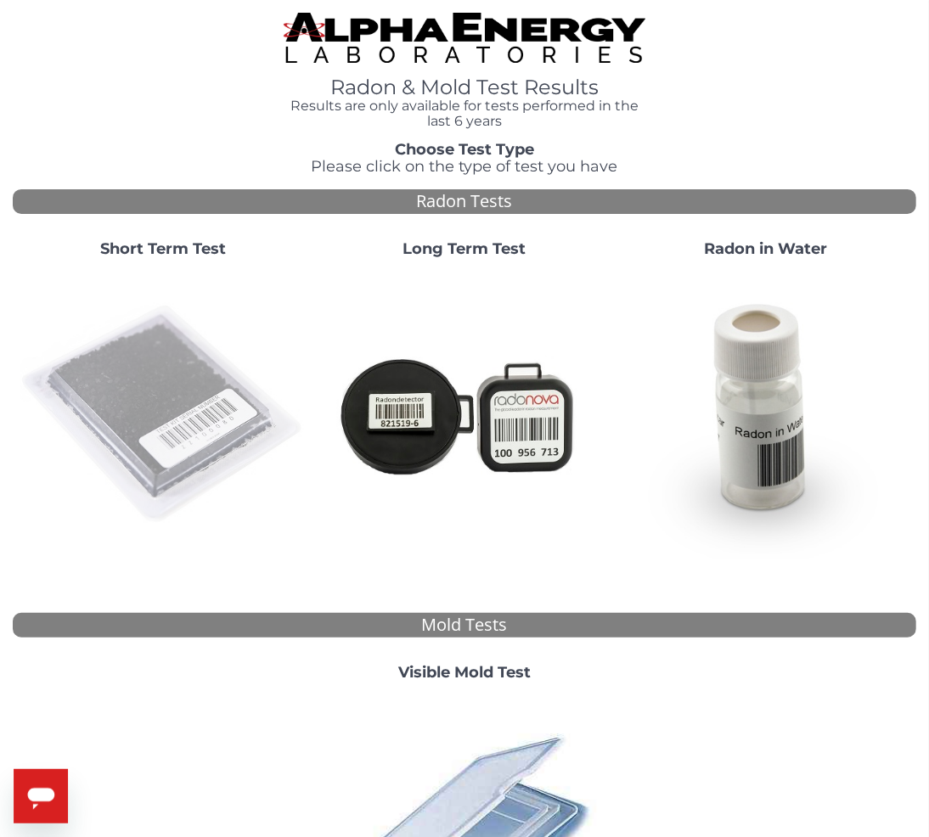
click at [78, 379] on img at bounding box center [164, 415] width 288 height 288
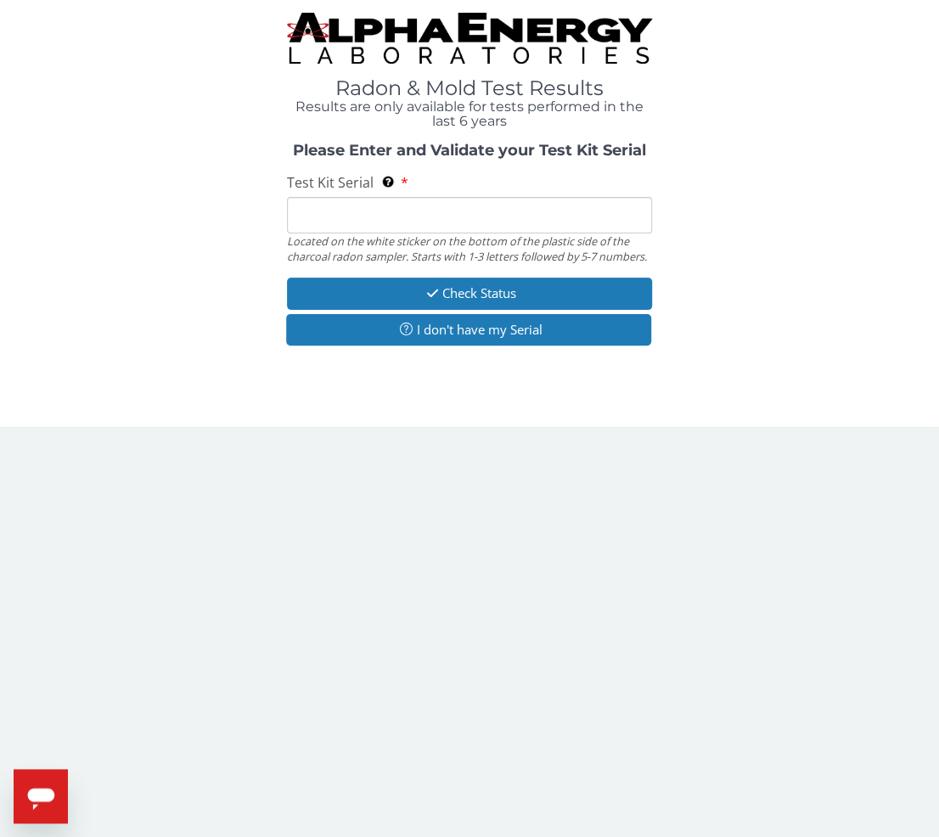
click at [357, 216] on input "Test Kit Serial Located on the white sticker on the bottom of the plastic side …" at bounding box center [469, 215] width 365 height 37
paste input "AA768815"
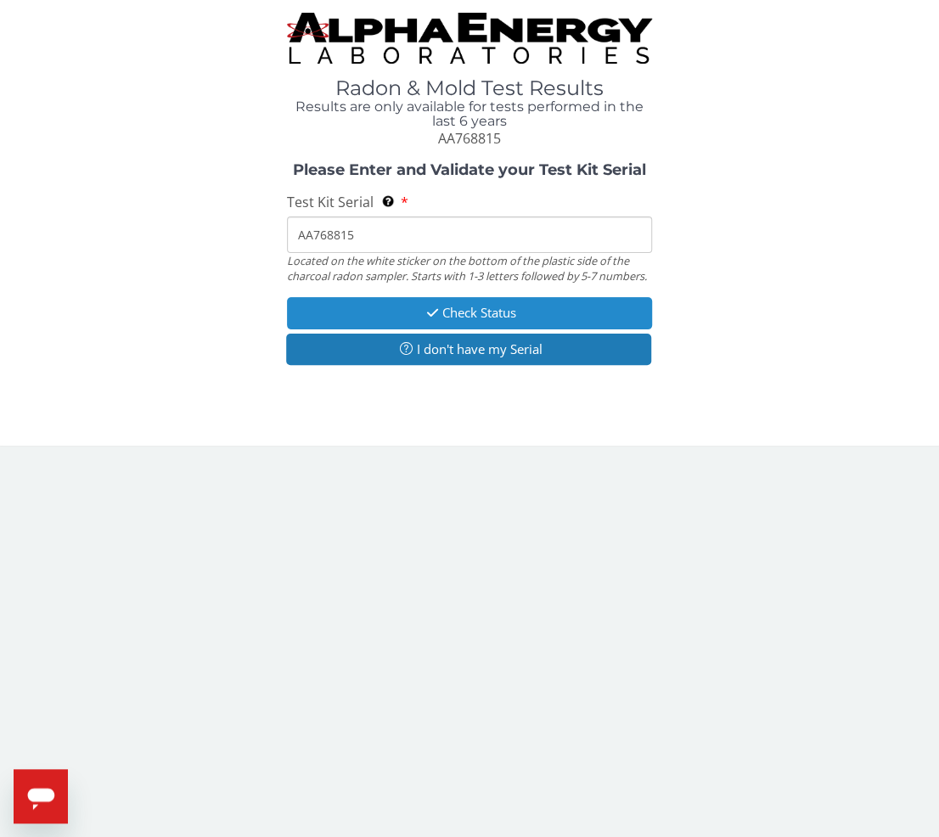
type input "AA768815"
click at [410, 313] on button "Check Status" at bounding box center [469, 312] width 365 height 31
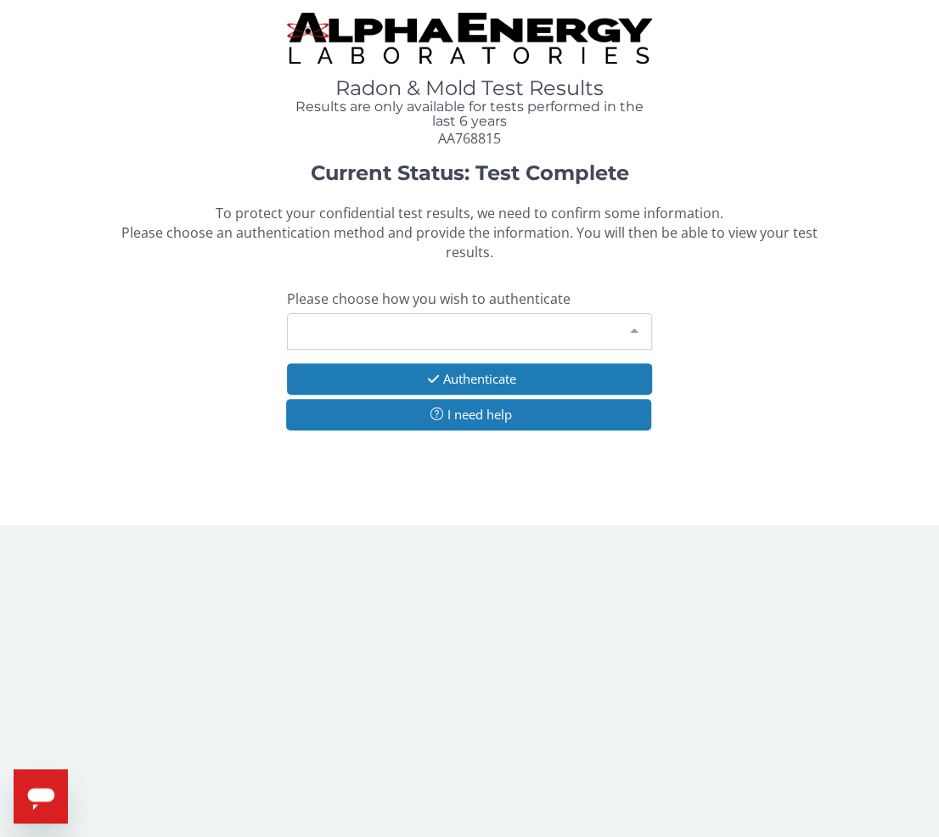
click at [365, 341] on div "Please make a selection" at bounding box center [469, 331] width 365 height 37
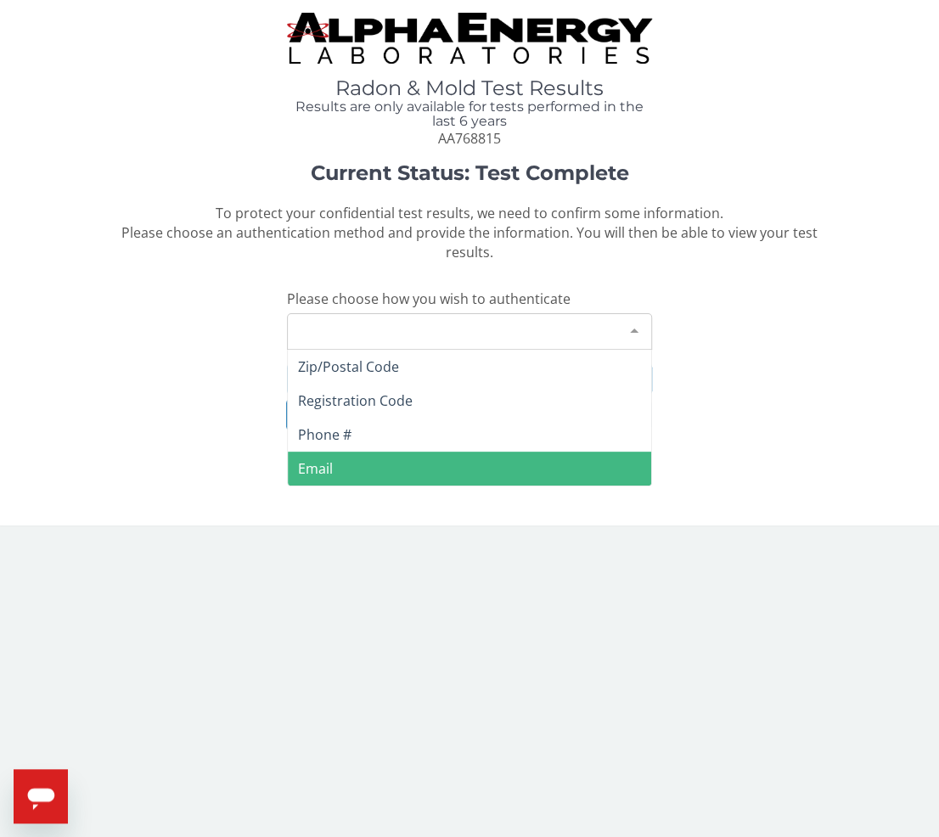
click at [345, 463] on span "Email" at bounding box center [469, 469] width 363 height 34
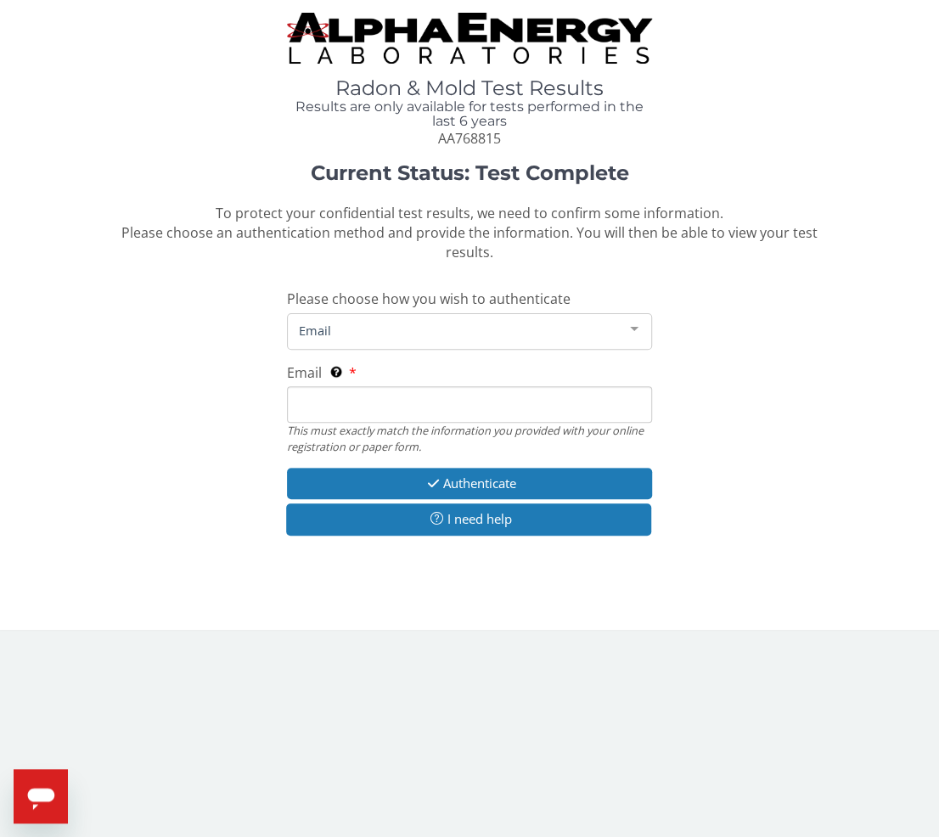
click at [363, 410] on input "Email This must exactly match the information you provided with your online reg…" at bounding box center [469, 404] width 365 height 37
type input "[PERSON_NAME][EMAIL_ADDRESS][DOMAIN_NAME]"
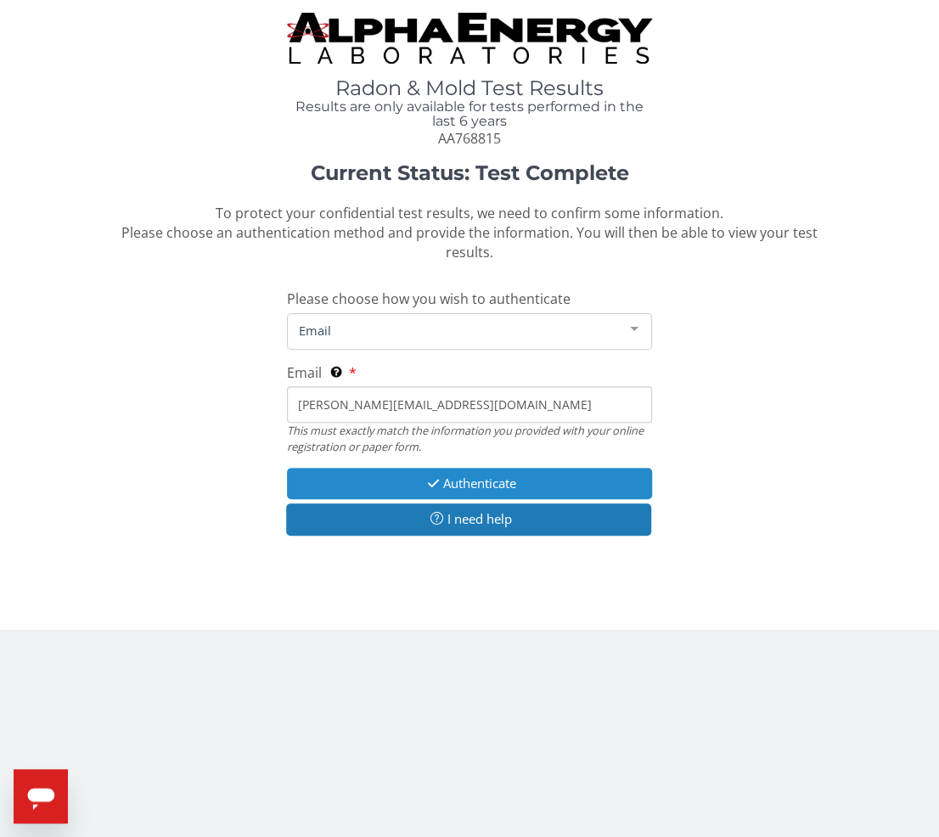
click at [357, 471] on button "Authenticate" at bounding box center [469, 483] width 365 height 31
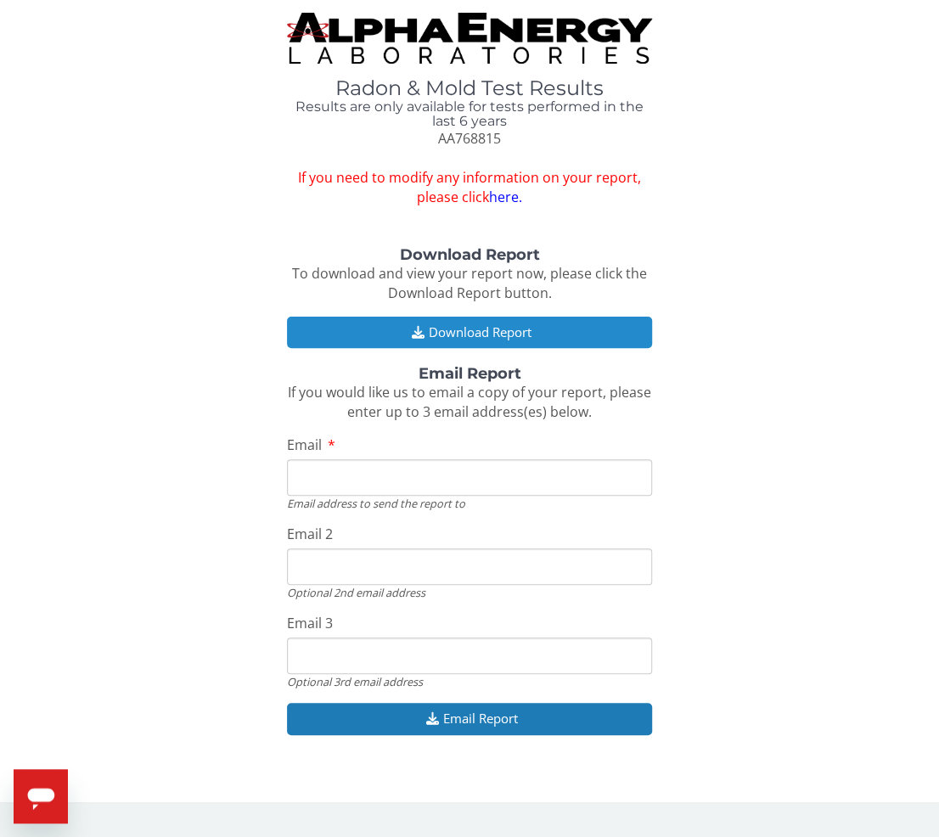
click at [396, 323] on button "Download Report" at bounding box center [469, 332] width 365 height 31
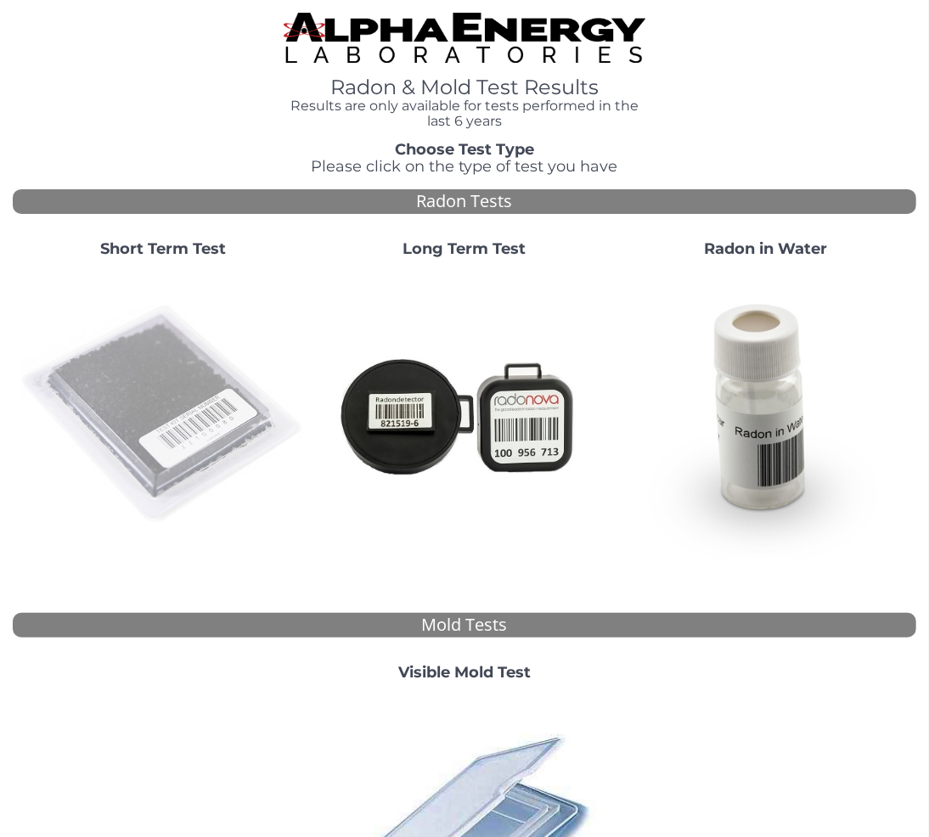
click at [119, 399] on img at bounding box center [164, 415] width 288 height 288
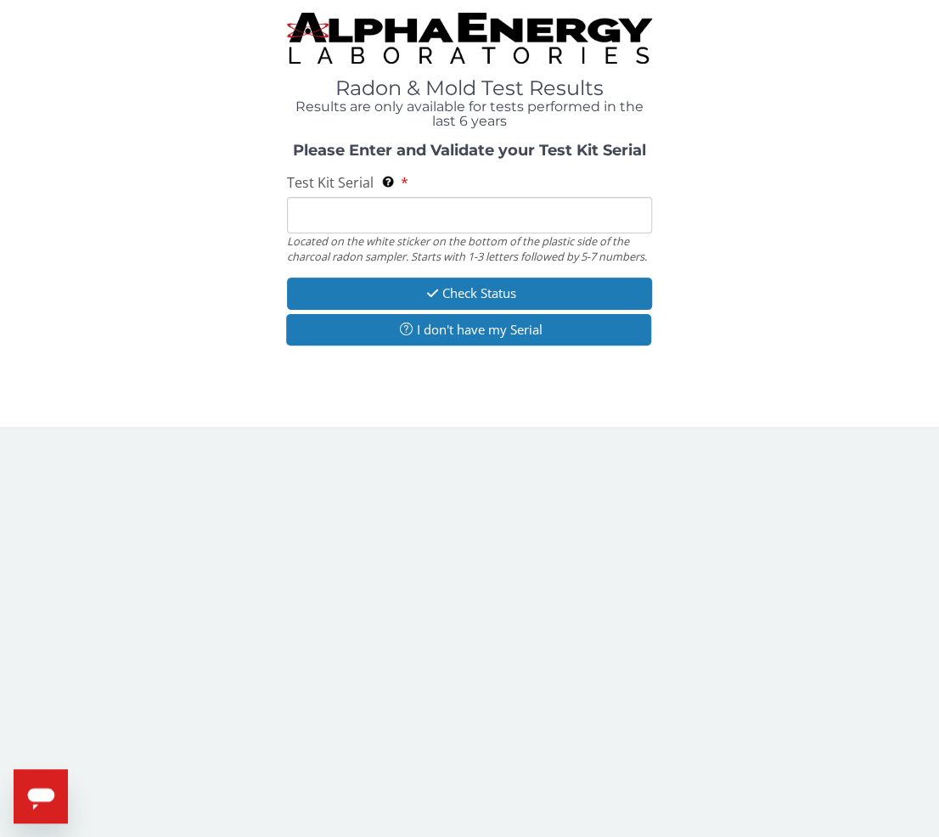
click at [331, 223] on input "Test Kit Serial Located on the white sticker on the bottom of the plastic side …" at bounding box center [469, 215] width 365 height 37
paste input "AA768790"
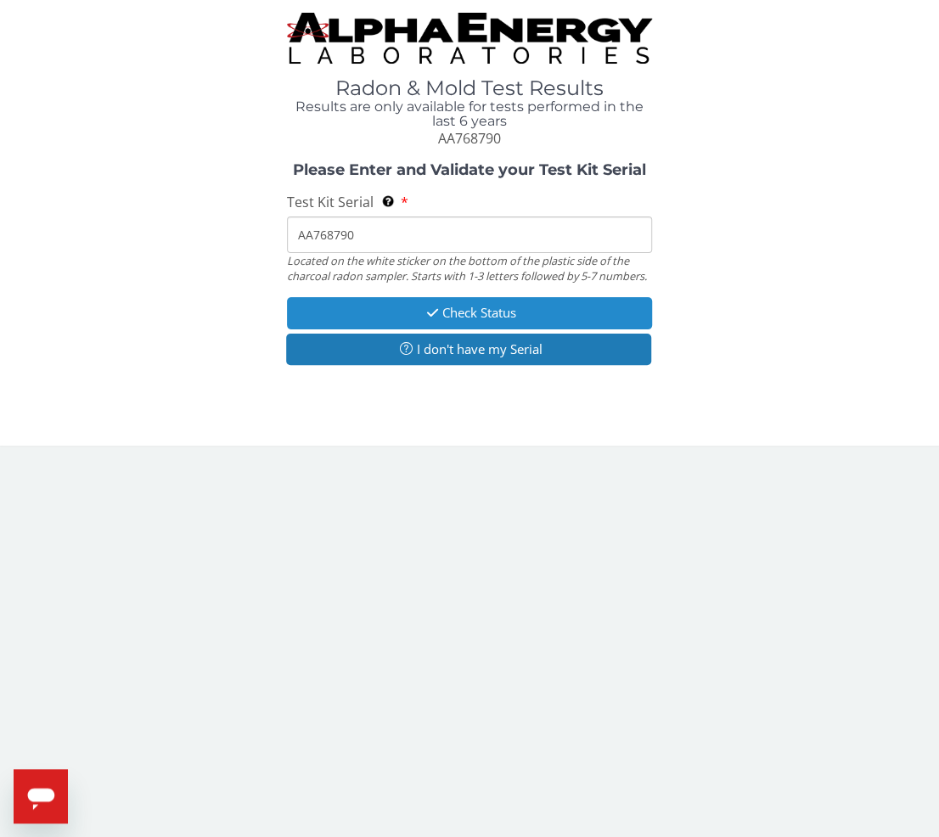
type input "AA768790"
click at [425, 316] on icon "button" at bounding box center [433, 312] width 20 height 13
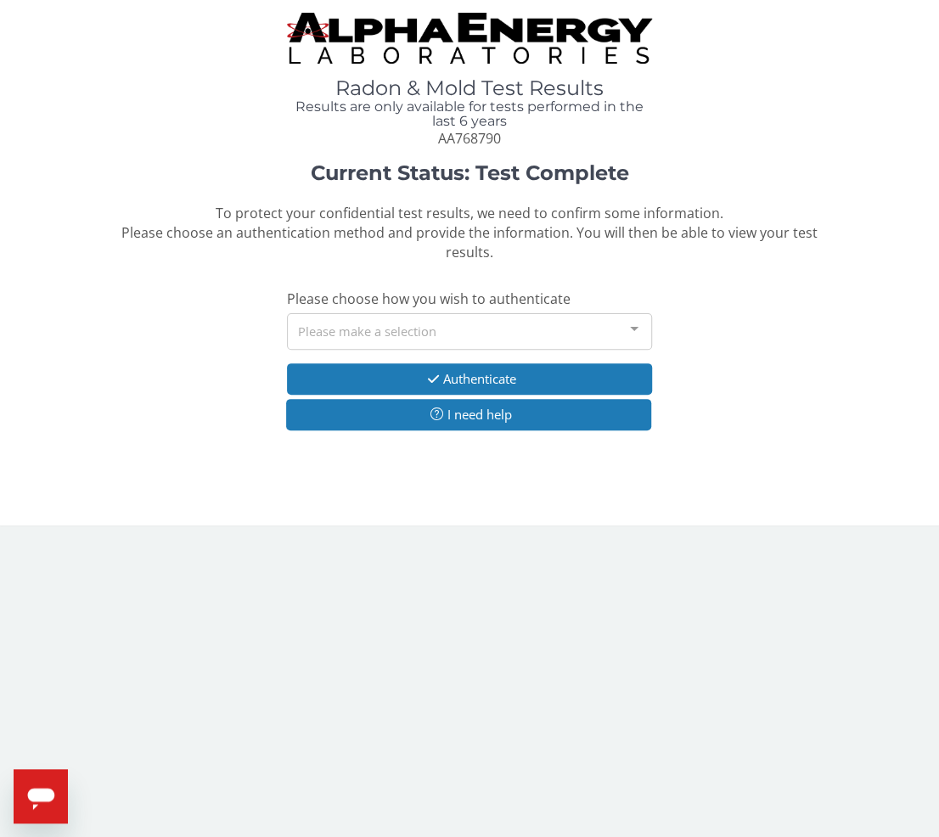
click at [373, 324] on div "Please make a selection" at bounding box center [469, 331] width 365 height 37
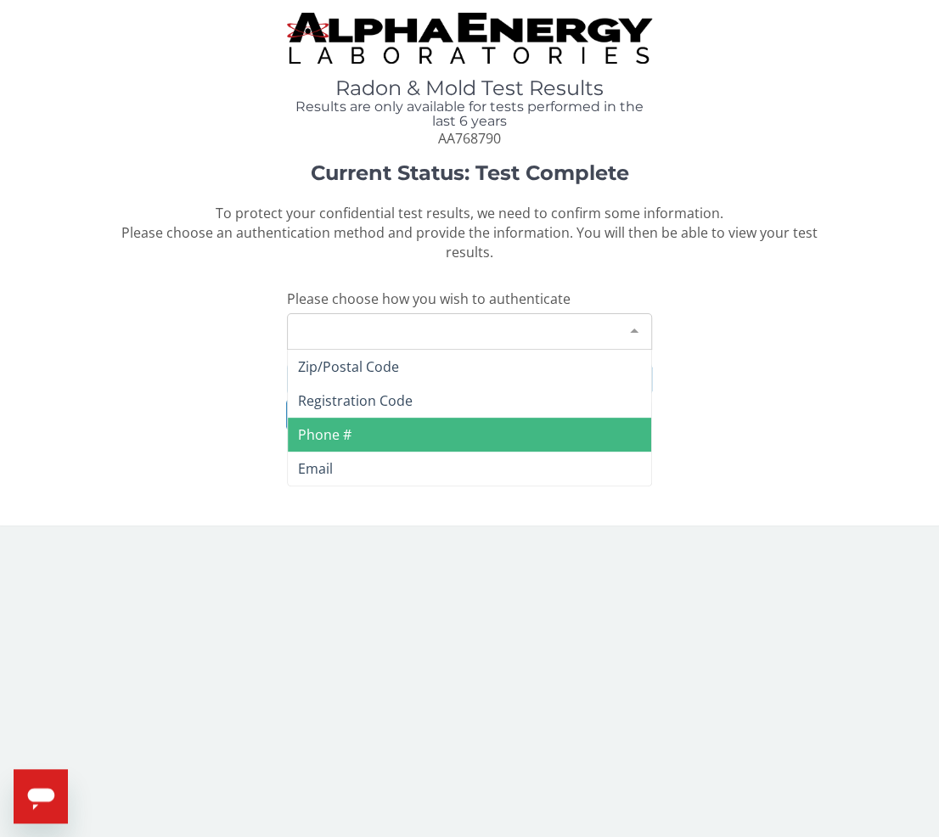
click at [331, 449] on span "Phone #" at bounding box center [469, 435] width 363 height 34
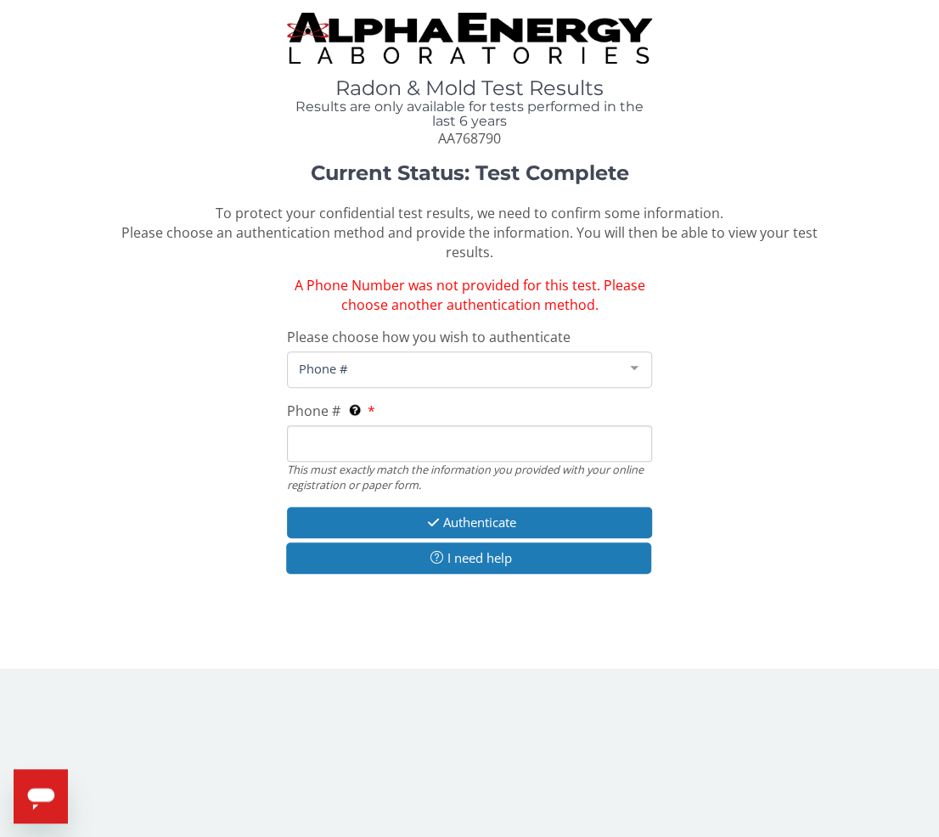
click at [339, 369] on span "Phone #" at bounding box center [456, 368] width 323 height 19
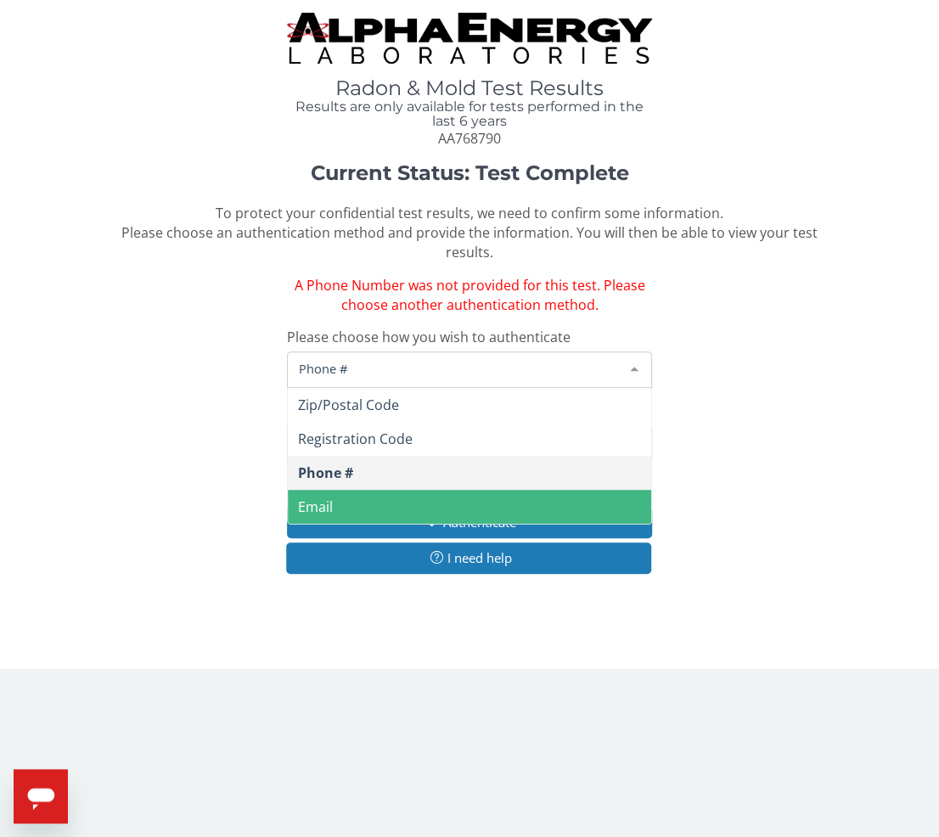
click at [335, 507] on span "Email" at bounding box center [469, 507] width 363 height 34
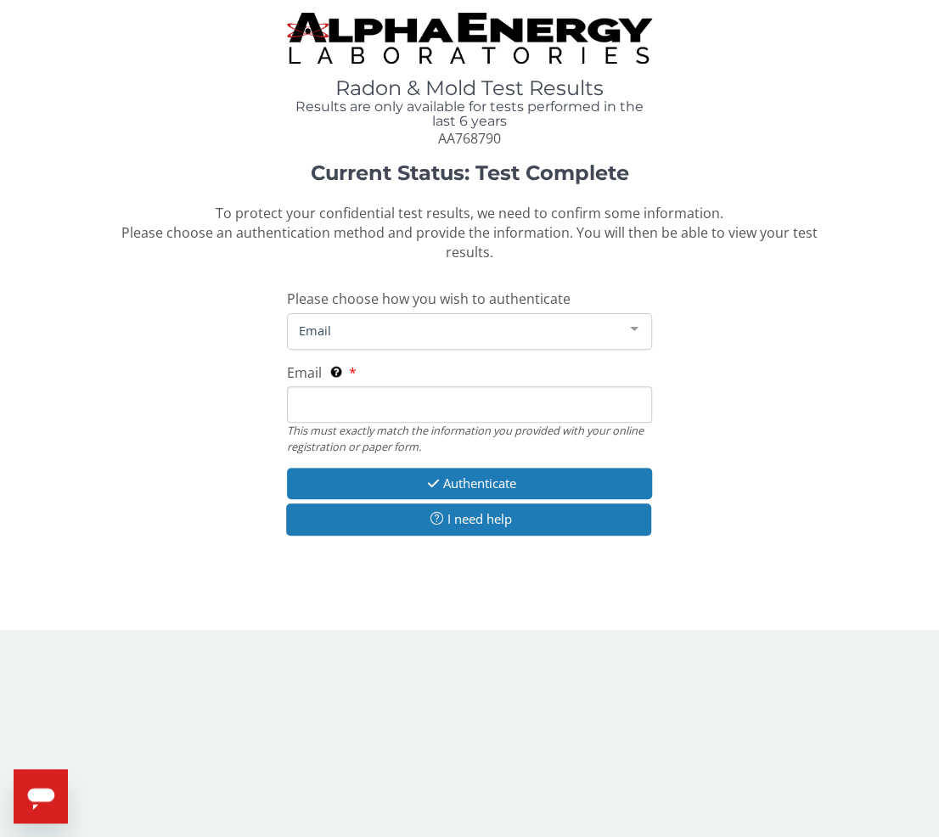
click at [341, 402] on input "Email This must exactly match the information you provided with your online reg…" at bounding box center [469, 404] width 365 height 37
type input "[PERSON_NAME][EMAIL_ADDRESS][DOMAIN_NAME]"
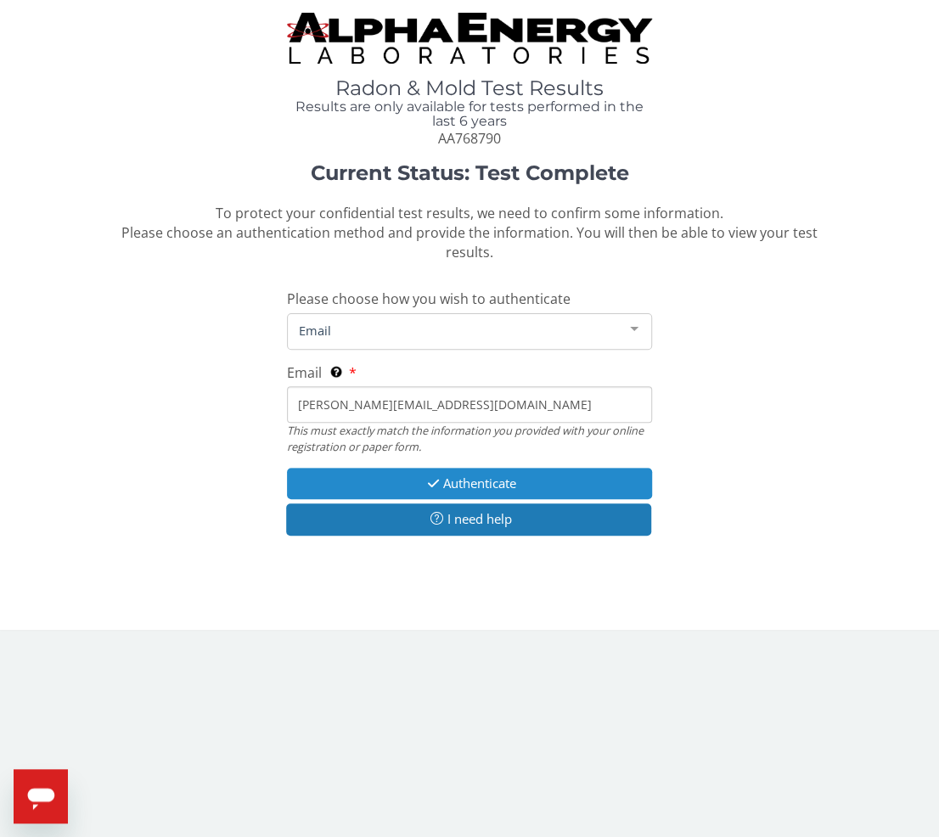
click at [357, 483] on button "Authenticate" at bounding box center [469, 483] width 365 height 31
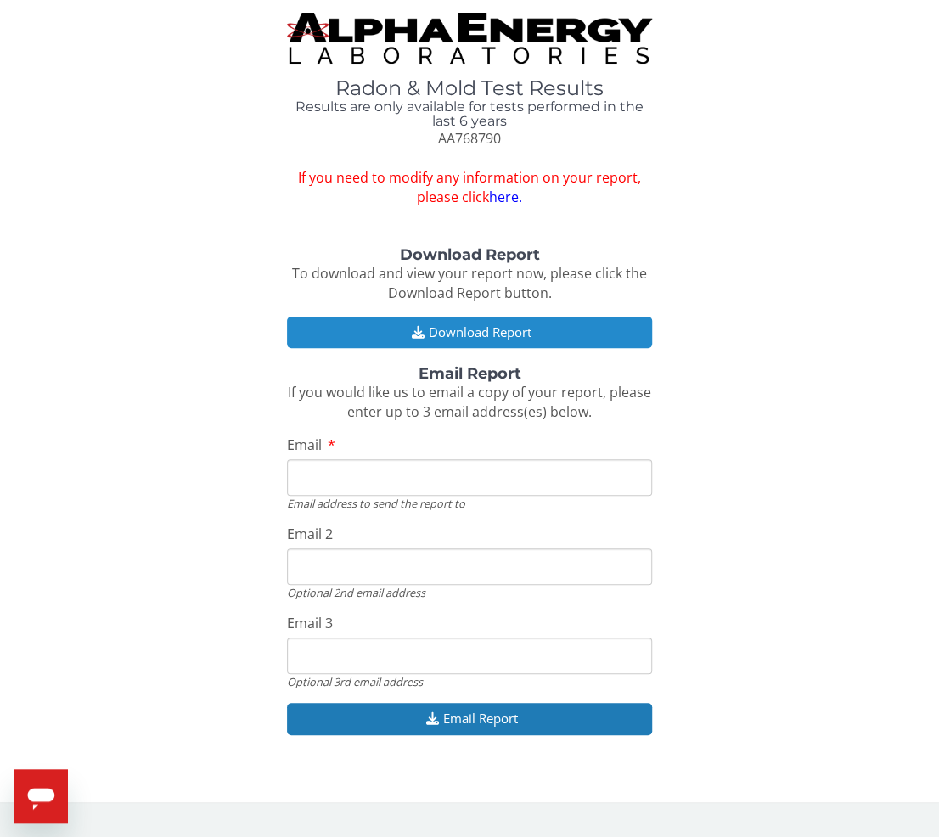
click at [556, 331] on button "Download Report" at bounding box center [469, 332] width 365 height 31
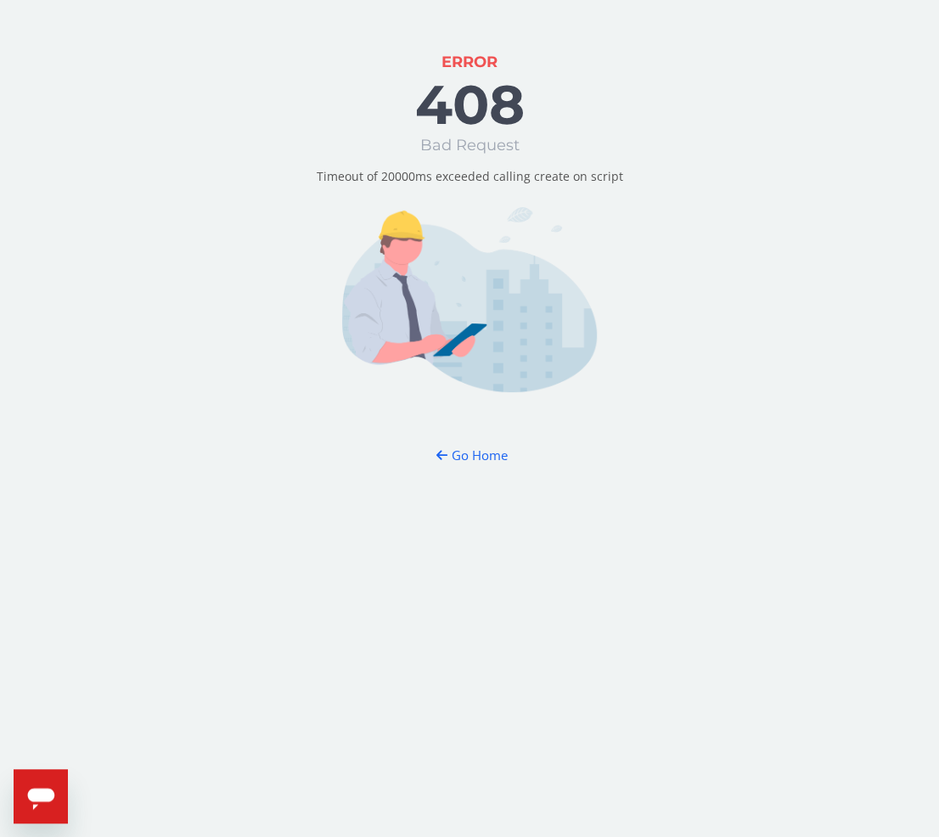
click at [521, 216] on img at bounding box center [469, 299] width 255 height 185
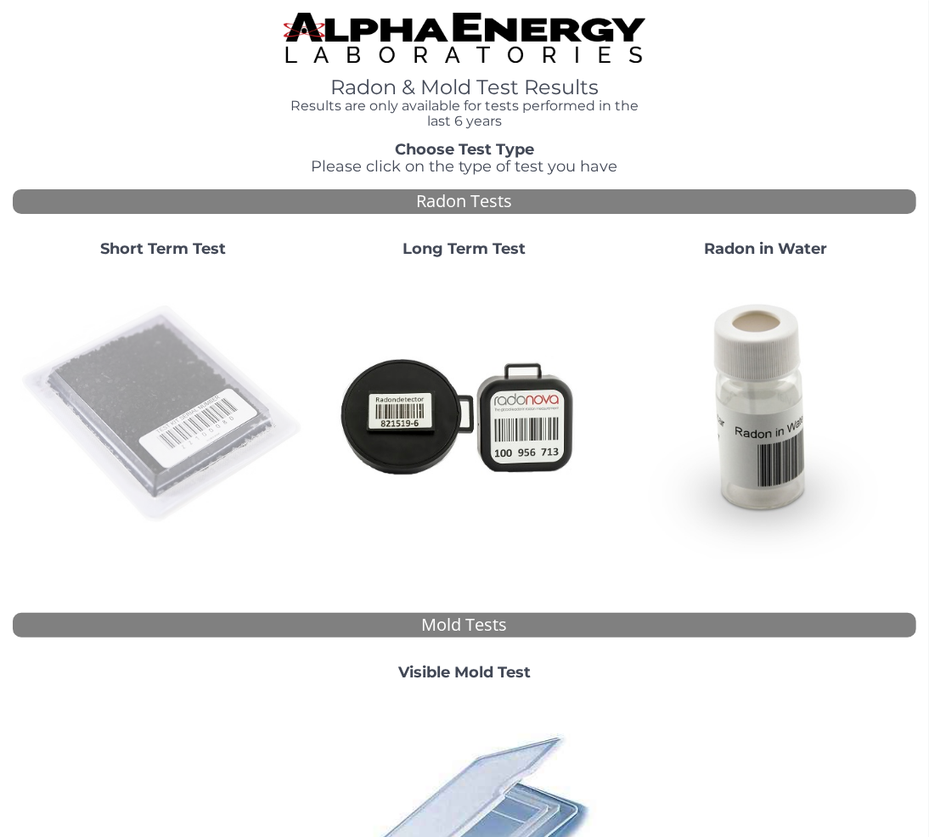
click at [163, 355] on img at bounding box center [164, 415] width 288 height 288
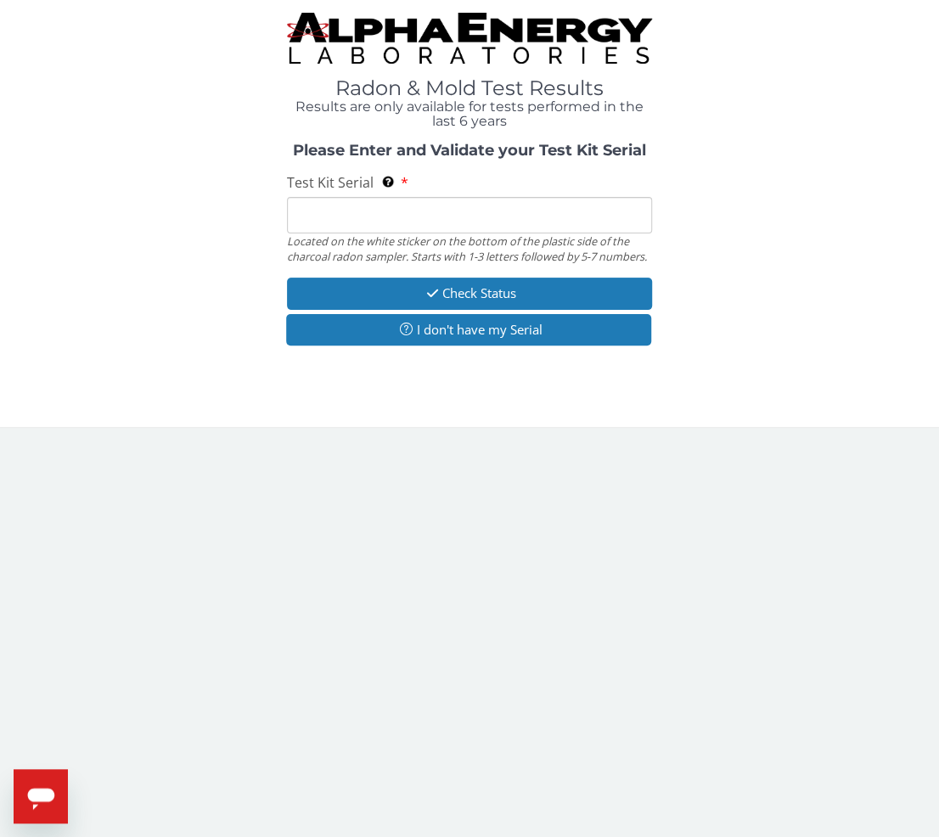
drag, startPoint x: 350, startPoint y: 197, endPoint x: 352, endPoint y: 207, distance: 10.5
click at [350, 197] on input "Test Kit Serial Located on the white sticker on the bottom of the plastic side …" at bounding box center [469, 215] width 365 height 37
paste input "AA768790"
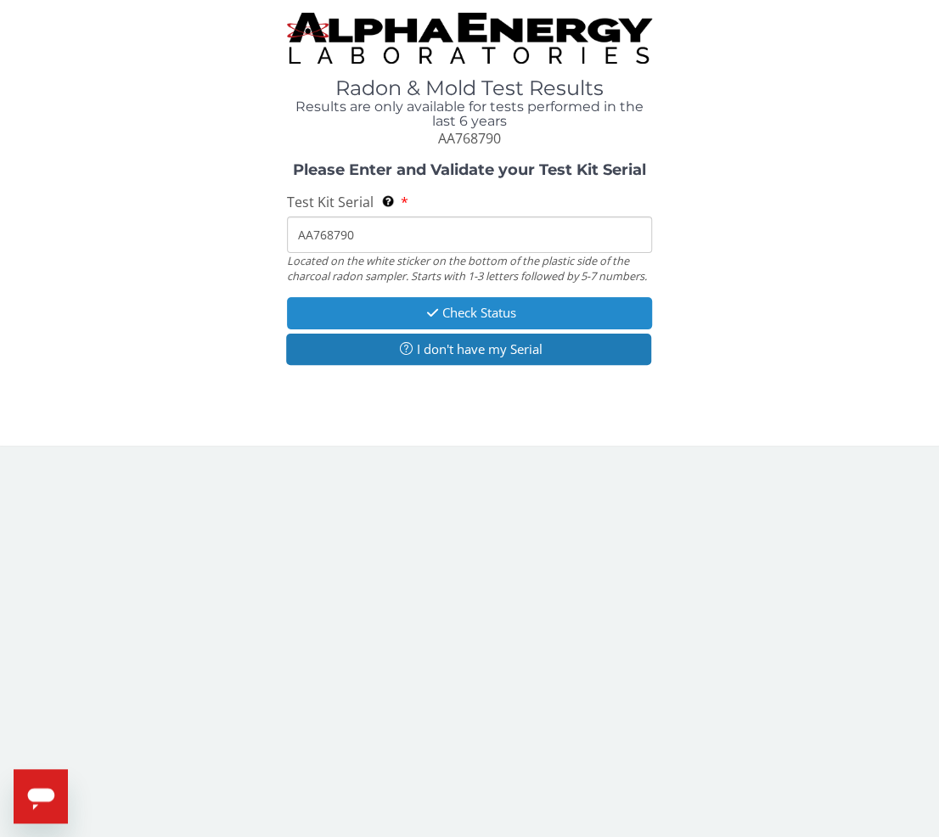
type input "AA768790"
click at [357, 304] on button "Check Status" at bounding box center [469, 312] width 365 height 31
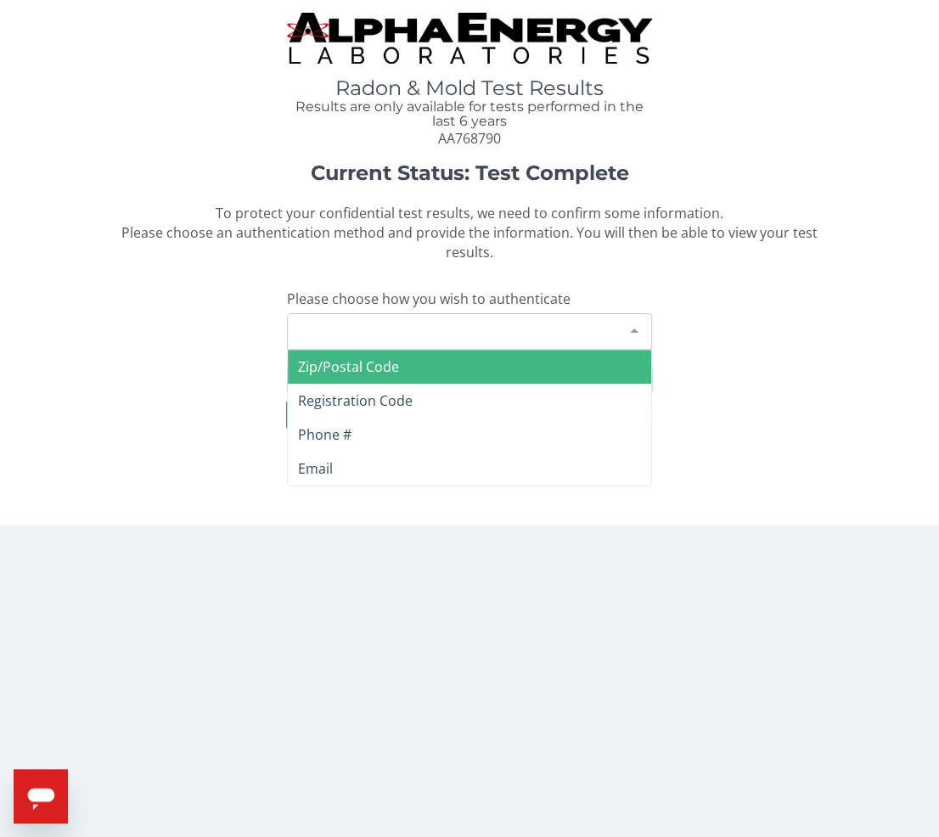
click at [374, 322] on div "Please make a selection" at bounding box center [469, 331] width 365 height 37
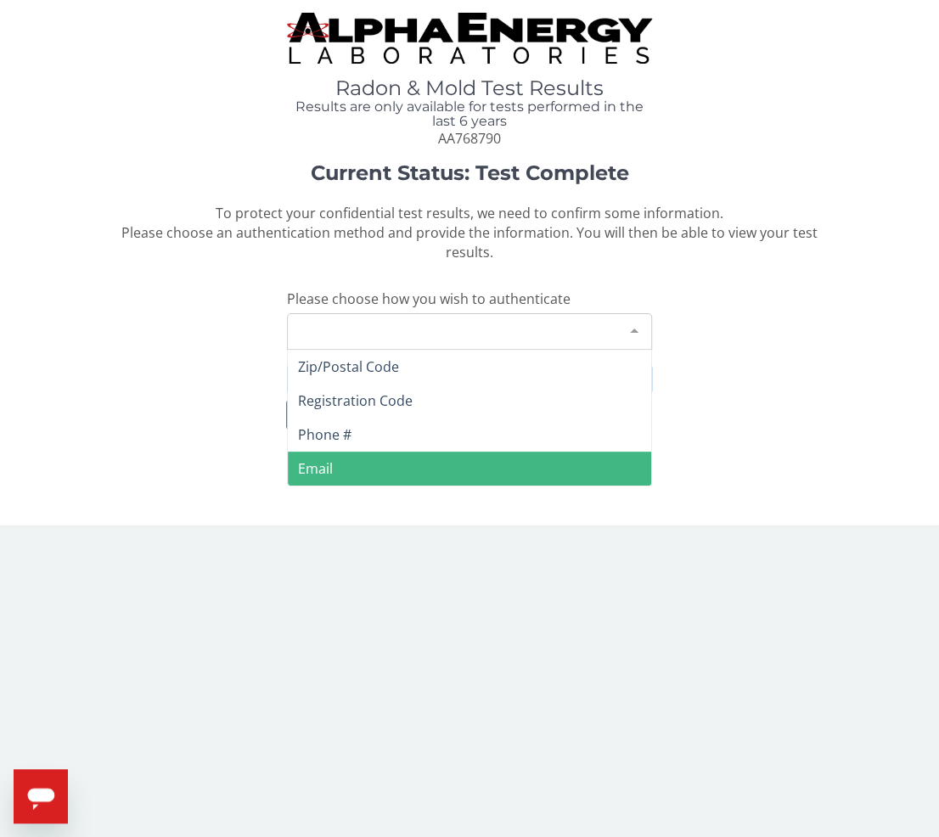
click at [332, 459] on span "Email" at bounding box center [469, 469] width 363 height 34
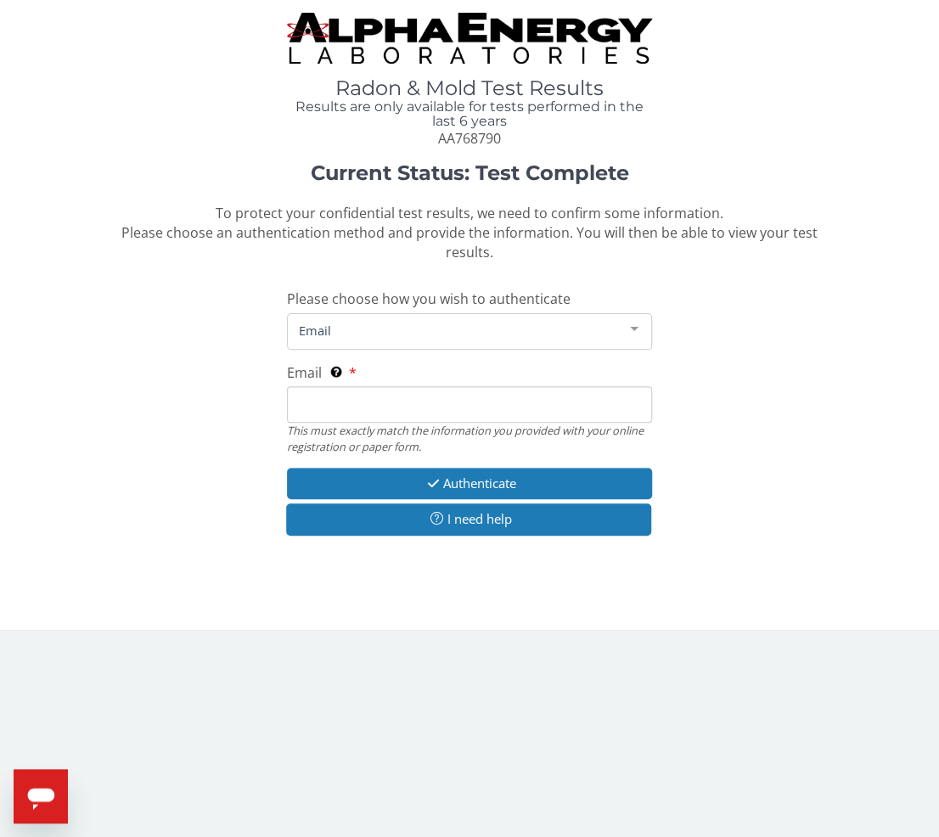
click at [365, 408] on input "Email This must exactly match the information you provided with your online reg…" at bounding box center [469, 404] width 365 height 37
type input "[PERSON_NAME][EMAIL_ADDRESS][DOMAIN_NAME]"
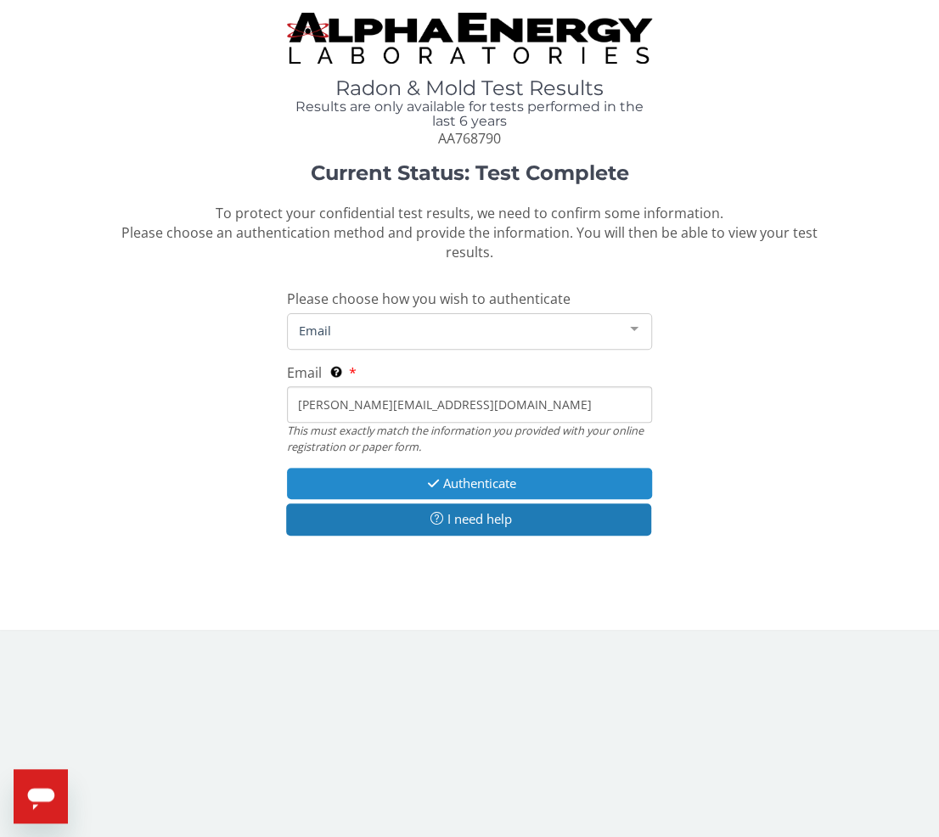
click at [363, 482] on button "Authenticate" at bounding box center [469, 483] width 365 height 31
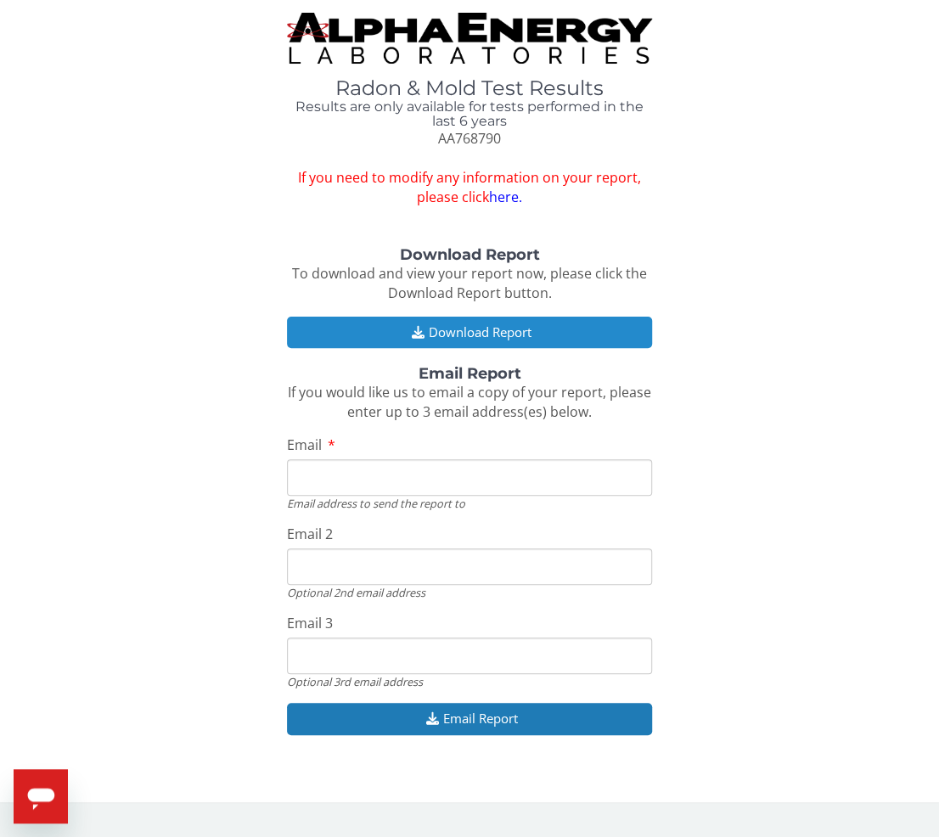
click at [425, 329] on button "Download Report" at bounding box center [469, 332] width 365 height 31
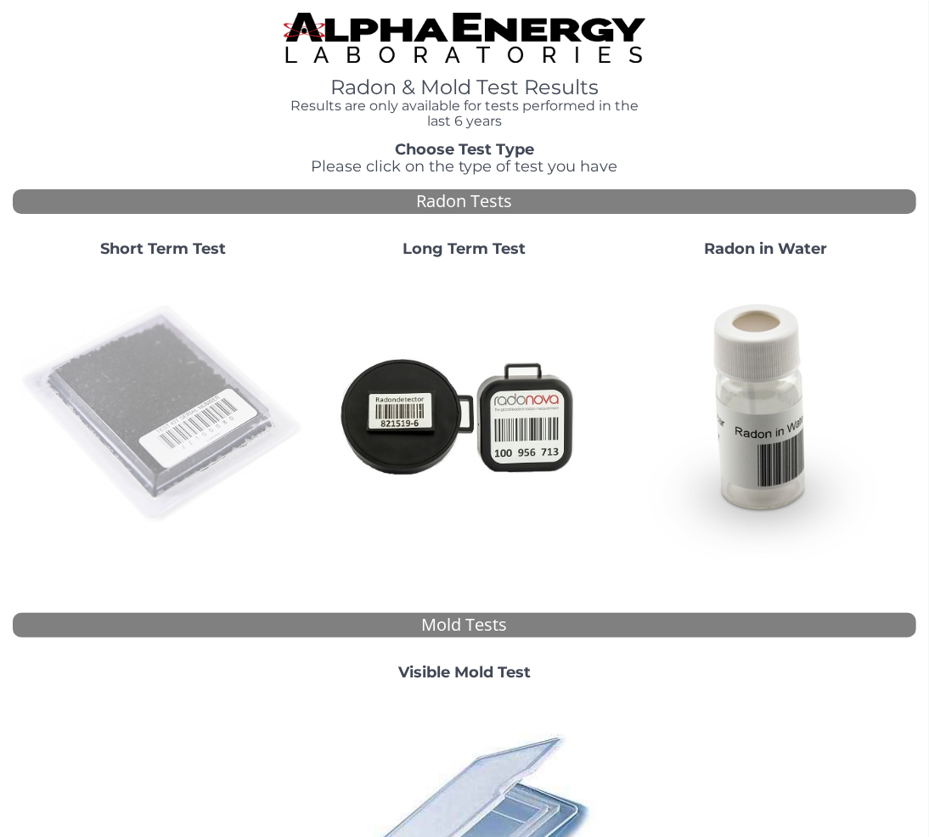
click at [167, 357] on img at bounding box center [164, 415] width 288 height 288
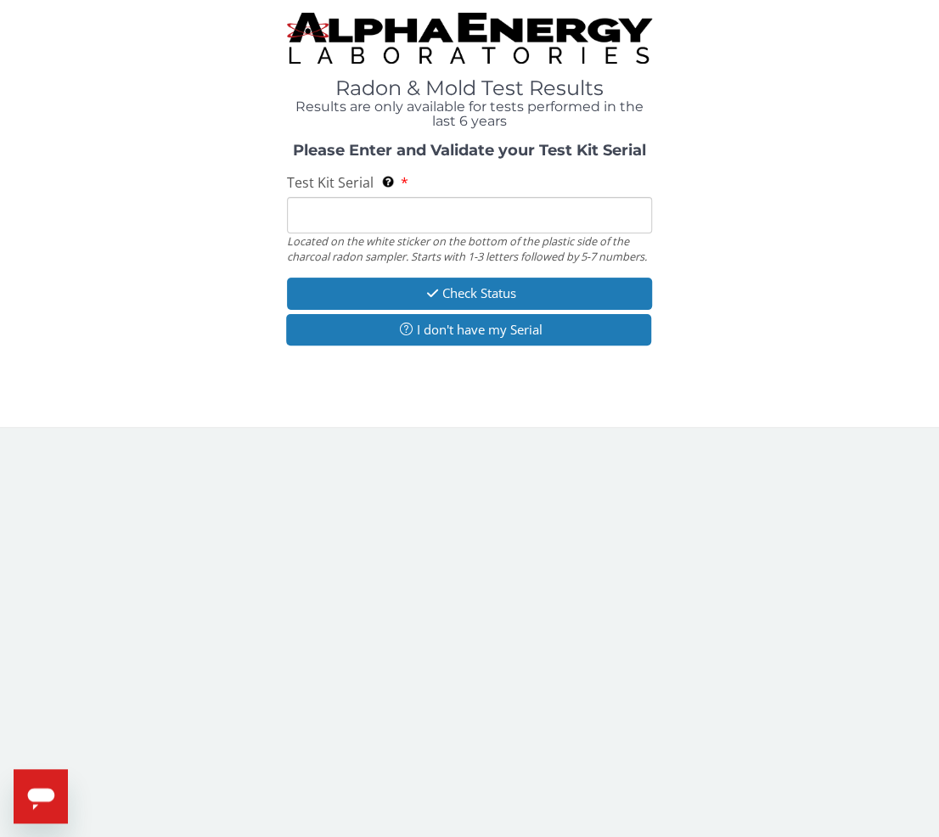
click at [365, 205] on input "Test Kit Serial Located on the white sticker on the bottom of the plastic side …" at bounding box center [469, 215] width 365 height 37
paste input "AA768784"
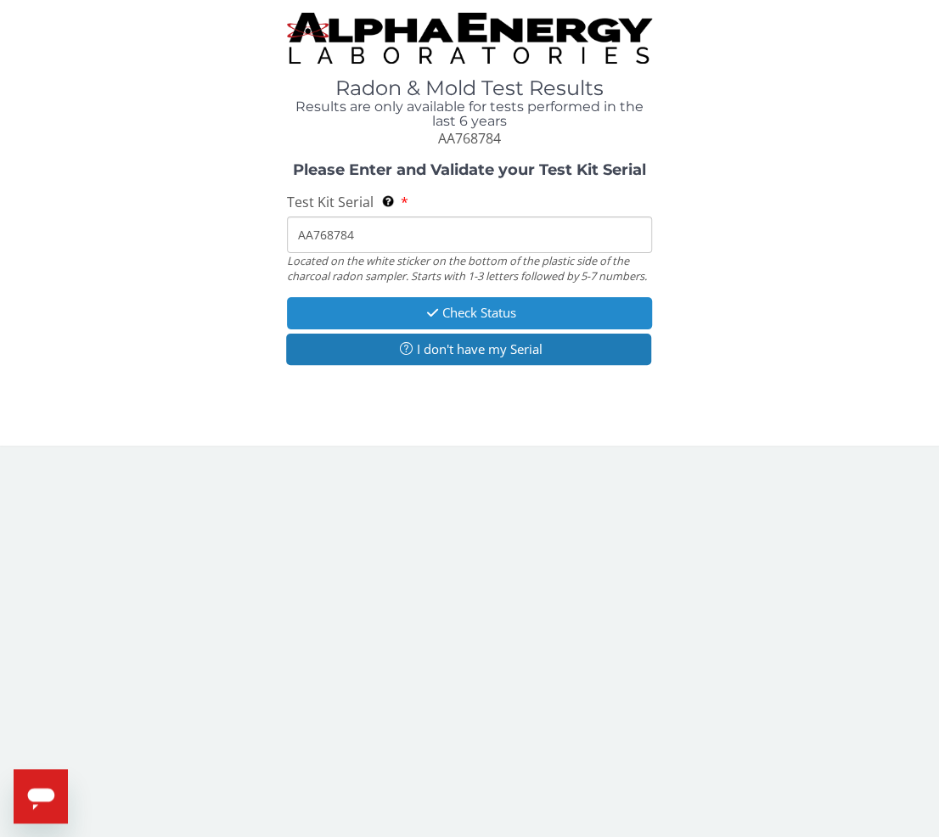
type input "AA768784"
click at [371, 321] on button "Check Status" at bounding box center [469, 312] width 365 height 31
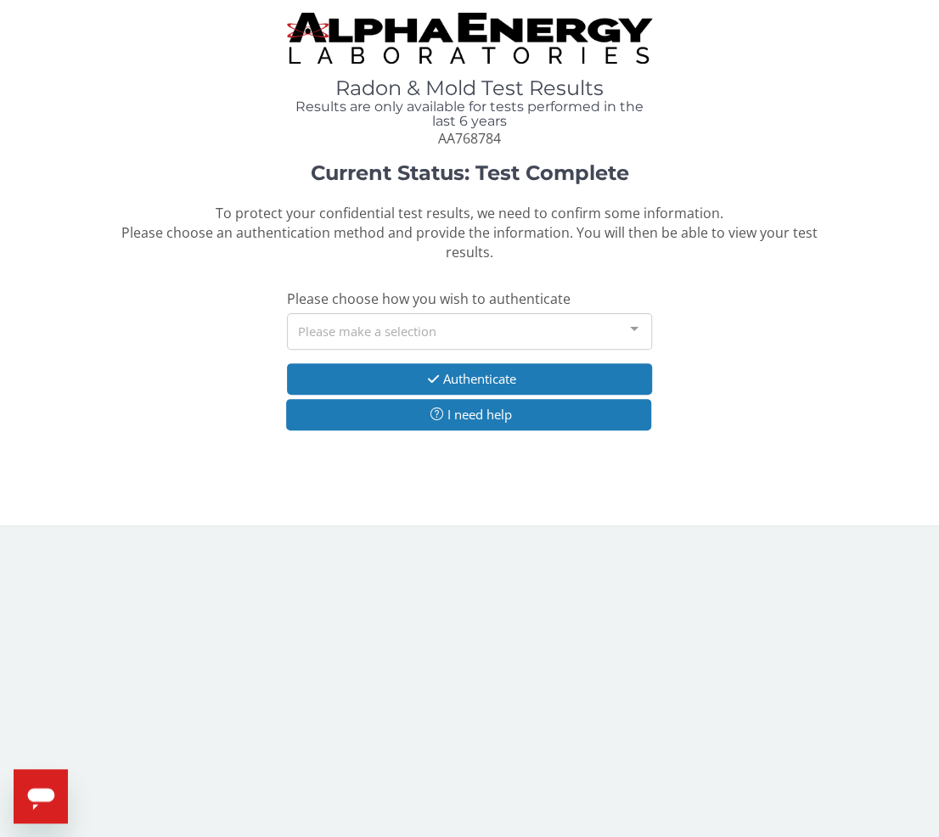
click at [357, 334] on div "Please make a selection" at bounding box center [469, 331] width 365 height 37
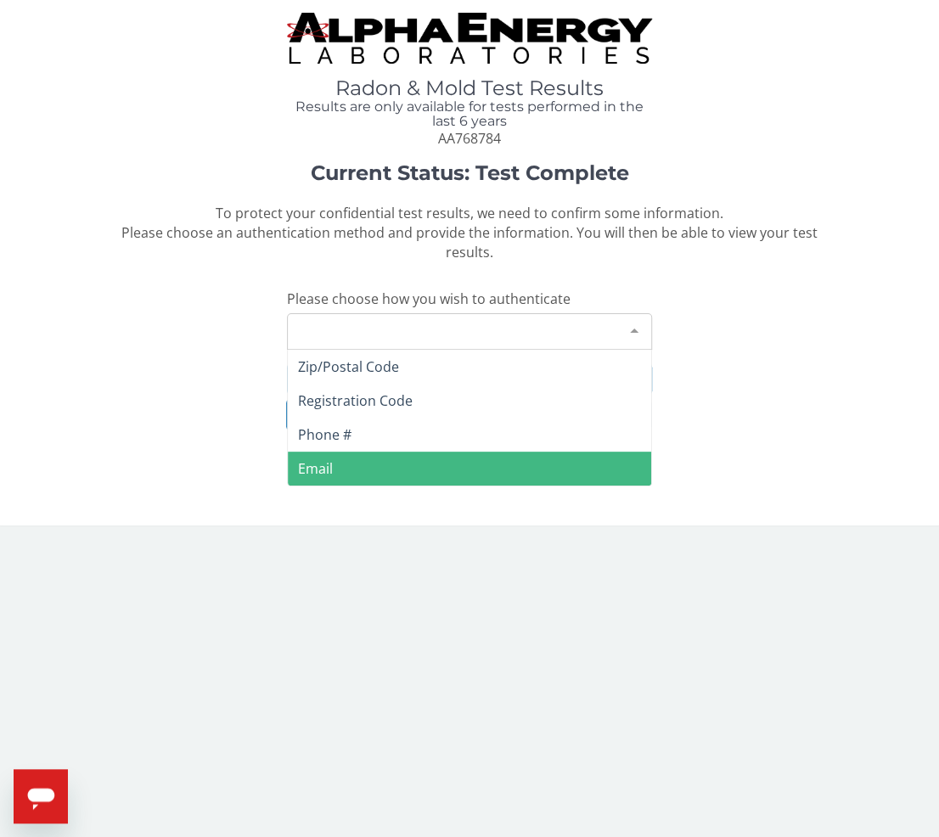
click at [311, 462] on span "Email" at bounding box center [315, 468] width 35 height 19
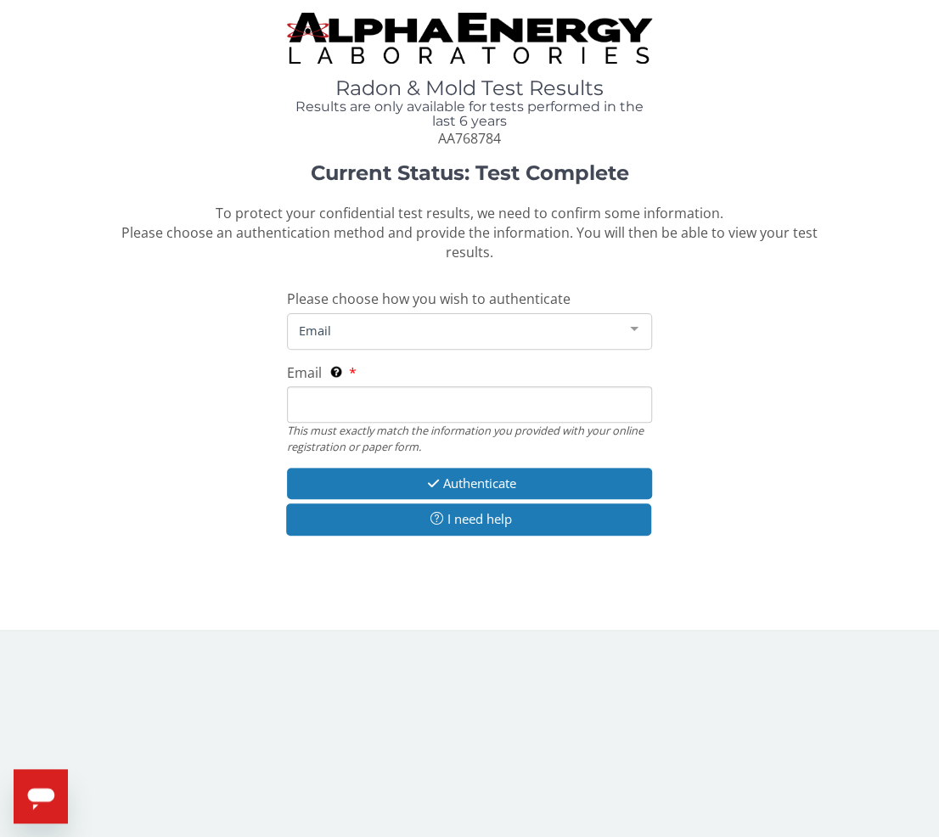
click at [332, 415] on input "Email This must exactly match the information you provided with your online reg…" at bounding box center [469, 404] width 365 height 37
type input "[PERSON_NAME][EMAIL_ADDRESS][DOMAIN_NAME]"
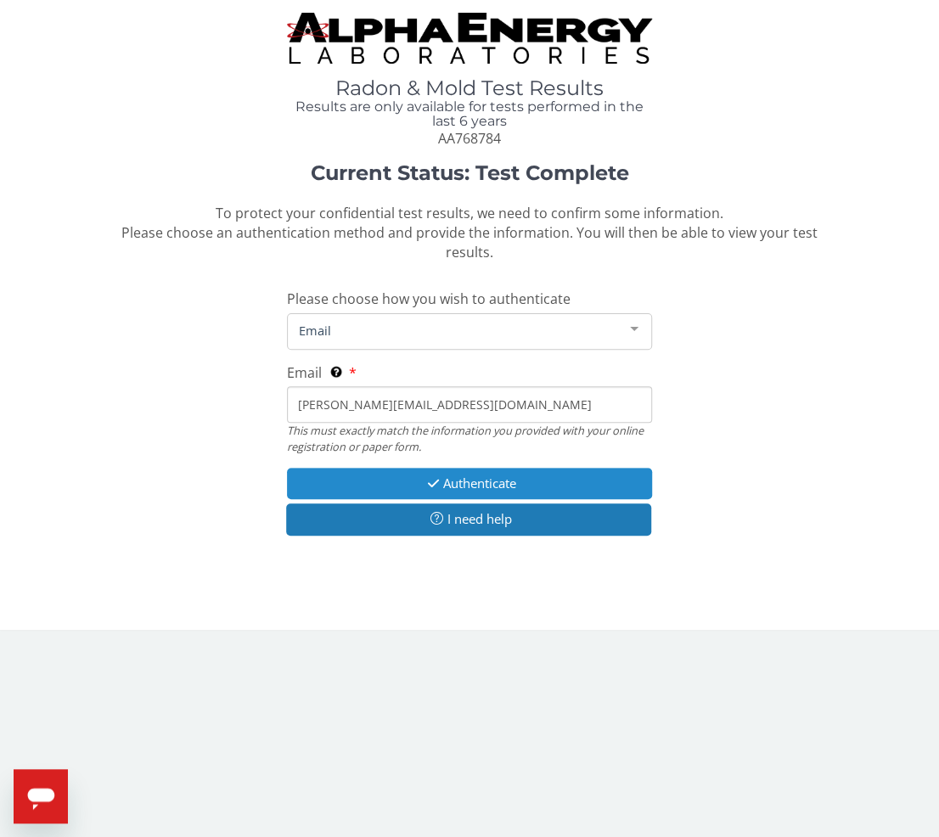
click at [387, 481] on button "Authenticate" at bounding box center [469, 483] width 365 height 31
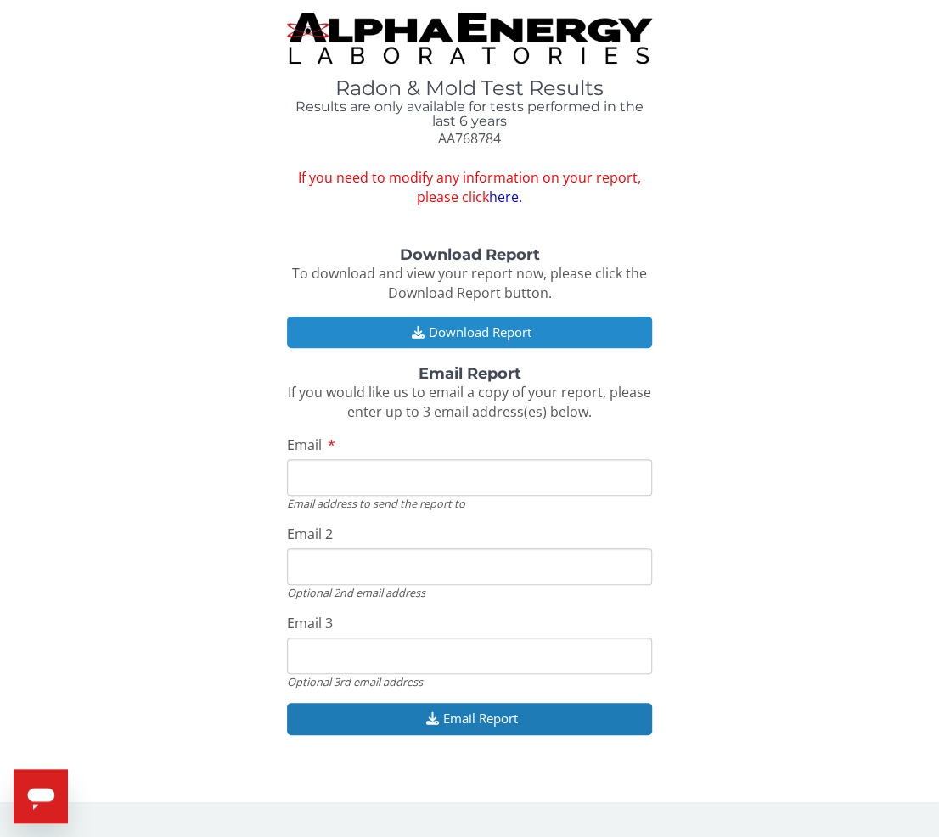
click at [430, 334] on button "Download Report" at bounding box center [469, 332] width 365 height 31
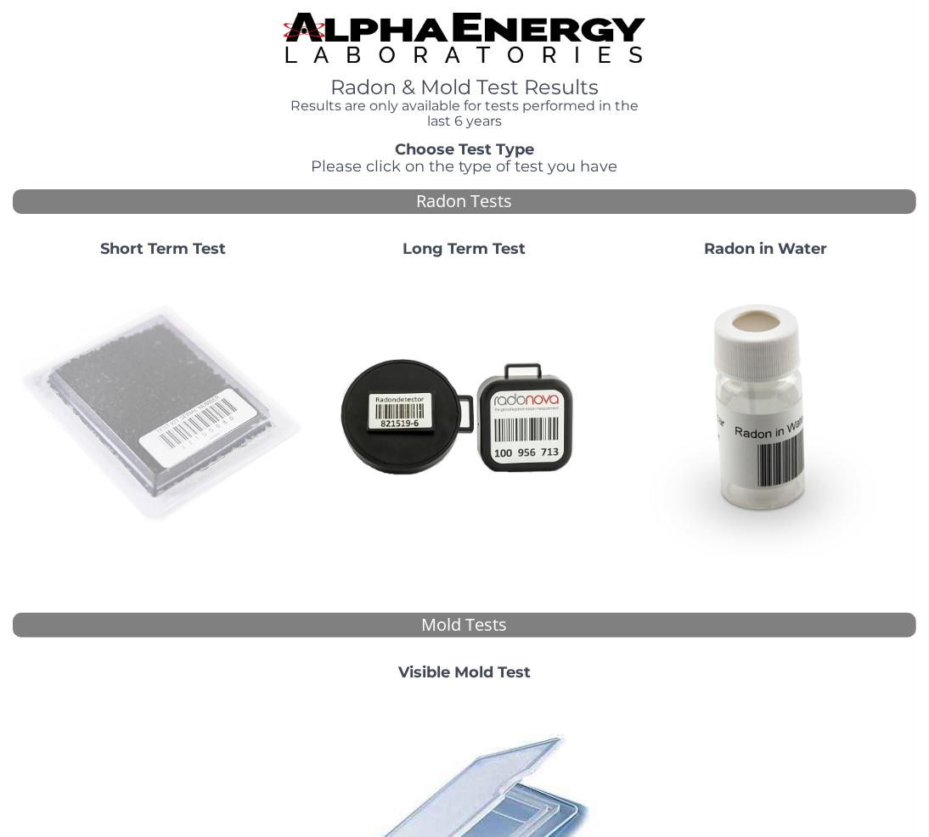
click at [177, 430] on img at bounding box center [164, 415] width 288 height 288
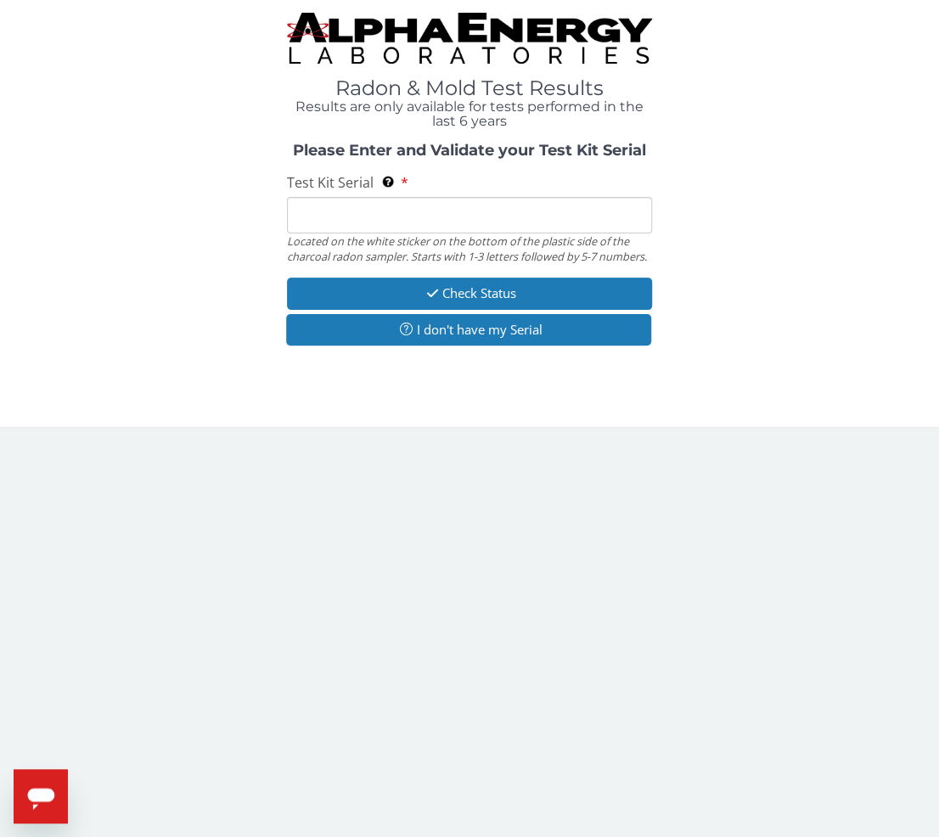
click at [402, 222] on input "Test Kit Serial Located on the white sticker on the bottom of the plastic side …" at bounding box center [469, 215] width 365 height 37
paste input "AA768784"
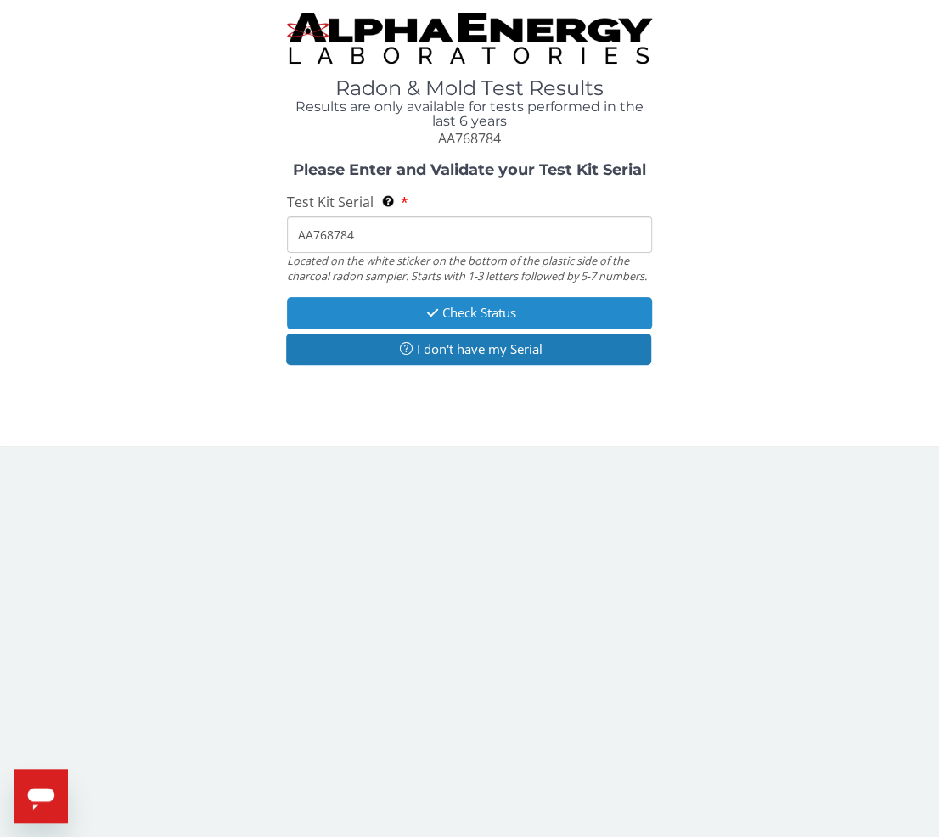
type input "AA768784"
click at [347, 320] on button "Check Status" at bounding box center [469, 312] width 365 height 31
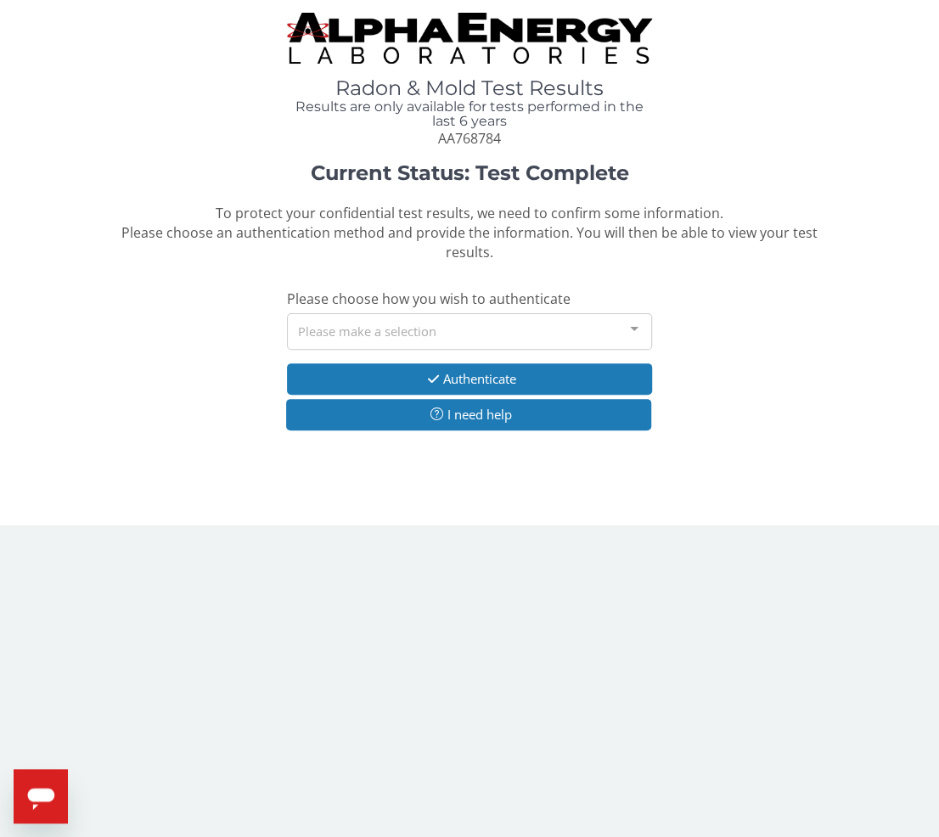
click at [389, 323] on div "Please make a selection" at bounding box center [469, 331] width 365 height 37
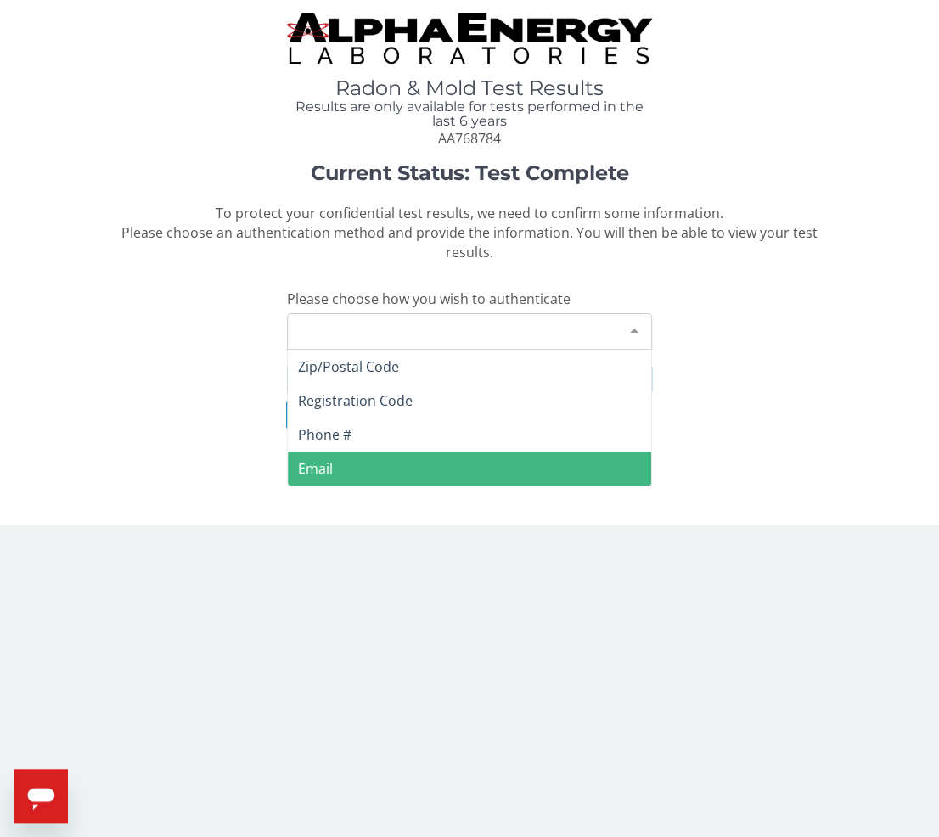
click at [336, 461] on span "Email" at bounding box center [469, 469] width 363 height 34
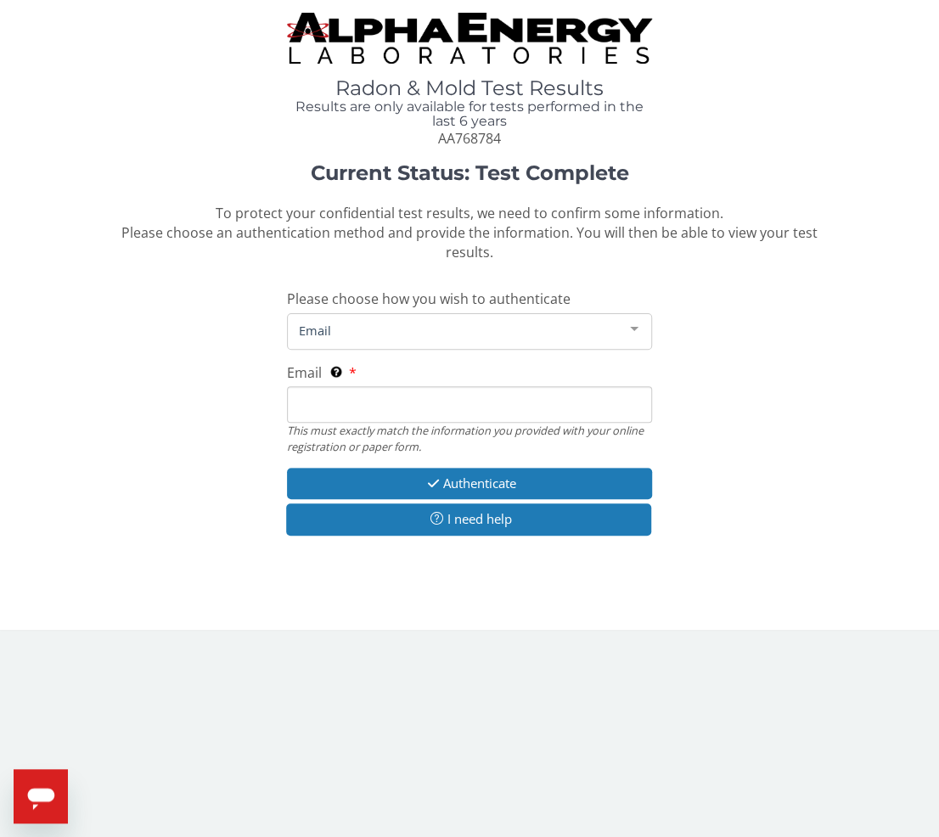
click at [365, 398] on input "Email This must exactly match the information you provided with your online reg…" at bounding box center [469, 404] width 365 height 37
type input "[PERSON_NAME][EMAIL_ADDRESS][DOMAIN_NAME]"
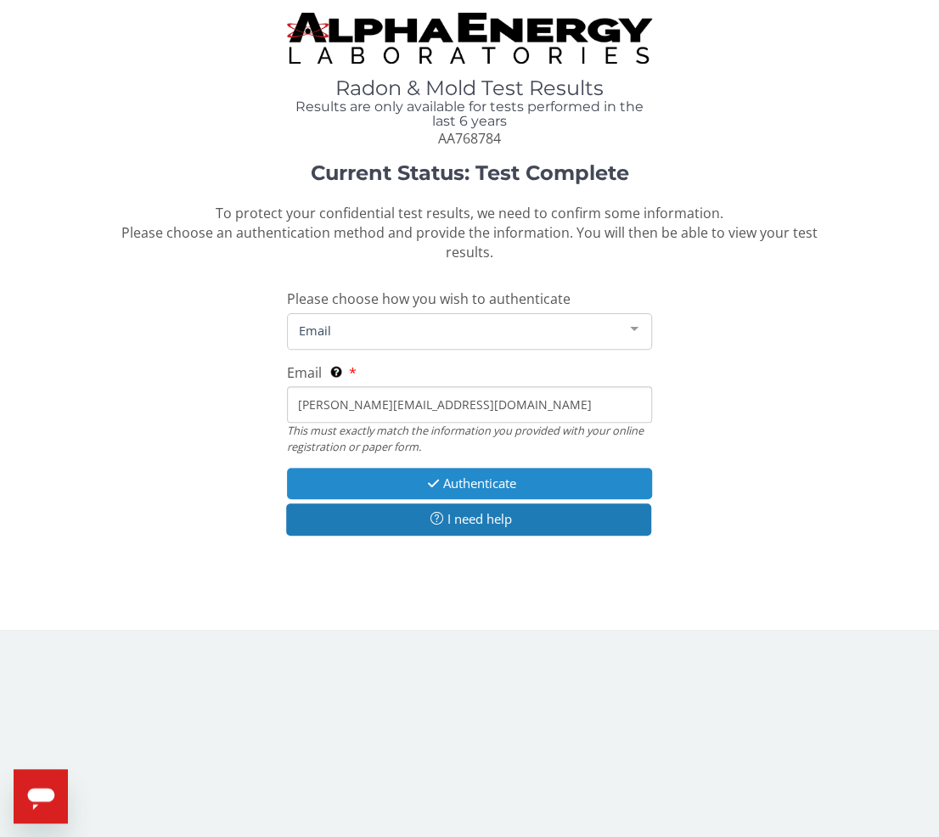
click at [381, 480] on button "Authenticate" at bounding box center [469, 483] width 365 height 31
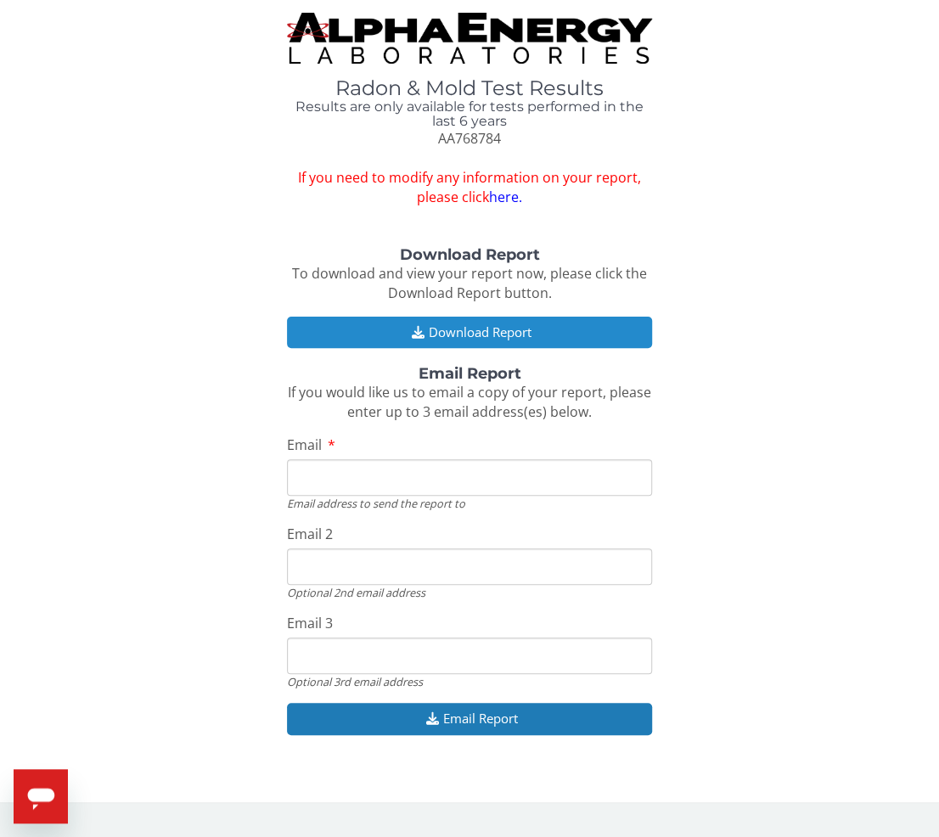
click at [381, 334] on button "Download Report" at bounding box center [469, 332] width 365 height 31
